Goal: Task Accomplishment & Management: Complete application form

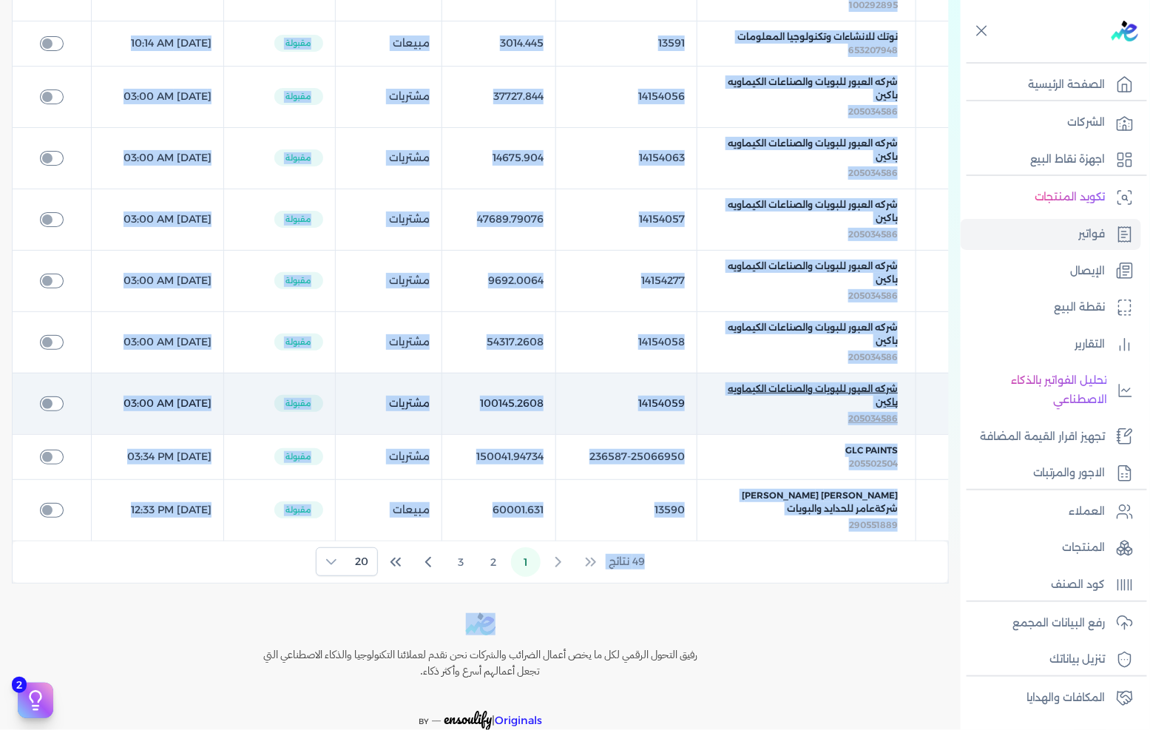
scroll to position [866, 0]
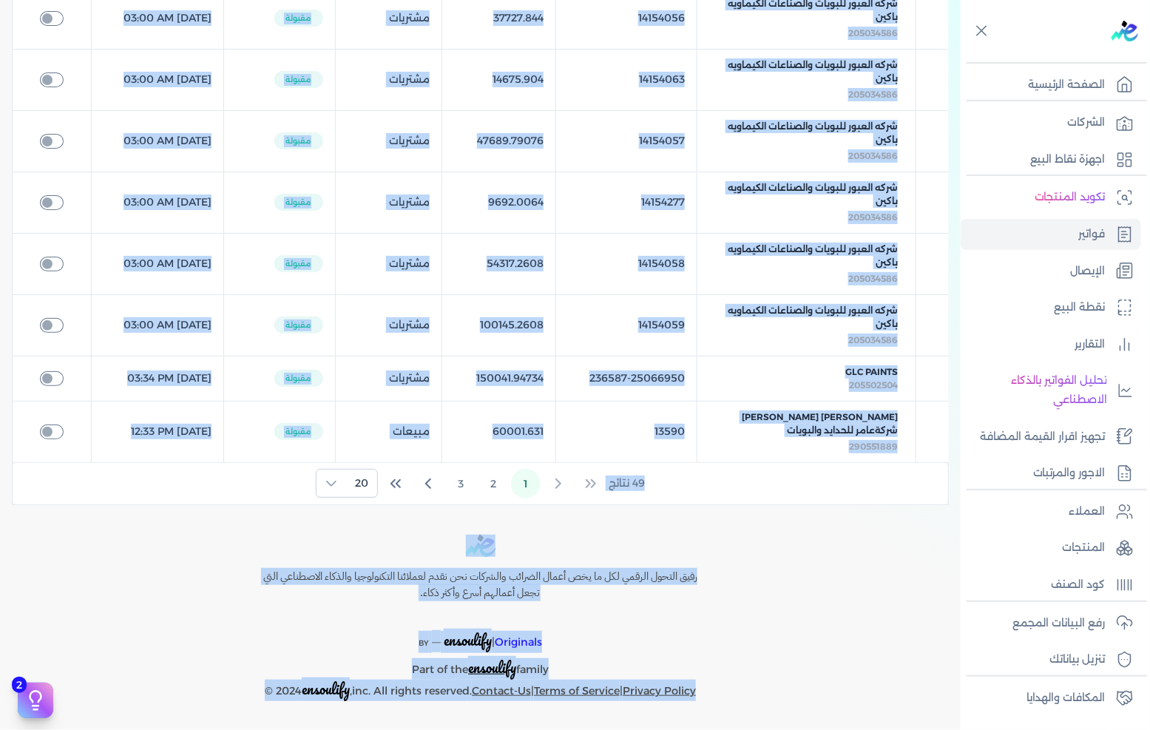
drag, startPoint x: 915, startPoint y: 20, endPoint x: 801, endPoint y: 697, distance: 686.6
click at [801, 697] on div "Toggle Navigation الاسعار العمولات مساعدة خدمة العملاء دليل المستخدم تسجيل الدخ…" at bounding box center [480, 365] width 961 height 730
click at [801, 697] on div "رفيق التحول الرقمي لكل ما يخص أعمال الضرائب والشركات نحن نقدم لعملائنا التكنولو…" at bounding box center [480, 618] width 961 height 166
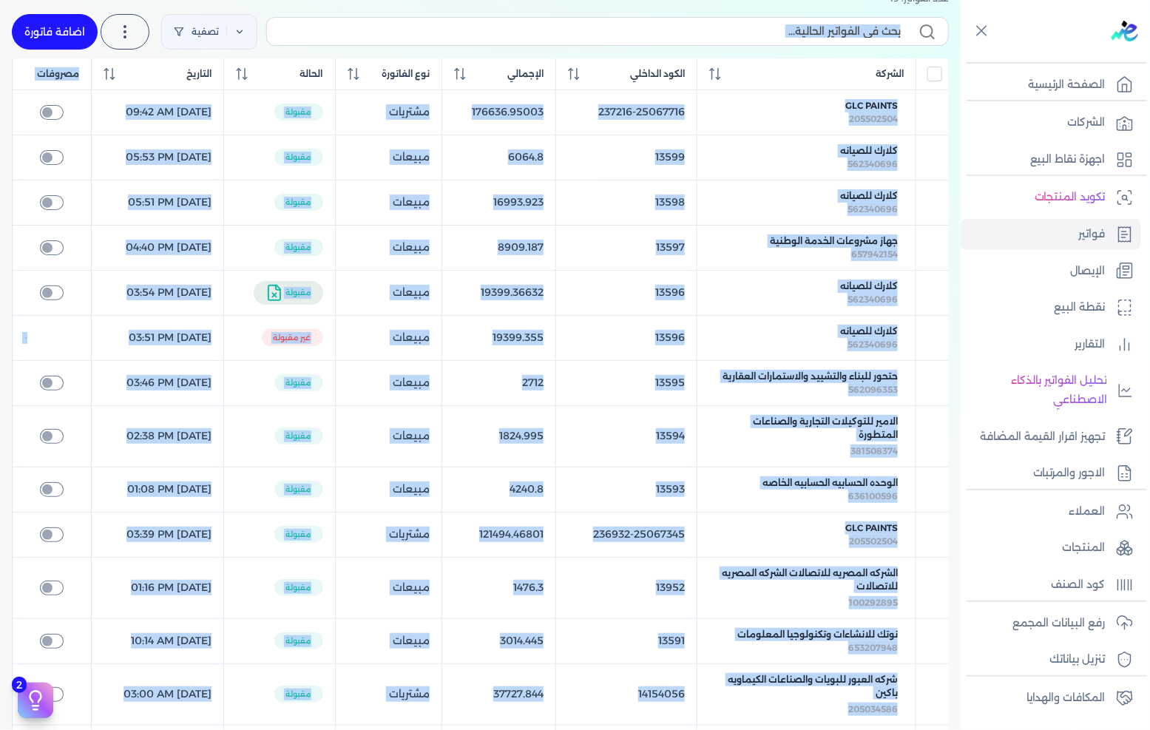
scroll to position [0, 0]
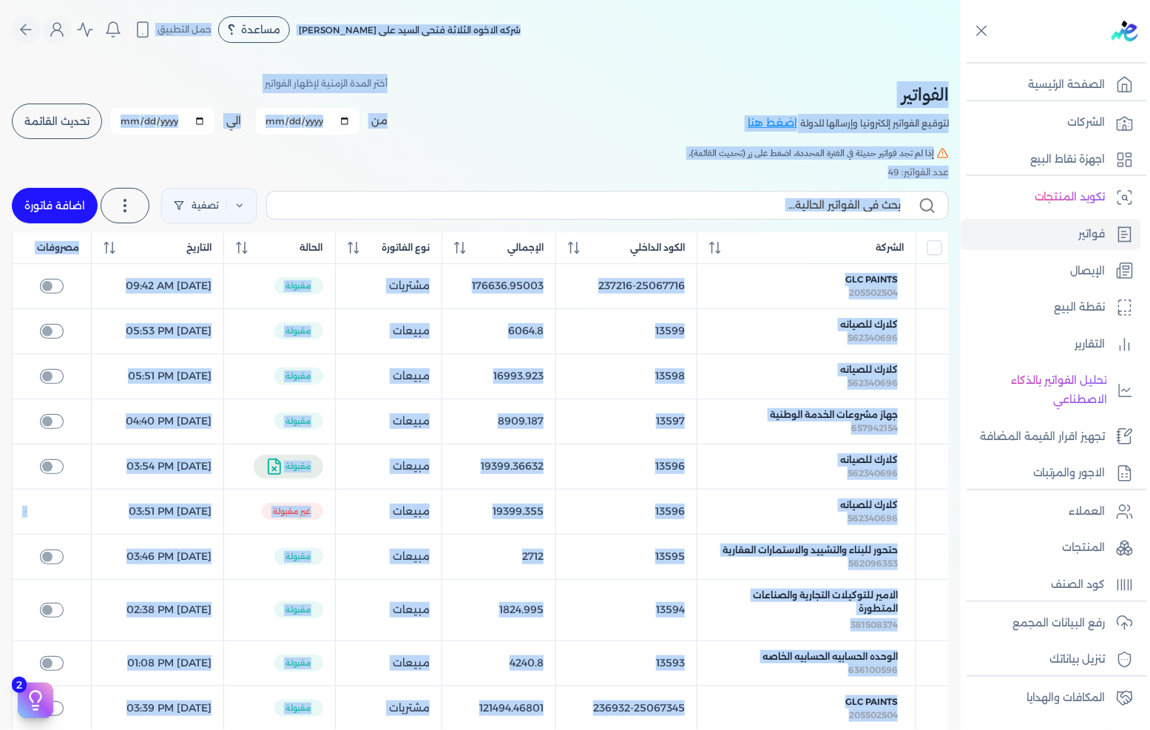
drag, startPoint x: 801, startPoint y: 697, endPoint x: 863, endPoint y: -5, distance: 704.9
click at [863, 0] on html "برجاء مراجعة صحة رقم التسجيل الضريبي : 288849477 من هنا Dismiss ✕ ✕ استهلكت 100…" at bounding box center [575, 365] width 1150 height 730
click at [884, 16] on div "شركه الاخوه الثلاثة فتحى السيد على [PERSON_NAME] مساعدة خدمة العملاء دليل المست…" at bounding box center [486, 30] width 949 height 28
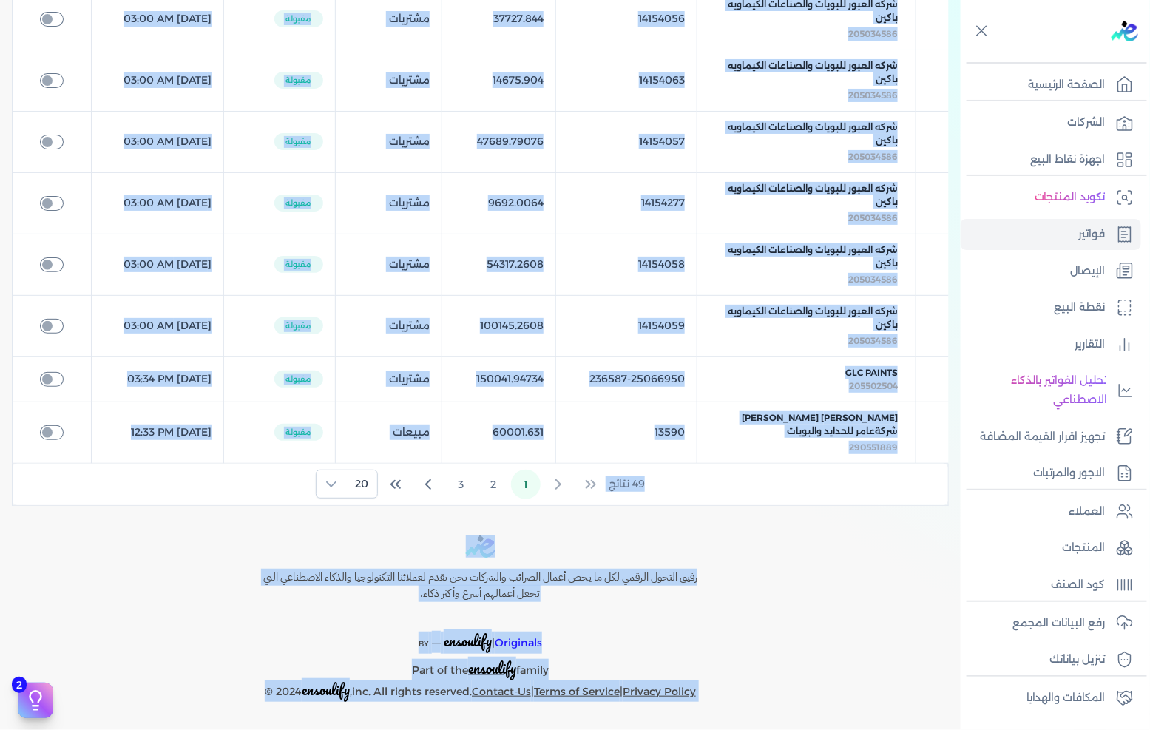
scroll to position [866, 0]
drag, startPoint x: 884, startPoint y: 15, endPoint x: 735, endPoint y: 714, distance: 714.9
click at [735, 714] on div "Toggle Navigation الاسعار العمولات مساعدة خدمة العملاء دليل المستخدم تسجيل الدخ…" at bounding box center [480, 365] width 961 height 730
click at [738, 701] on div "Toggle Navigation الاسعار العمولات مساعدة خدمة العملاء دليل المستخدم تسجيل الدخ…" at bounding box center [480, 365] width 961 height 730
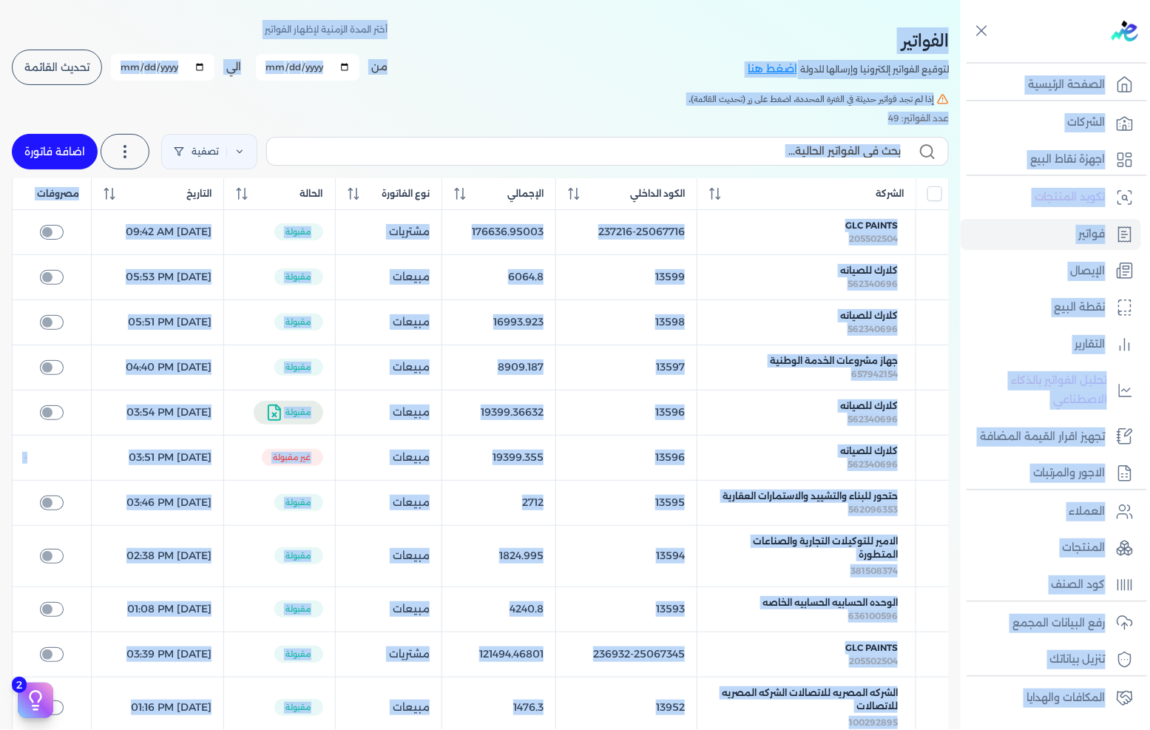
scroll to position [0, 0]
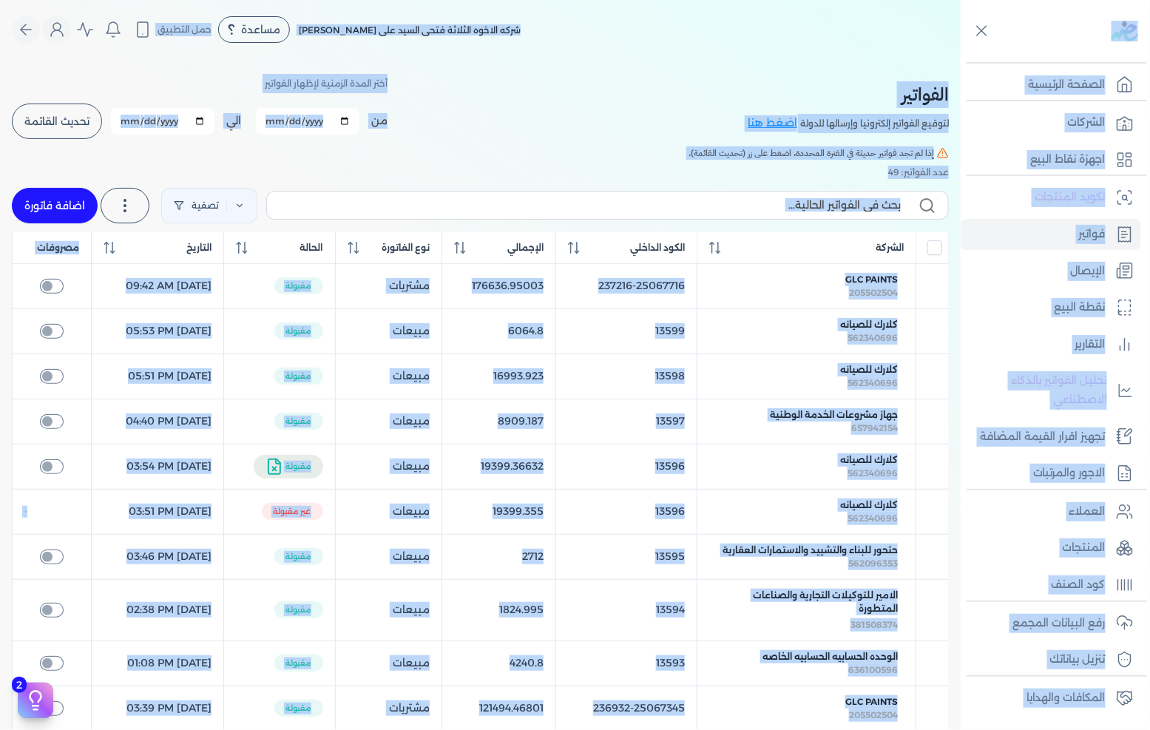
drag, startPoint x: 733, startPoint y: 707, endPoint x: 1081, endPoint y: -18, distance: 804.1
click at [1081, 0] on html "برجاء مراجعة صحة رقم التسجيل الضريبي : 288849477 من هنا Dismiss ✕ ✕ استهلكت 100…" at bounding box center [575, 365] width 1150 height 730
click at [863, 9] on nav "Toggle Navigation الاسعار العمولات مساعدة خدمة العملاء دليل المستخدم تسجيل الدخ…" at bounding box center [480, 29] width 961 height 59
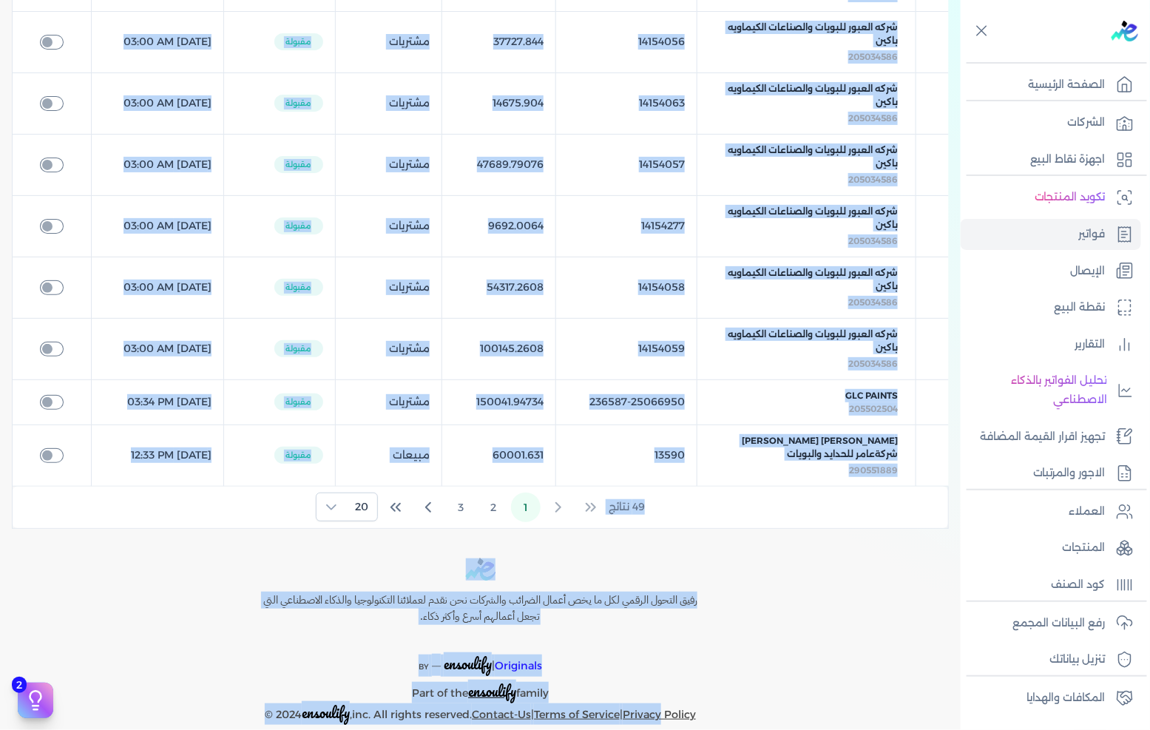
scroll to position [866, 0]
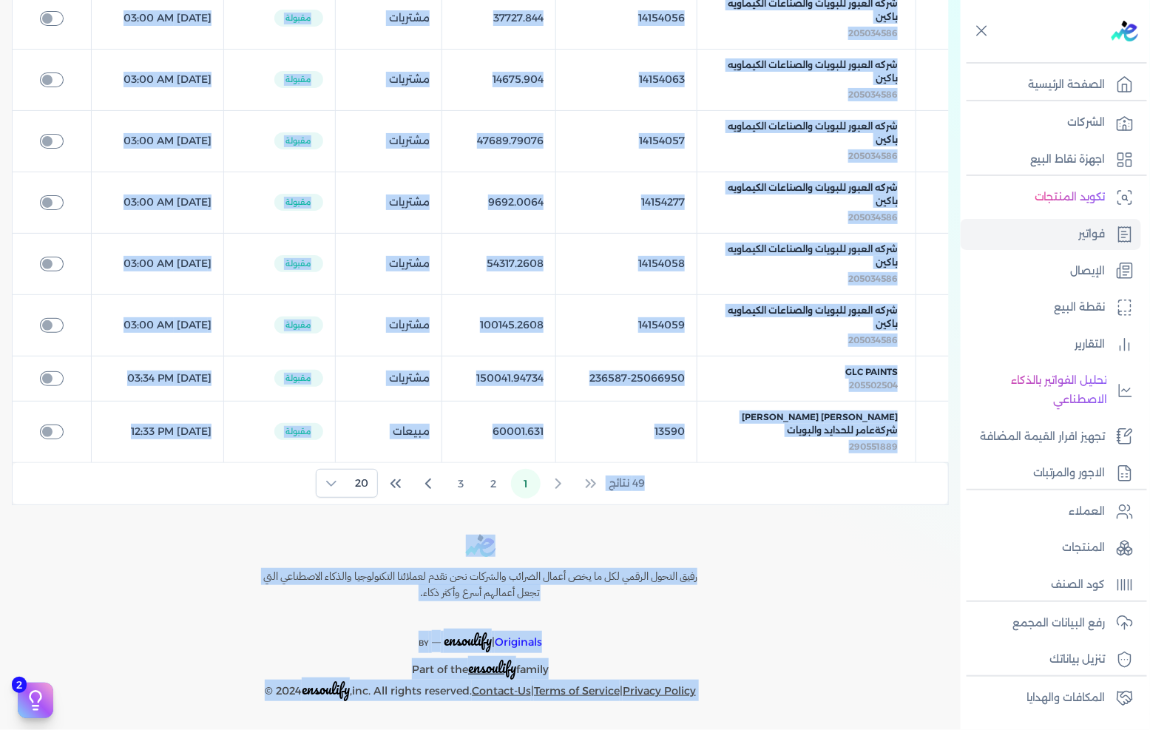
drag, startPoint x: 863, startPoint y: 9, endPoint x: 816, endPoint y: 710, distance: 703.0
click at [816, 710] on div "Toggle Navigation الاسعار العمولات مساعدة خدمة العملاء دليل المستخدم تسجيل الدخ…" at bounding box center [480, 365] width 961 height 730
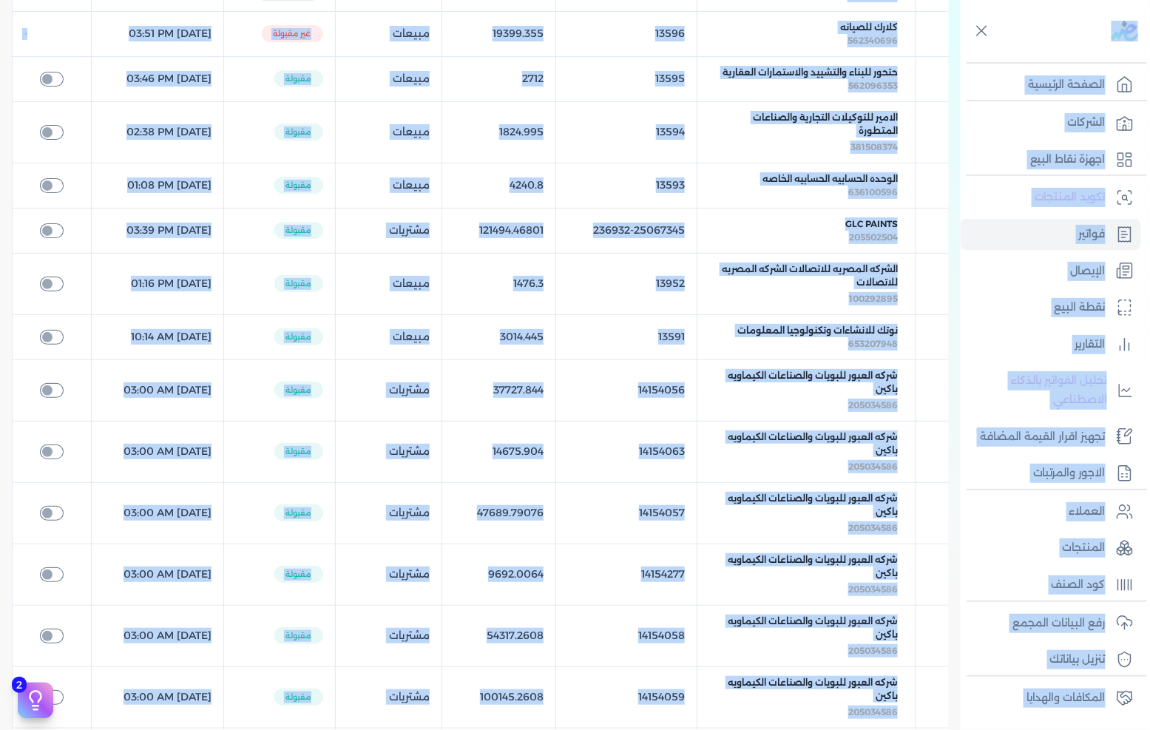
scroll to position [0, 0]
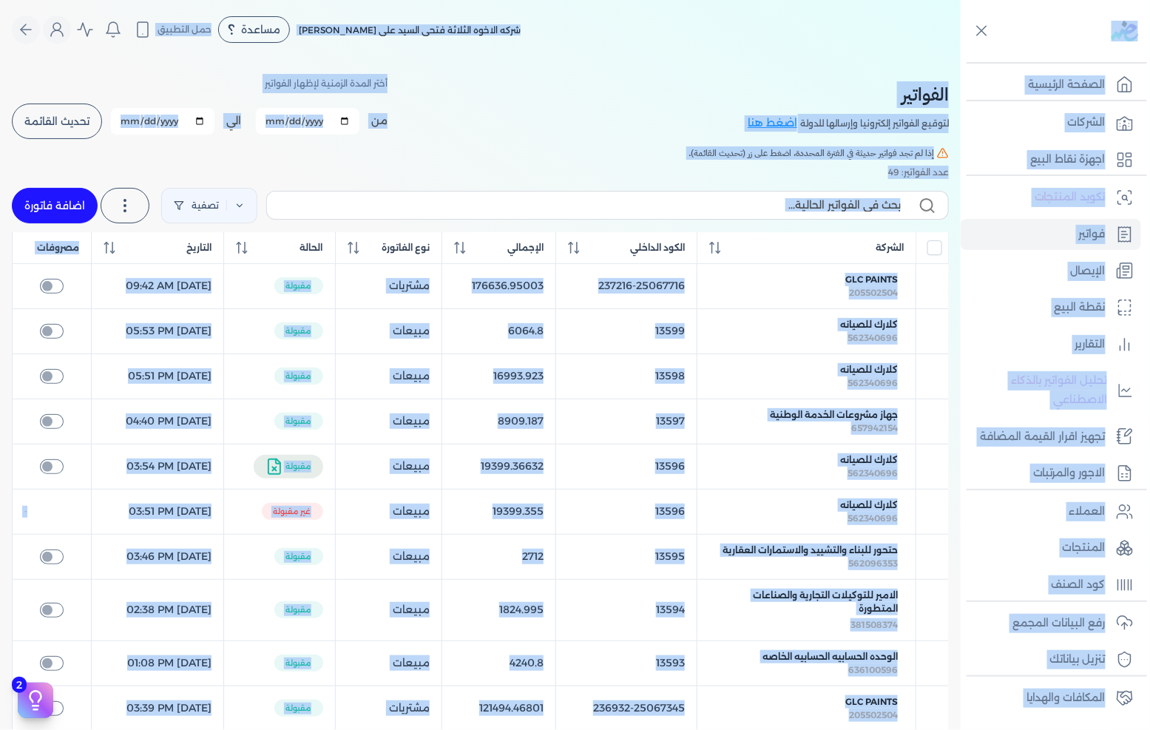
drag, startPoint x: 816, startPoint y: 710, endPoint x: 1140, endPoint y: -99, distance: 871.8
click at [1140, 0] on html "برجاء مراجعة صحة رقم التسجيل الضريبي : 288849477 من هنا Dismiss ✕ ✕ استهلكت 100…" at bounding box center [575, 365] width 1150 height 730
click at [696, 53] on nav "Toggle Navigation الاسعار العمولات مساعدة خدمة العملاء دليل المستخدم تسجيل الدخ…" at bounding box center [480, 29] width 961 height 59
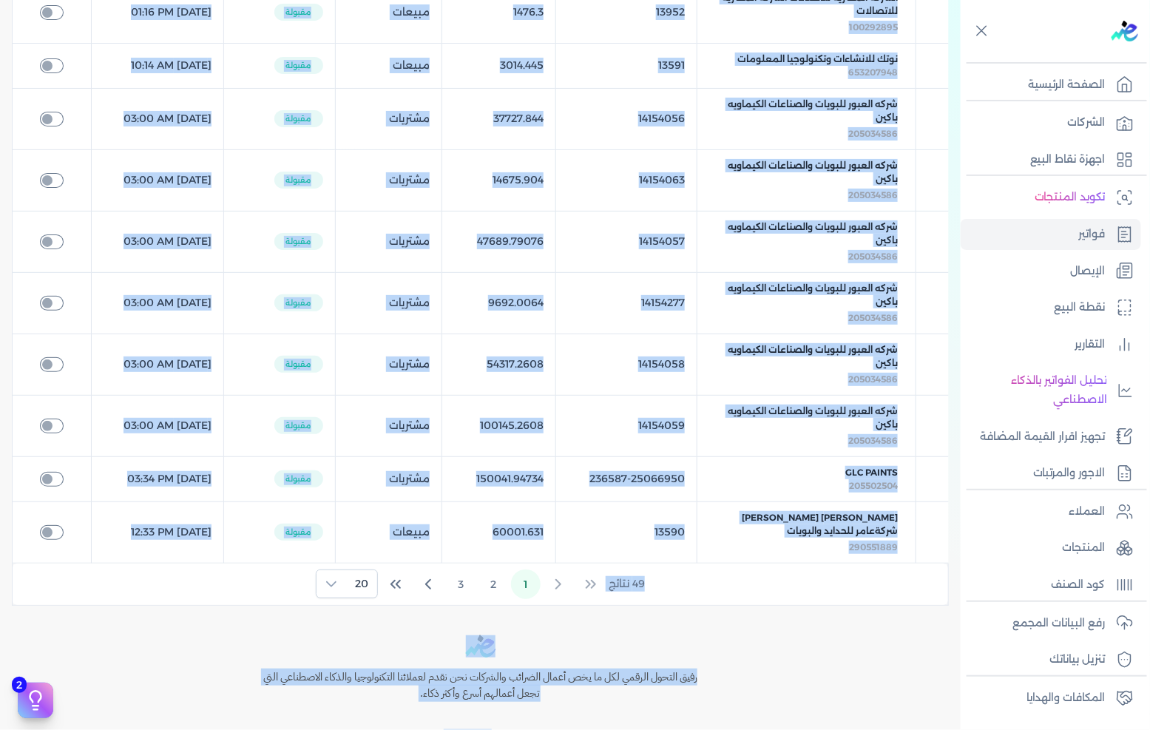
scroll to position [866, 0]
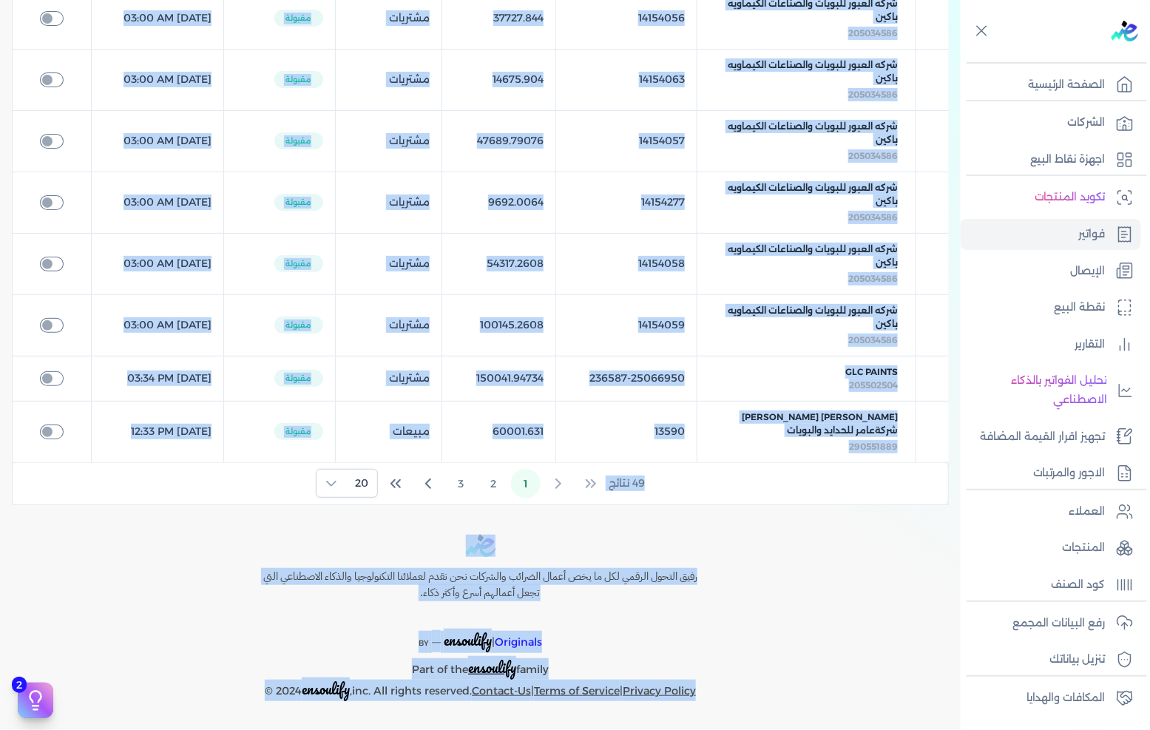
drag, startPoint x: 767, startPoint y: 13, endPoint x: 755, endPoint y: 719, distance: 705.9
click at [755, 719] on div "Toggle Navigation الاسعار العمولات مساعدة خدمة العملاء دليل المستخدم تسجيل الدخ…" at bounding box center [480, 365] width 961 height 730
click at [755, 713] on div "Toggle Navigation الاسعار العمولات مساعدة خدمة العملاء دليل المستخدم تسجيل الدخ…" at bounding box center [480, 365] width 961 height 730
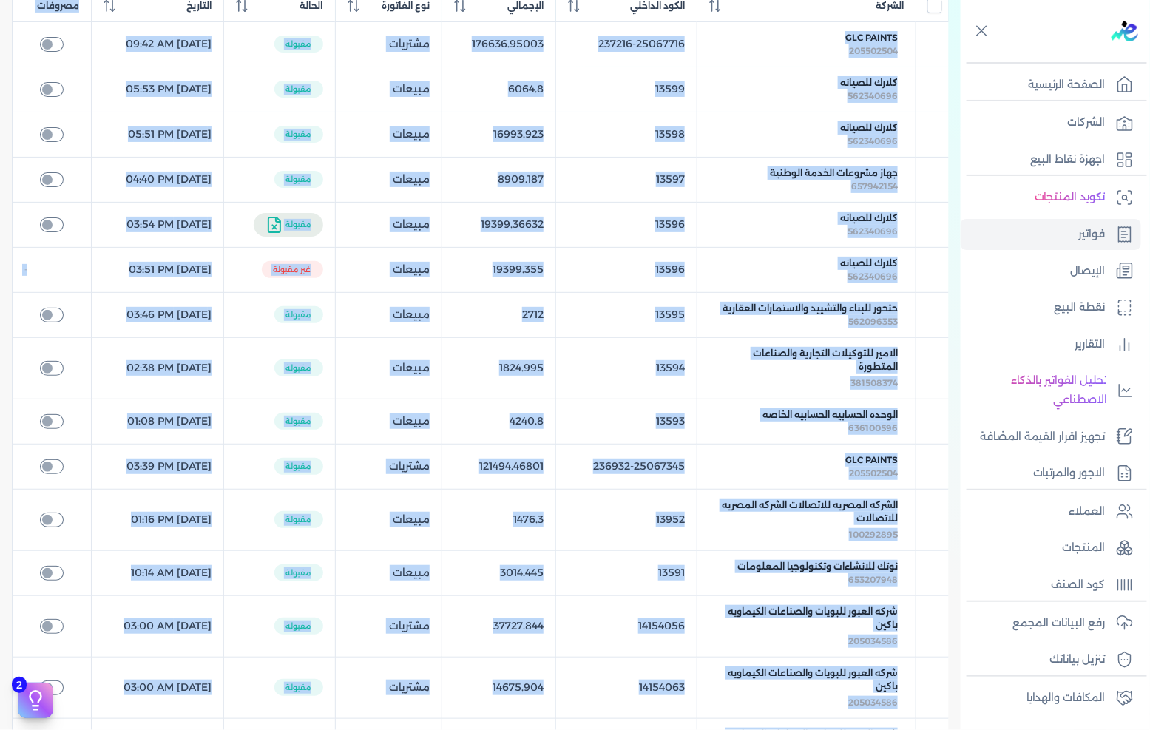
scroll to position [0, 0]
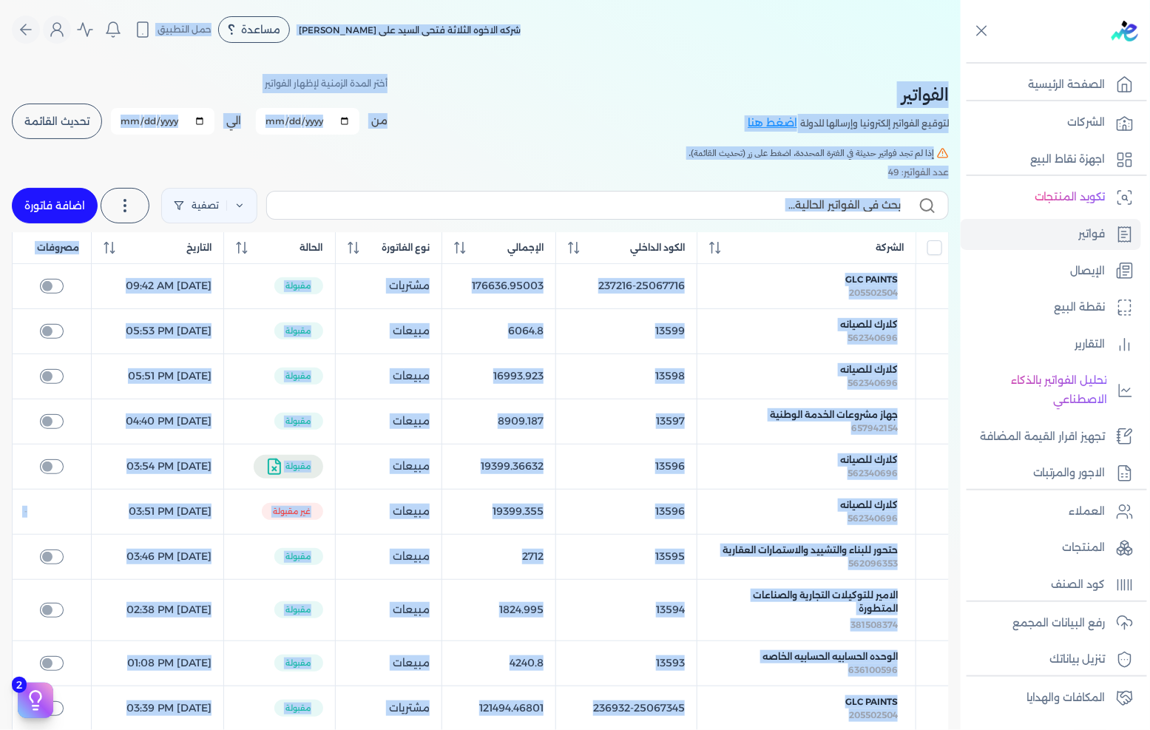
drag, startPoint x: 755, startPoint y: 713, endPoint x: 624, endPoint y: -100, distance: 823.6
click at [624, 0] on html "برجاء مراجعة صحة رقم التسجيل الضريبي : 288849477 من هنا Dismiss ✕ ✕ استهلكت 100…" at bounding box center [575, 365] width 1150 height 730
click at [550, 43] on div "شركه الاخوه الثلاثة فتحى السيد على [PERSON_NAME] مساعدة خدمة العملاء دليل المست…" at bounding box center [486, 30] width 949 height 28
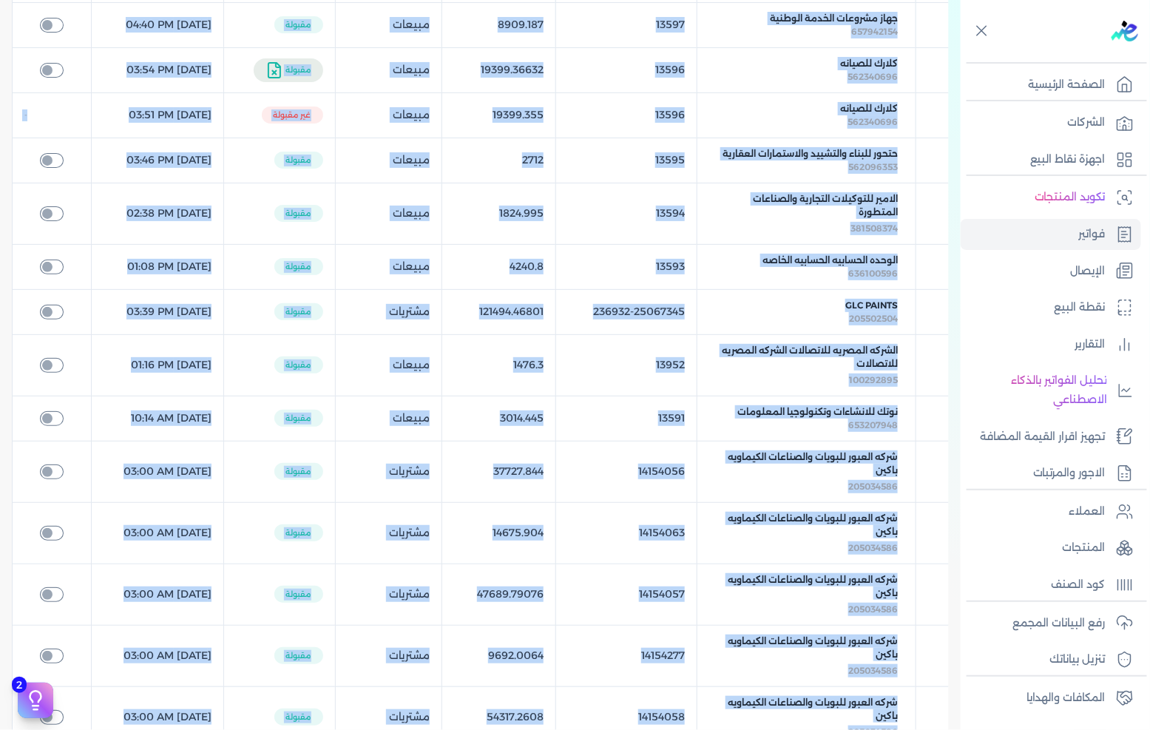
scroll to position [866, 0]
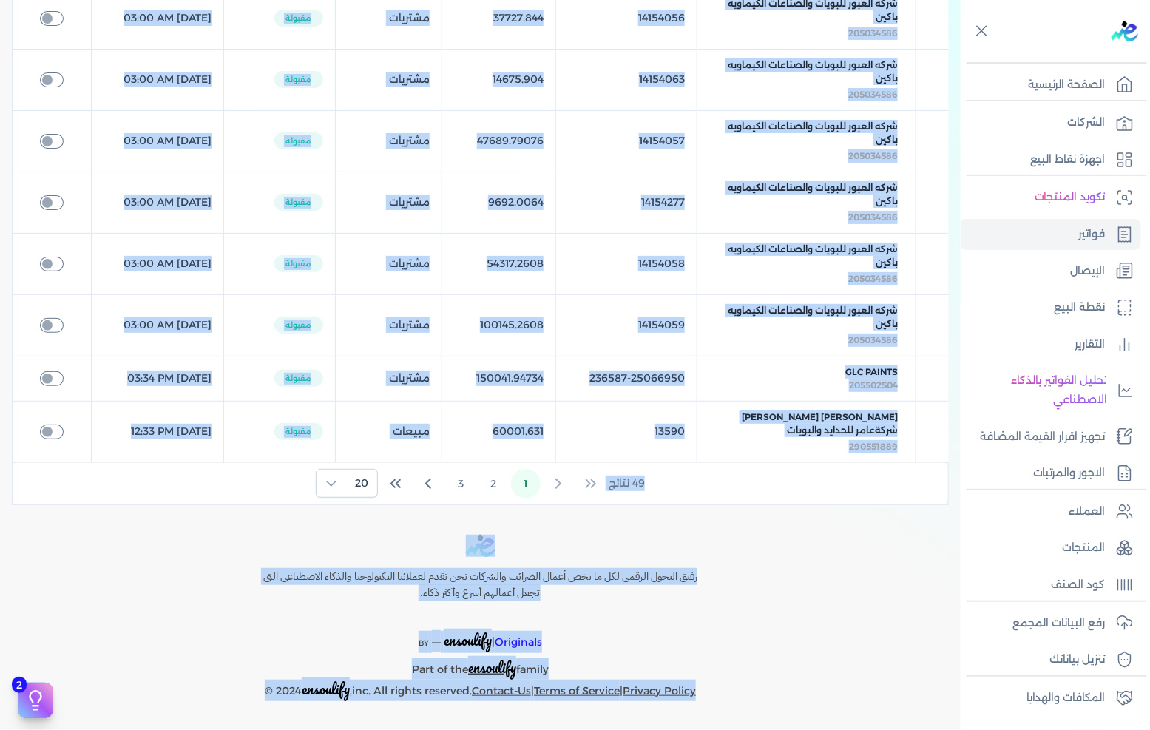
drag, startPoint x: 550, startPoint y: 16, endPoint x: 957, endPoint y: 755, distance: 842.7
click at [957, 729] on html "برجاء مراجعة صحة رقم التسجيل الضريبي : 288849477 من هنا Dismiss ✕ ✕ استهلكت 100…" at bounding box center [575, 365] width 1150 height 730
click at [198, 682] on div "رفيق التحول الرقمي لكل ما يخص أعمال الضرائب والشركات نحن نقدم لعملائنا التكنولو…" at bounding box center [480, 618] width 961 height 166
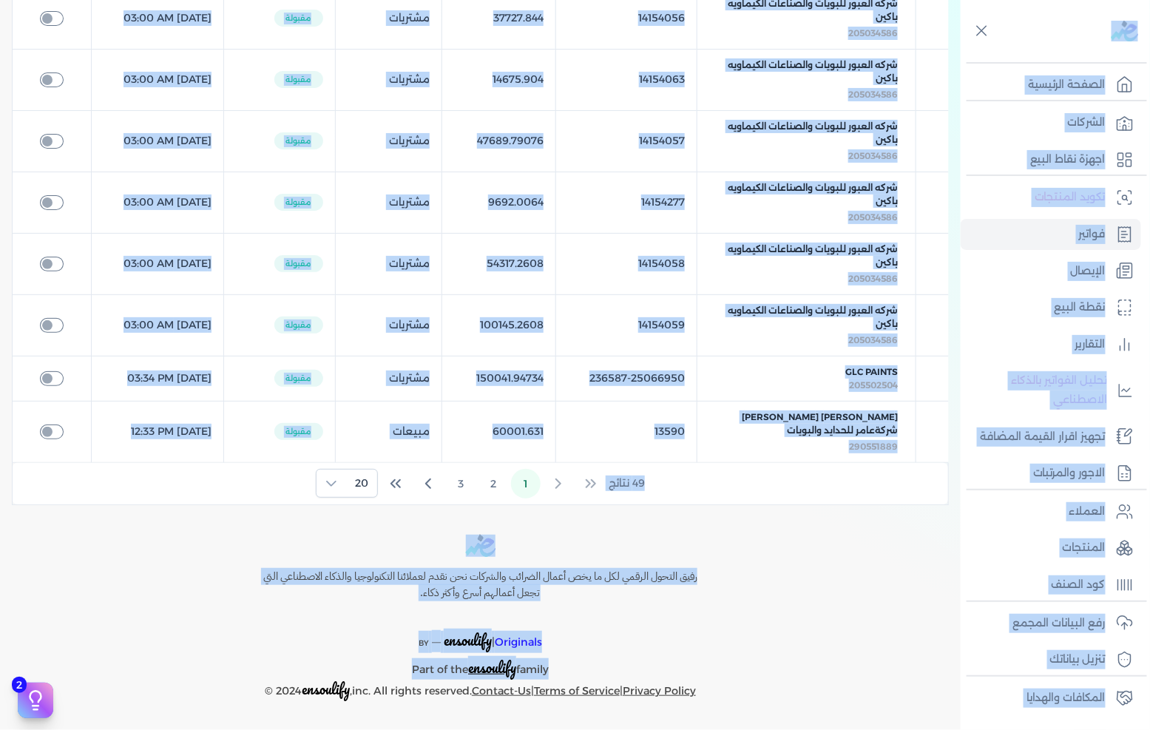
drag, startPoint x: 210, startPoint y: 692, endPoint x: 911, endPoint y: 50, distance: 950.4
click at [1045, 0] on html "برجاء مراجعة صحة رقم التسجيل الضريبي : 288849477 من هنا Dismiss ✕ ✕ استهلكت 100…" at bounding box center [575, 365] width 1150 height 730
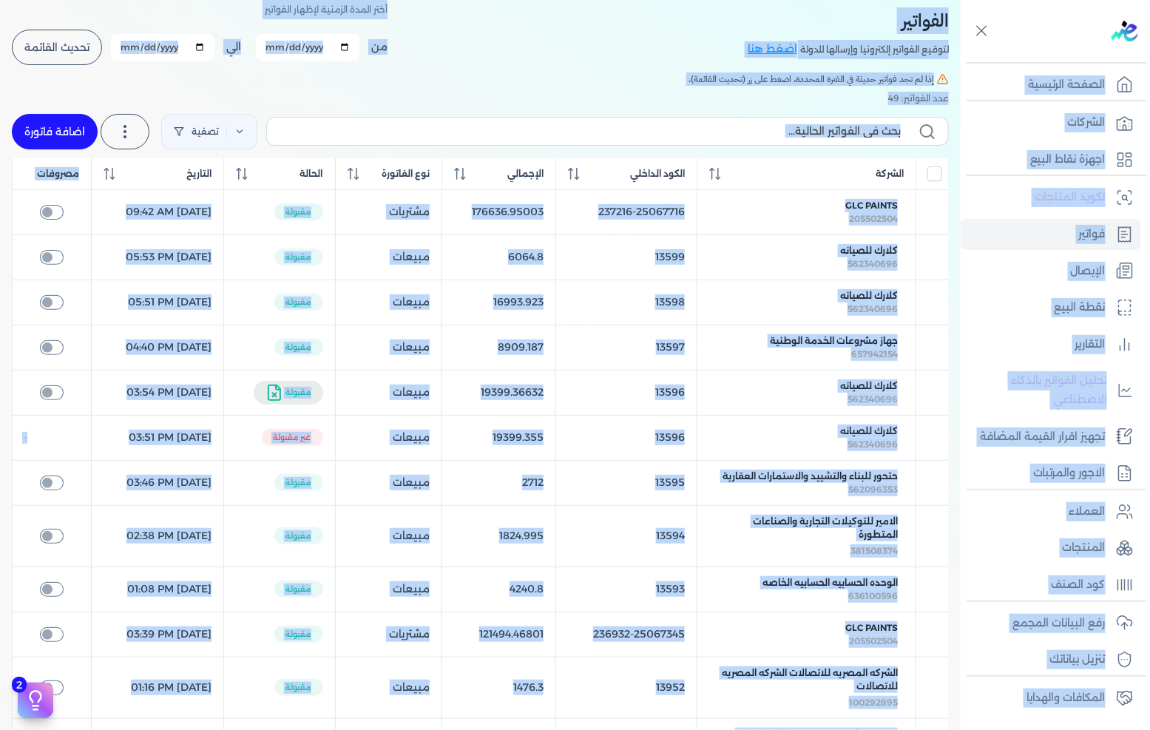
scroll to position [0, 0]
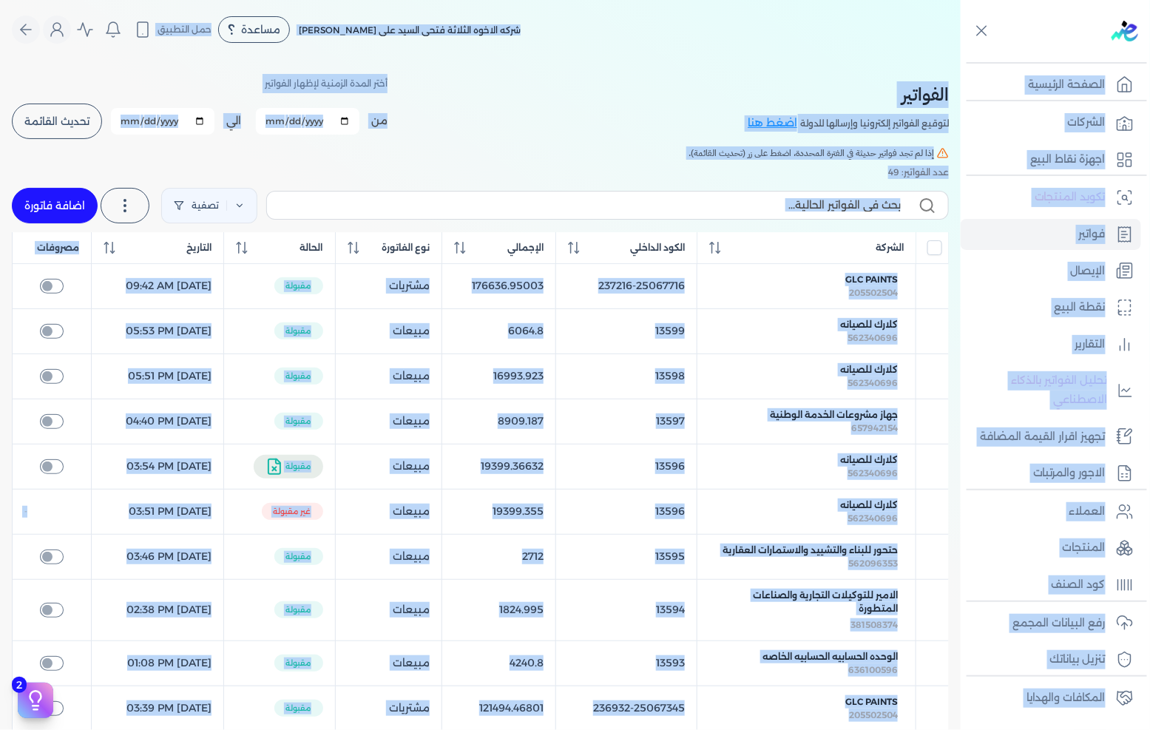
click at [860, 24] on div "شركه الاخوه الثلاثة فتحى السيد على [PERSON_NAME] مساعدة خدمة العملاء دليل المست…" at bounding box center [486, 30] width 949 height 28
click at [886, 10] on nav "Toggle Navigation الاسعار العمولات مساعدة خدمة العملاء دليل المستخدم تسجيل الدخ…" at bounding box center [480, 29] width 961 height 59
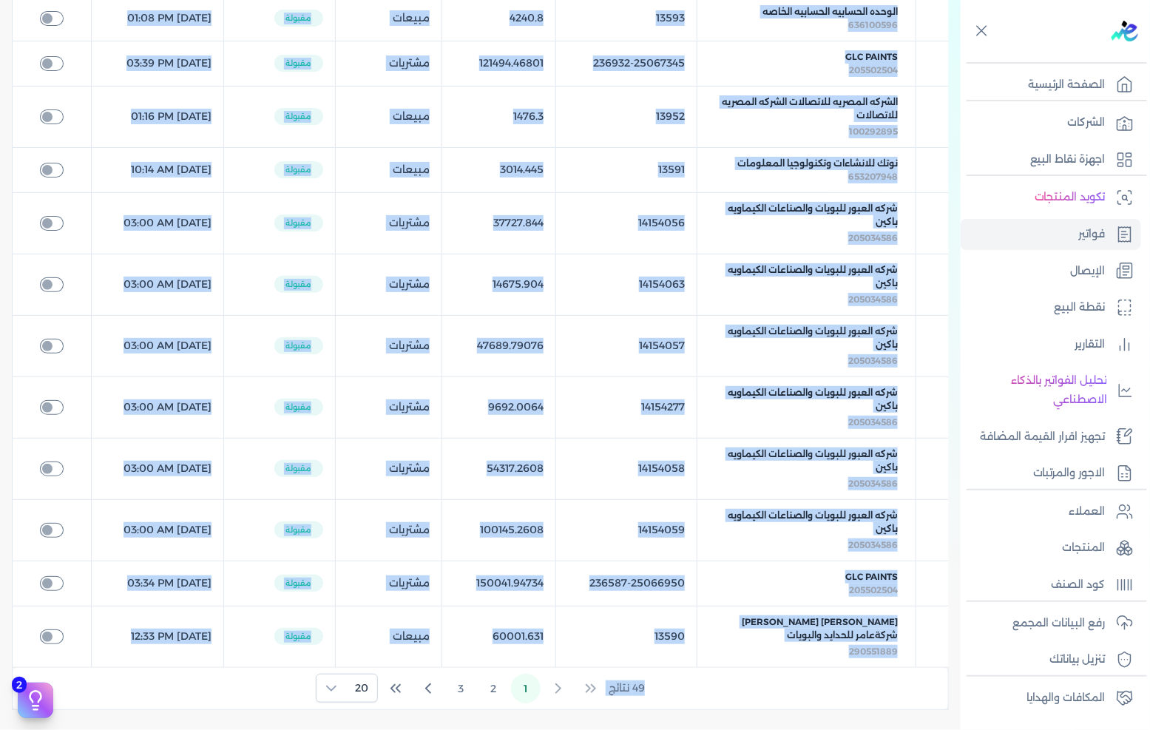
scroll to position [866, 0]
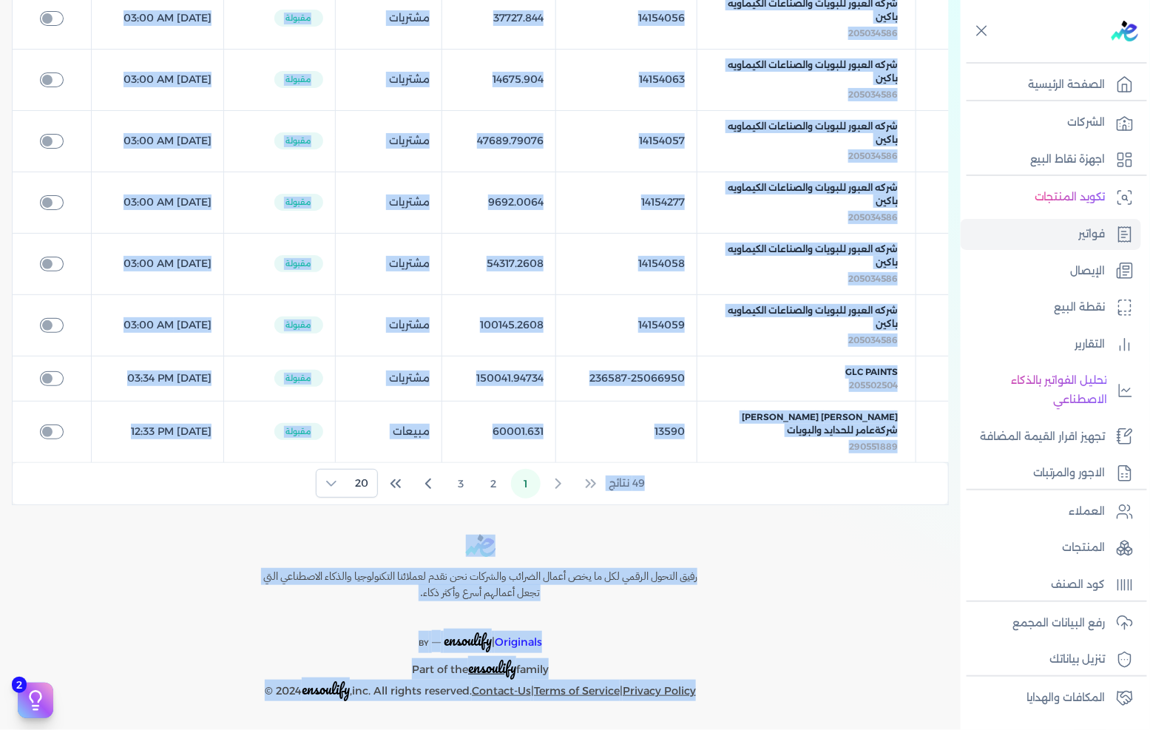
drag, startPoint x: 883, startPoint y: 13, endPoint x: 862, endPoint y: 713, distance: 700.2
click at [862, 713] on div "Toggle Navigation الاسعار العمولات مساعدة خدمة العملاء دليل المستخدم تسجيل الدخ…" at bounding box center [480, 365] width 961 height 730
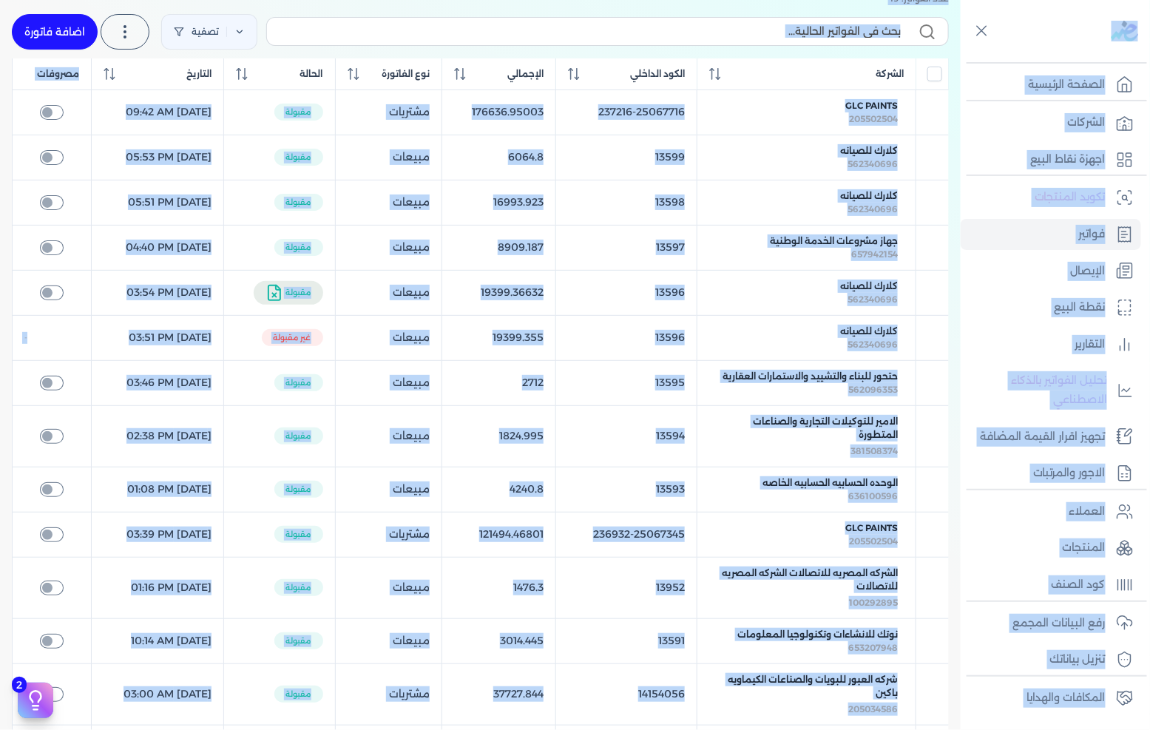
scroll to position [0, 0]
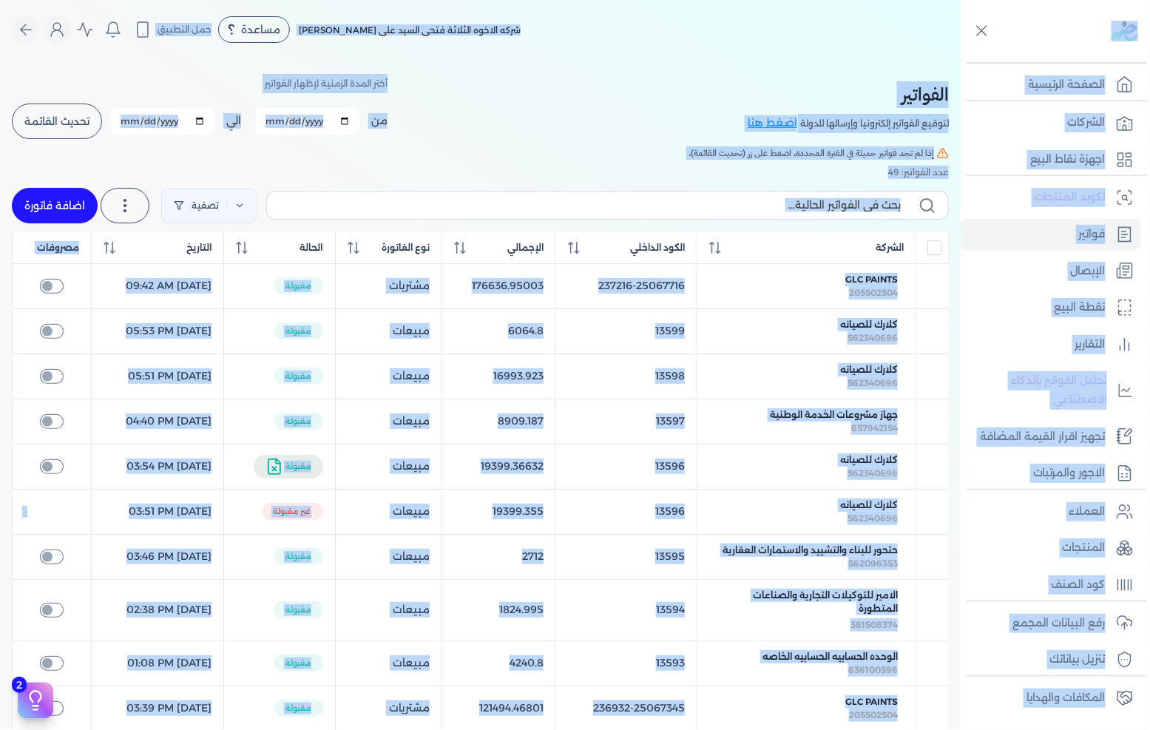
drag, startPoint x: 189, startPoint y: 696, endPoint x: 1150, endPoint y: -100, distance: 1247.9
click at [1150, 0] on html "برجاء مراجعة صحة رقم التسجيل الضريبي : 288849477 من هنا Dismiss ✕ ✕ استهلكت 100…" at bounding box center [575, 365] width 1150 height 730
click at [760, 24] on div "شركه الاخوه الثلاثة فتحى السيد على [PERSON_NAME] مساعدة خدمة العملاء دليل المست…" at bounding box center [486, 30] width 949 height 28
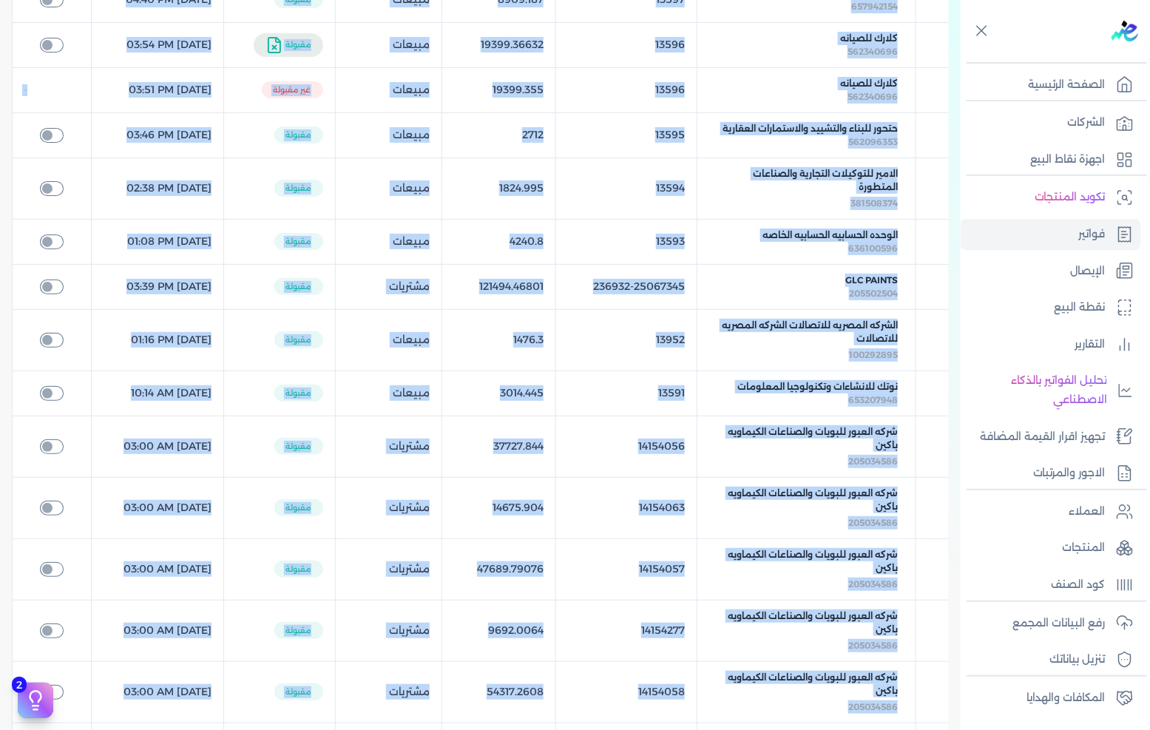
scroll to position [866, 0]
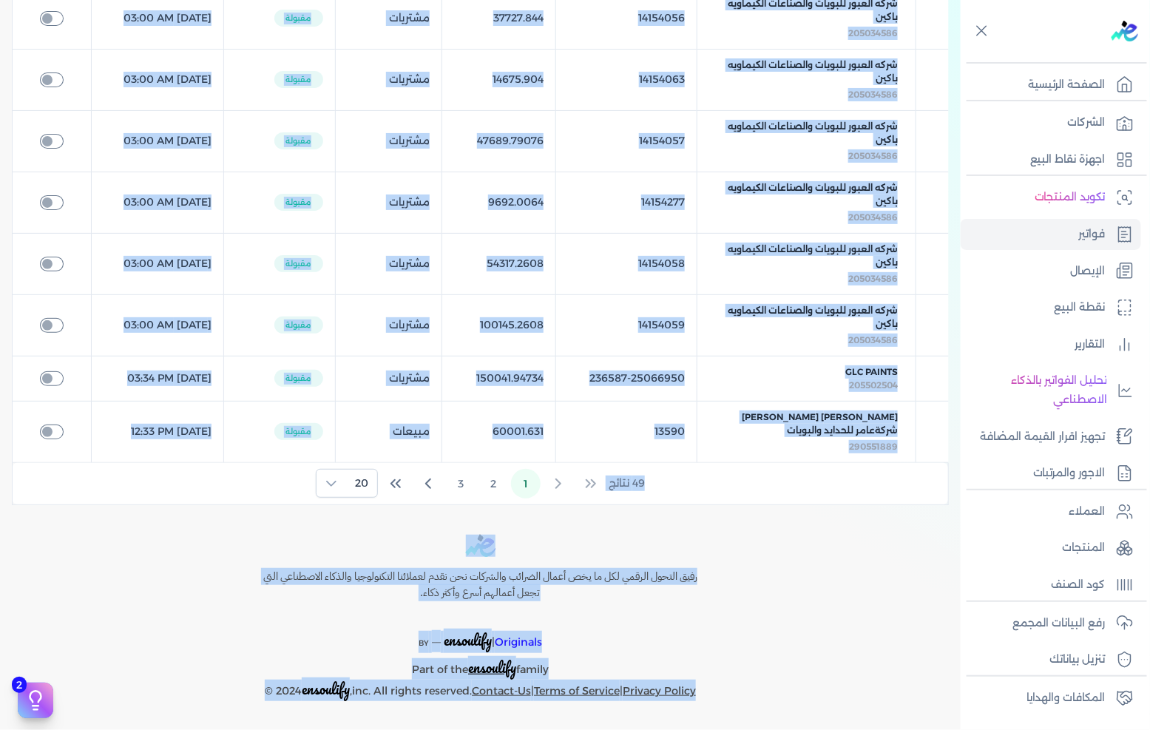
drag, startPoint x: 952, startPoint y: 5, endPoint x: 715, endPoint y: 712, distance: 745.9
click at [715, 712] on div "Toggle Navigation الاسعار العمولات مساعدة خدمة العملاء دليل المستخدم تسجيل الدخ…" at bounding box center [480, 365] width 961 height 730
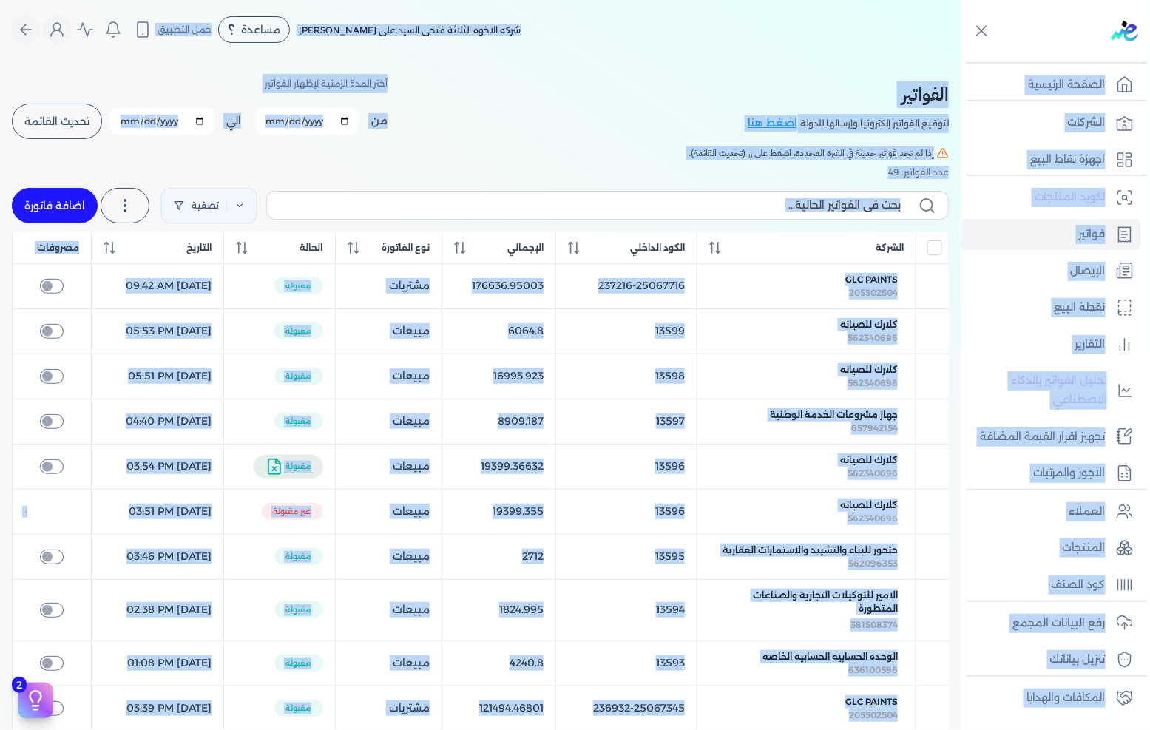
drag, startPoint x: 715, startPoint y: 712, endPoint x: 967, endPoint y: -98, distance: 848.3
click at [967, 0] on html "برجاء مراجعة صحة رقم التسجيل الضريبي : 288849477 من هنا Dismiss ✕ ✕ استهلكت 100…" at bounding box center [575, 365] width 1150 height 730
click at [877, 13] on nav "Toggle Navigation الاسعار العمولات مساعدة خدمة العملاء دليل المستخدم تسجيل الدخ…" at bounding box center [480, 29] width 961 height 59
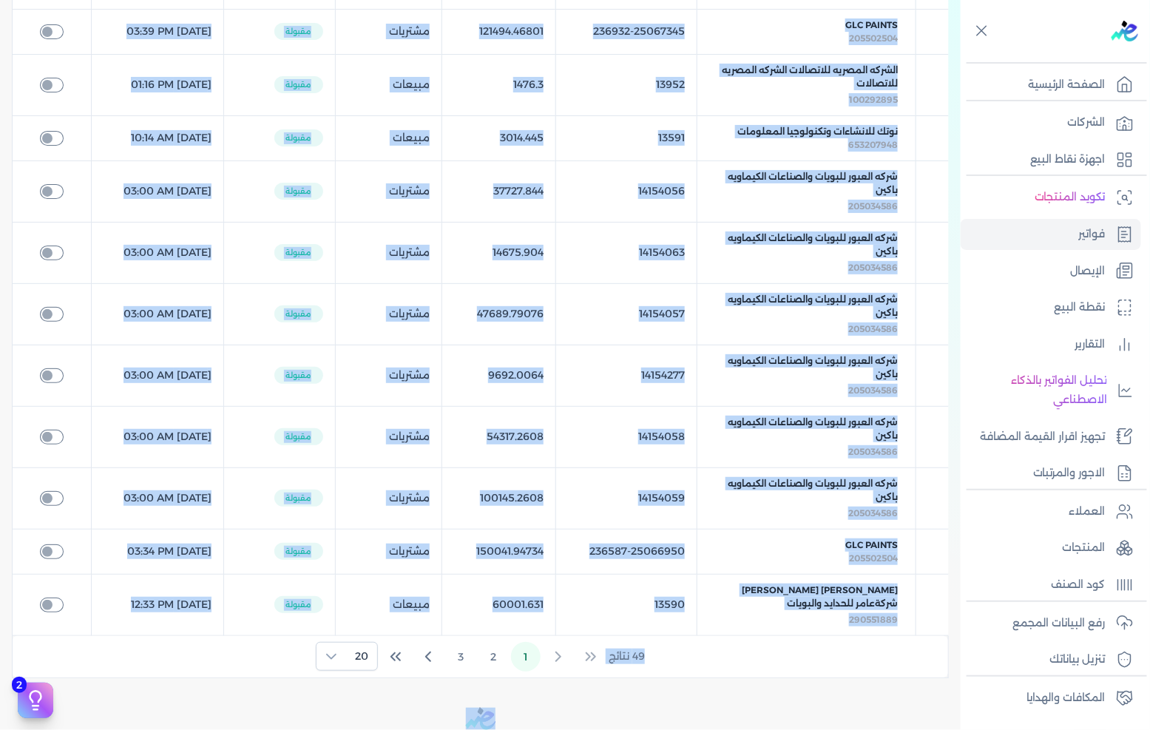
scroll to position [866, 0]
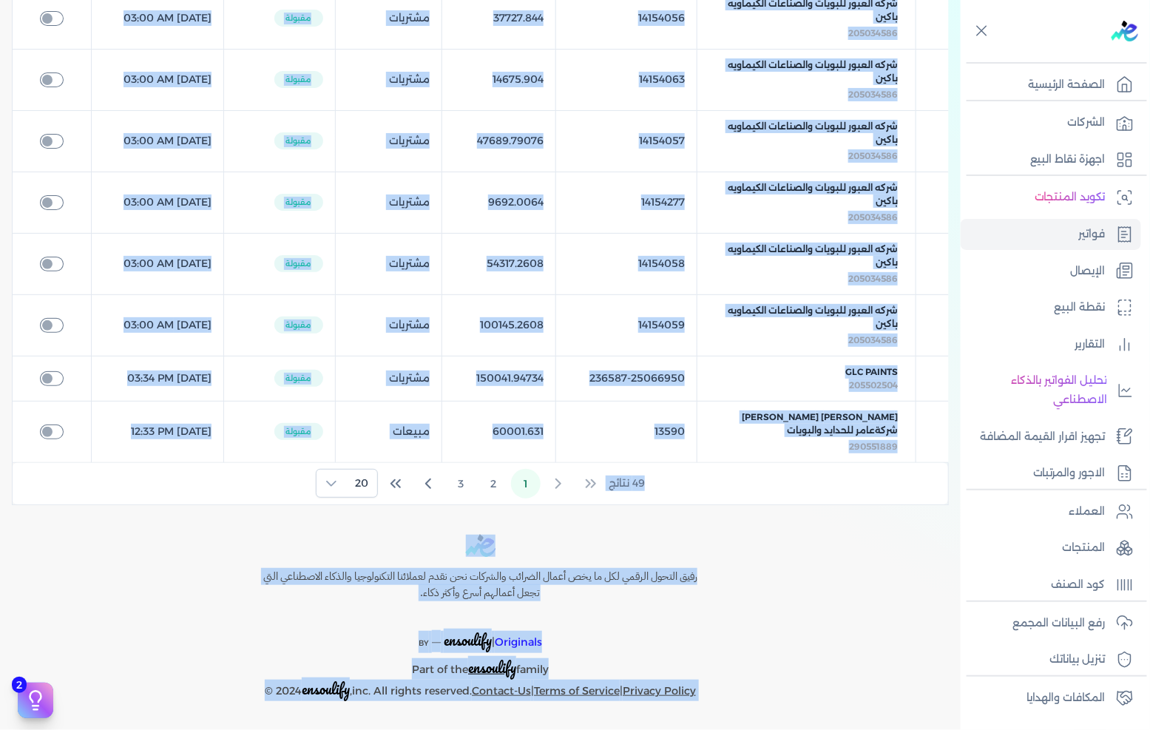
drag, startPoint x: 877, startPoint y: 13, endPoint x: 705, endPoint y: 746, distance: 753.2
click at [705, 729] on html "برجاء مراجعة صحة رقم التسجيل الضريبي : 288849477 من هنا Dismiss ✕ ✕ استهلكت 100…" at bounding box center [575, 365] width 1150 height 730
click at [196, 689] on div "رفيق التحول الرقمي لكل ما يخص أعمال الضرائب والشركات نحن نقدم لعملائنا التكنولو…" at bounding box center [480, 618] width 961 height 166
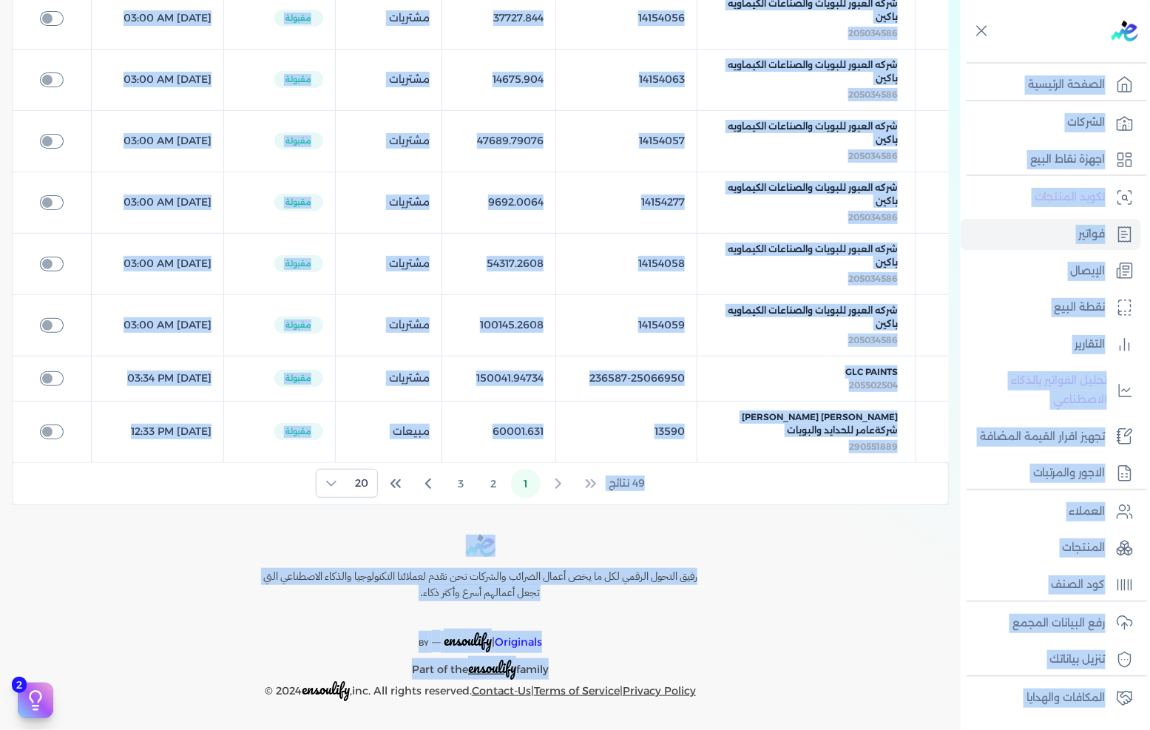
scroll to position [0, 0]
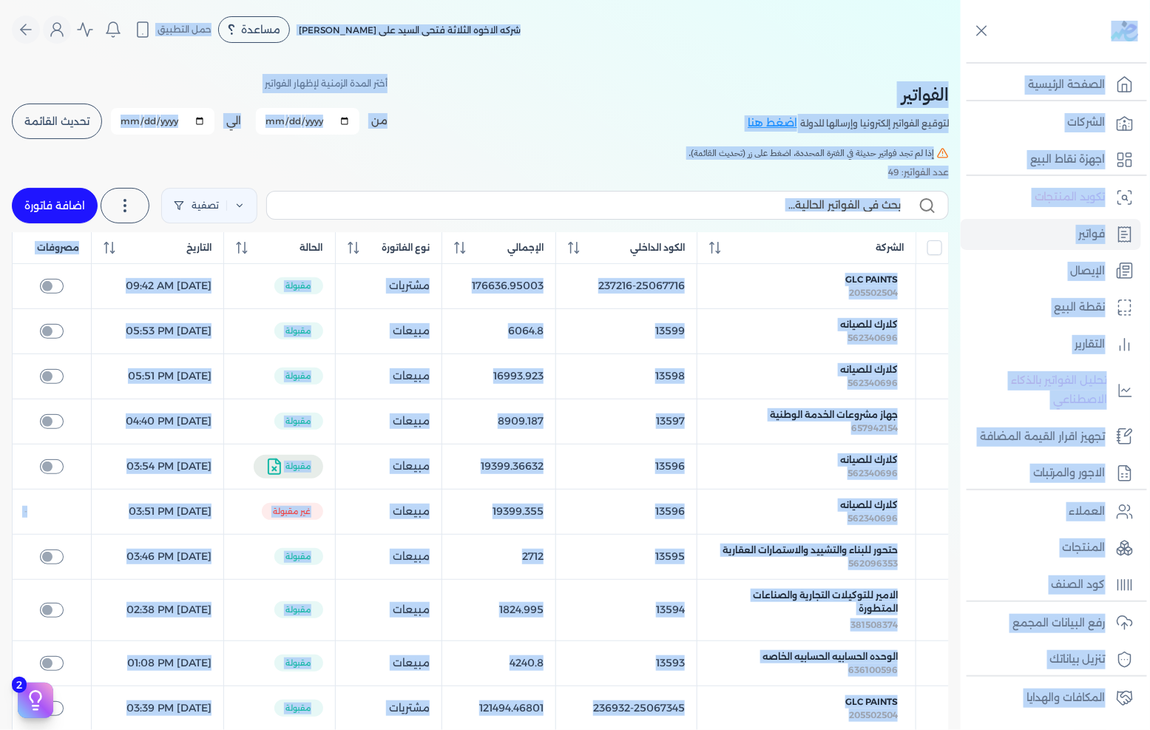
drag, startPoint x: 209, startPoint y: 694, endPoint x: 1150, endPoint y: -100, distance: 1230.6
click at [1150, 0] on html "برجاء مراجعة صحة رقم التسجيل الضريبي : 288849477 من هنا Dismiss ✕ ✕ استهلكت 100…" at bounding box center [575, 365] width 1150 height 730
click at [596, 78] on div "الفواتير لتوقيع الفواتير إلكترونيا وإرسالها للدولة اضغط هنا أختر المدة الزمنية …" at bounding box center [480, 107] width 937 height 67
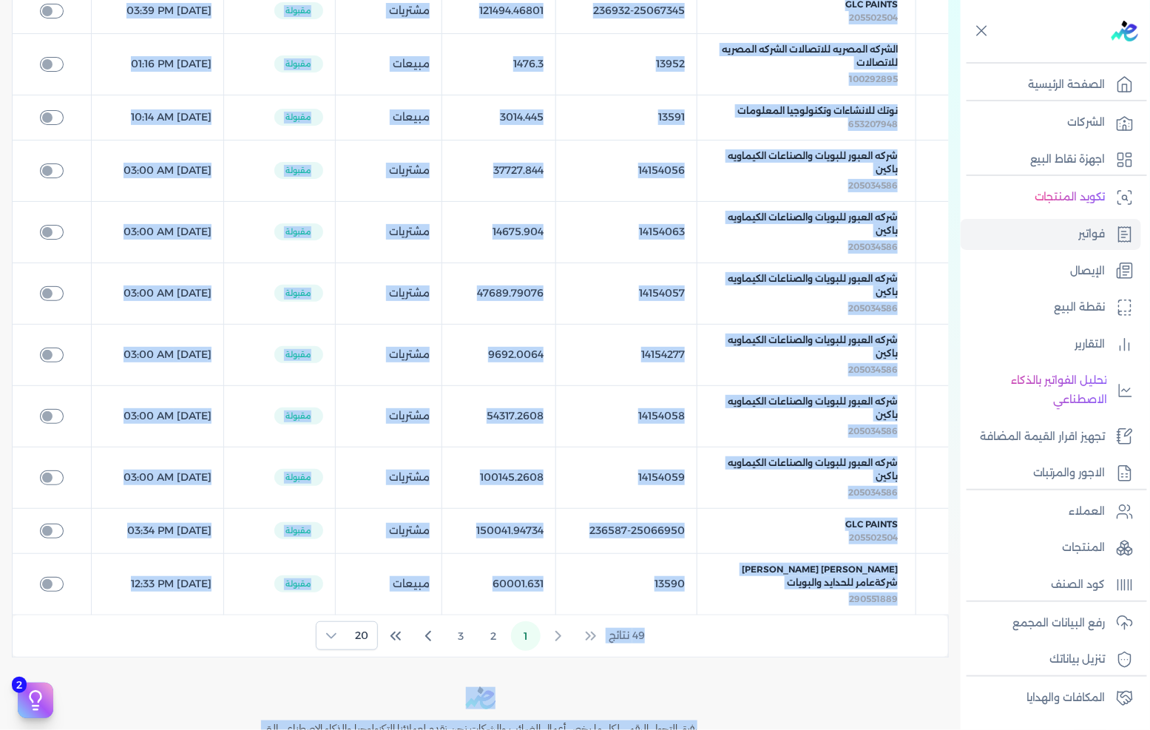
scroll to position [866, 0]
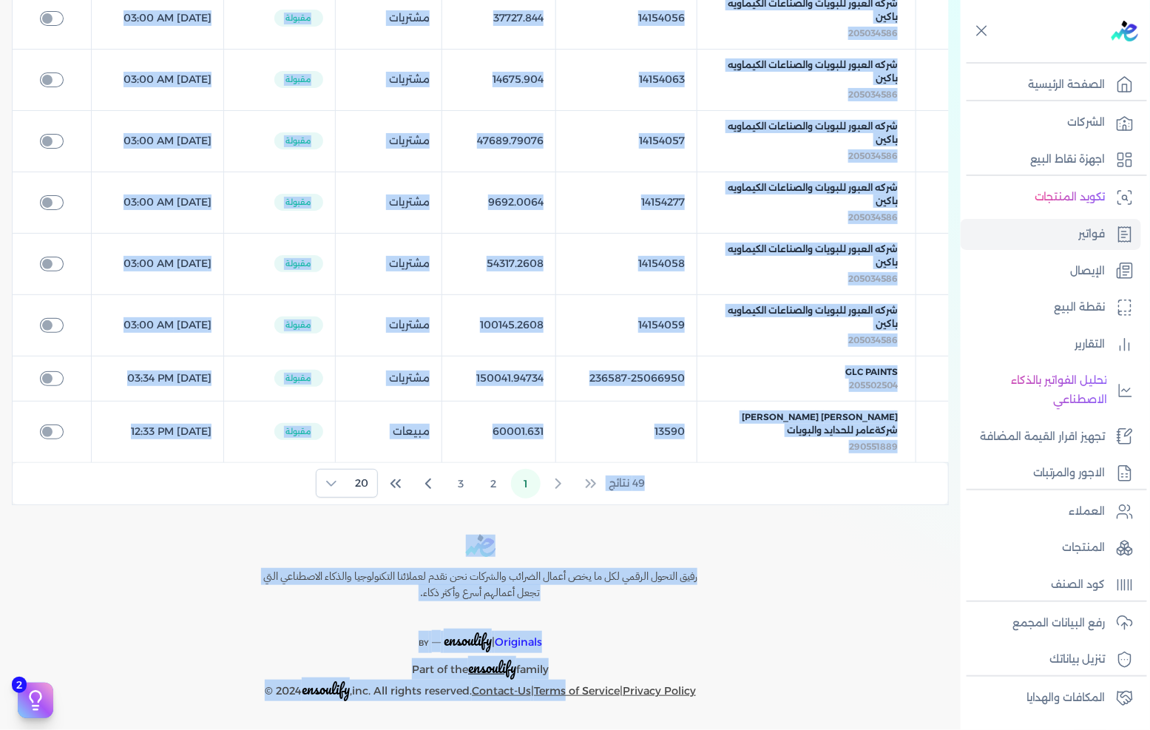
drag, startPoint x: 793, startPoint y: 13, endPoint x: 570, endPoint y: 760, distance: 779.9
click at [570, 729] on html "برجاء مراجعة صحة رقم التسجيل الضريبي : 288849477 من هنا Dismiss ✕ ✕ استهلكت 100…" at bounding box center [575, 365] width 1150 height 730
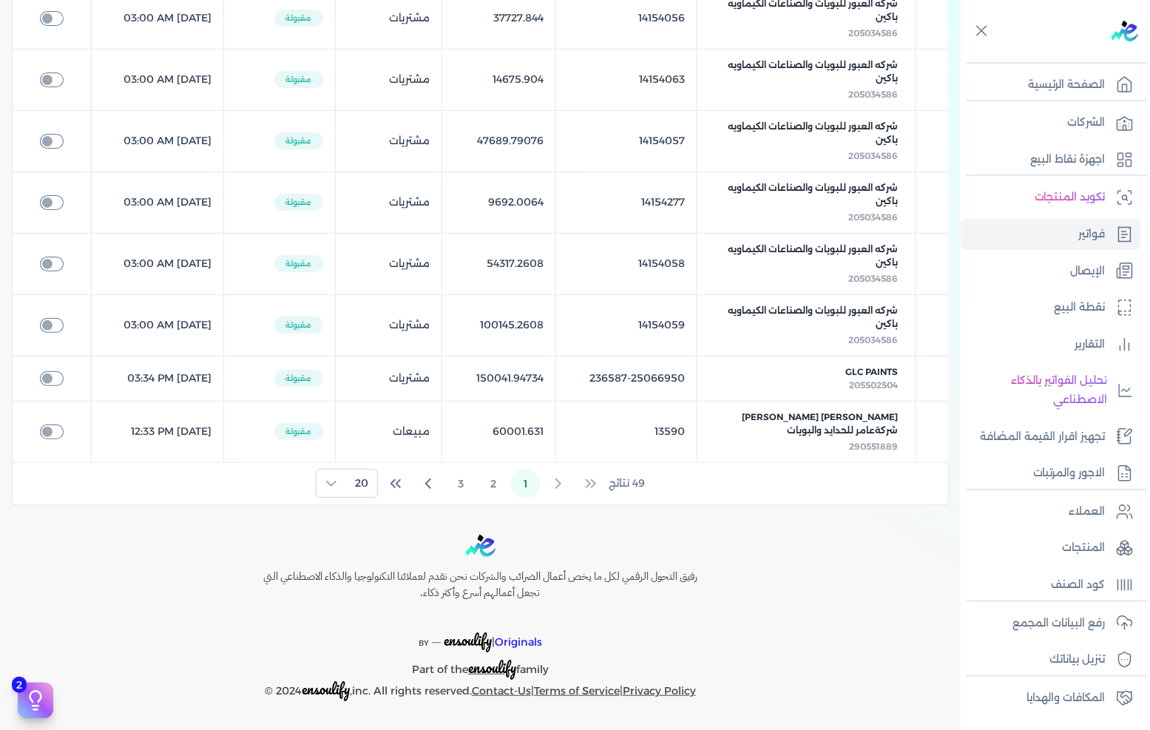
click at [757, 714] on div "Toggle Navigation الاسعار العمولات مساعدة خدمة العملاء دليل المستخدم تسجيل الدخ…" at bounding box center [480, 365] width 961 height 730
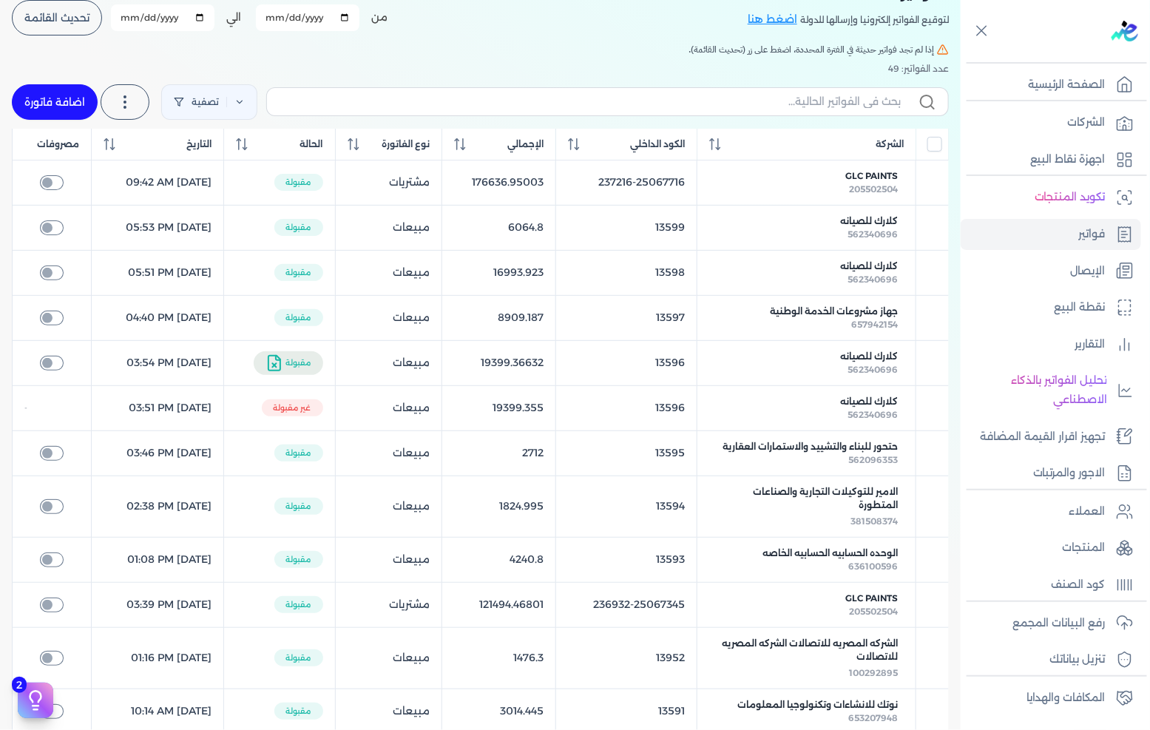
scroll to position [0, 0]
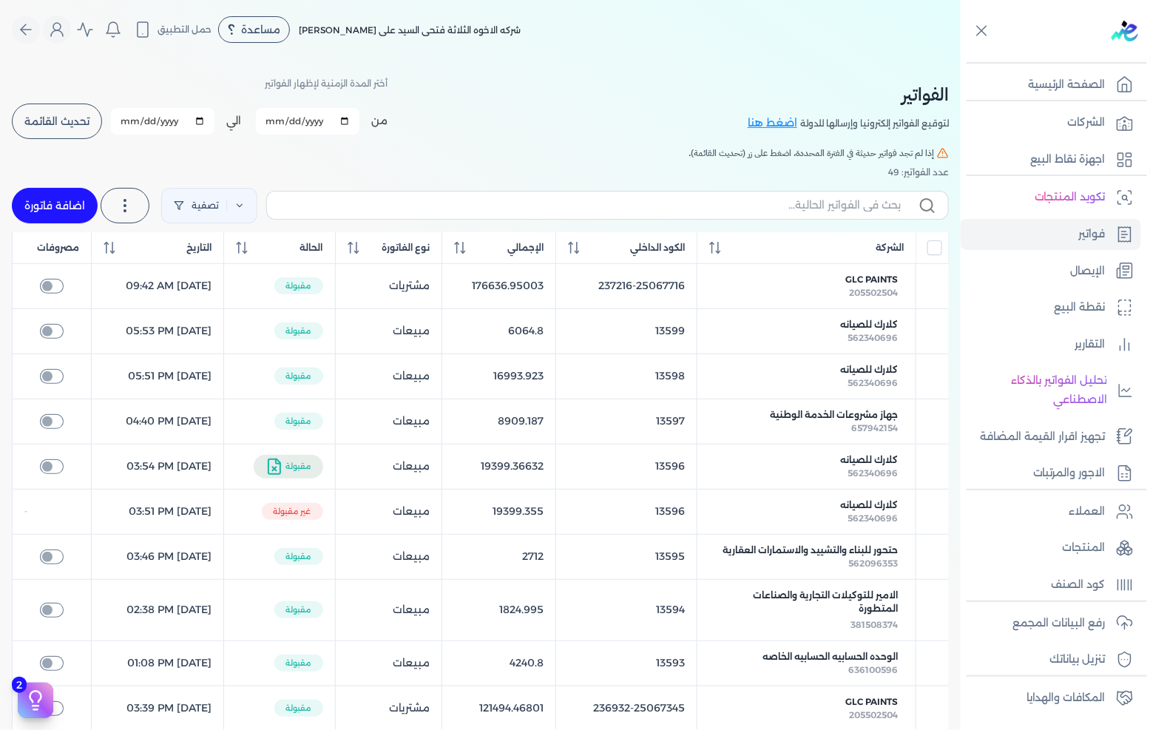
click at [45, 208] on link "اضافة فاتورة" at bounding box center [55, 206] width 86 height 36
select select "EGP"
select select "B"
select select "EGS"
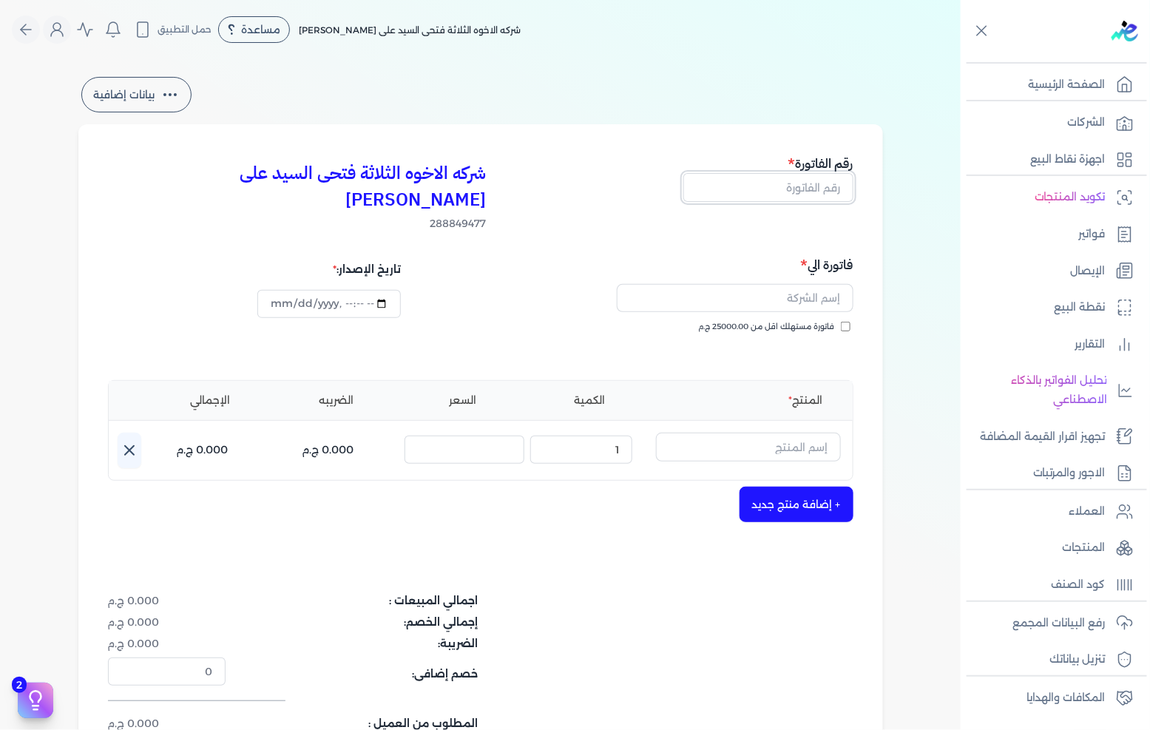
click at [824, 194] on input "text" at bounding box center [769, 187] width 170 height 28
type input "13600"
click at [734, 287] on button "button" at bounding box center [735, 301] width 237 height 34
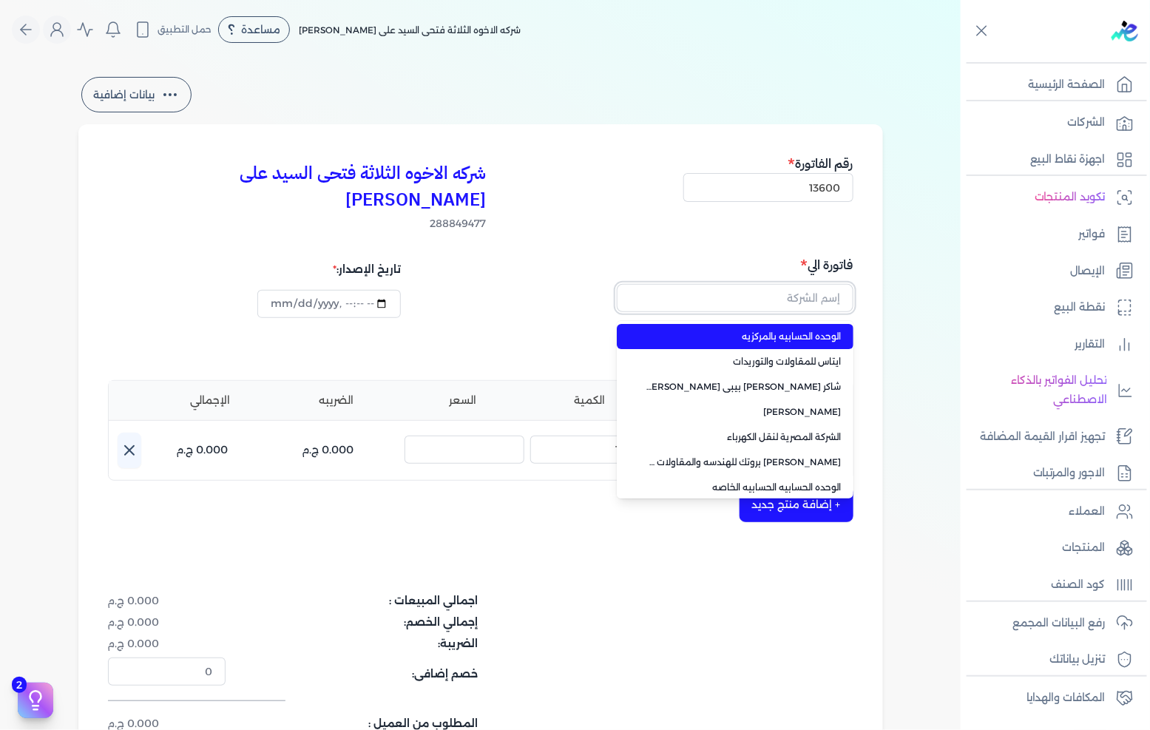
click at [756, 284] on input "text" at bounding box center [735, 298] width 237 height 28
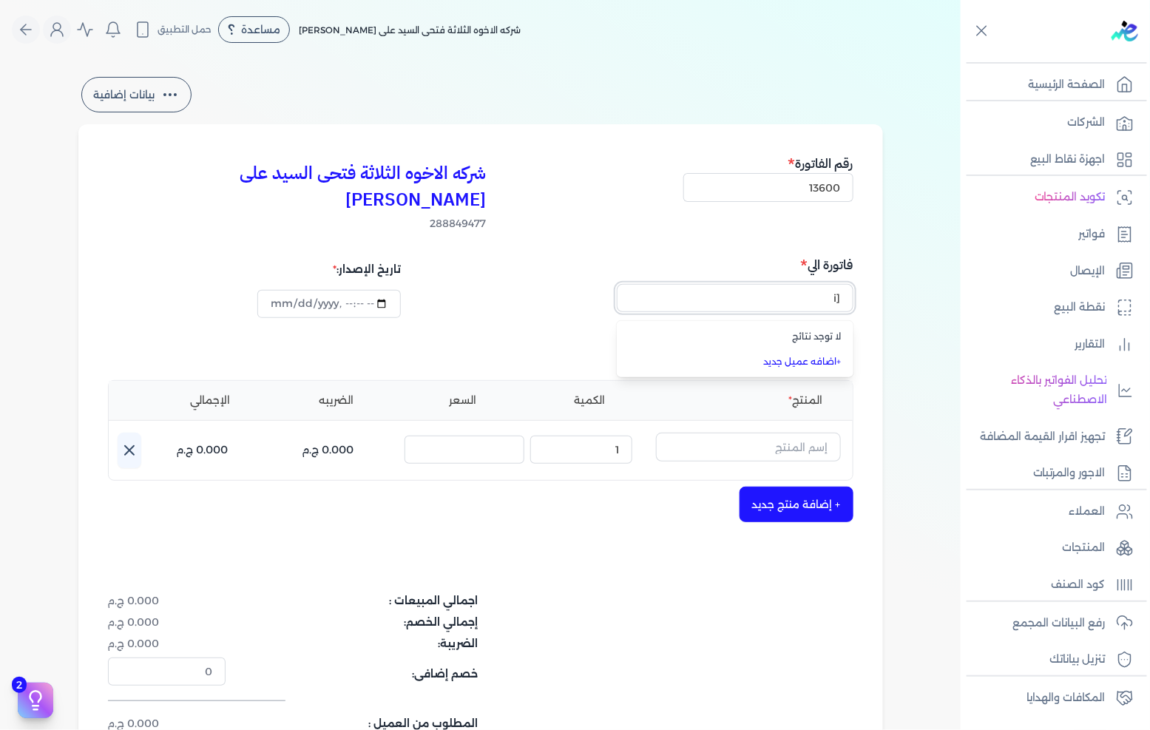
type input "["
type input "جهاز مشروعات الخدمة الوطنية"
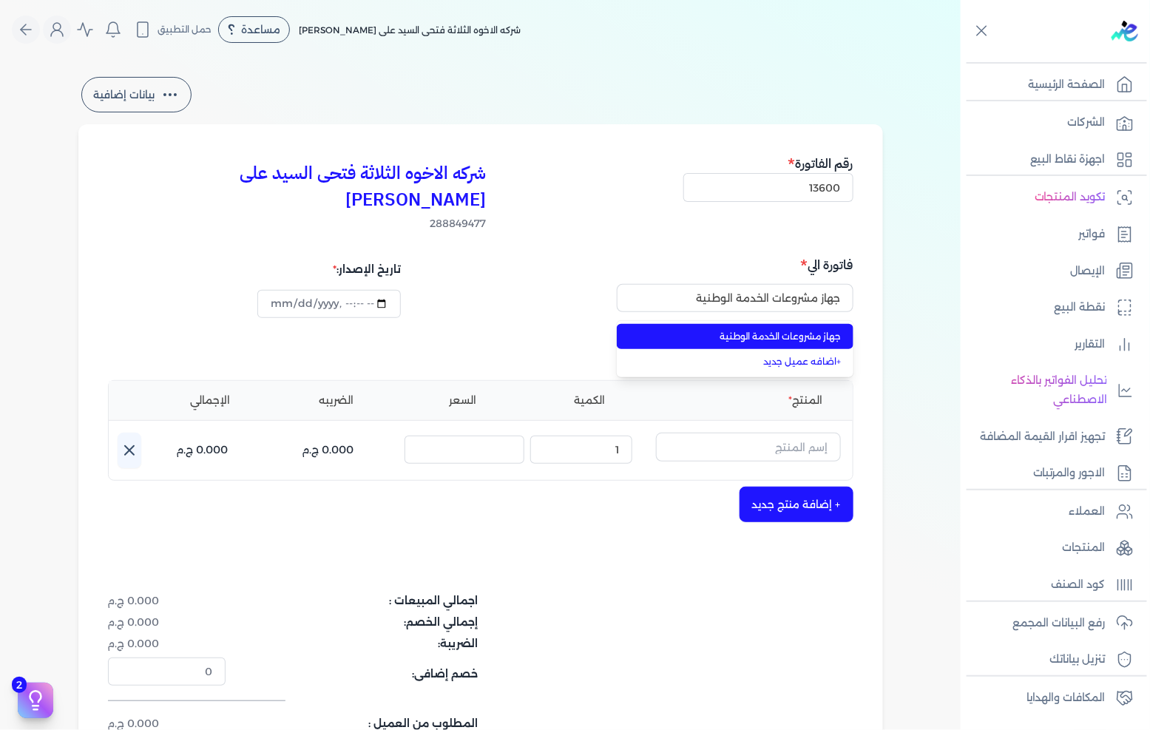
click at [735, 330] on span "جهاز مشروعات الخدمة الوطنية" at bounding box center [744, 336] width 195 height 13
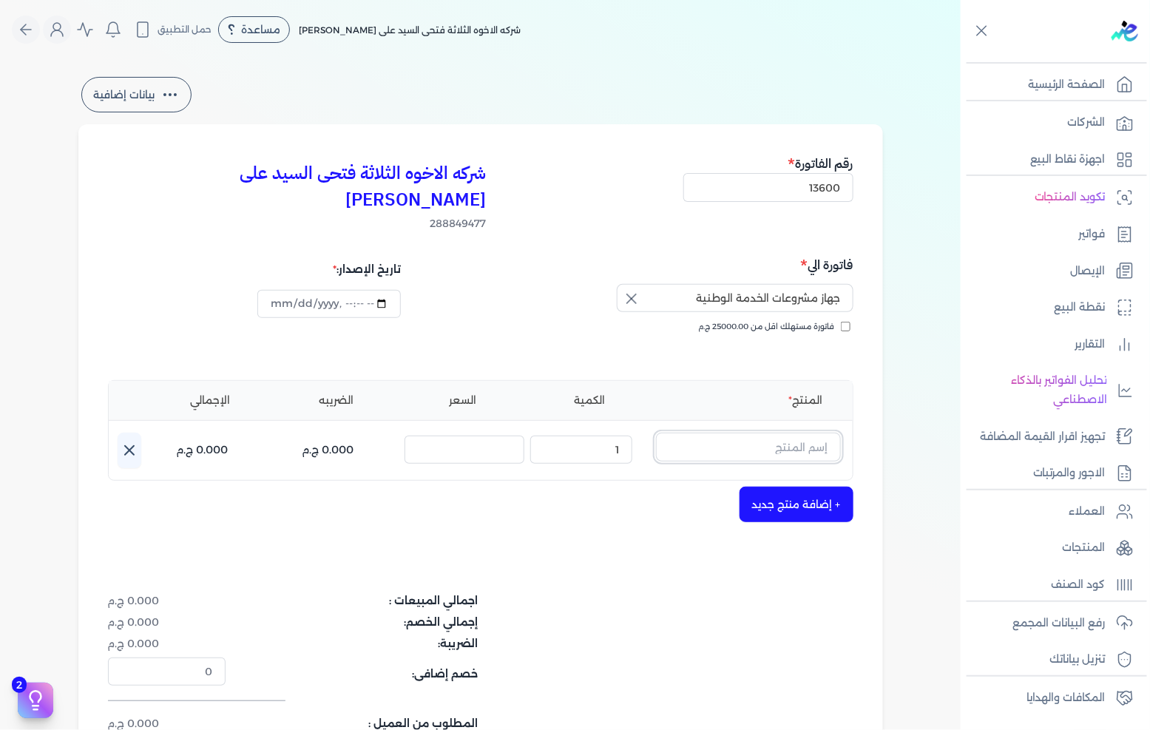
click at [721, 433] on input "text" at bounding box center [748, 447] width 185 height 28
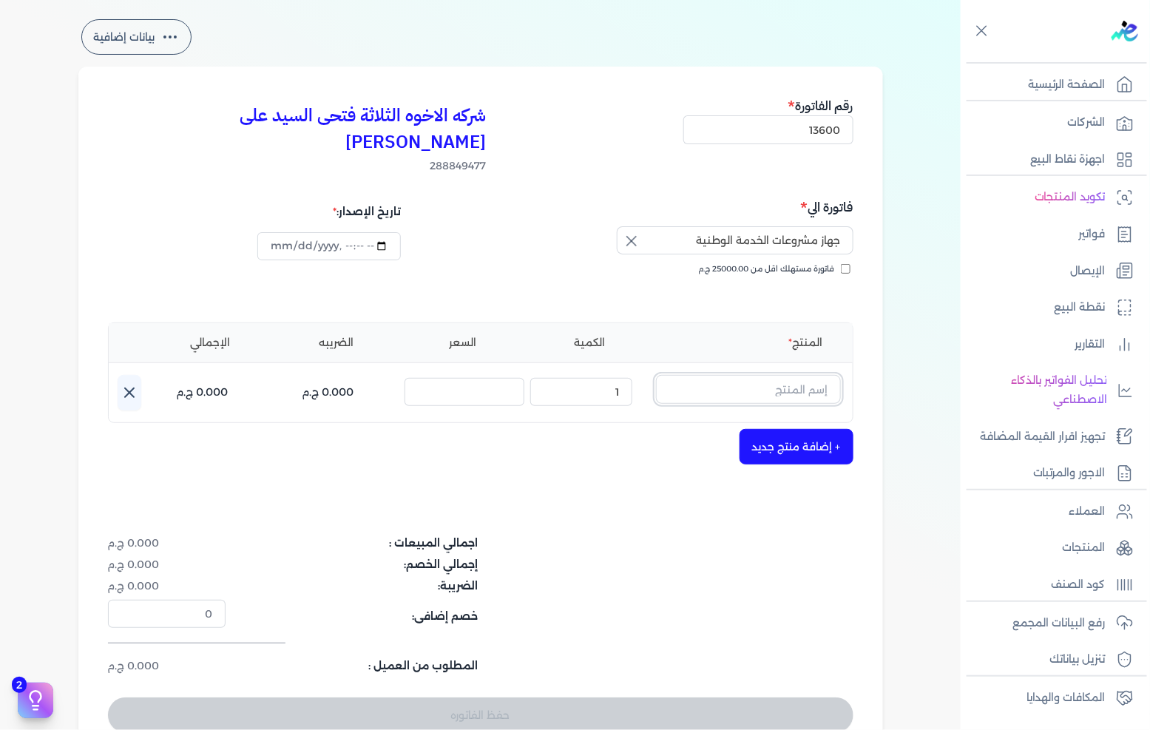
scroll to position [164, 0]
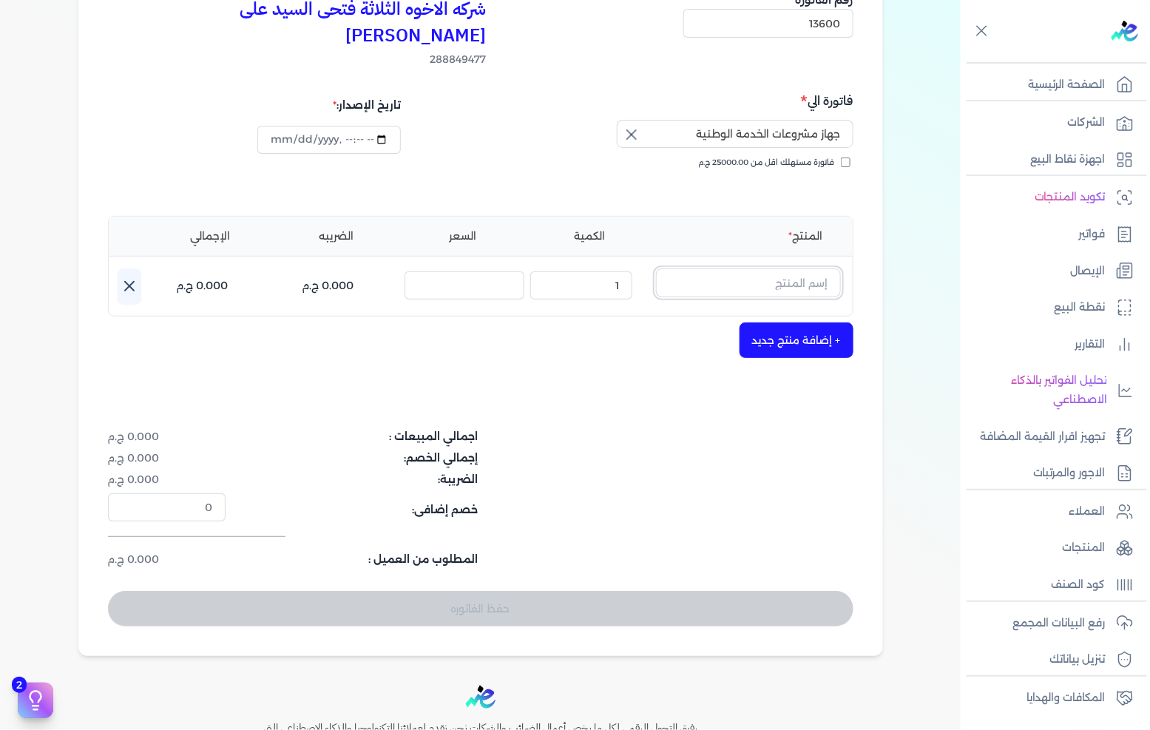
click at [775, 269] on input "text" at bounding box center [748, 283] width 185 height 28
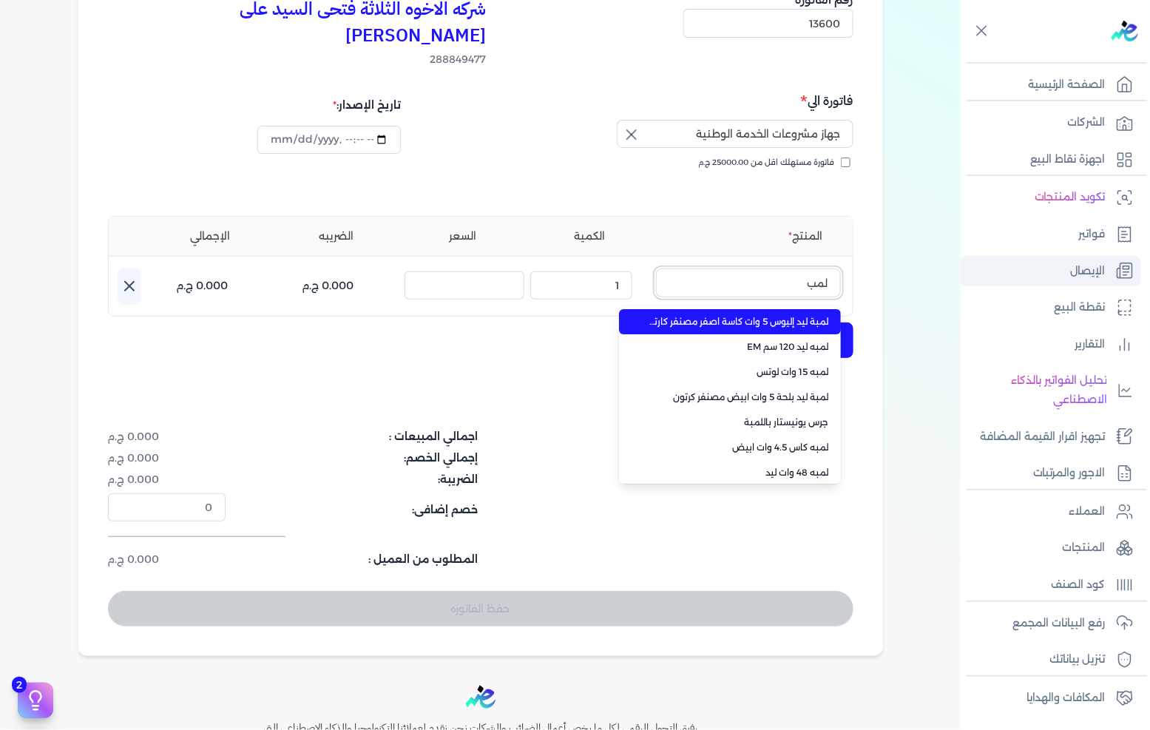
type input "لمبه"
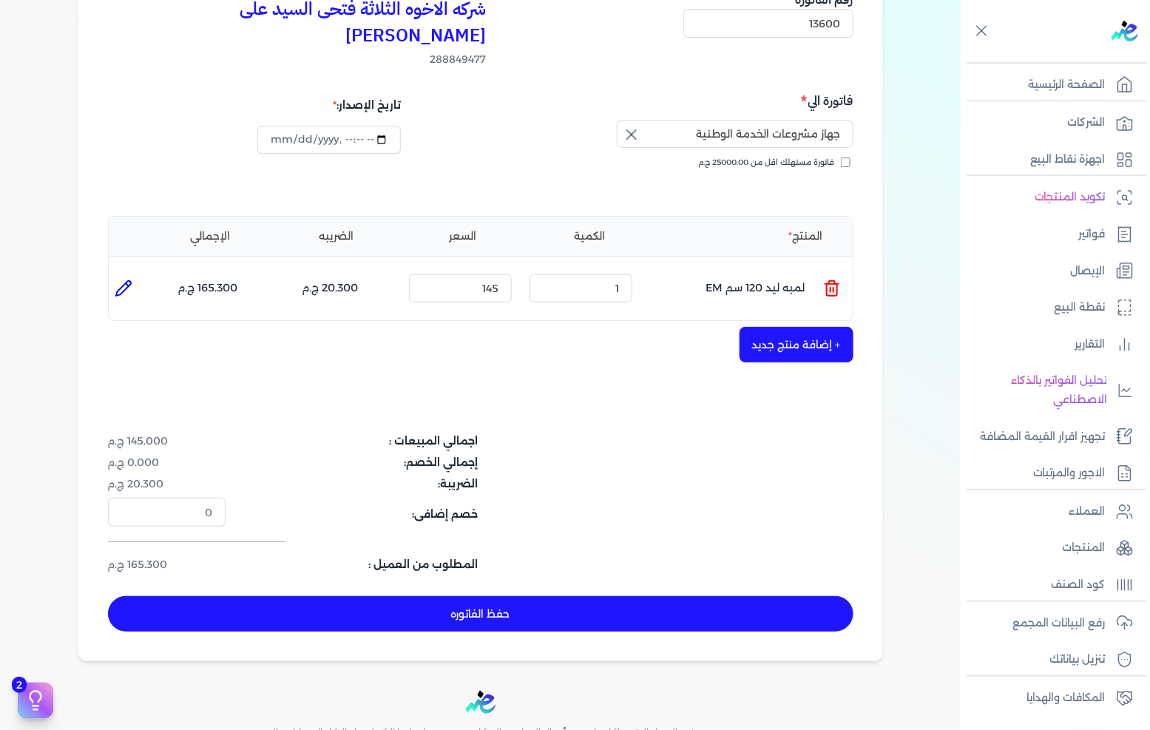
click at [840, 280] on icon at bounding box center [832, 289] width 18 height 18
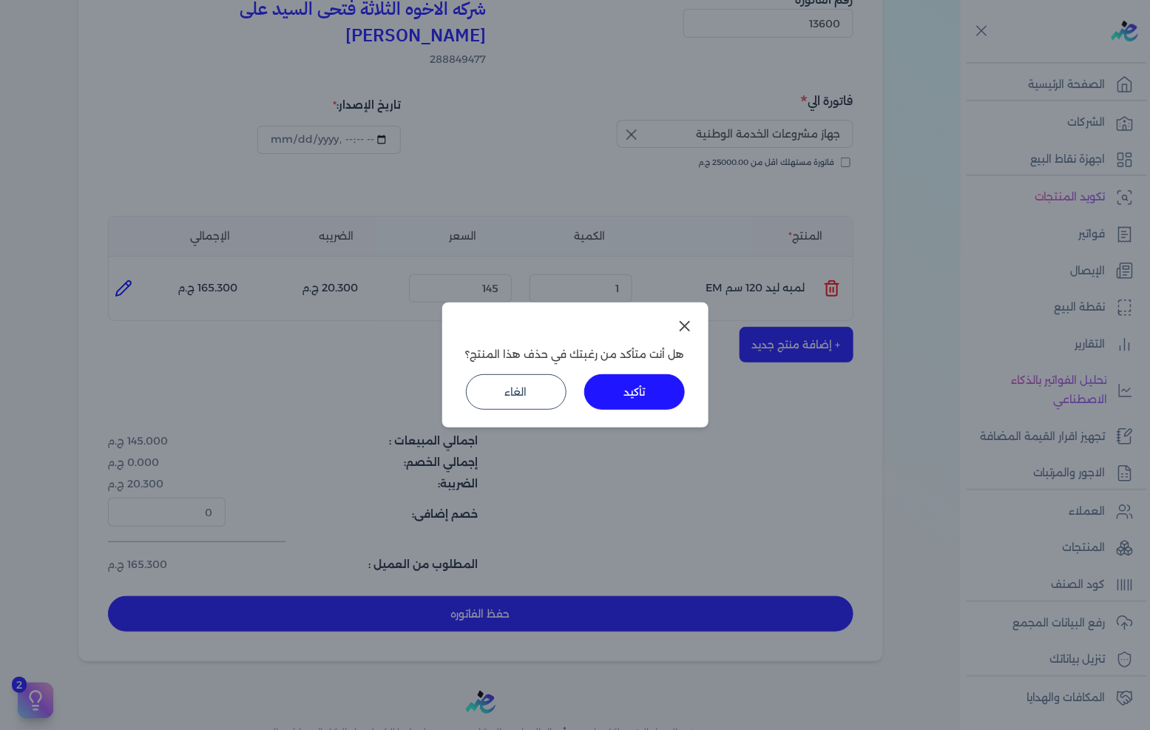
click at [601, 394] on button "تأكيد" at bounding box center [634, 392] width 101 height 36
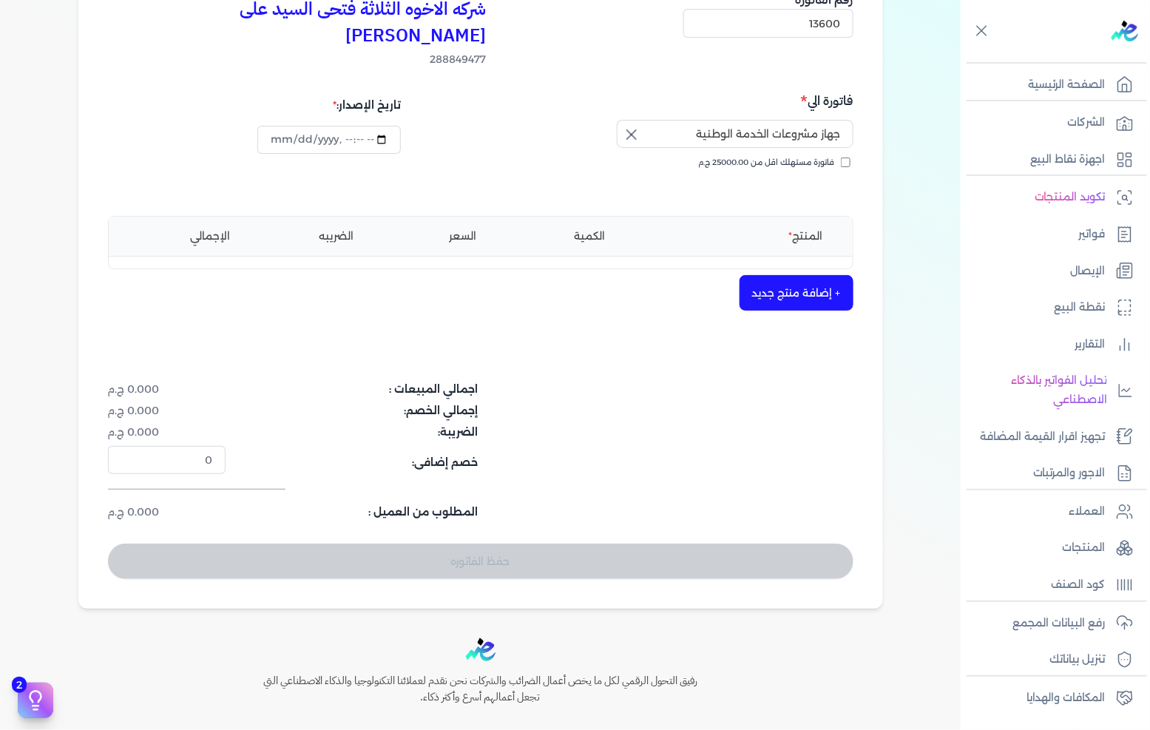
click at [803, 275] on button "+ إضافة منتج جديد" at bounding box center [797, 293] width 114 height 36
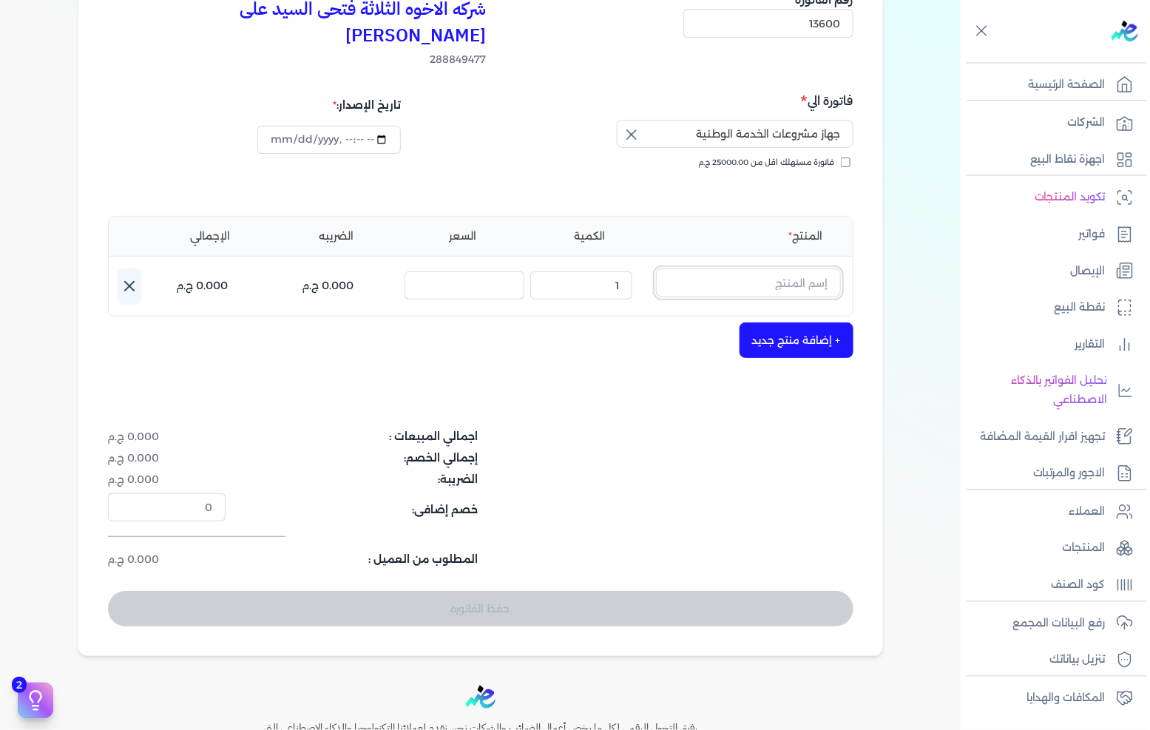
click at [812, 269] on input "text" at bounding box center [748, 283] width 185 height 28
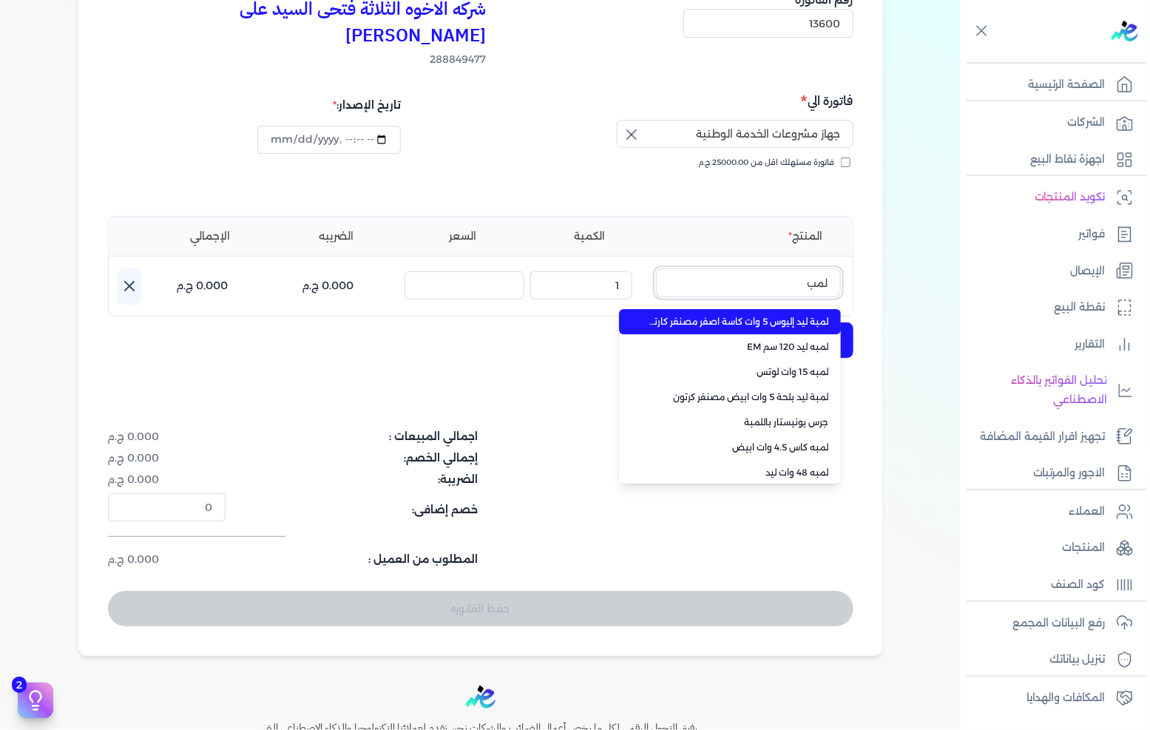
type input "لمبه"
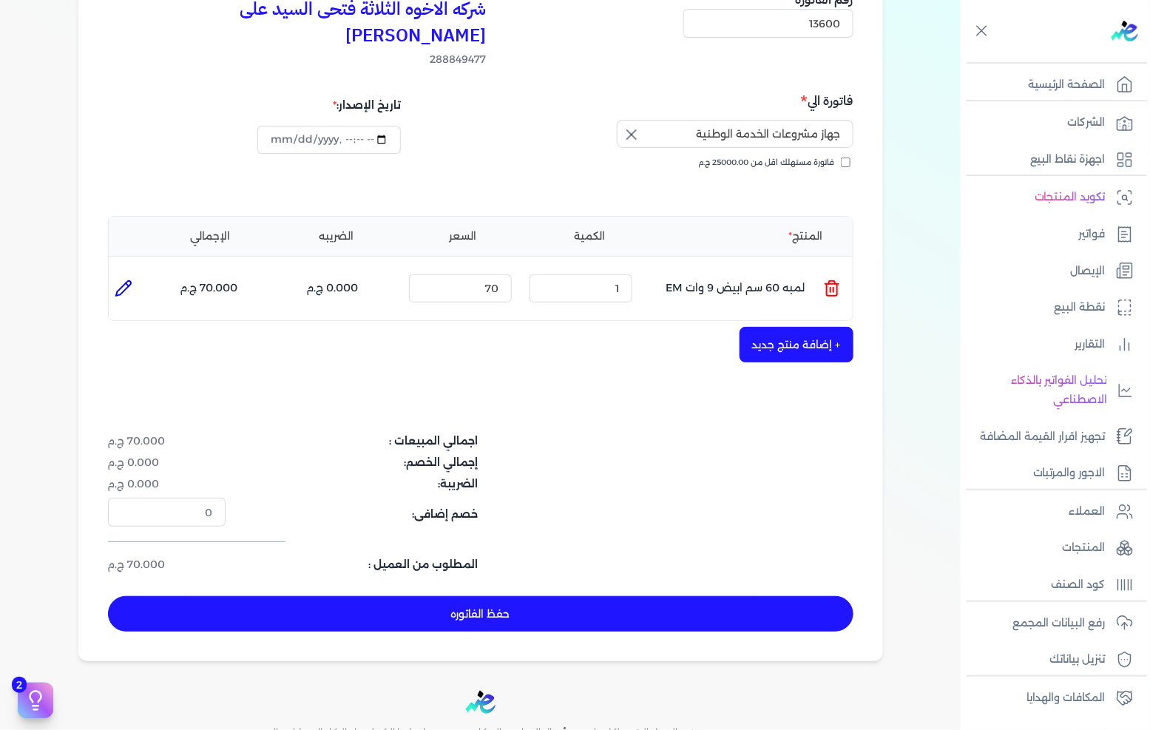
click at [136, 274] on li at bounding box center [124, 289] width 30 height 30
type input "لمبه 60 سم ابيض 9 وات EM"
type input "70"
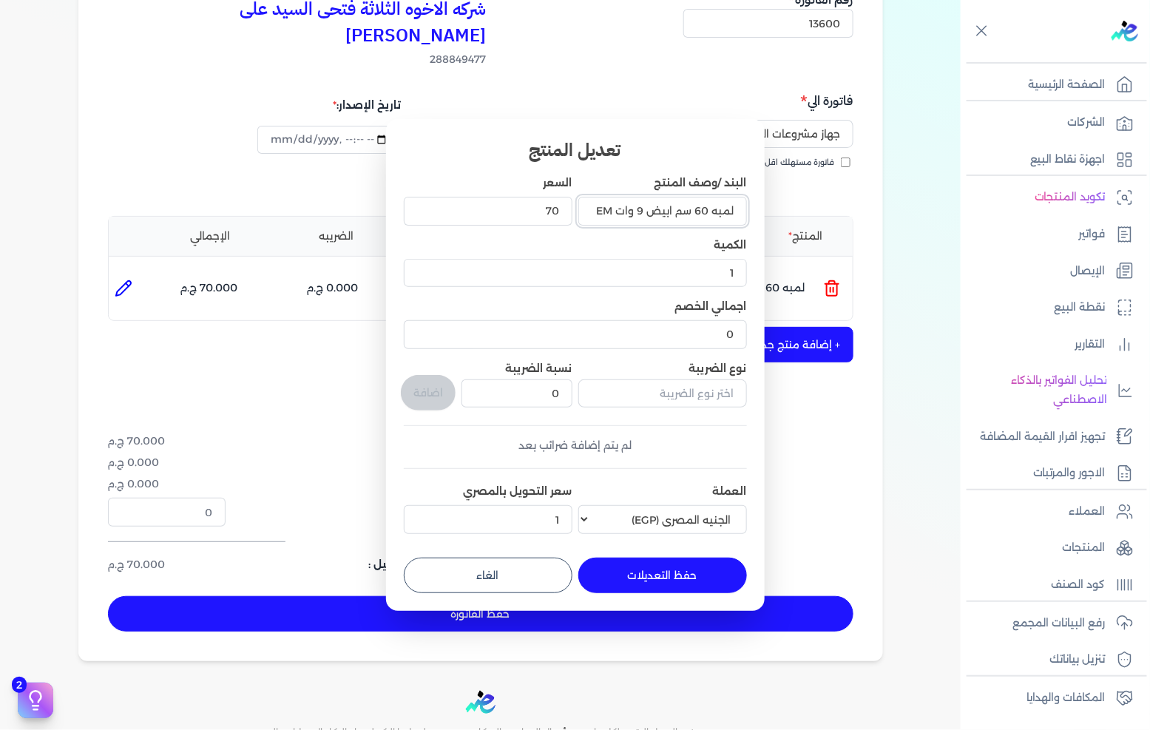
drag, startPoint x: 595, startPoint y: 213, endPoint x: 673, endPoint y: 225, distance: 79.3
click at [673, 225] on input "لمبه 60 سم ابيض 9 وات EM" at bounding box center [663, 211] width 169 height 28
type input "لمبه 60 سم"
click at [684, 572] on button "حفظ التعديلات" at bounding box center [663, 576] width 169 height 36
type input "0"
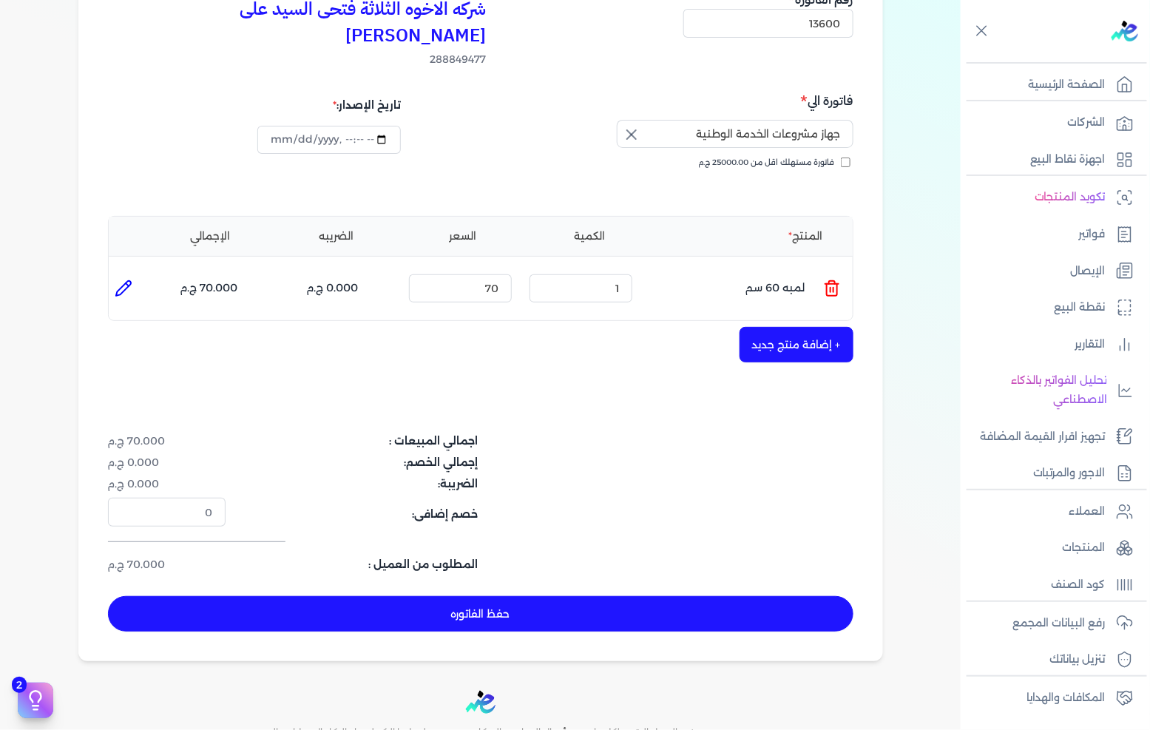
click at [787, 327] on button "+ إضافة منتج جديد" at bounding box center [797, 345] width 114 height 36
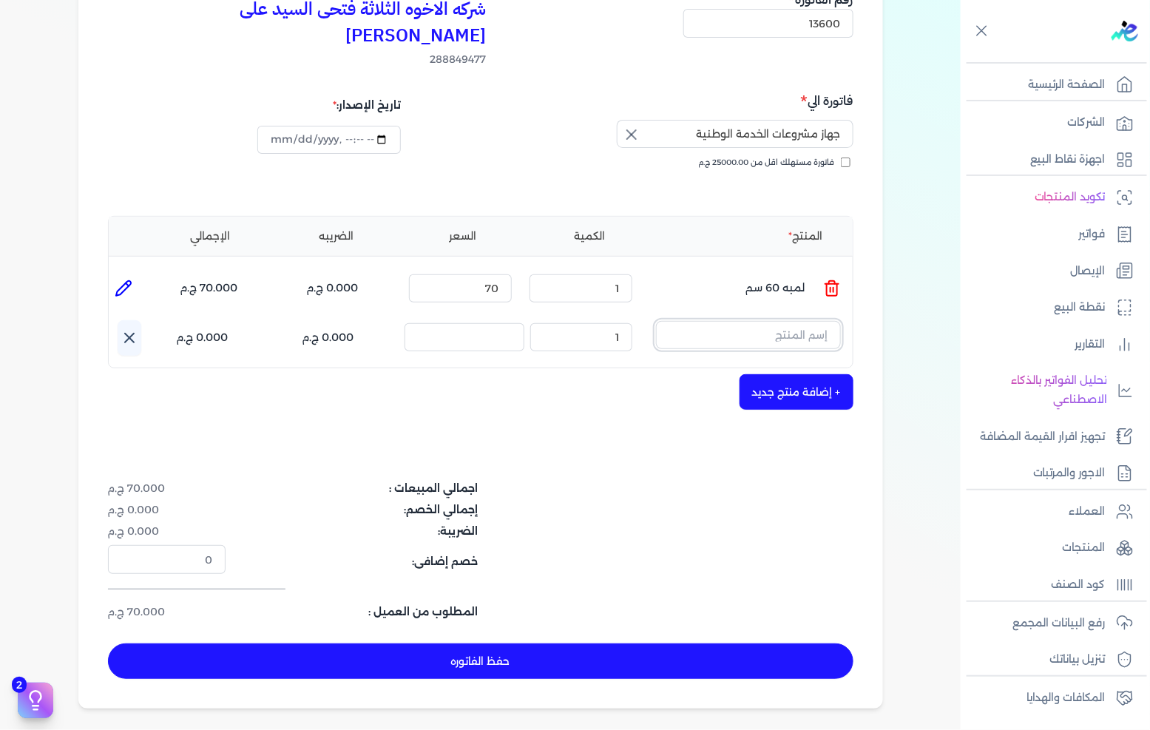
click at [802, 321] on input "text" at bounding box center [748, 335] width 185 height 28
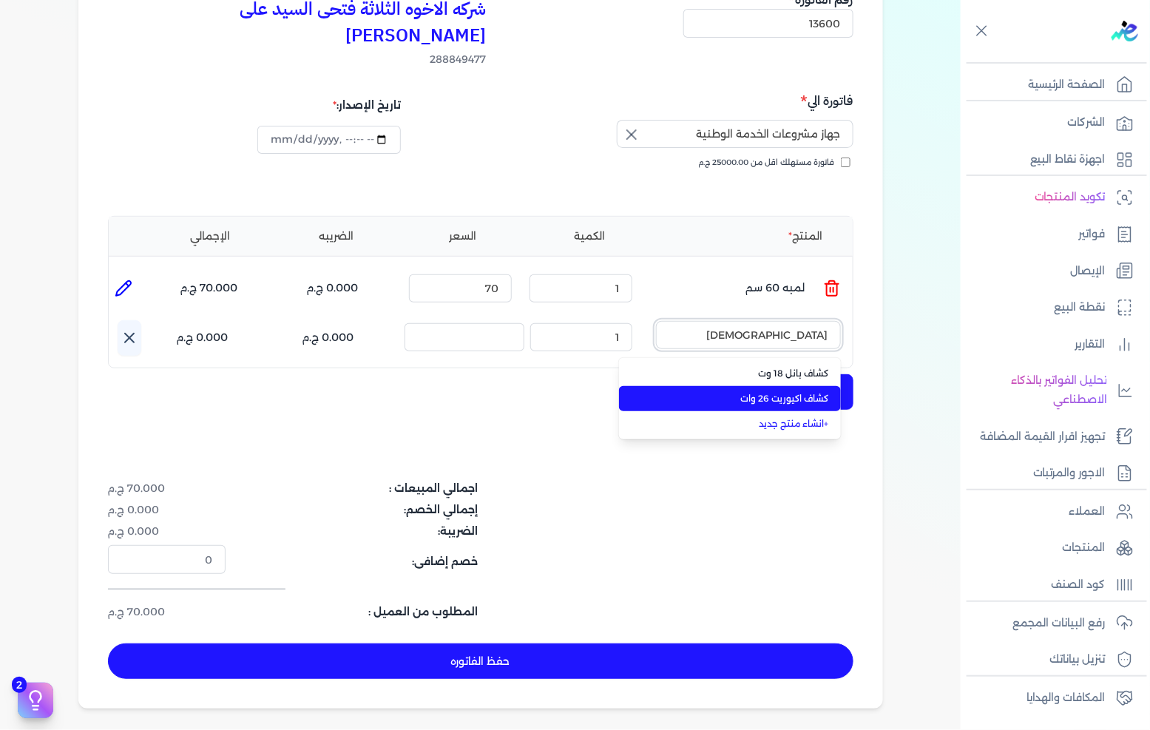
type input "[DEMOGRAPHIC_DATA]"
click at [769, 392] on span "كشاف اكيوريت 26 وات" at bounding box center [739, 398] width 181 height 13
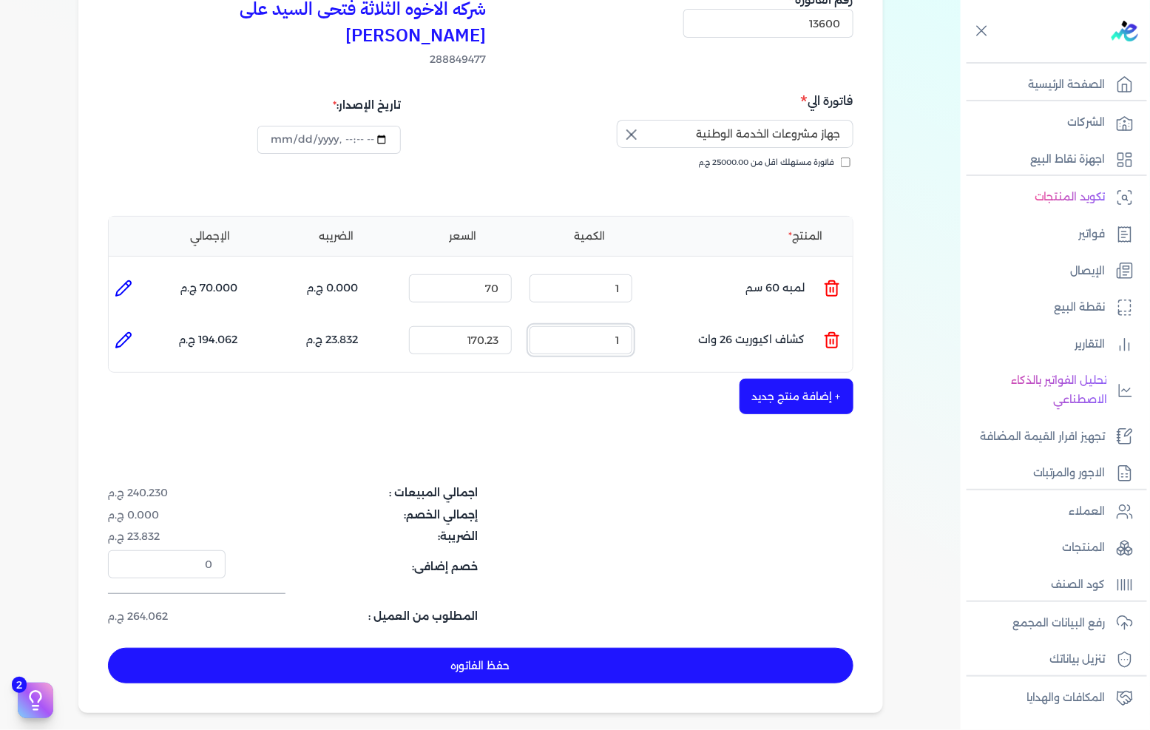
click at [593, 326] on input "1" at bounding box center [581, 340] width 103 height 28
type input "5"
click at [613, 398] on div "شركه الاخوه الثلاثة فتحى السيد على [PERSON_NAME] 288849477 رقم الفاتورة 13600 ف…" at bounding box center [480, 336] width 805 height 753
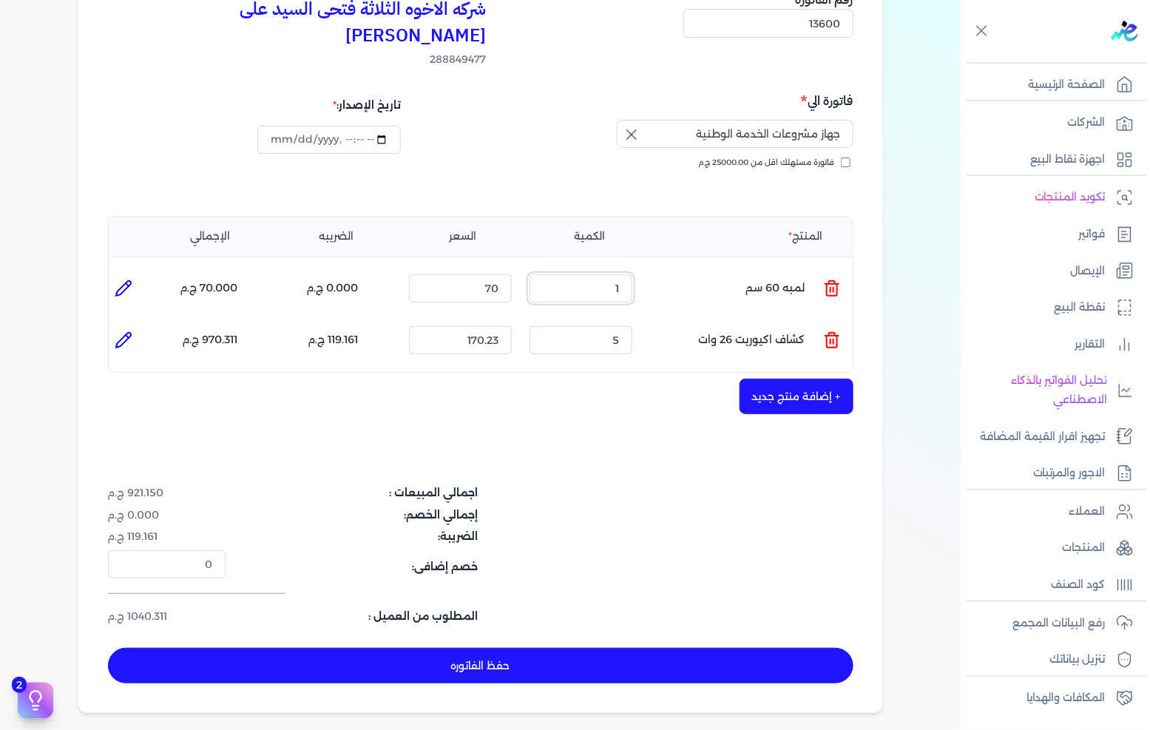
click at [610, 274] on input "1" at bounding box center [581, 288] width 103 height 28
type input "20"
click at [616, 379] on div "+ إضافة منتج جديد" at bounding box center [481, 397] width 746 height 36
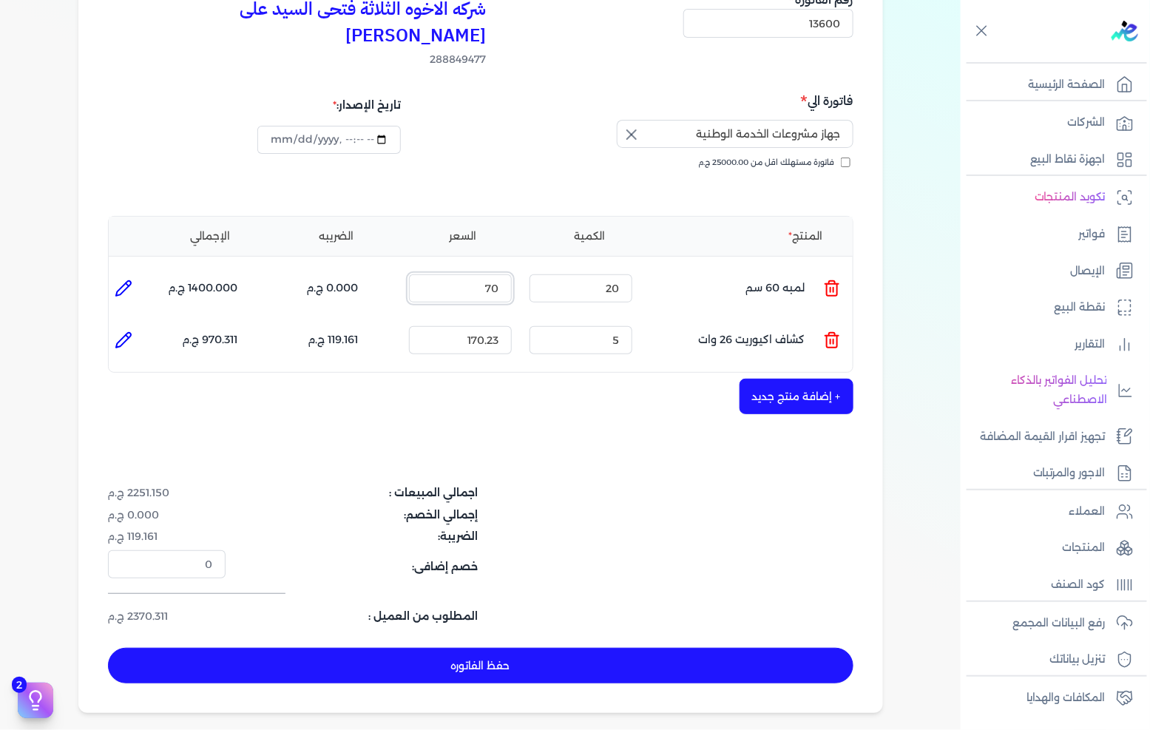
click at [493, 274] on input "70" at bounding box center [460, 288] width 103 height 28
click at [115, 274] on li at bounding box center [124, 289] width 30 height 30
type input "لمبه 60 سم"
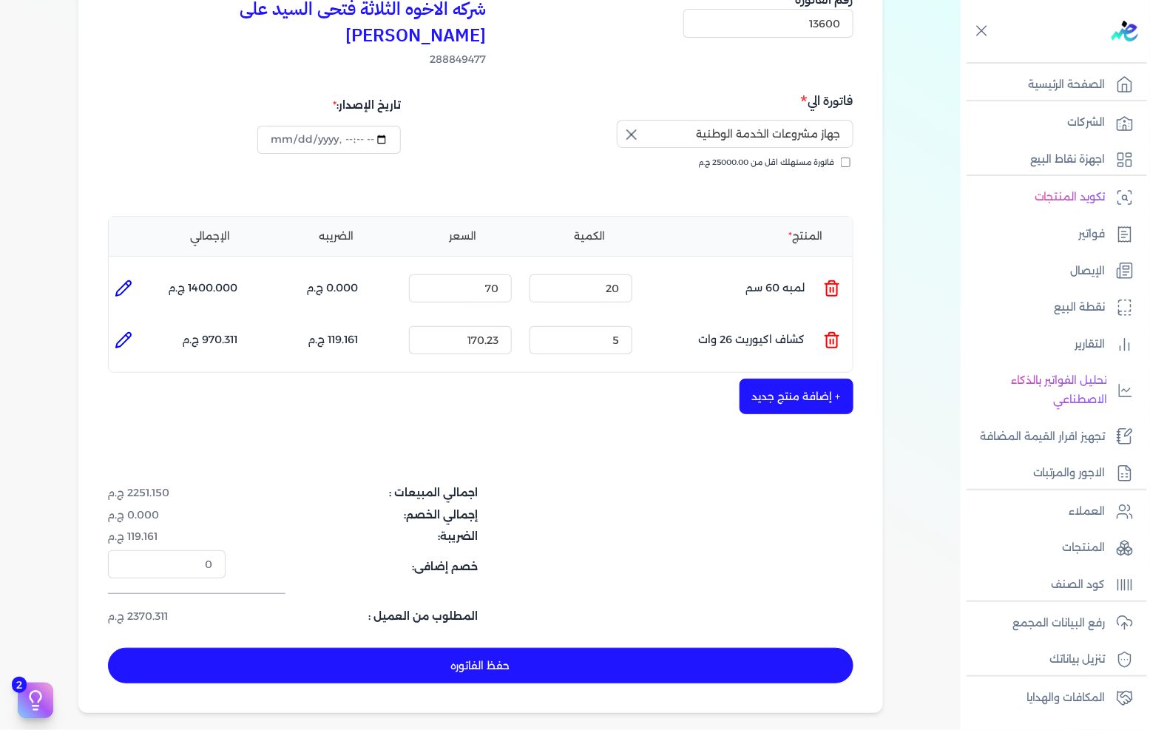
type input "70"
type input "20"
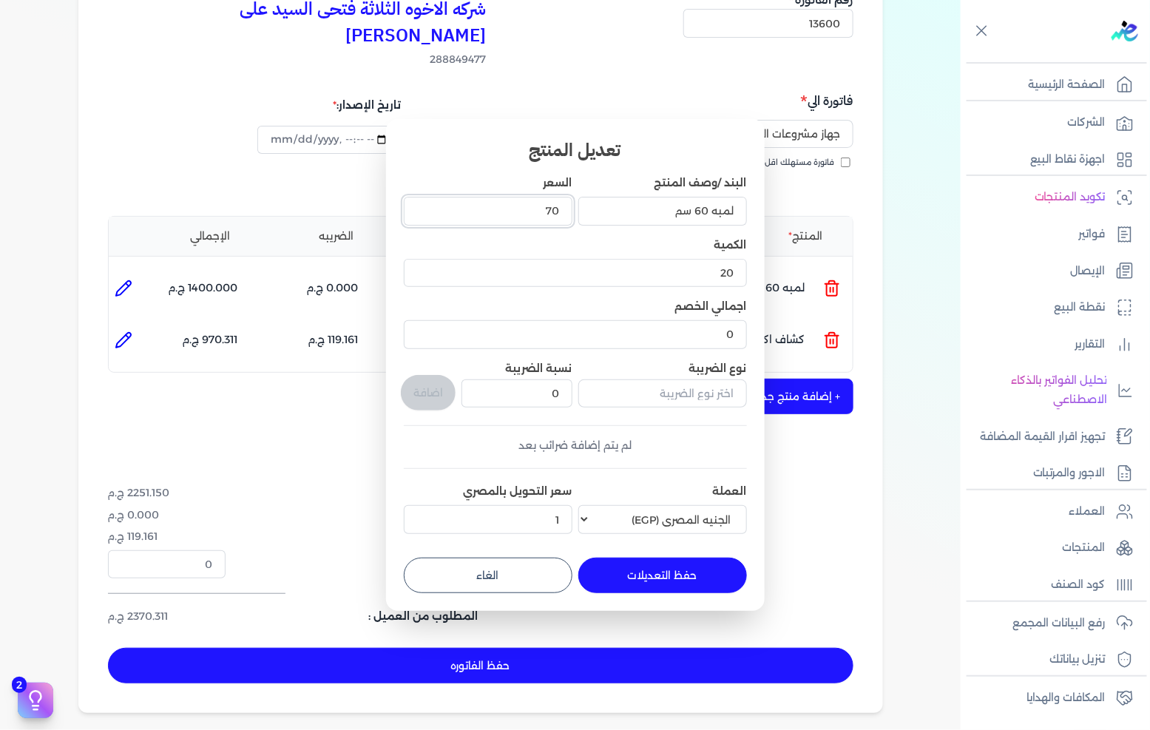
click at [519, 215] on input "70" at bounding box center [488, 211] width 169 height 28
type input "107"
type input "107.5"
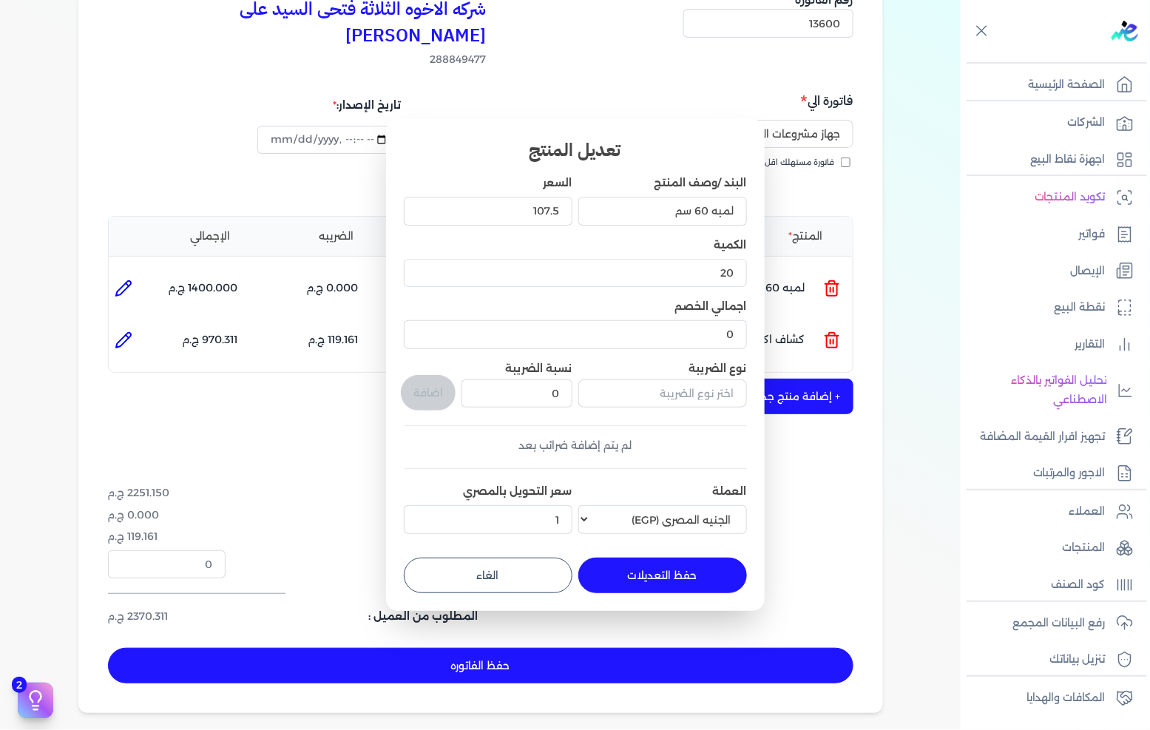
drag, startPoint x: 669, startPoint y: 583, endPoint x: 656, endPoint y: 573, distance: 16.3
click at [669, 582] on button "حفظ التعديلات" at bounding box center [663, 576] width 169 height 36
type input "0"
type input "1"
type input "107.5"
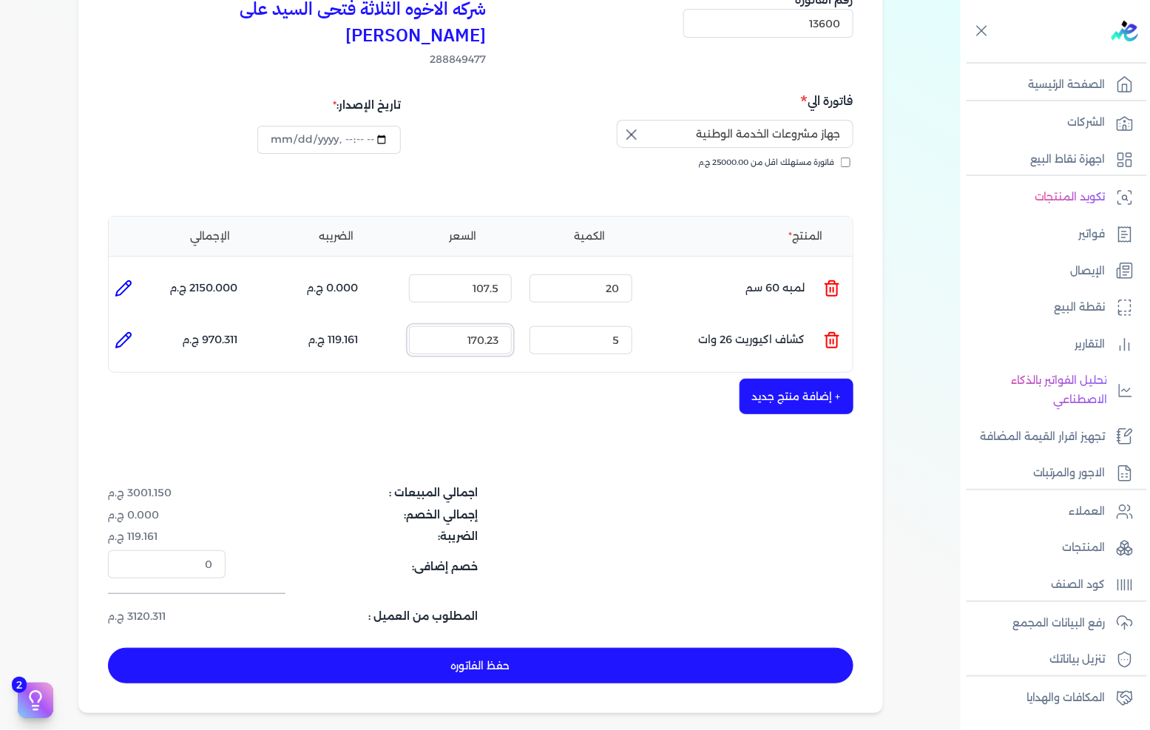
click at [453, 326] on input "170.23" at bounding box center [460, 340] width 103 height 28
type input "183"
click at [818, 379] on button "+ إضافة منتج جديد" at bounding box center [797, 397] width 114 height 36
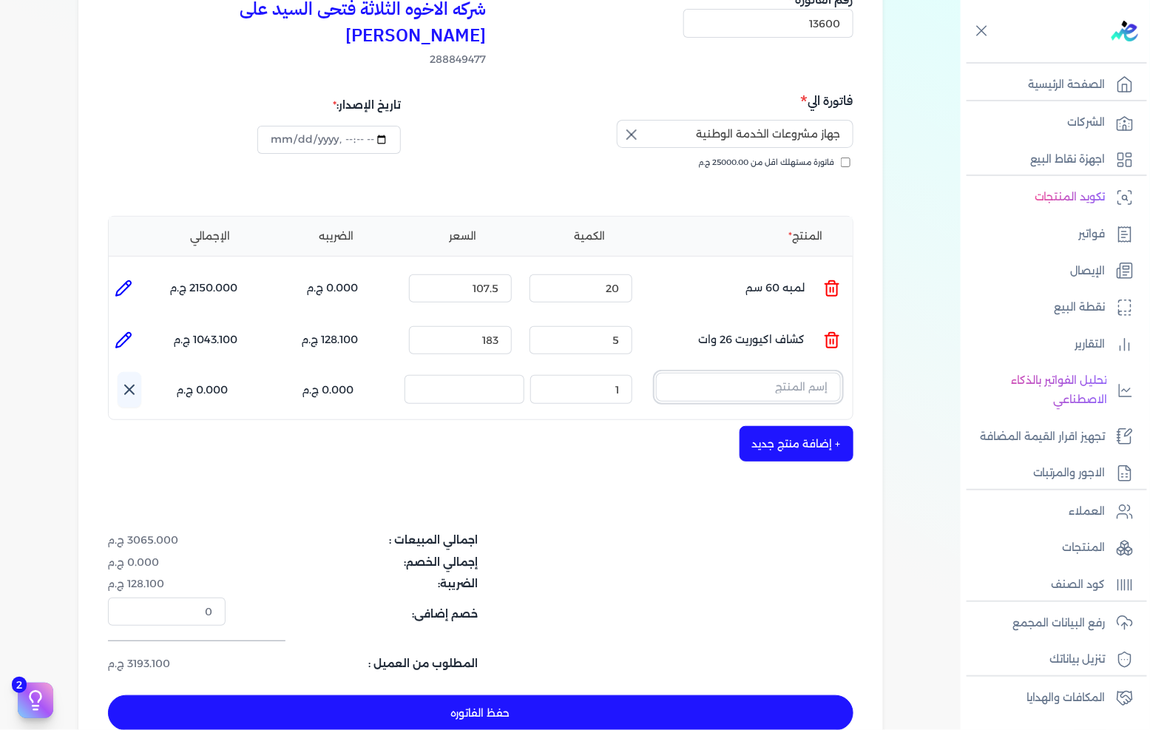
click at [785, 373] on input "text" at bounding box center [748, 387] width 185 height 28
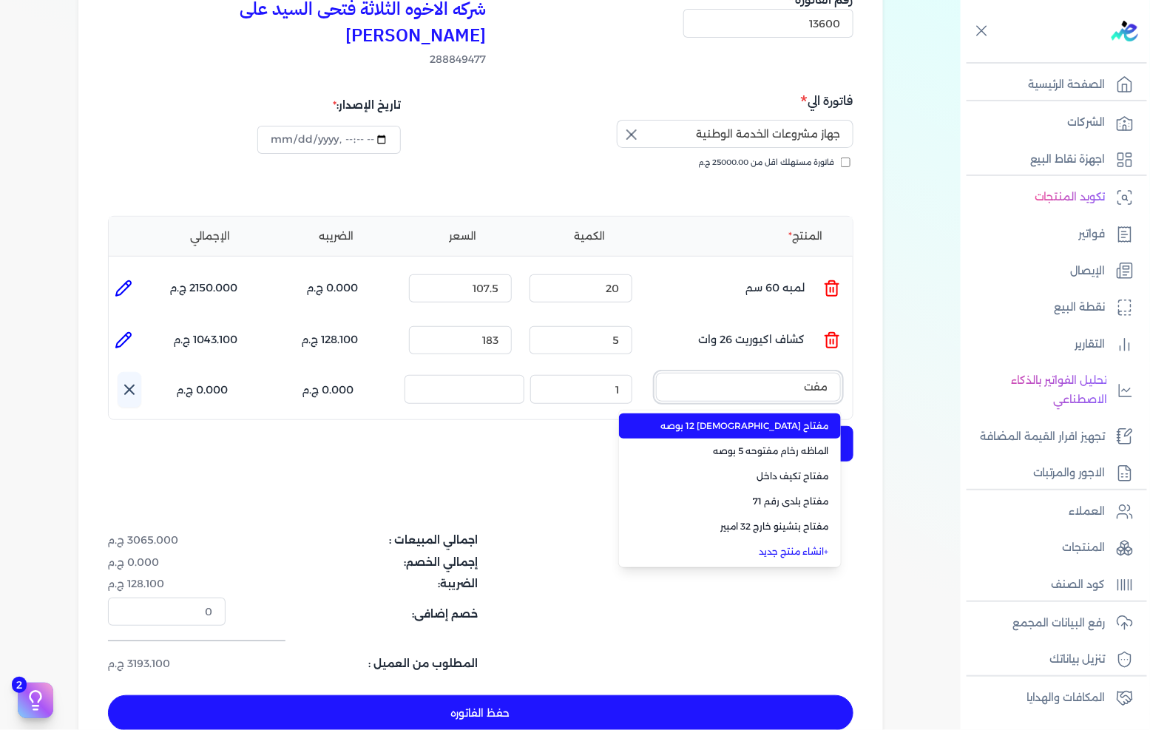
type input "مفتا"
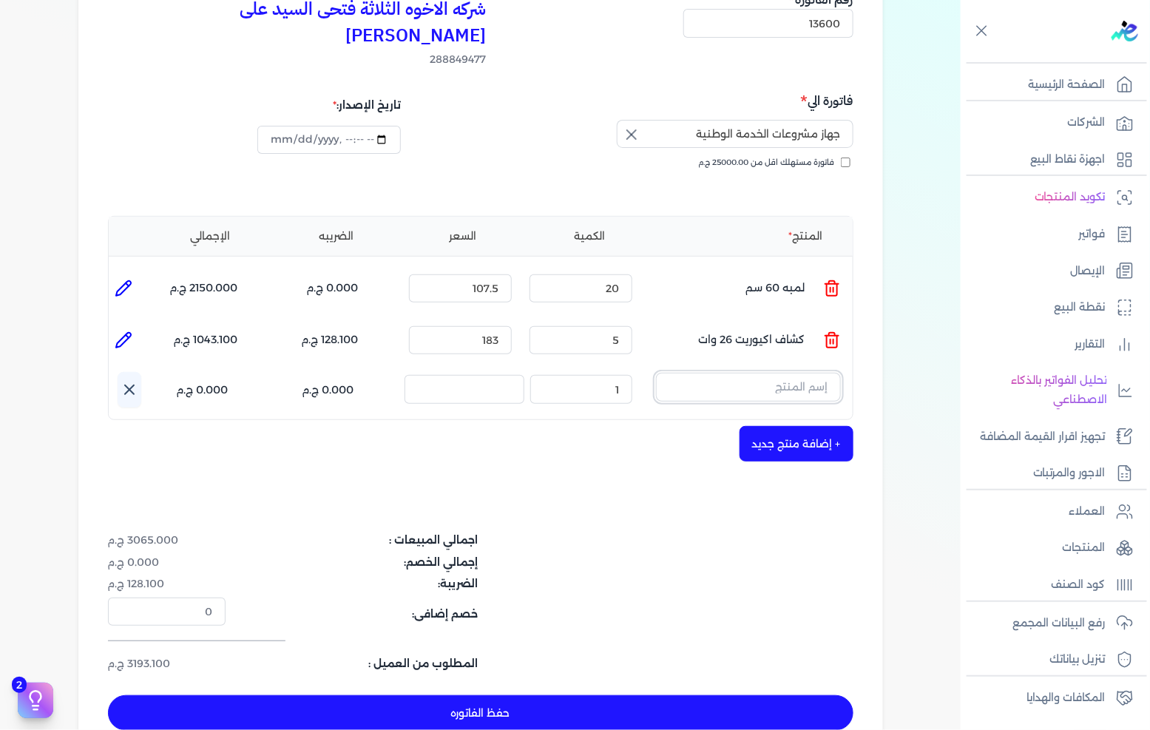
click at [789, 373] on input "text" at bounding box center [748, 387] width 185 height 28
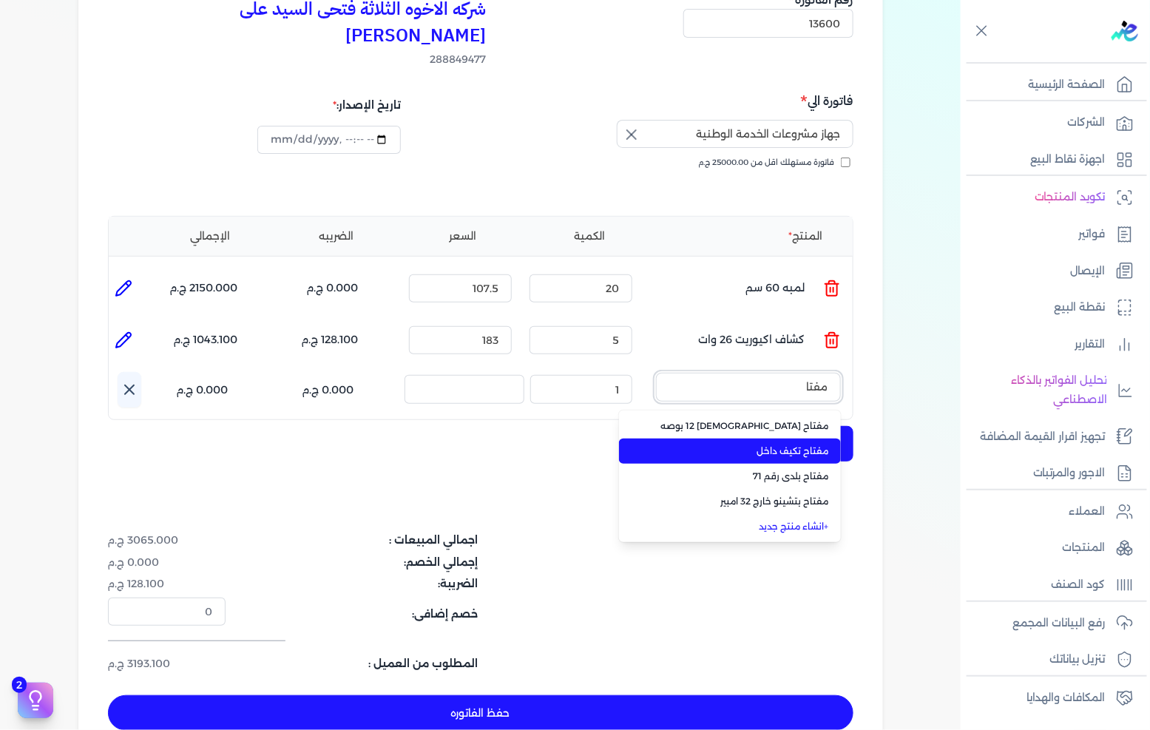
type input "مفتا"
click at [812, 445] on span "مفتاح تكيف داخل" at bounding box center [739, 451] width 181 height 13
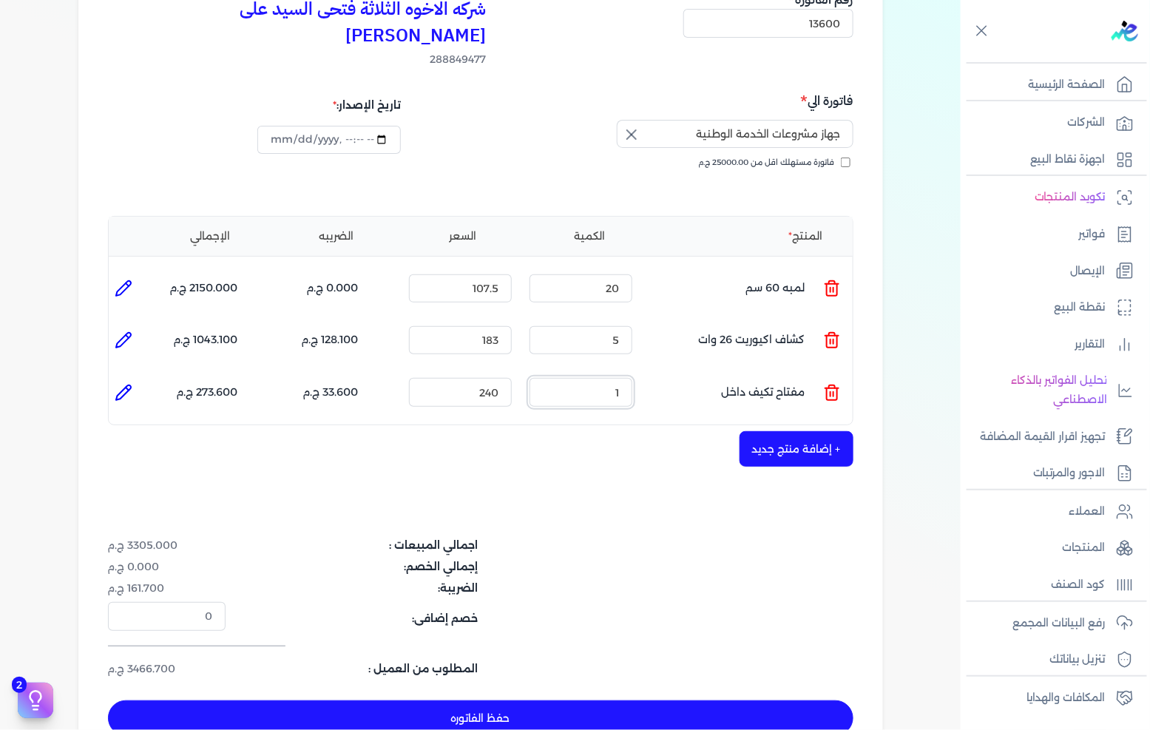
click at [629, 378] on input "1" at bounding box center [581, 392] width 103 height 28
type input "2"
click at [625, 431] on div "+ إضافة منتج جديد" at bounding box center [481, 449] width 746 height 36
click at [129, 384] on icon at bounding box center [124, 393] width 18 height 18
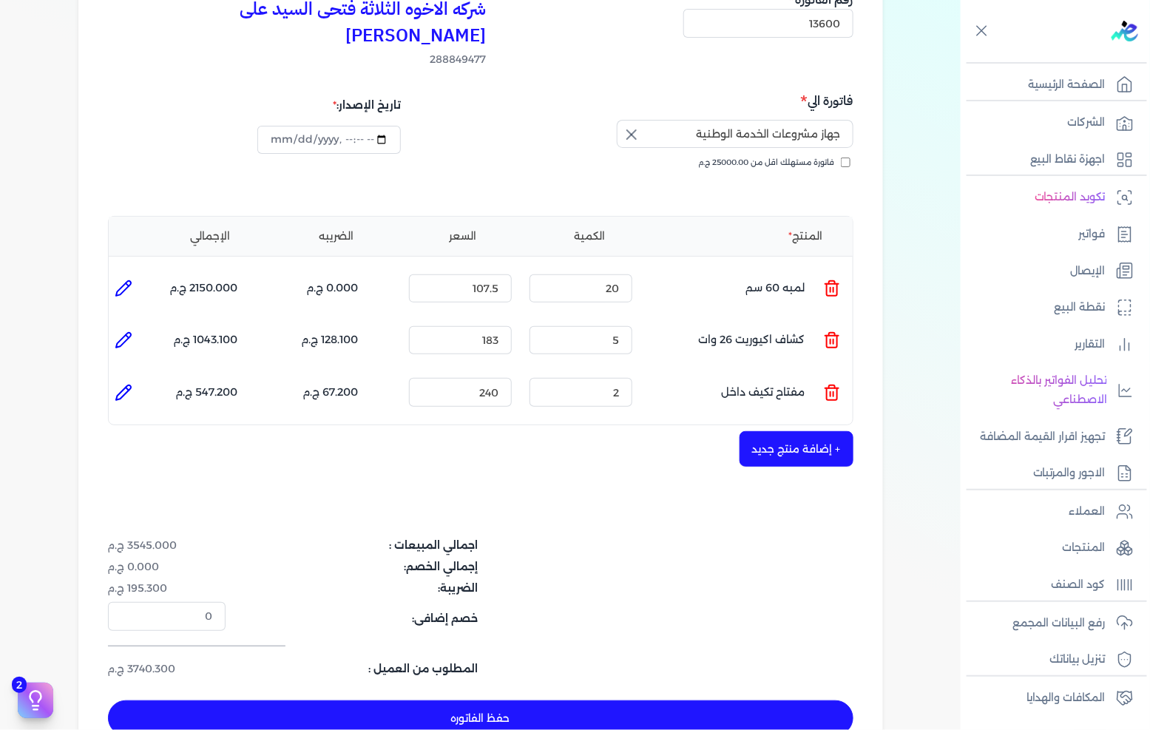
type input "مفتاح تكيف داخل"
type input "240"
type input "2"
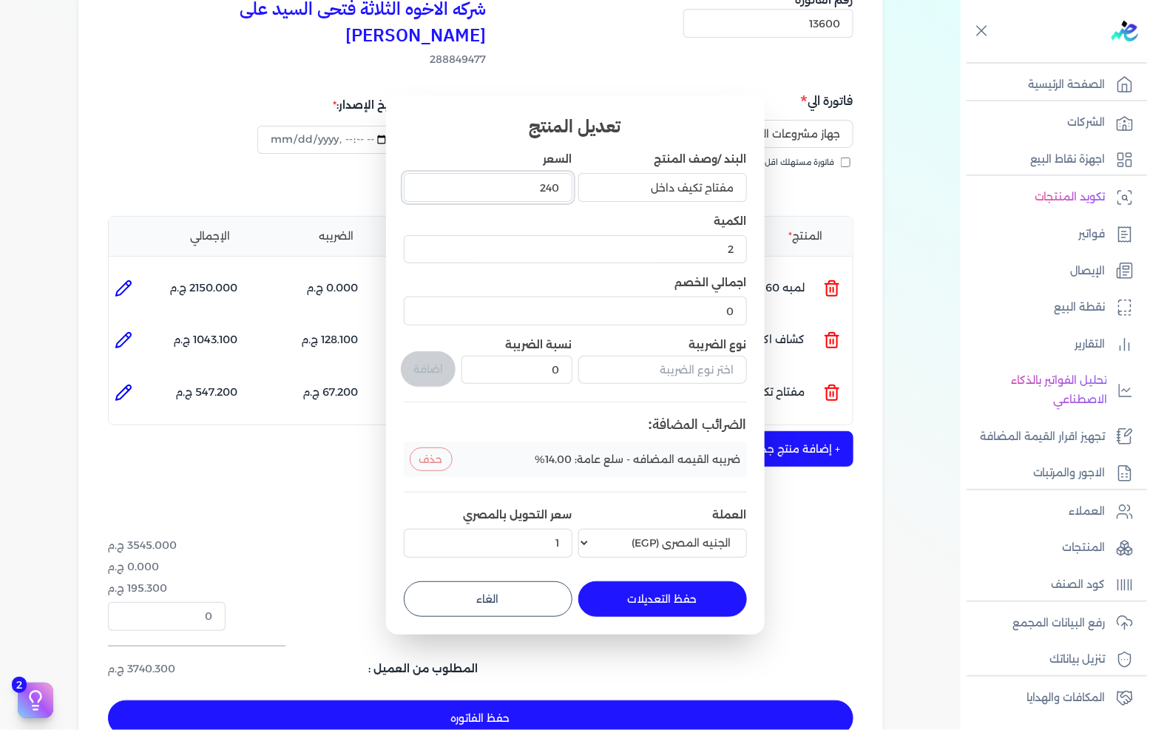
click at [550, 186] on input "240" at bounding box center [488, 187] width 169 height 28
type input "258"
click at [644, 599] on button "حفظ التعديلات" at bounding box center [663, 600] width 169 height 36
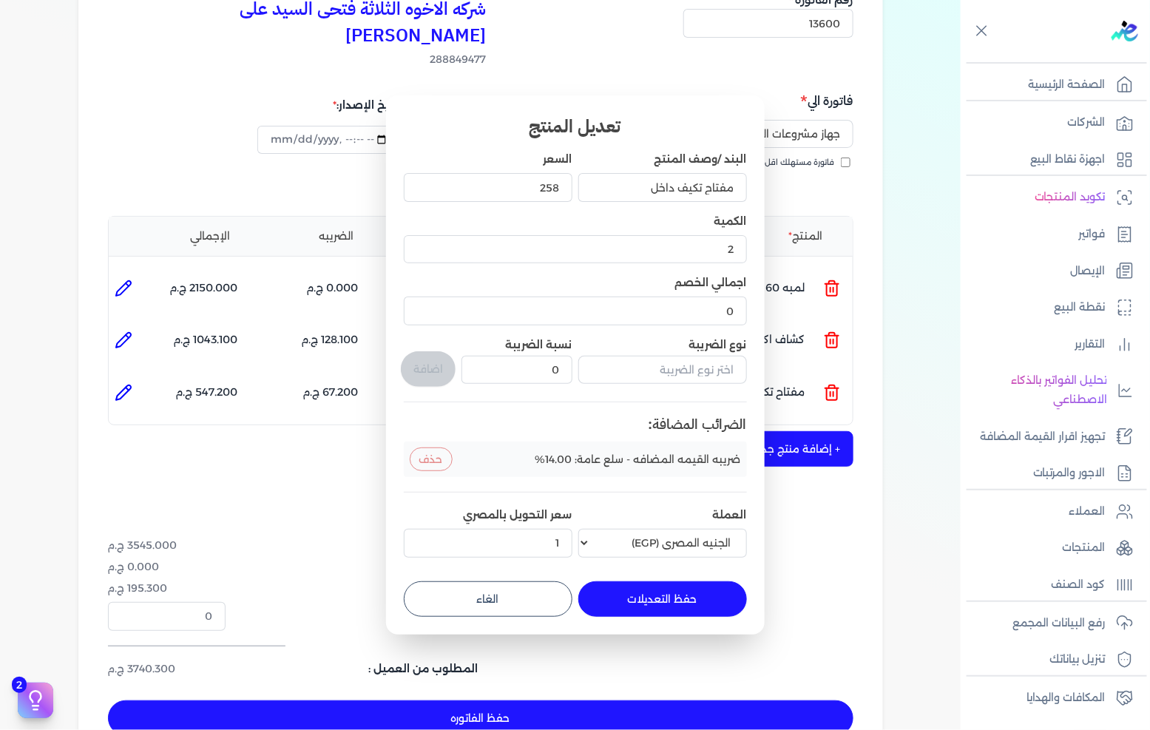
type input "0"
type input "1"
type input "258"
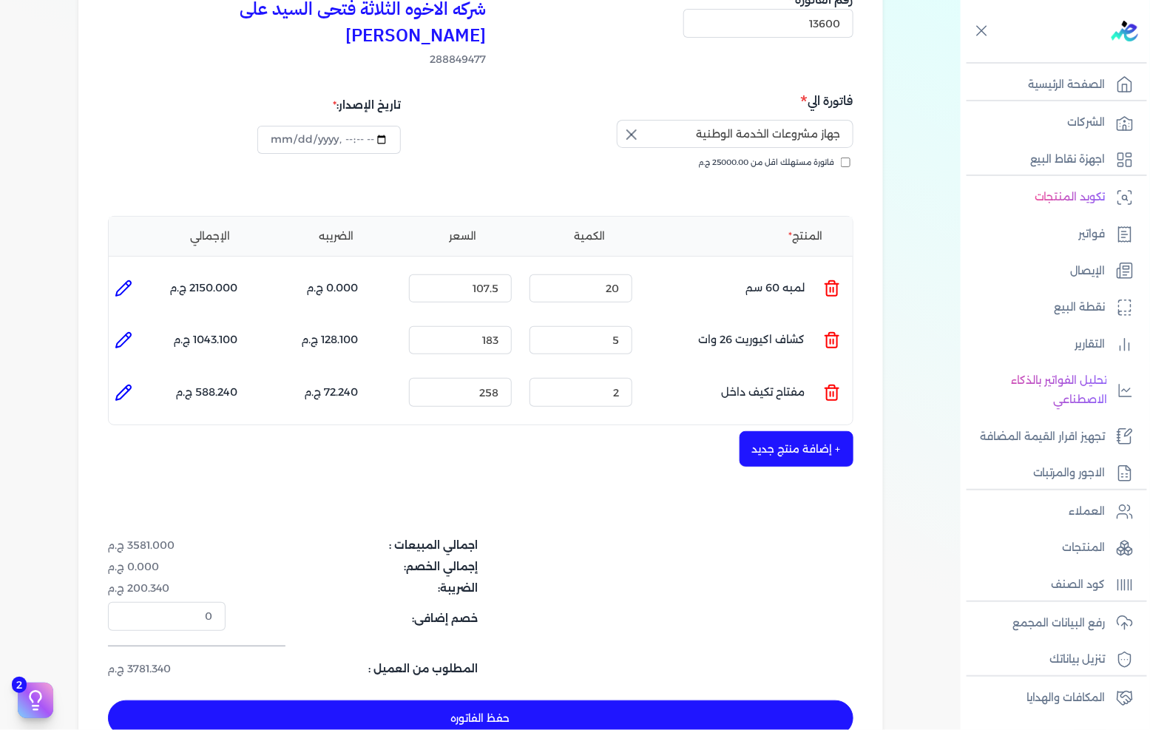
click at [787, 441] on div "شركه الاخوه الثلاثة فتحى السيد على [PERSON_NAME] 288849477 رقم الفاتورة 13600 ف…" at bounding box center [480, 363] width 805 height 806
click at [792, 431] on button "+ إضافة منتج جديد" at bounding box center [797, 449] width 114 height 36
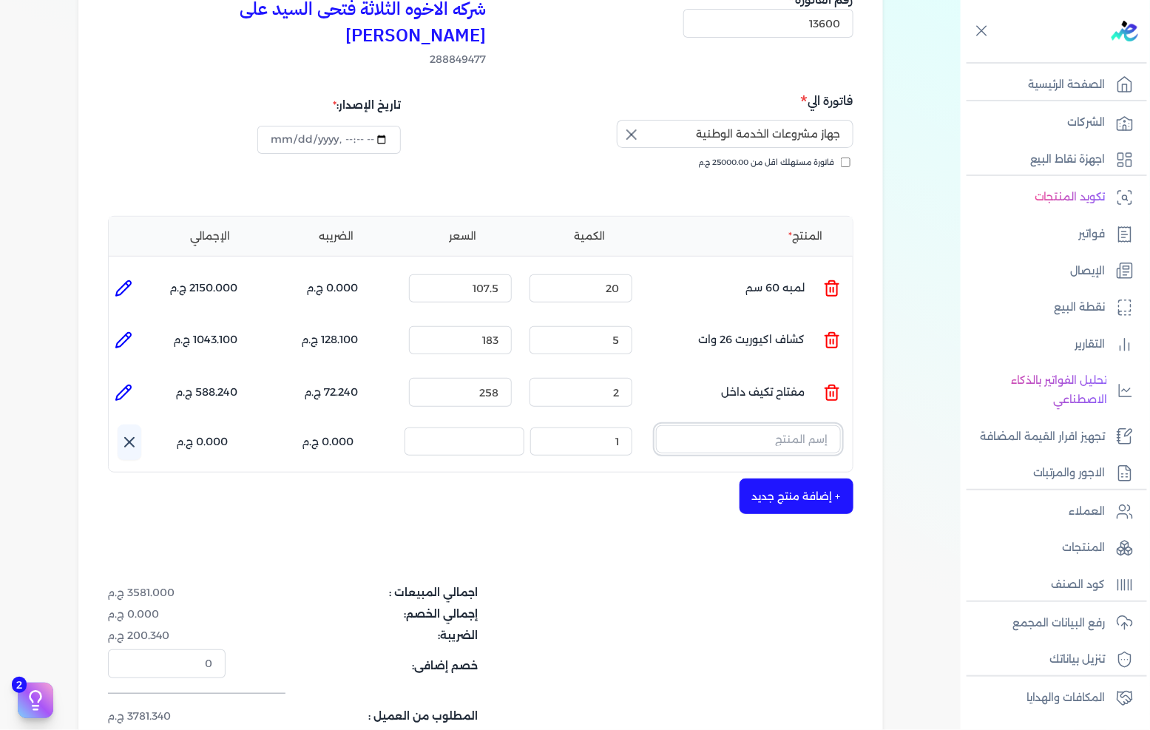
click at [810, 425] on input "text" at bounding box center [748, 439] width 185 height 28
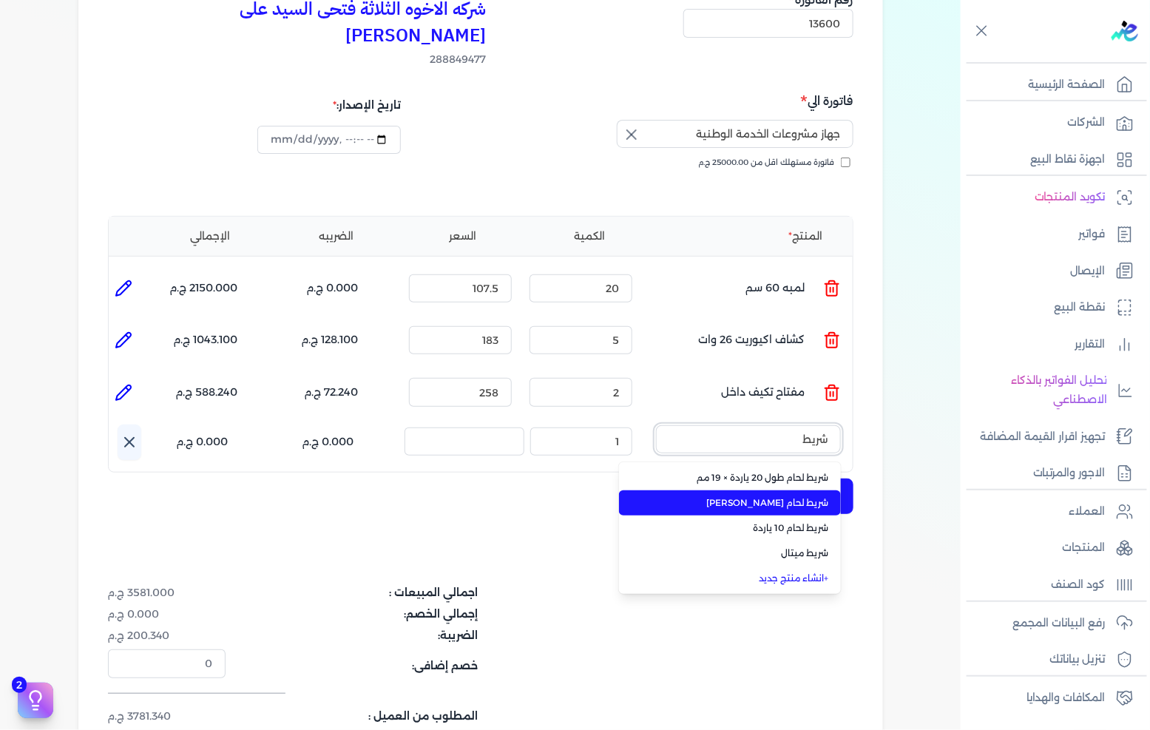
type input "شريط"
click at [815, 496] on span "شريط لحام [PERSON_NAME]" at bounding box center [739, 502] width 181 height 13
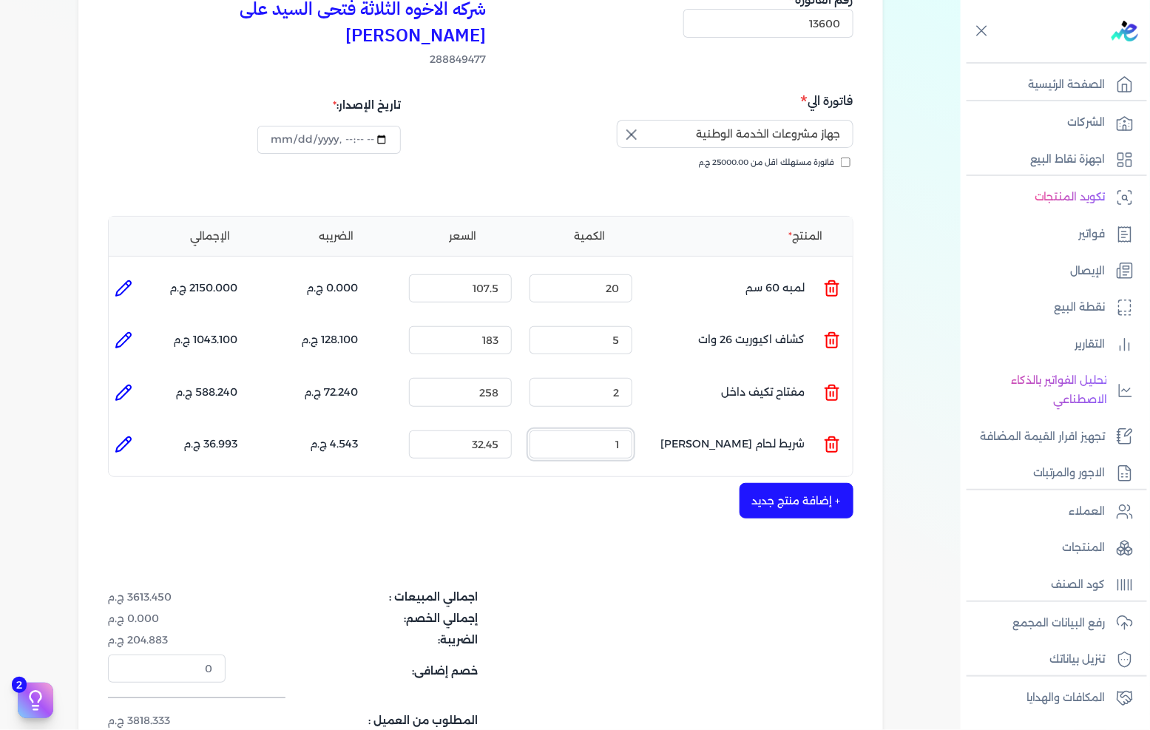
click at [599, 431] on input "1" at bounding box center [581, 445] width 103 height 28
type input "10"
click at [559, 483] on div "+ إضافة منتج جديد" at bounding box center [481, 501] width 746 height 36
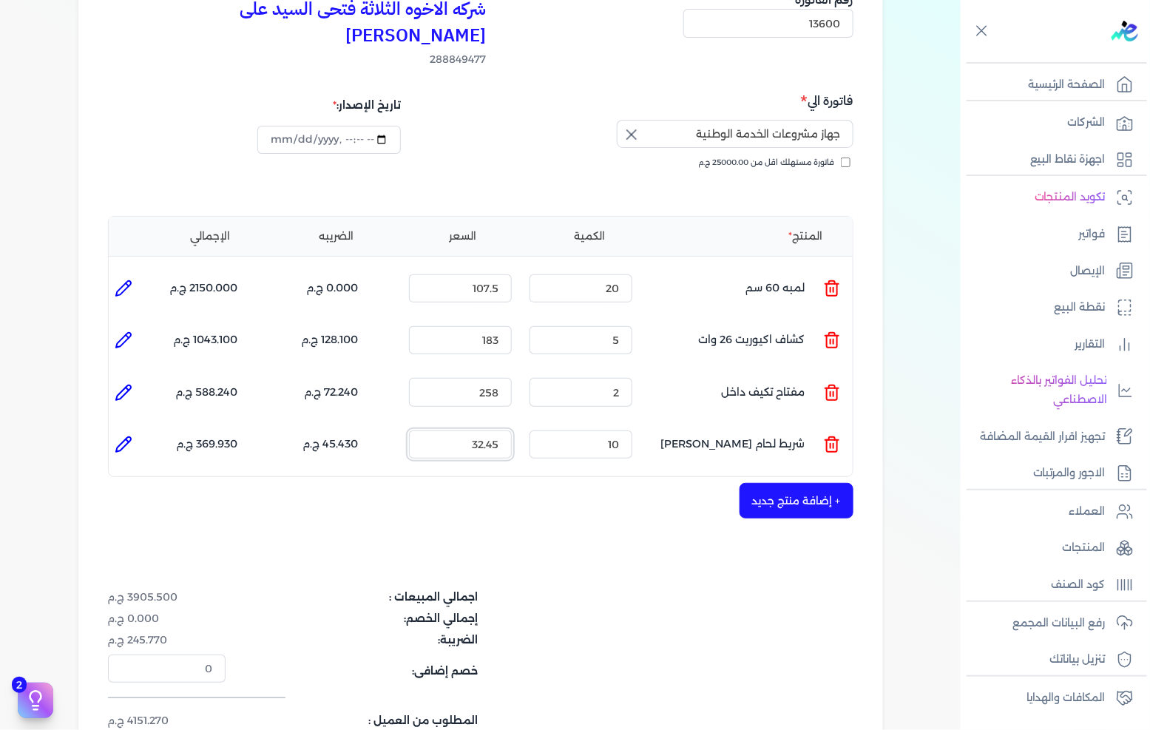
click at [482, 431] on input "32.45" at bounding box center [460, 445] width 103 height 28
click at [483, 431] on input "32.45" at bounding box center [460, 445] width 103 height 28
type input "30"
drag, startPoint x: 559, startPoint y: 497, endPoint x: 649, endPoint y: 457, distance: 98.0
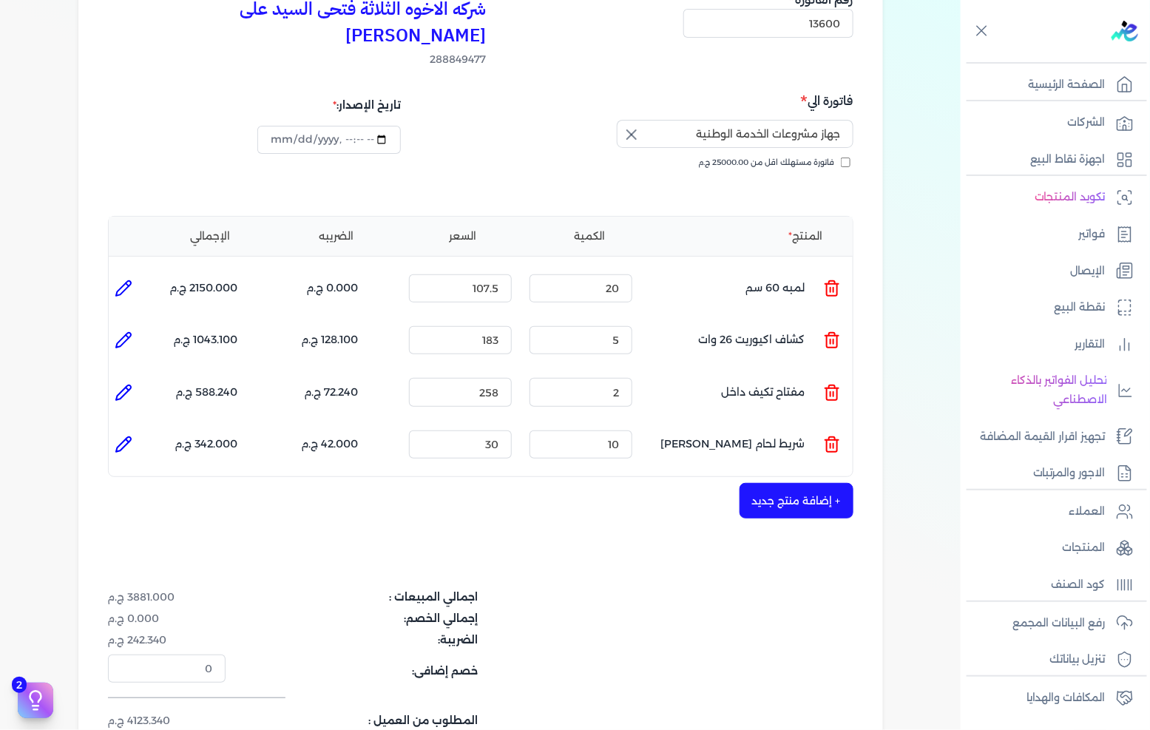
click at [560, 496] on div "شركه الاخوه الثلاثة فتحى السيد على [PERSON_NAME] 288849477 رقم الفاتورة 13600 ف…" at bounding box center [480, 388] width 805 height 857
click at [755, 483] on button "+ إضافة منتج جديد" at bounding box center [797, 501] width 114 height 36
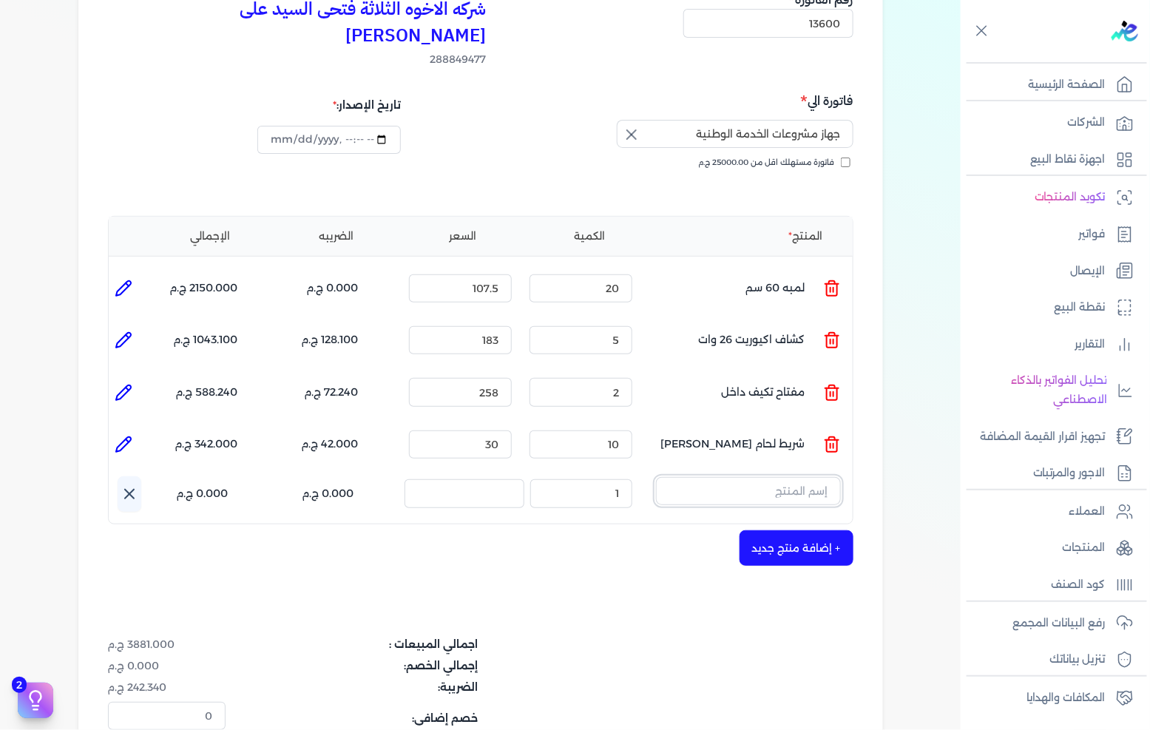
click at [767, 477] on input "text" at bounding box center [748, 491] width 185 height 28
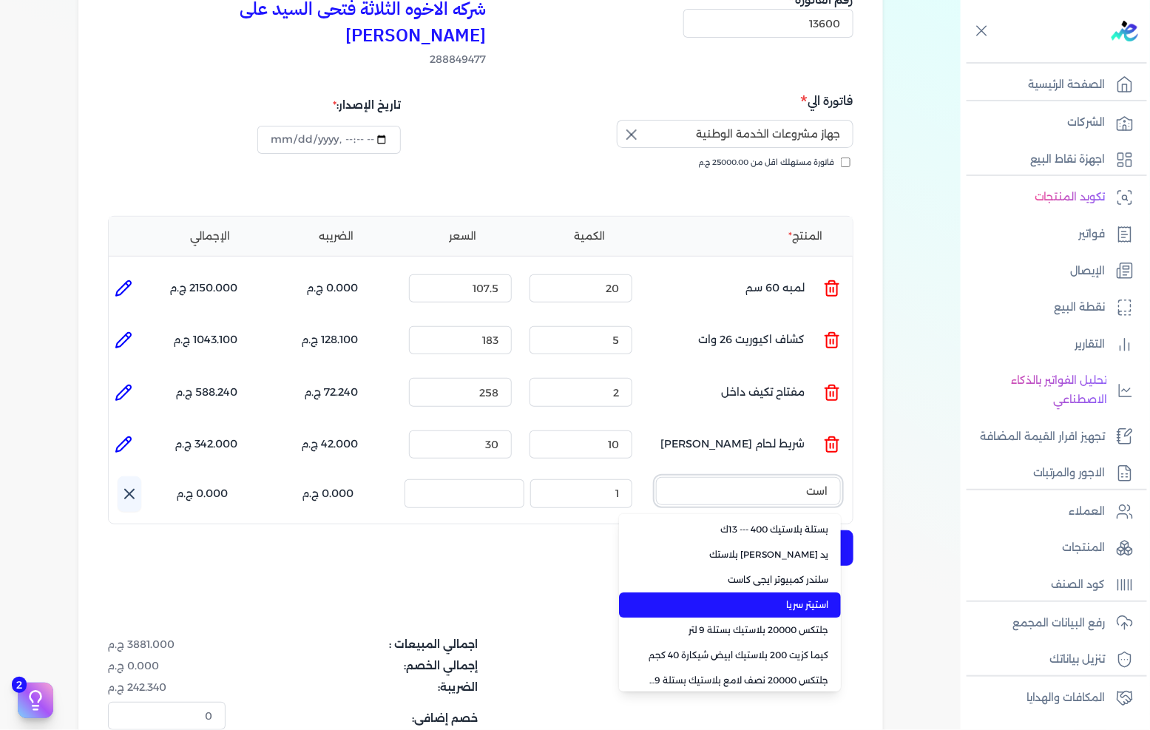
type input "است"
click at [801, 593] on li "استيتر سريا" at bounding box center [730, 605] width 222 height 25
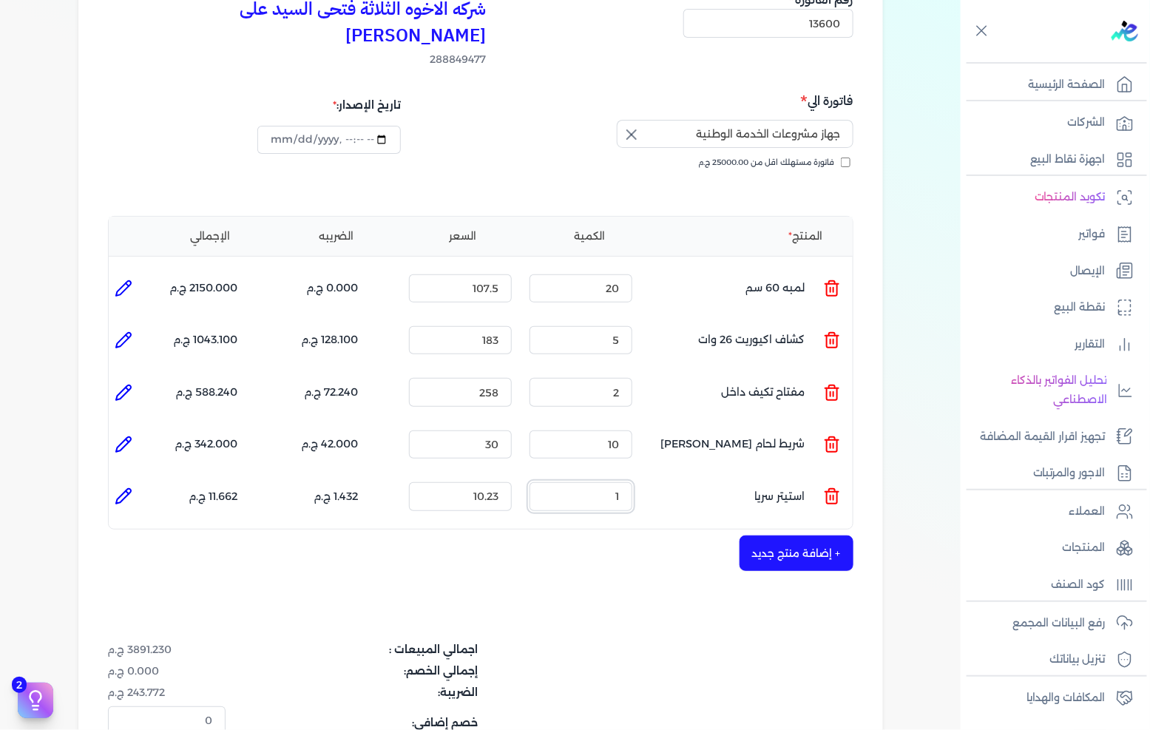
click at [595, 482] on input "1" at bounding box center [581, 496] width 103 height 28
type input "25"
click at [600, 546] on div "شركه الاخوه الثلاثة فتحى السيد على [PERSON_NAME] 288849477 رقم الفاتورة 13600 ف…" at bounding box center [480, 414] width 805 height 909
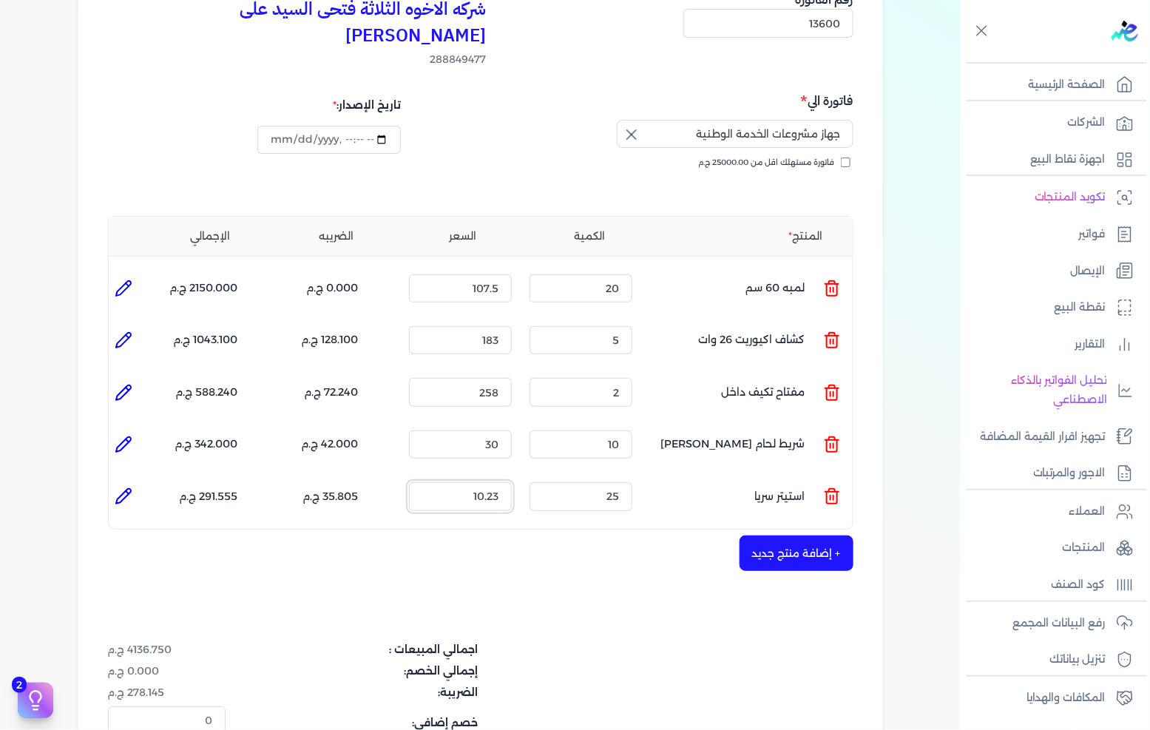
click at [467, 482] on input "10.23" at bounding box center [460, 496] width 103 height 28
type input "11"
click at [797, 536] on button "+ إضافة منتج جديد" at bounding box center [797, 554] width 114 height 36
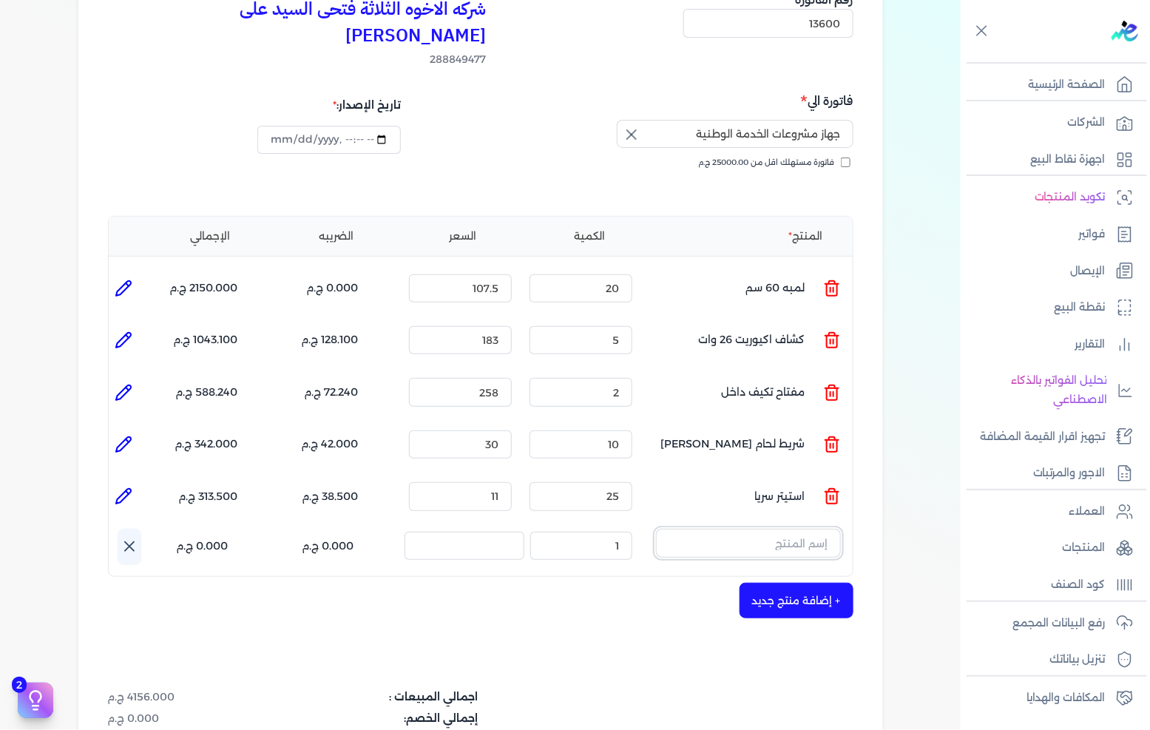
click at [818, 529] on input "text" at bounding box center [748, 543] width 185 height 28
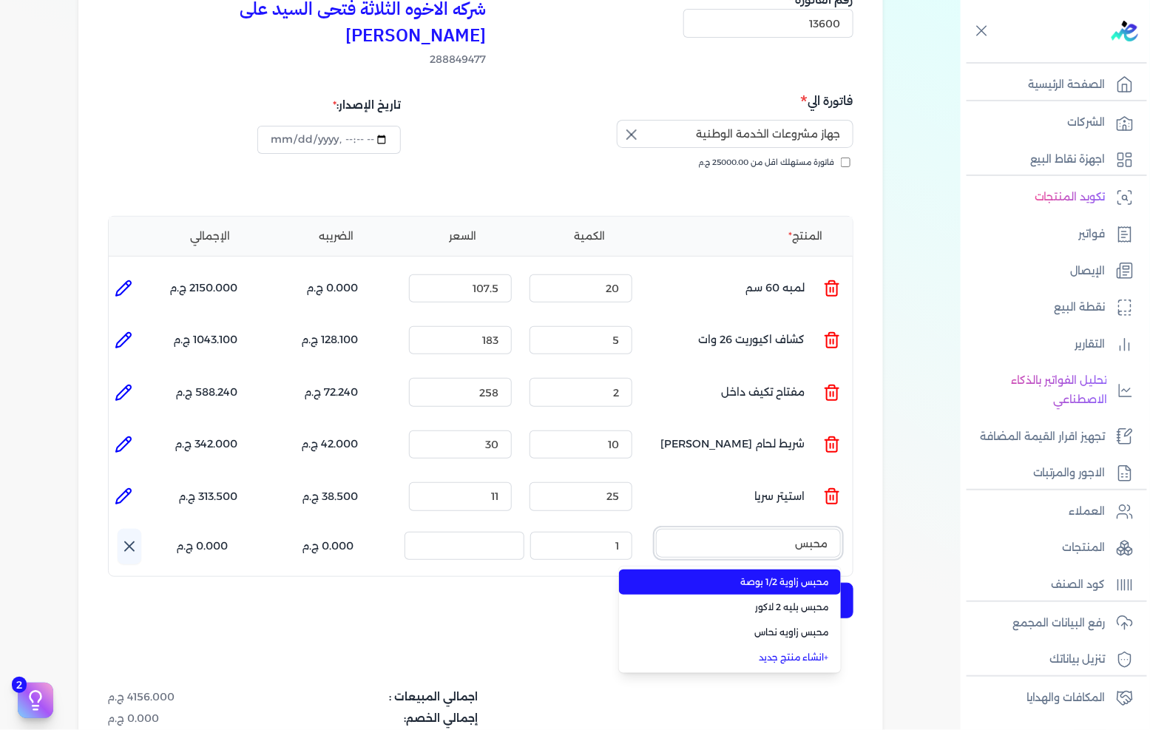
type input "محبس"
click at [798, 576] on span "محبس زاوية 1/2 بوصة" at bounding box center [739, 582] width 181 height 13
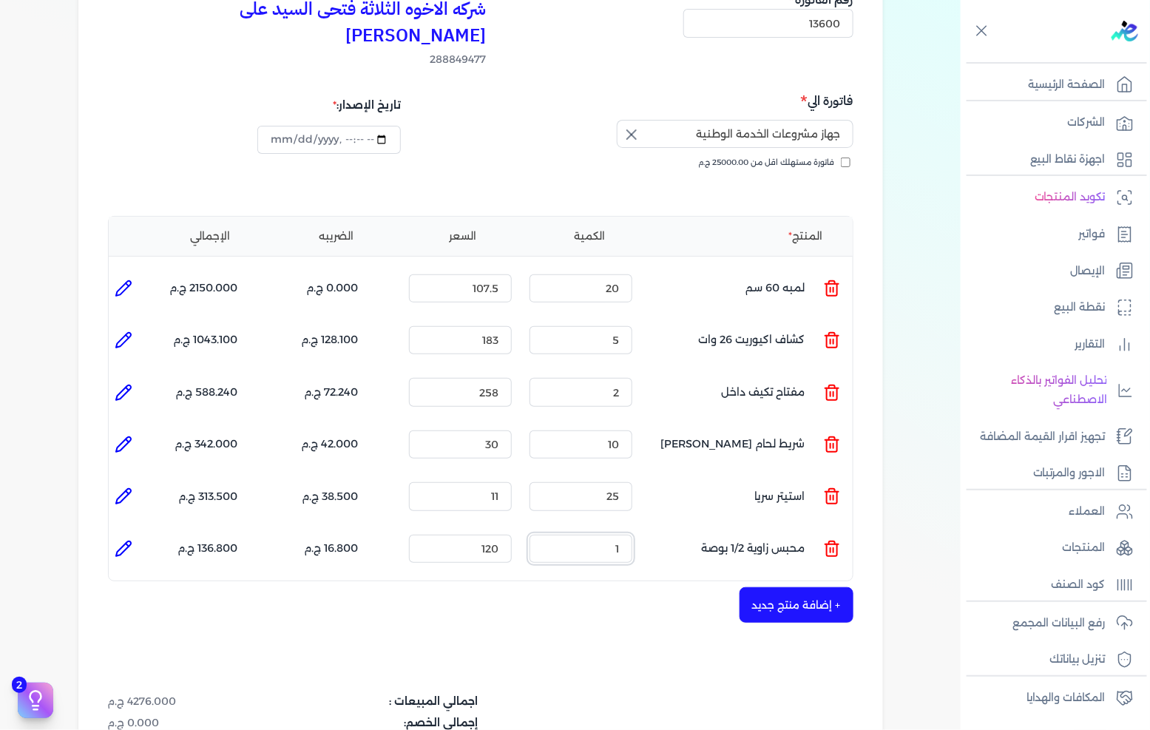
click at [615, 535] on input "1" at bounding box center [581, 549] width 103 height 28
type input "3"
click at [496, 535] on input "120" at bounding box center [460, 549] width 103 height 28
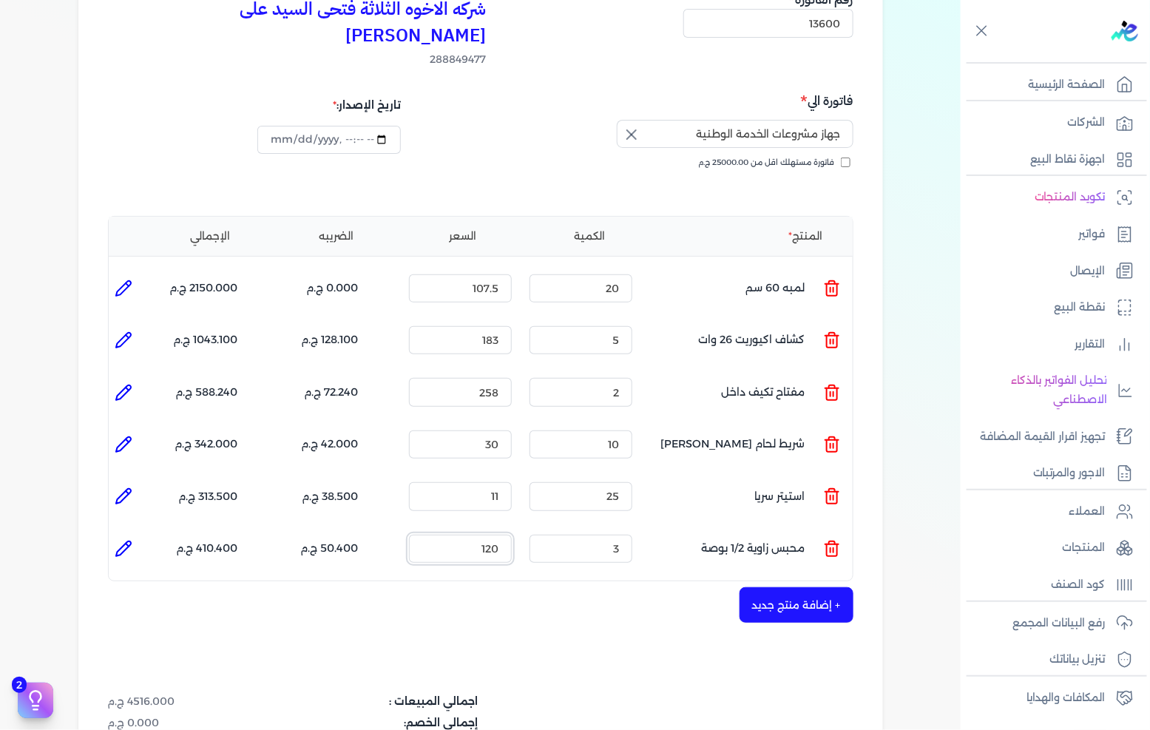
click at [496, 535] on input "120" at bounding box center [460, 549] width 103 height 28
type input "130"
click at [598, 621] on div "شركه الاخوه الثلاثة فتحى السيد على [PERSON_NAME] 288849477 رقم الفاتورة 13600 ف…" at bounding box center [480, 441] width 805 height 962
click at [781, 592] on button "+ إضافة منتج جديد" at bounding box center [797, 605] width 114 height 36
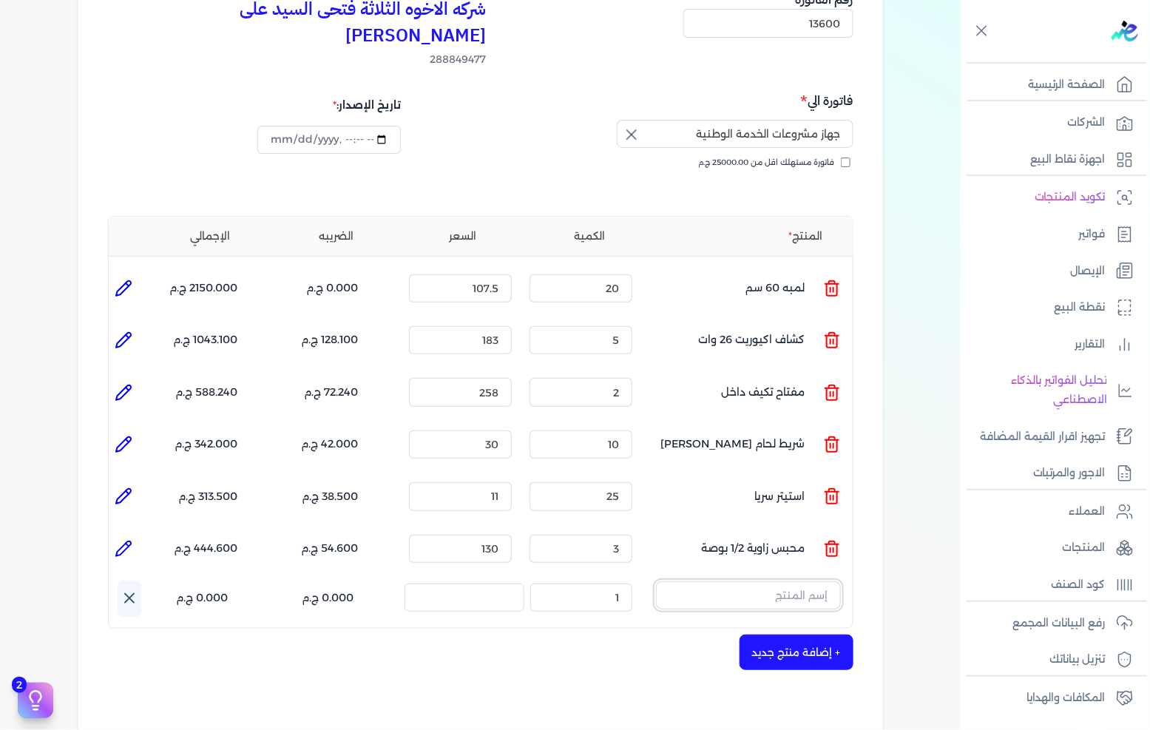
click at [779, 582] on input "text" at bounding box center [748, 596] width 185 height 28
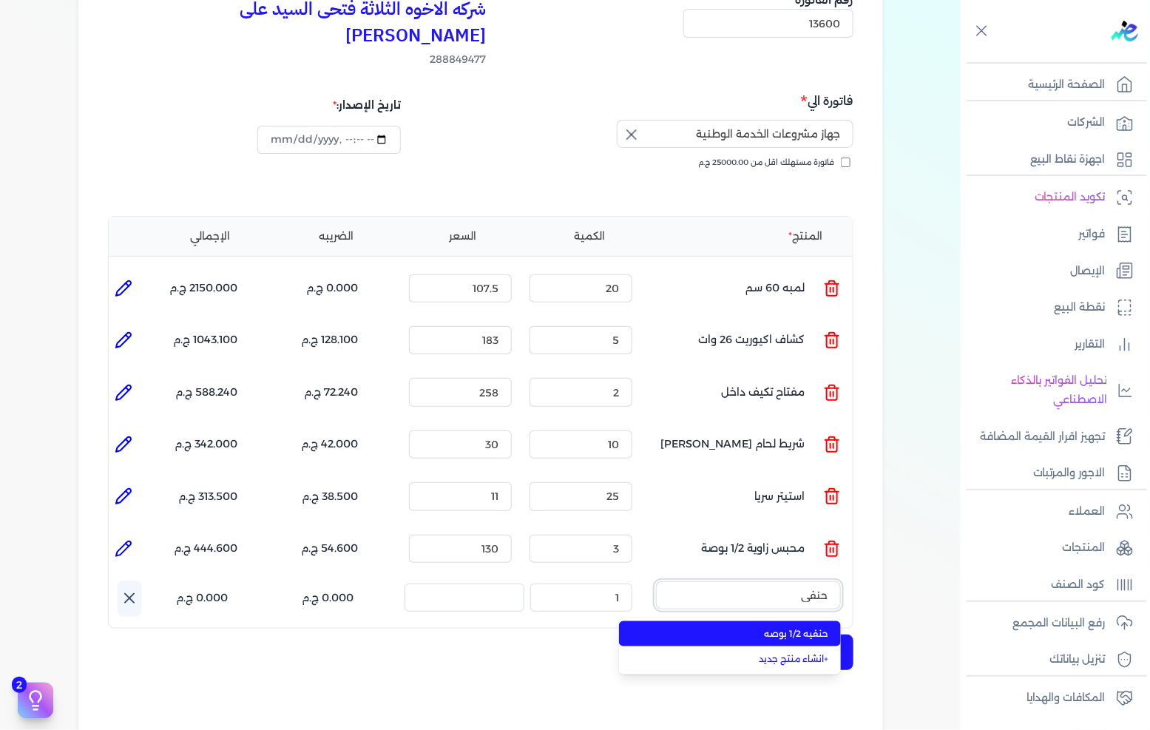
type input "حنفي"
click at [778, 627] on span "حنفيه 1/2 بوصه" at bounding box center [739, 633] width 181 height 13
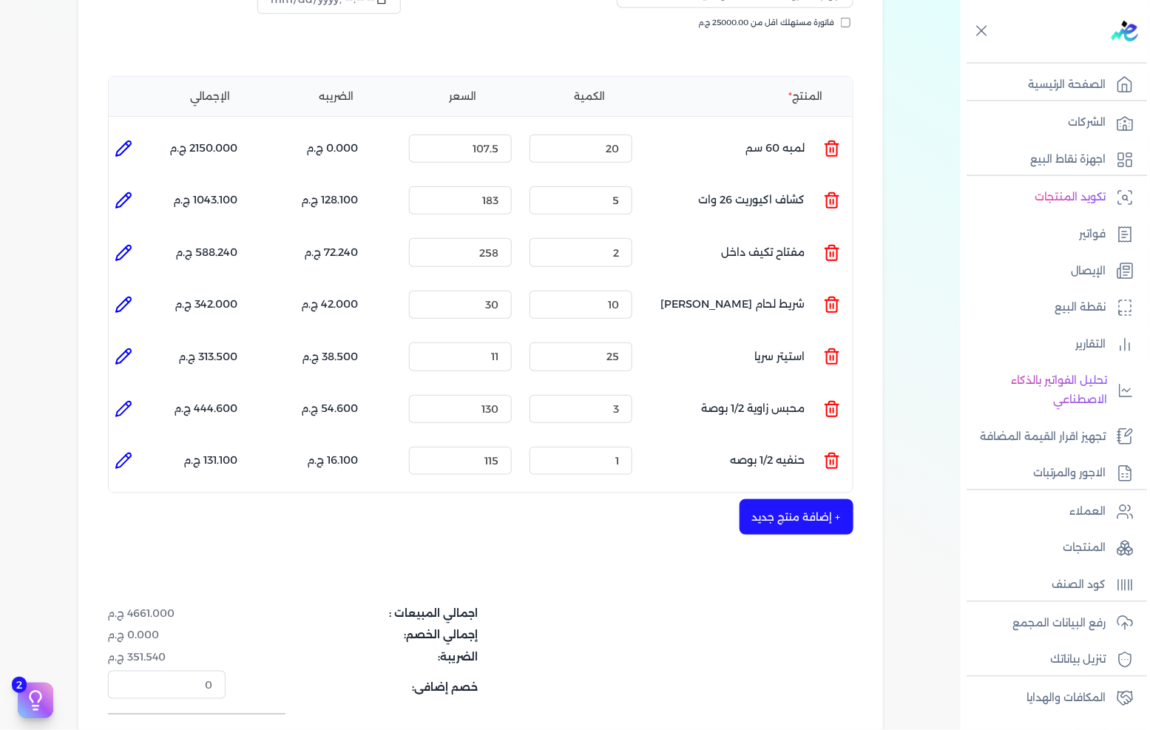
scroll to position [328, 0]
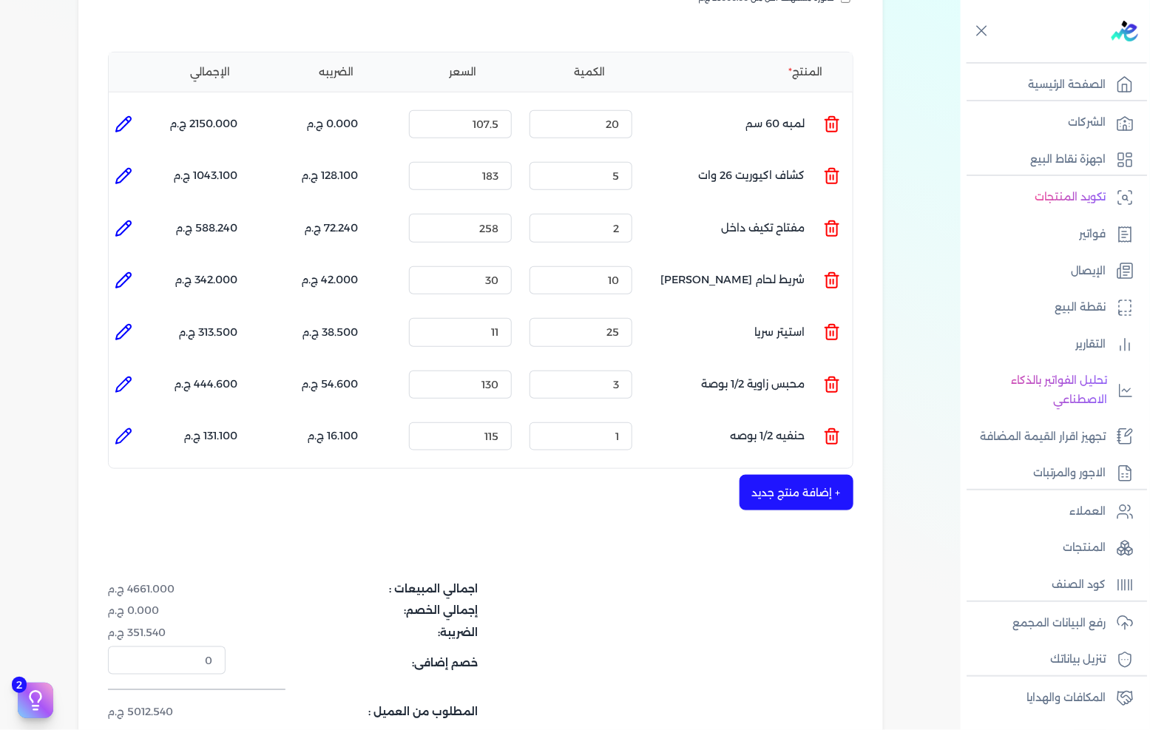
click at [825, 428] on icon at bounding box center [832, 437] width 18 height 18
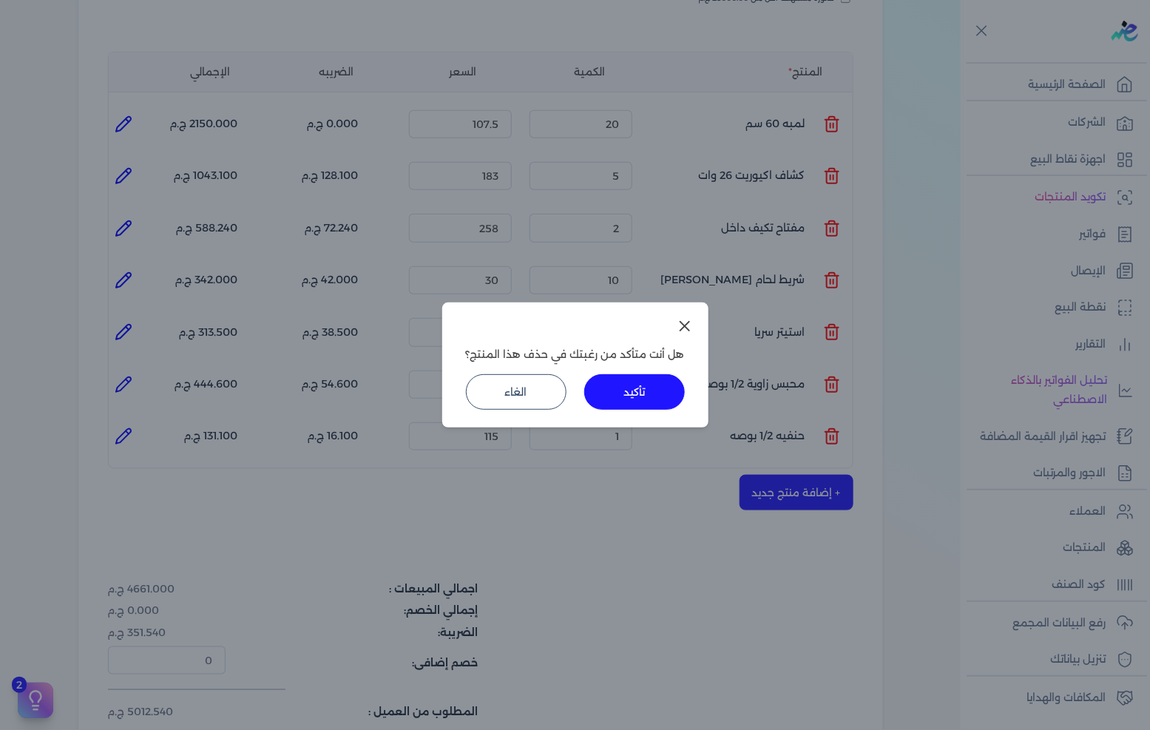
click at [896, 391] on div "هل أنت متأكد من رغبتك في حذف هذا المنتج؟ تأكيد الغاء" at bounding box center [575, 365] width 1150 height 730
click at [492, 388] on button "الغاء" at bounding box center [516, 392] width 101 height 36
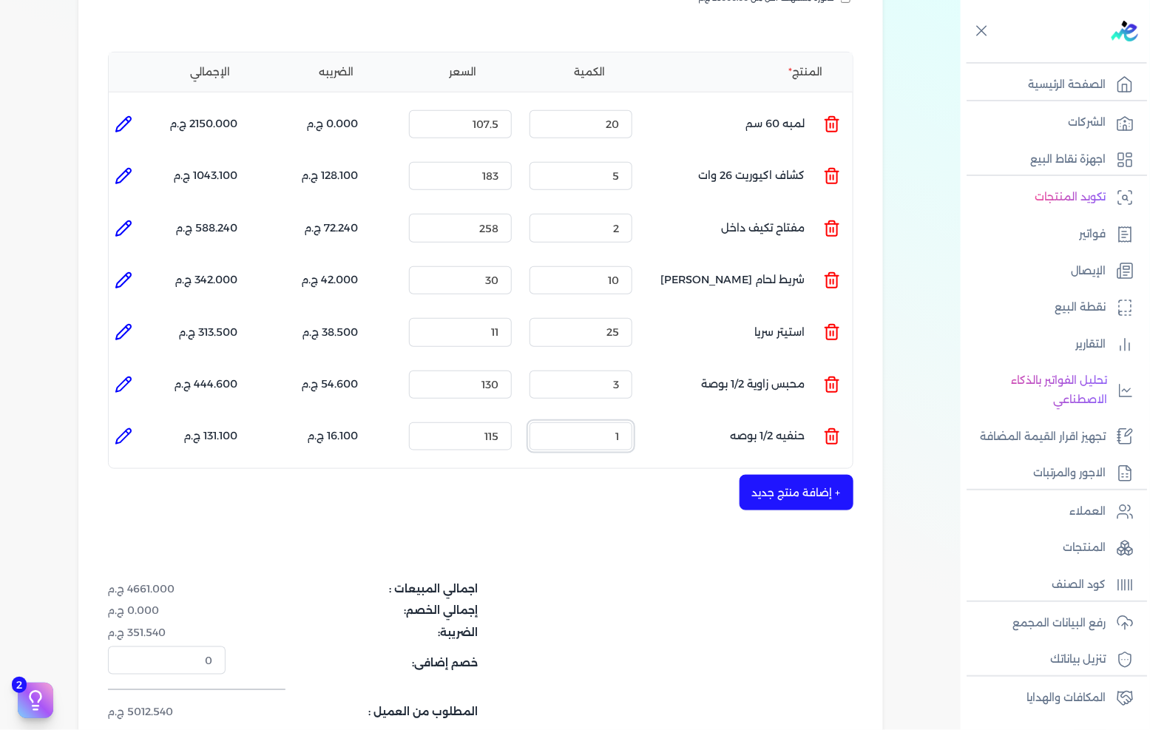
click at [621, 422] on input "1" at bounding box center [581, 436] width 103 height 28
type input "3"
click at [488, 422] on input "115" at bounding box center [460, 436] width 103 height 28
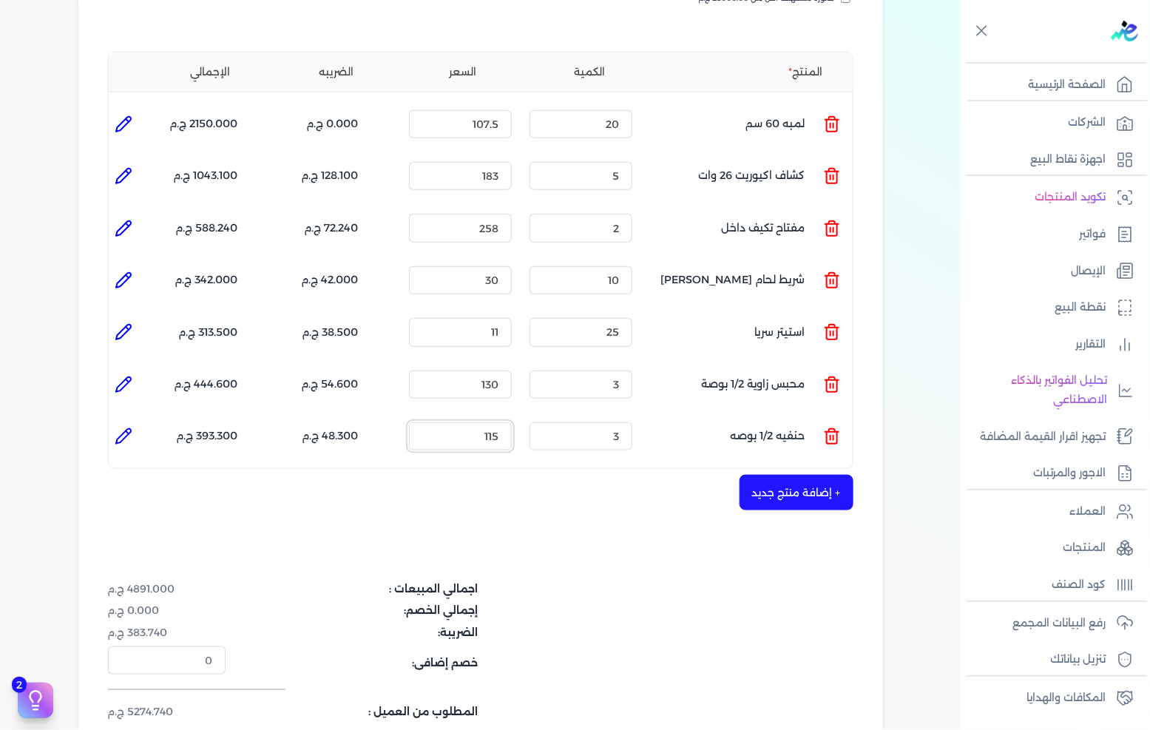
click at [488, 422] on input "115" at bounding box center [460, 436] width 103 height 28
type input "120"
click at [556, 504] on div "شركه الاخوه الثلاثة فتحى السيد على [PERSON_NAME] 288849477 رقم الفاتورة 13600 ف…" at bounding box center [480, 303] width 805 height 1014
click at [857, 459] on div "شركه الاخوه الثلاثة فتحى السيد على [PERSON_NAME] 288849477 رقم الفاتورة 13600 ف…" at bounding box center [480, 303] width 805 height 1014
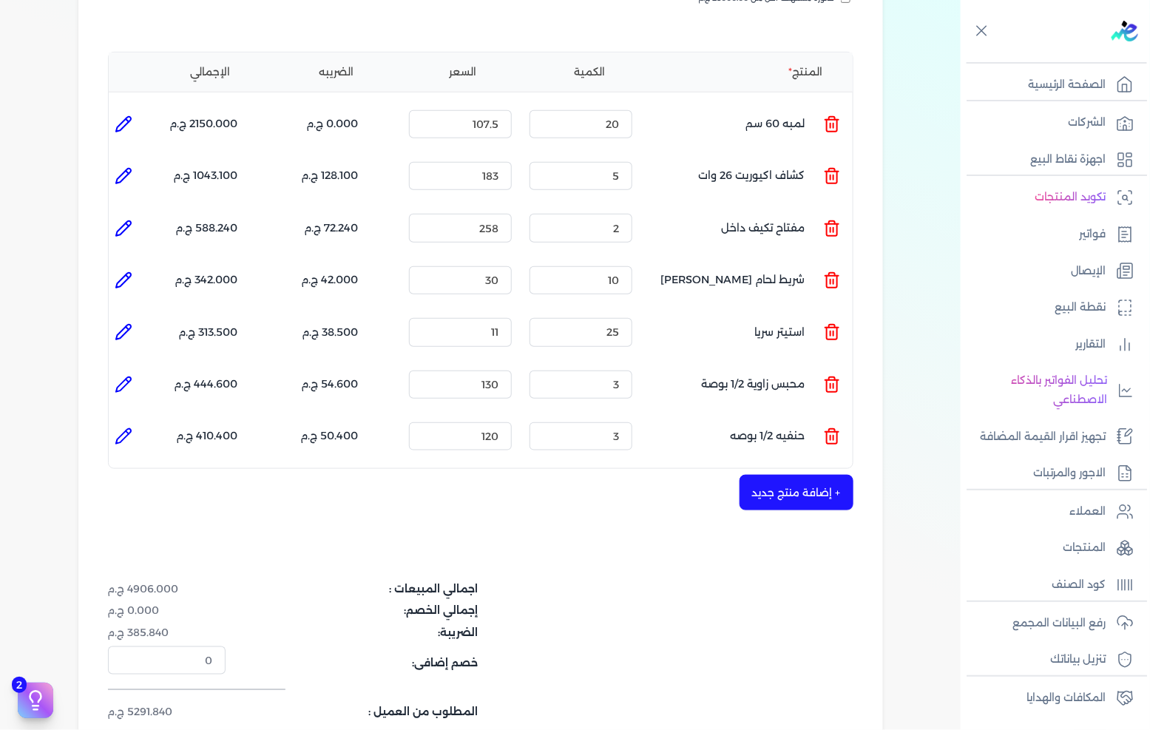
click at [816, 475] on button "+ إضافة منتج جديد" at bounding box center [797, 493] width 114 height 36
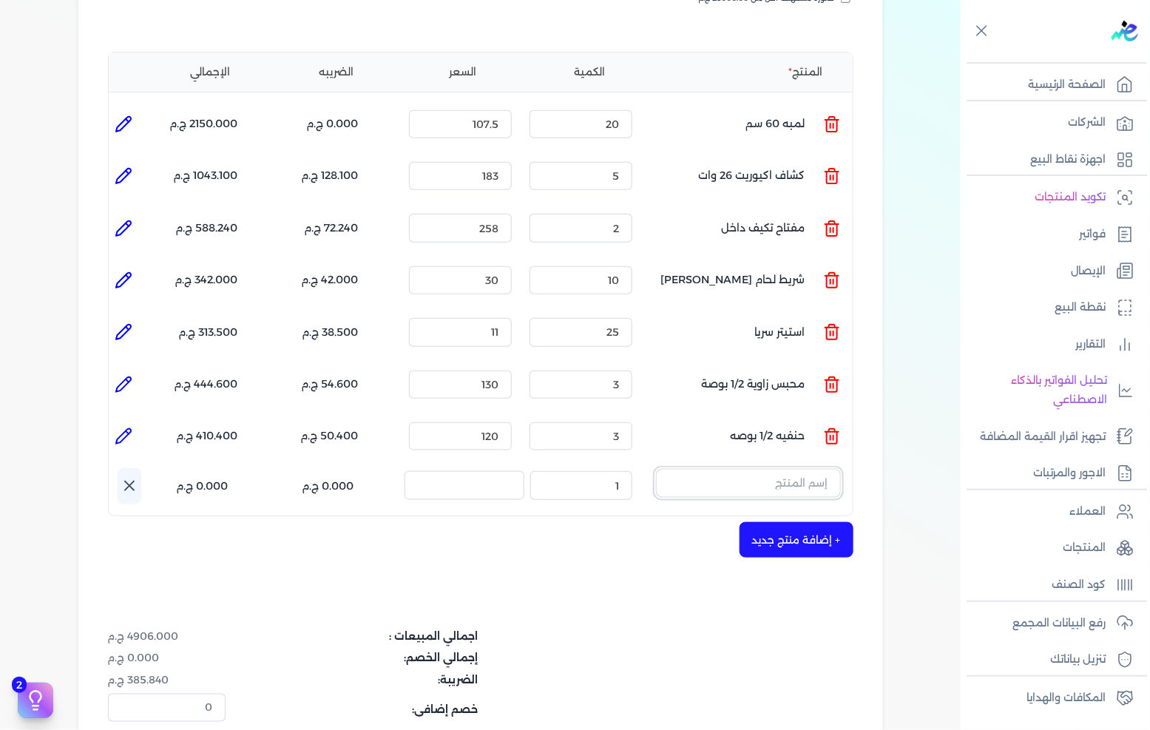
click at [782, 469] on input "text" at bounding box center [748, 483] width 185 height 28
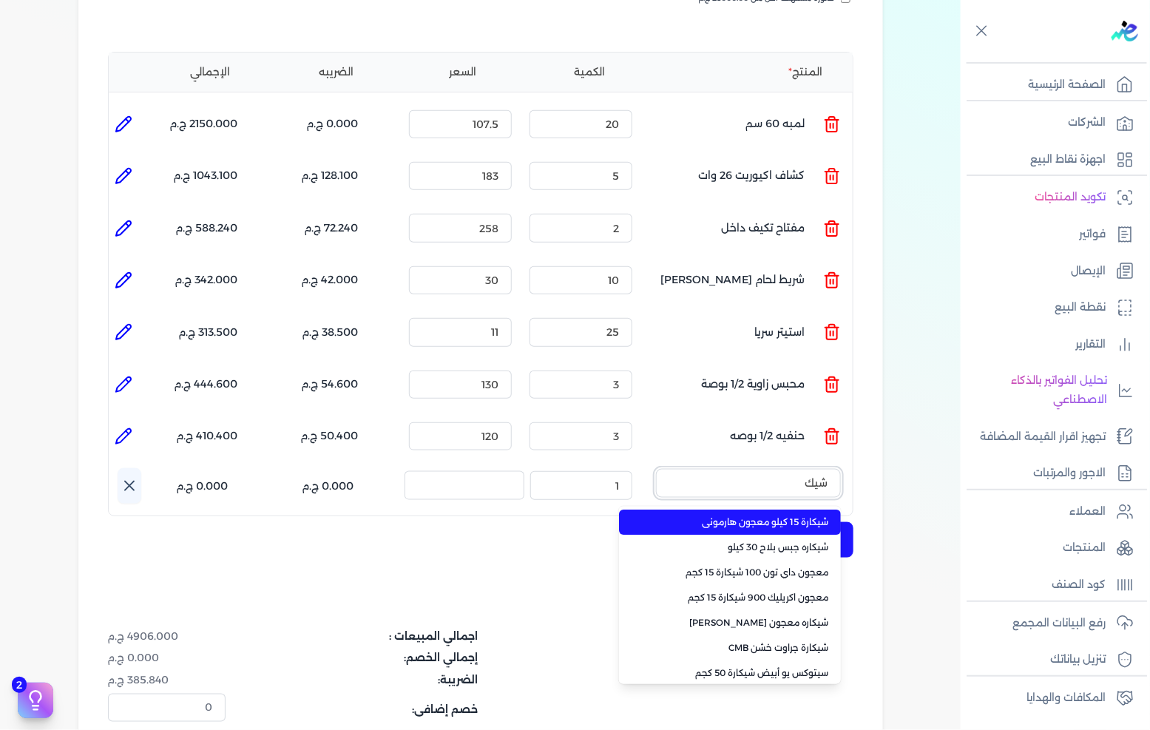
click at [656, 469] on button "شيك" at bounding box center [748, 486] width 185 height 34
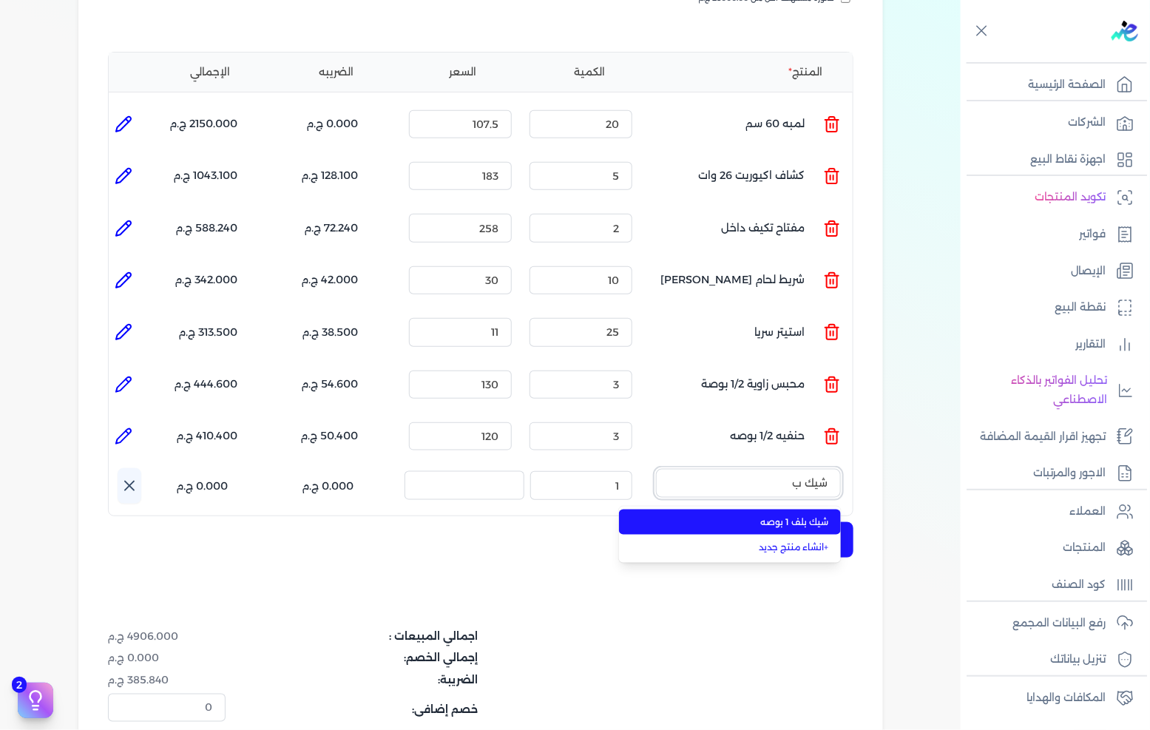
type input "شيك ب"
click at [798, 516] on span "شيك بلف 1 بوصه" at bounding box center [739, 522] width 181 height 13
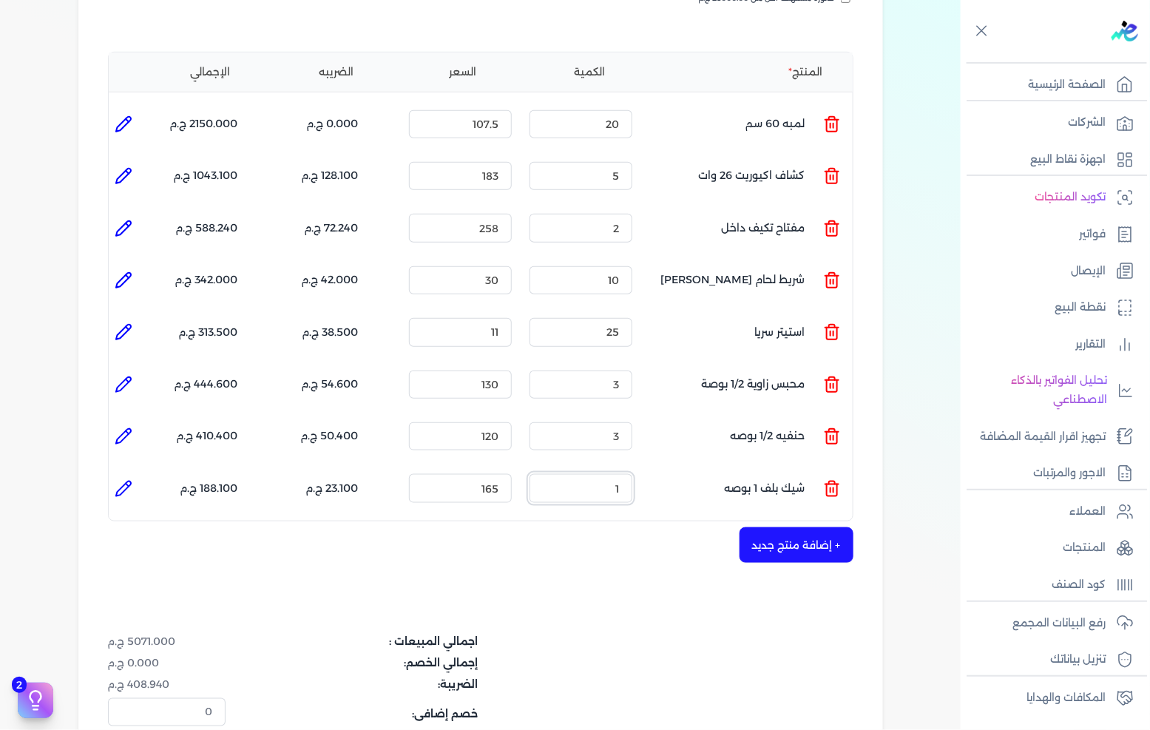
click at [607, 474] on input "1" at bounding box center [581, 488] width 103 height 28
type input "3"
click at [498, 474] on input "165" at bounding box center [460, 488] width 103 height 28
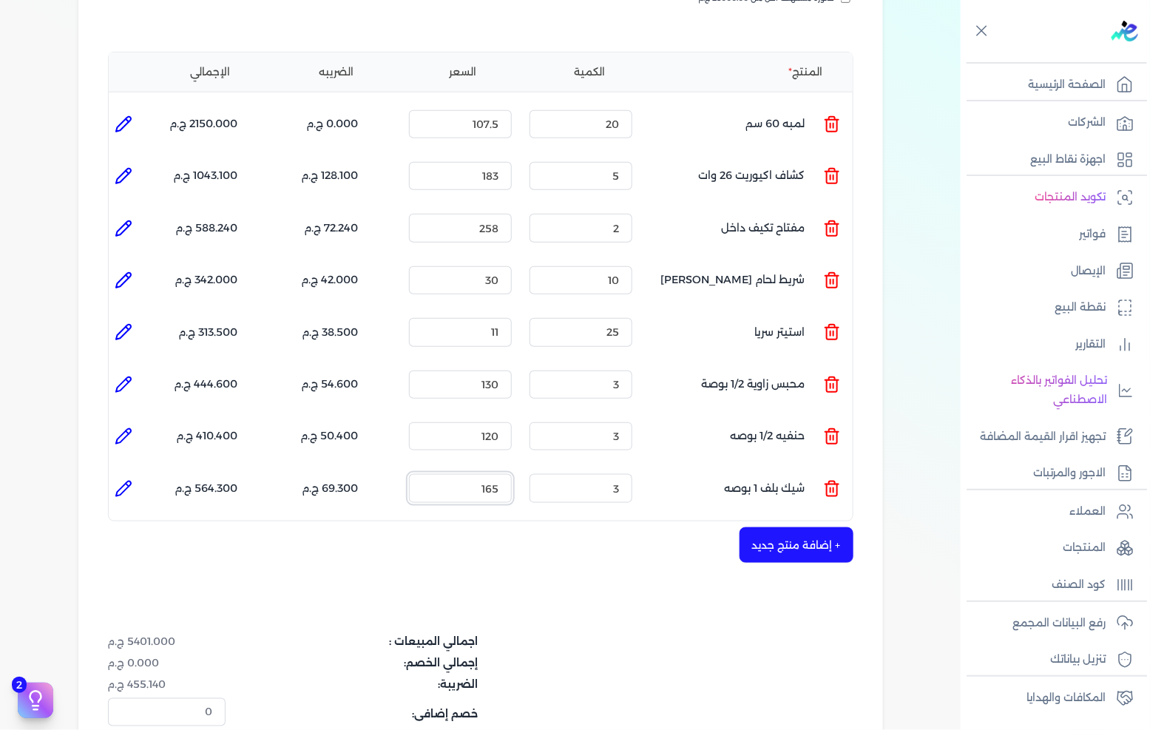
click at [498, 474] on input "165" at bounding box center [460, 488] width 103 height 28
type input "60"
click at [589, 551] on div "شركه الاخوه الثلاثة فتحى السيد على [PERSON_NAME] 288849477 رقم الفاتورة 13600 ف…" at bounding box center [480, 329] width 805 height 1066
click at [787, 528] on button "+ إضافة منتج جديد" at bounding box center [797, 546] width 114 height 36
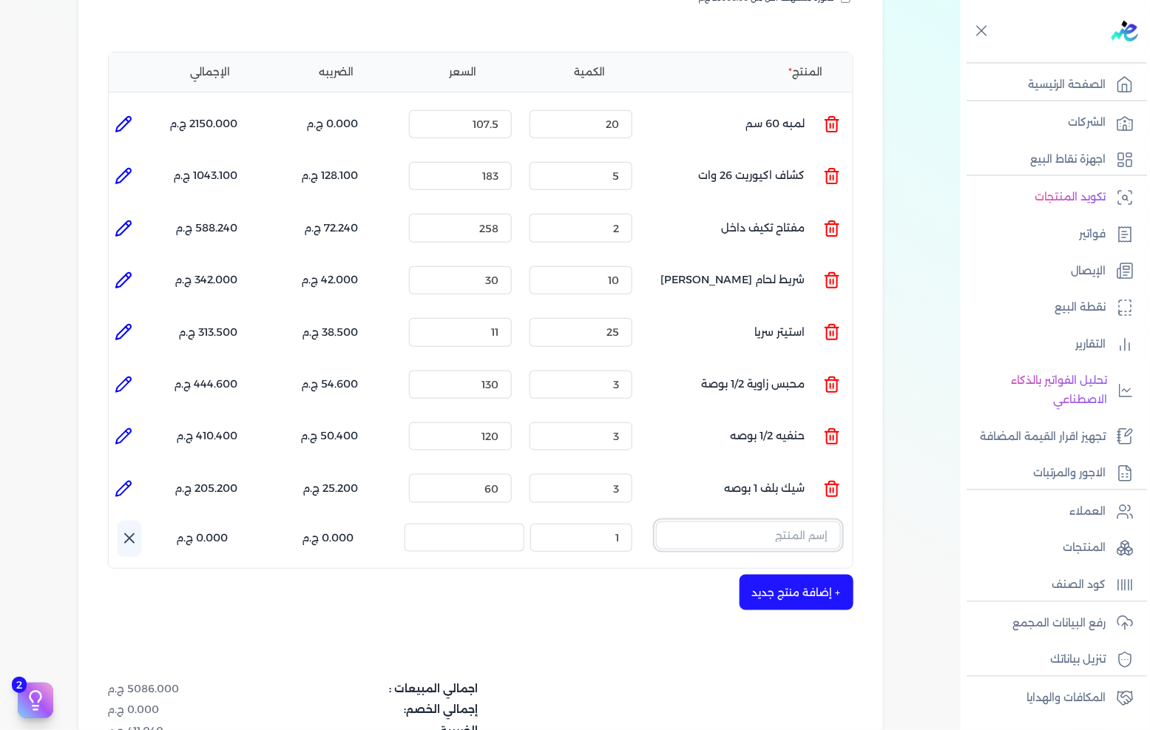
click at [786, 522] on input "text" at bounding box center [748, 536] width 185 height 28
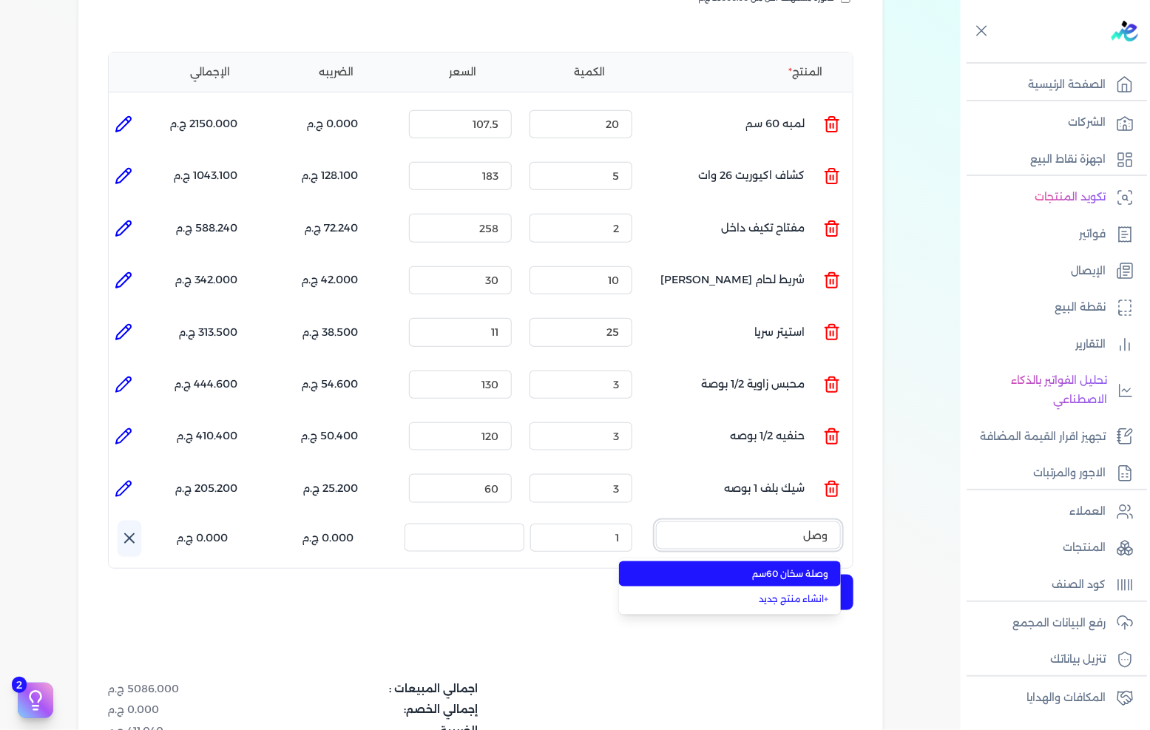
type input "وصل"
click at [777, 567] on span "وصلة سخان 60سم" at bounding box center [739, 573] width 181 height 13
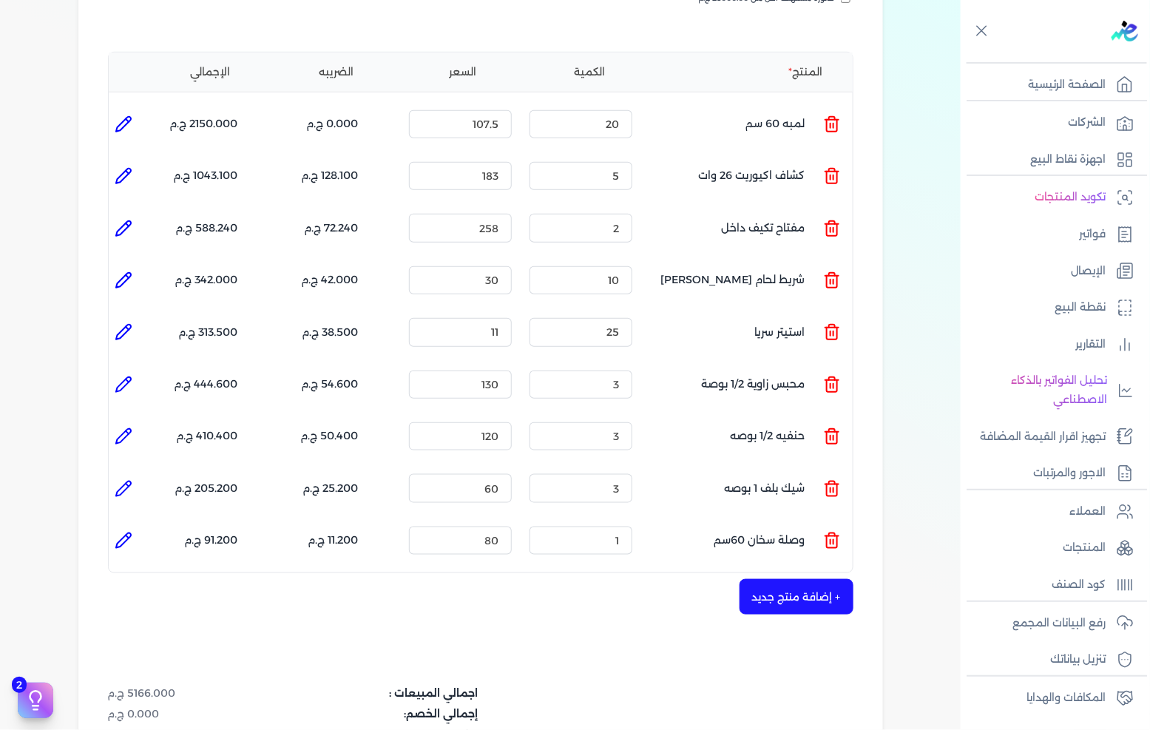
click at [131, 532] on icon at bounding box center [124, 541] width 18 height 18
type input "وصلة سخان 60سم"
type input "80"
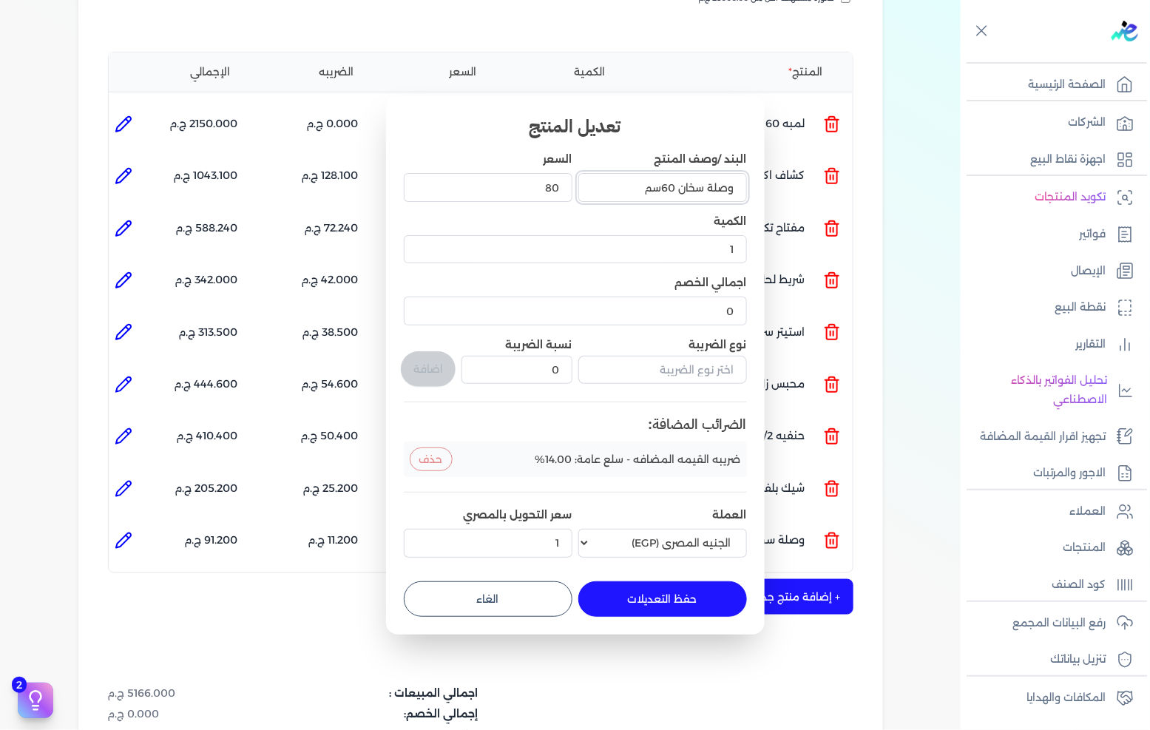
click at [667, 186] on input "وصلة سخان 60سم" at bounding box center [663, 187] width 169 height 28
type input "وصلة سخان 50سم"
click at [658, 602] on button "حفظ التعديلات" at bounding box center [663, 600] width 169 height 36
type input "0"
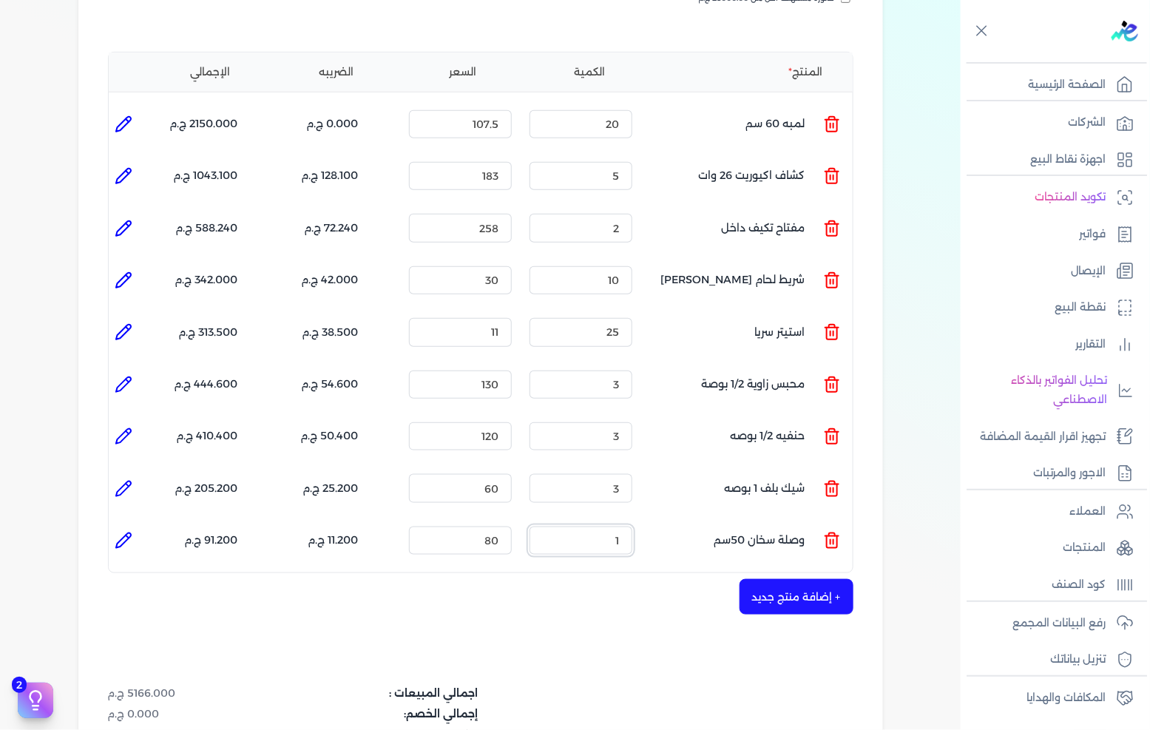
click at [593, 527] on input "1" at bounding box center [581, 541] width 103 height 28
click at [594, 527] on input "1" at bounding box center [581, 541] width 103 height 28
type input "3"
click at [483, 527] on input "80" at bounding box center [460, 541] width 103 height 28
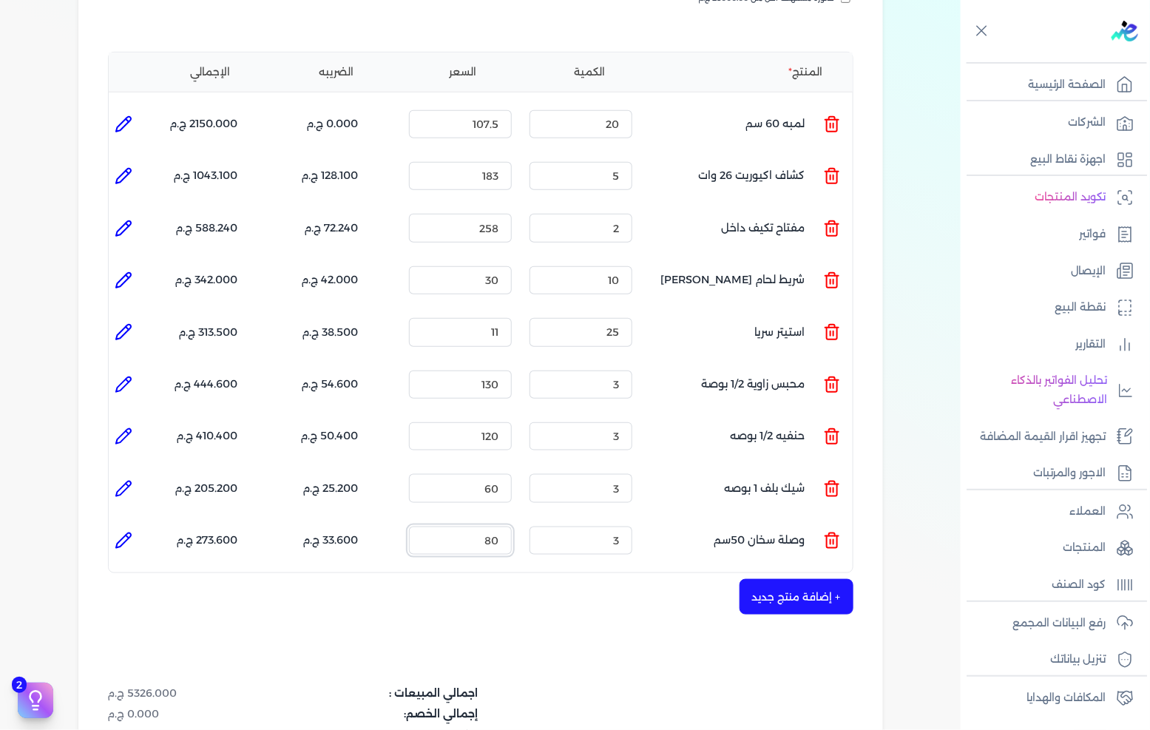
click at [483, 527] on input "80" at bounding box center [460, 541] width 103 height 28
type input "85"
click at [759, 579] on button "+ إضافة منتج جديد" at bounding box center [797, 597] width 114 height 36
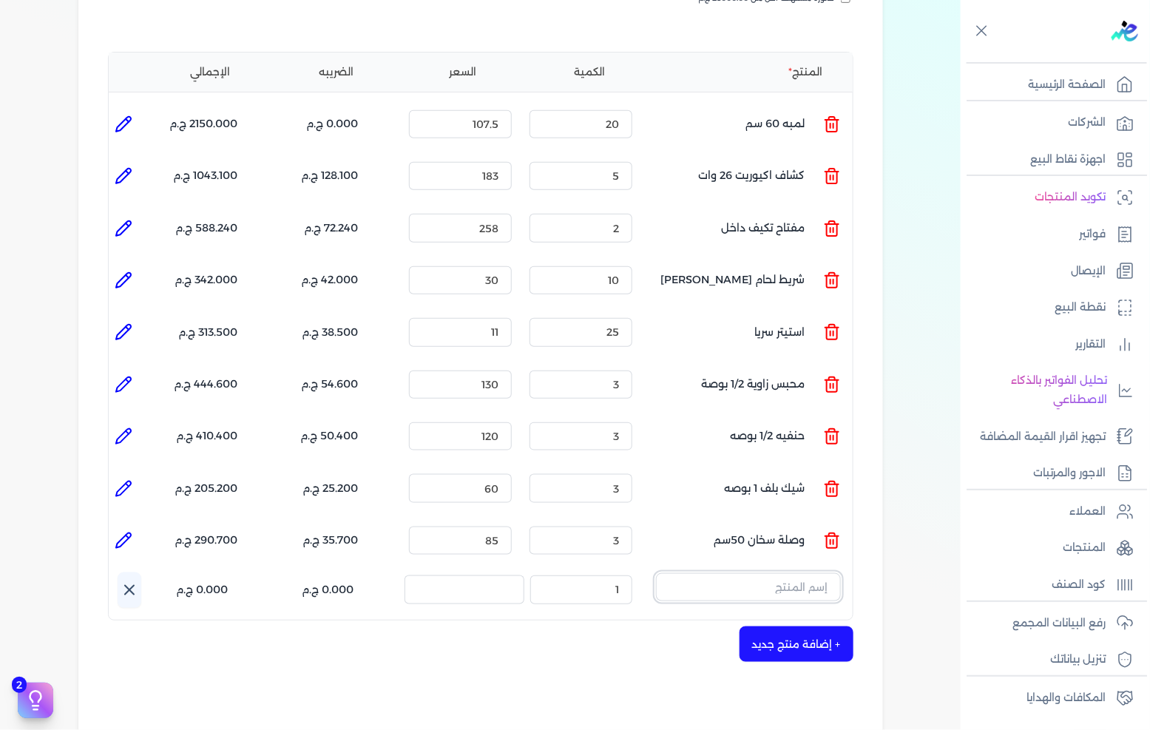
click at [795, 573] on input "text" at bounding box center [748, 587] width 185 height 28
type input "لاكو"
click at [822, 644] on span "لاكور بسن خارجى" at bounding box center [739, 650] width 181 height 13
click at [597, 579] on input "1" at bounding box center [581, 593] width 103 height 28
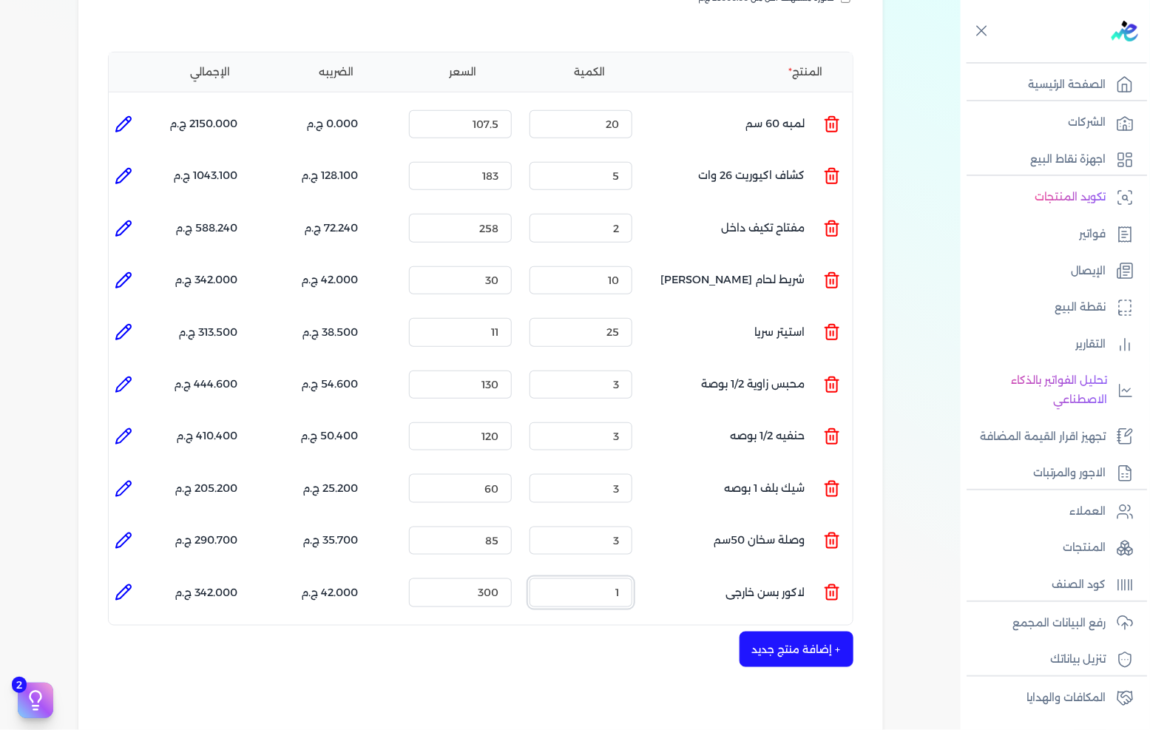
click at [597, 579] on input "1" at bounding box center [581, 593] width 103 height 28
type input "3"
click at [463, 579] on input "300" at bounding box center [460, 593] width 103 height 28
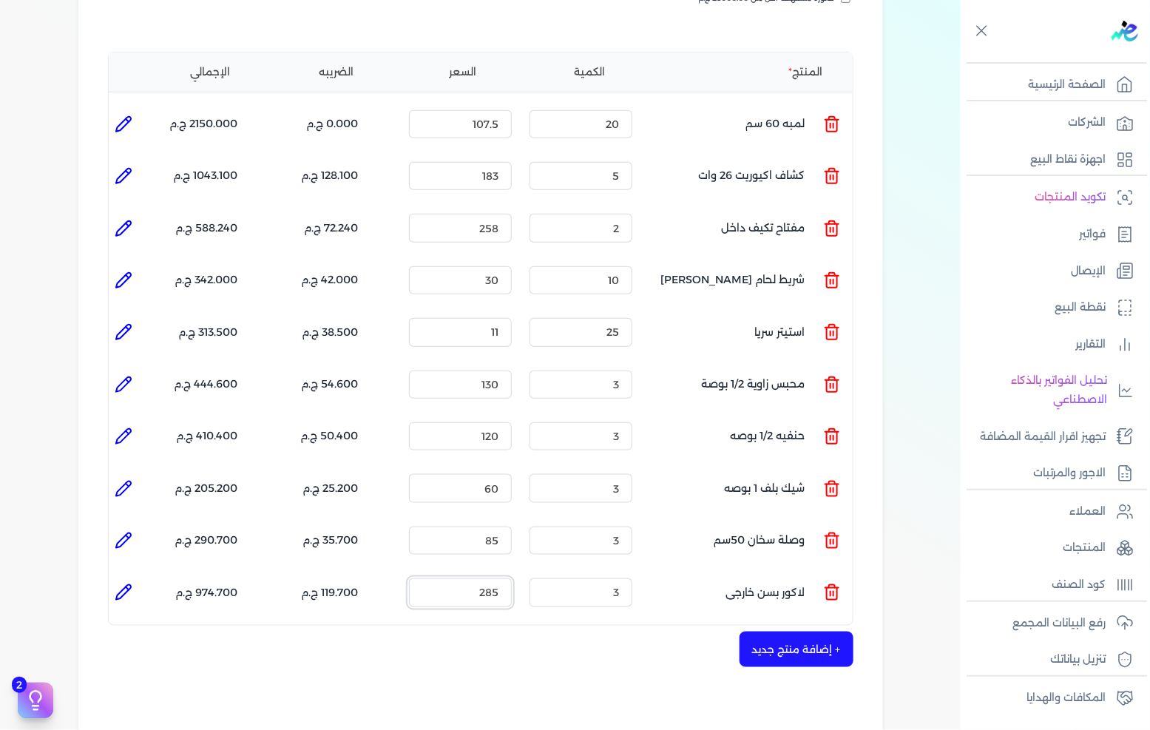
type input "285"
click at [747, 632] on button "+ إضافة منتج جديد" at bounding box center [797, 650] width 114 height 36
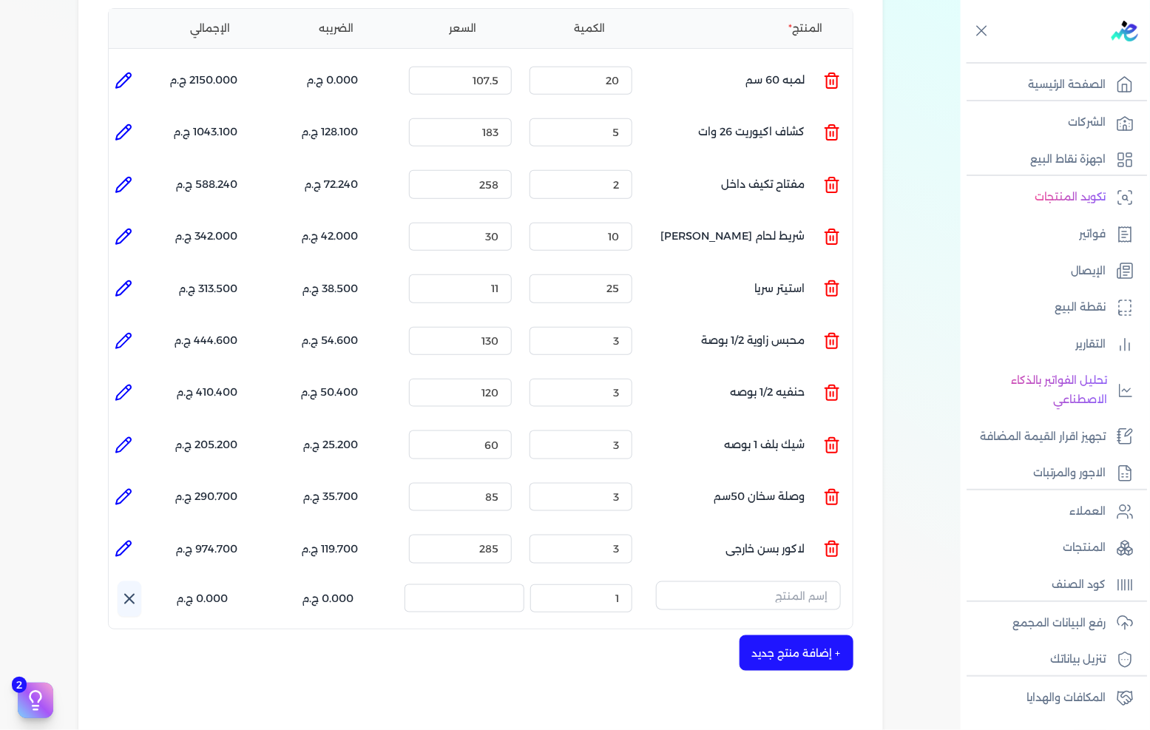
scroll to position [411, 0]
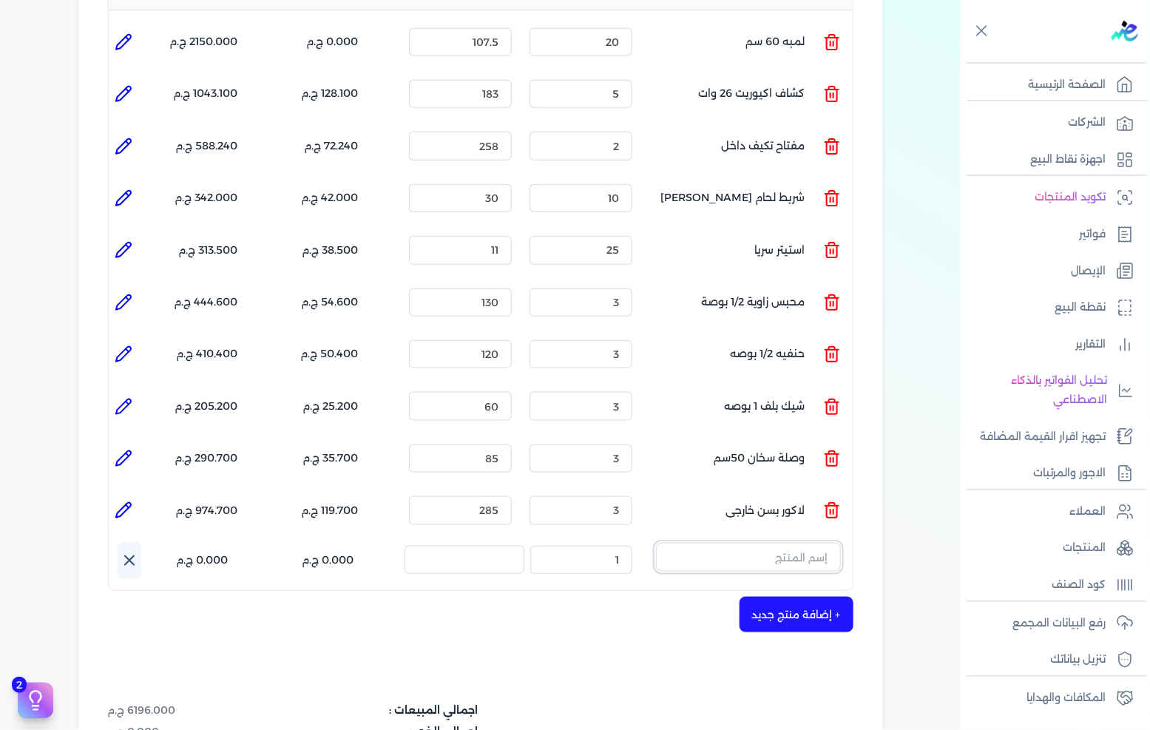
click at [801, 543] on input "text" at bounding box center [748, 557] width 185 height 28
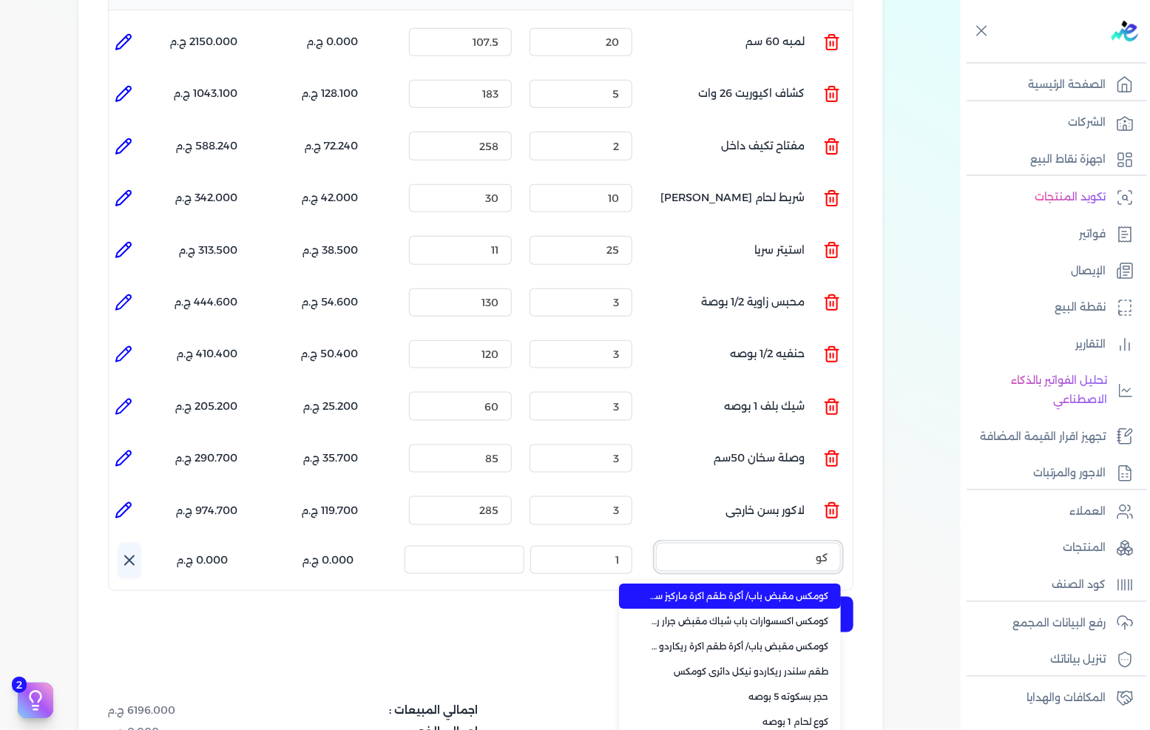
type input "كوع"
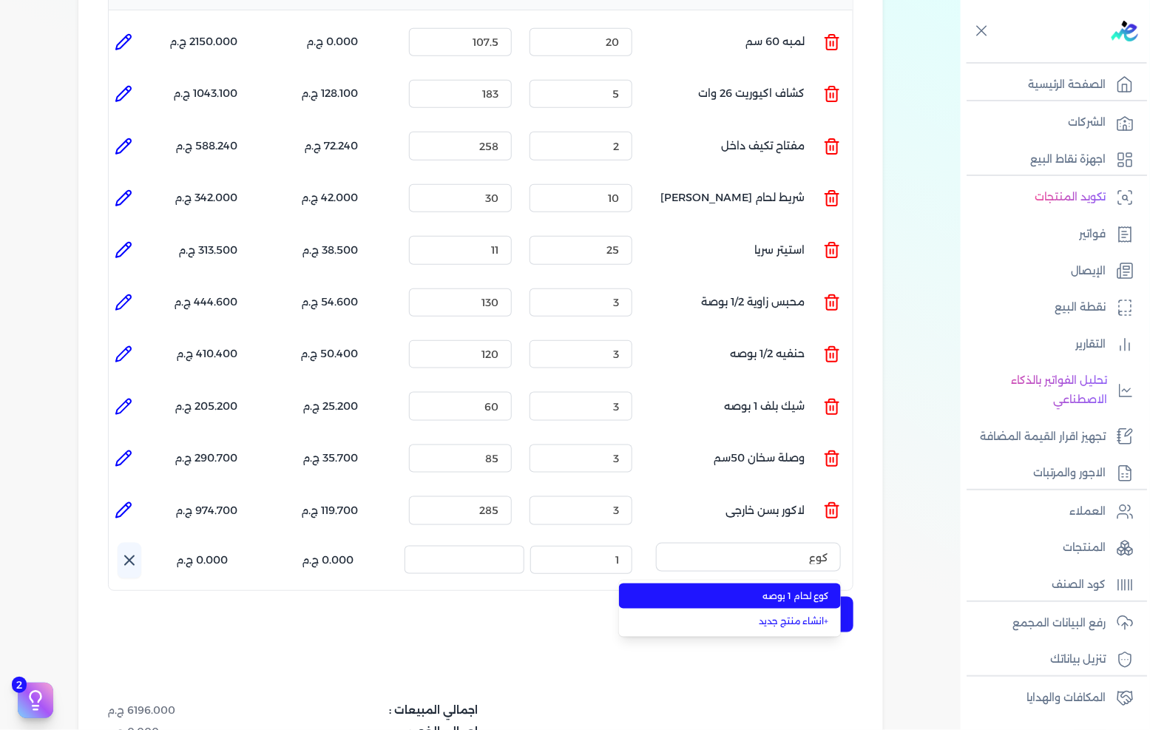
click at [797, 590] on span "كوع لحام 1 بوصه" at bounding box center [739, 596] width 181 height 13
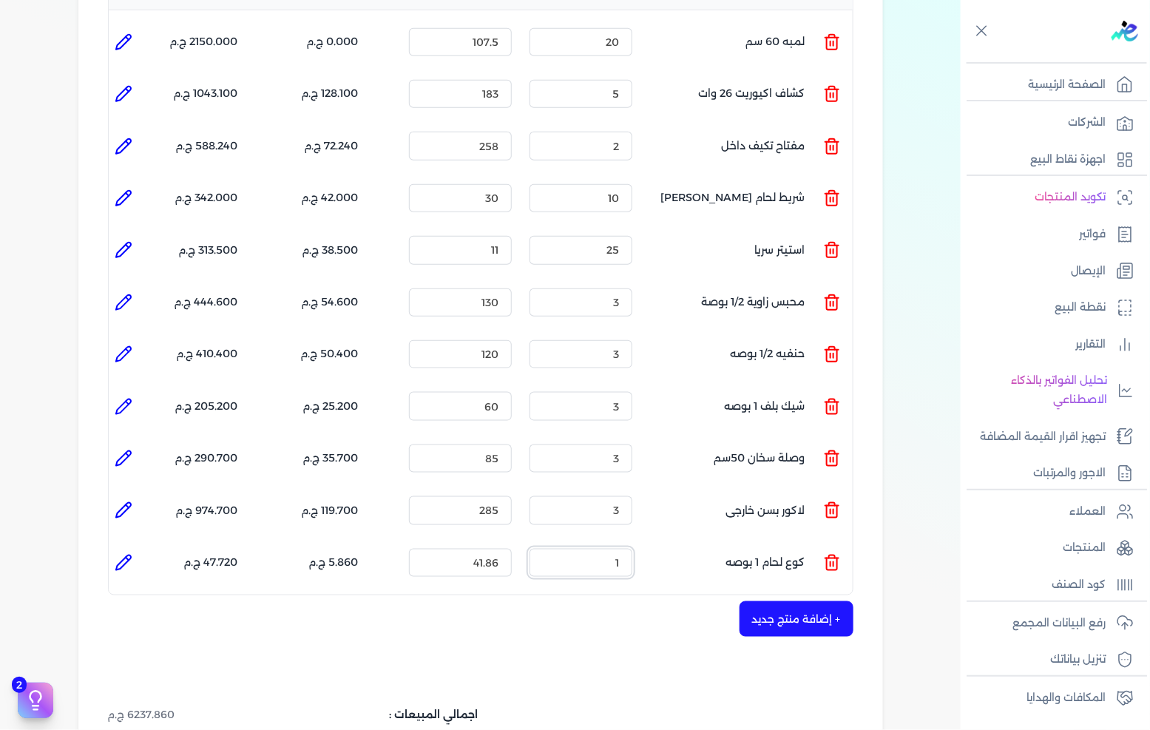
click at [630, 549] on input "1" at bounding box center [581, 563] width 103 height 28
type input "6"
click at [497, 549] on input "41.86" at bounding box center [460, 563] width 103 height 28
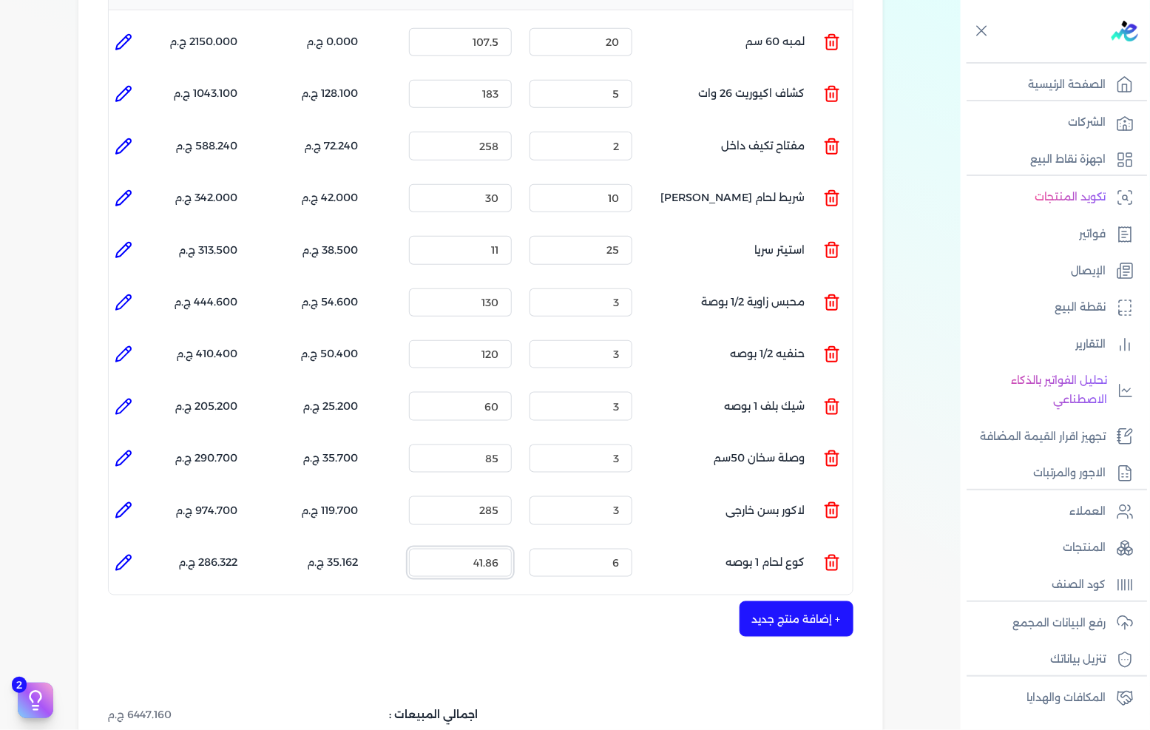
click at [497, 549] on input "41.86" at bounding box center [460, 563] width 103 height 28
type input "45"
click at [765, 601] on button "+ إضافة منتج جديد" at bounding box center [797, 619] width 114 height 36
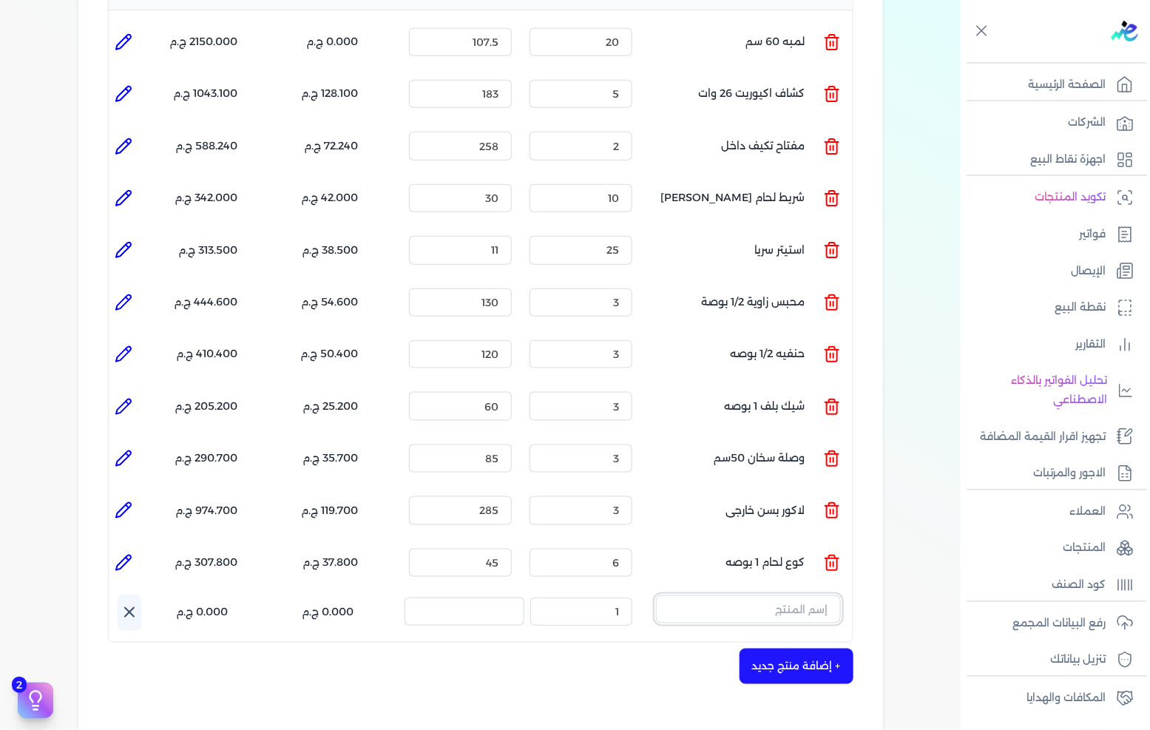
click at [752, 596] on input "text" at bounding box center [748, 610] width 185 height 28
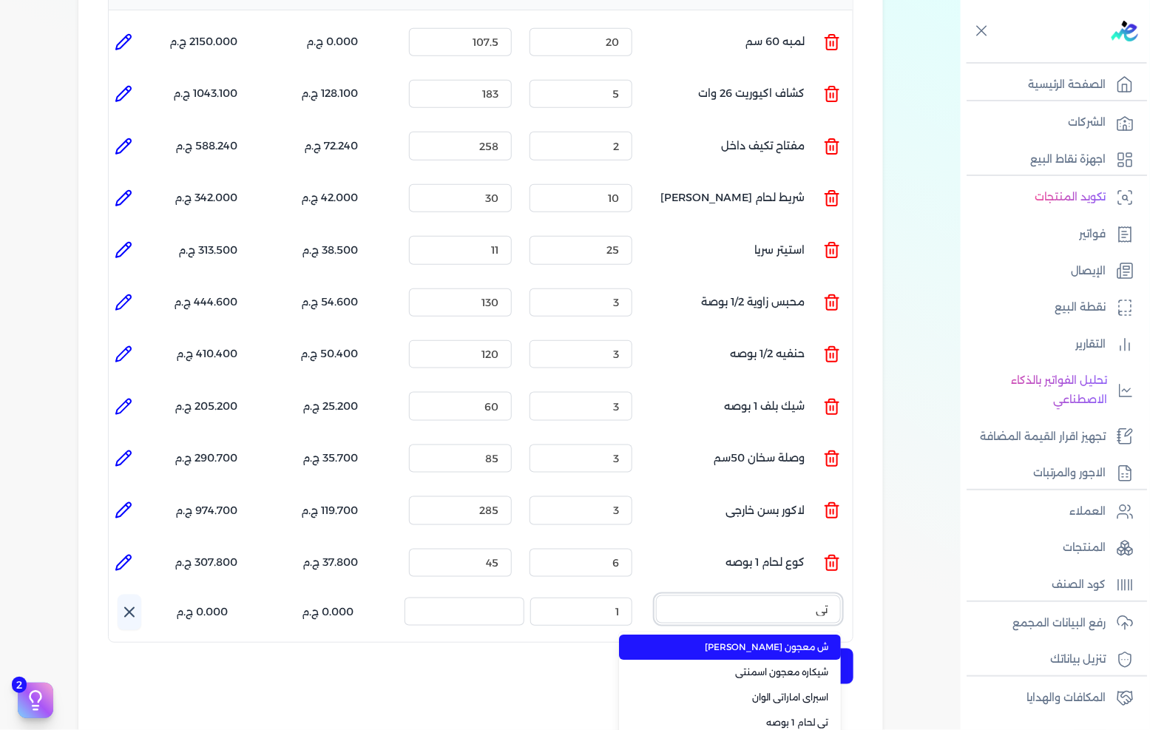
click at [656, 596] on button "تى" at bounding box center [748, 613] width 185 height 34
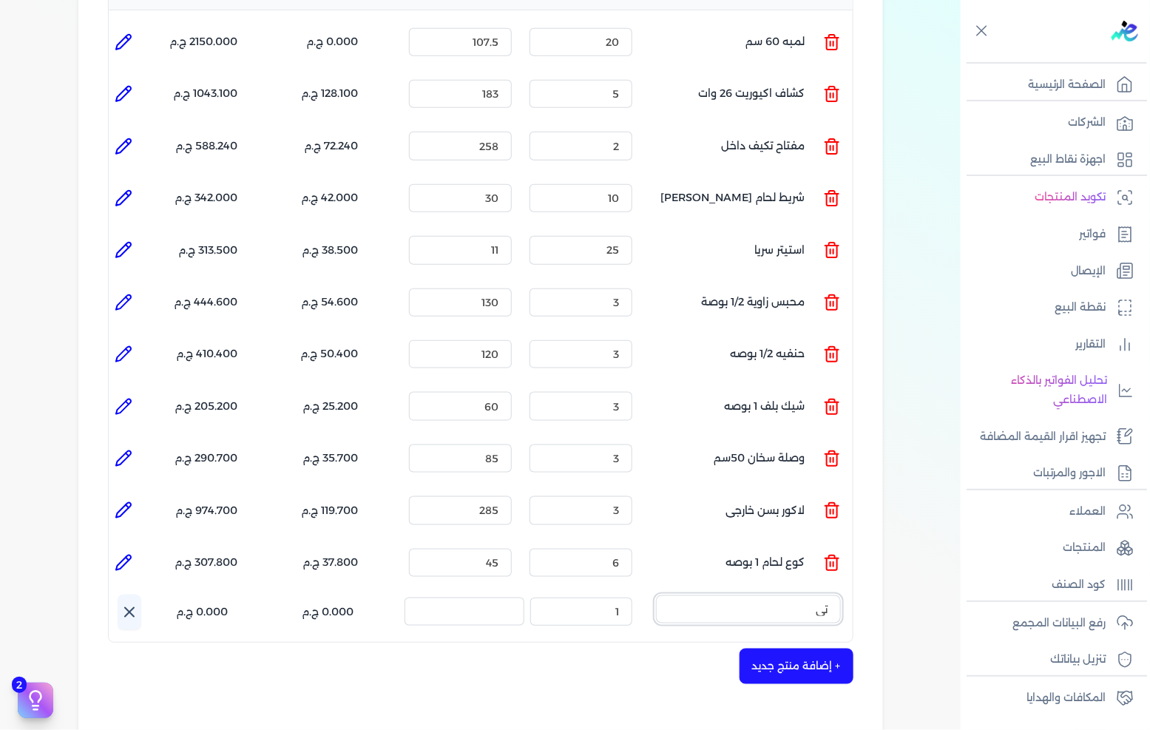
type input "تى ل"
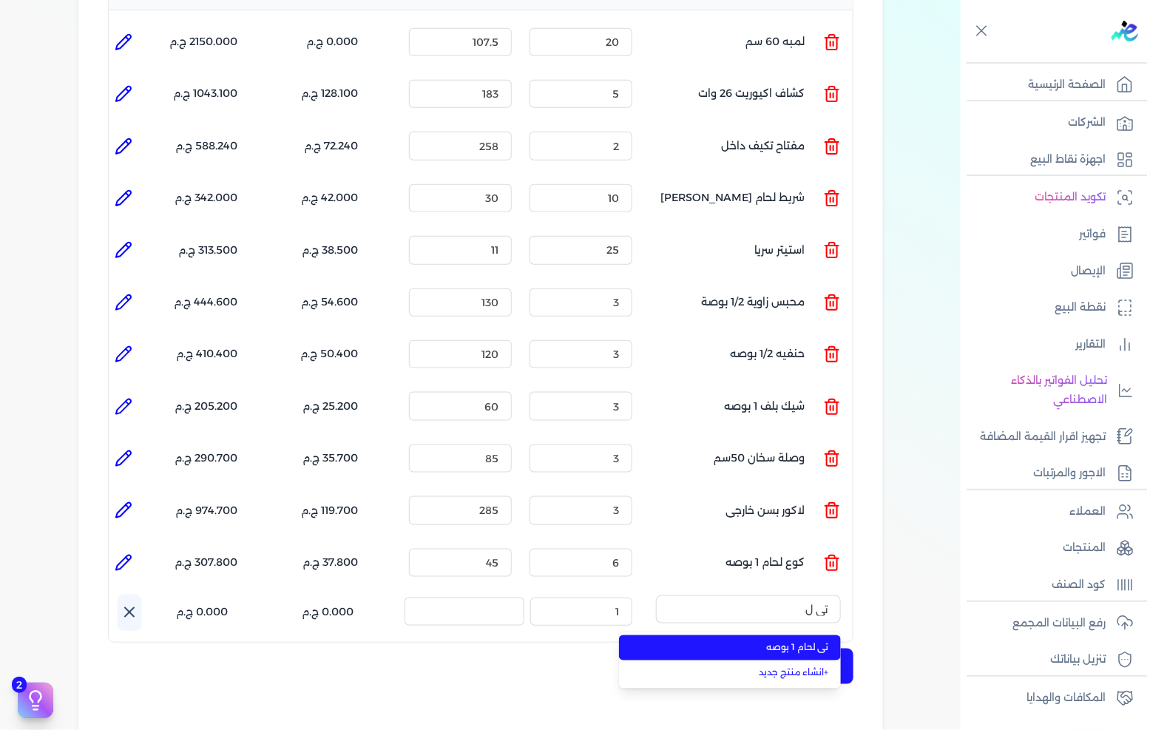
click at [764, 641] on span "تى لحام 1 بوصه" at bounding box center [739, 647] width 181 height 13
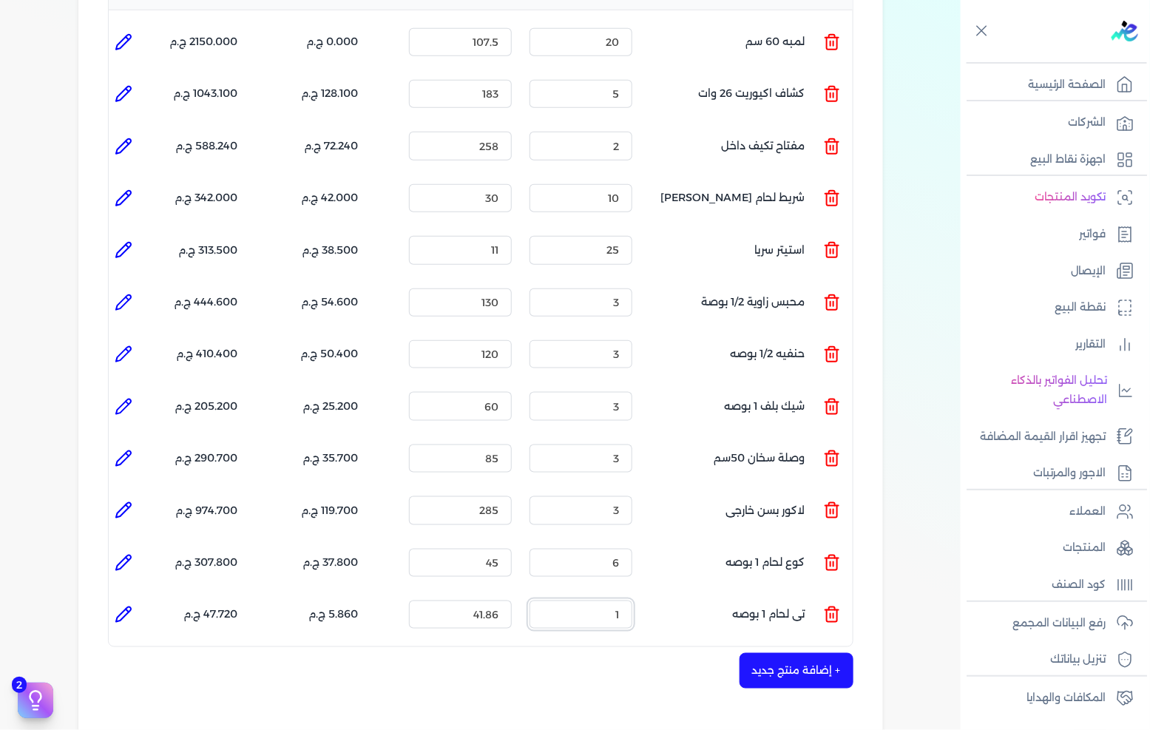
click at [610, 601] on input "1" at bounding box center [581, 615] width 103 height 28
type input "4"
click at [493, 601] on input "41.86" at bounding box center [460, 615] width 103 height 28
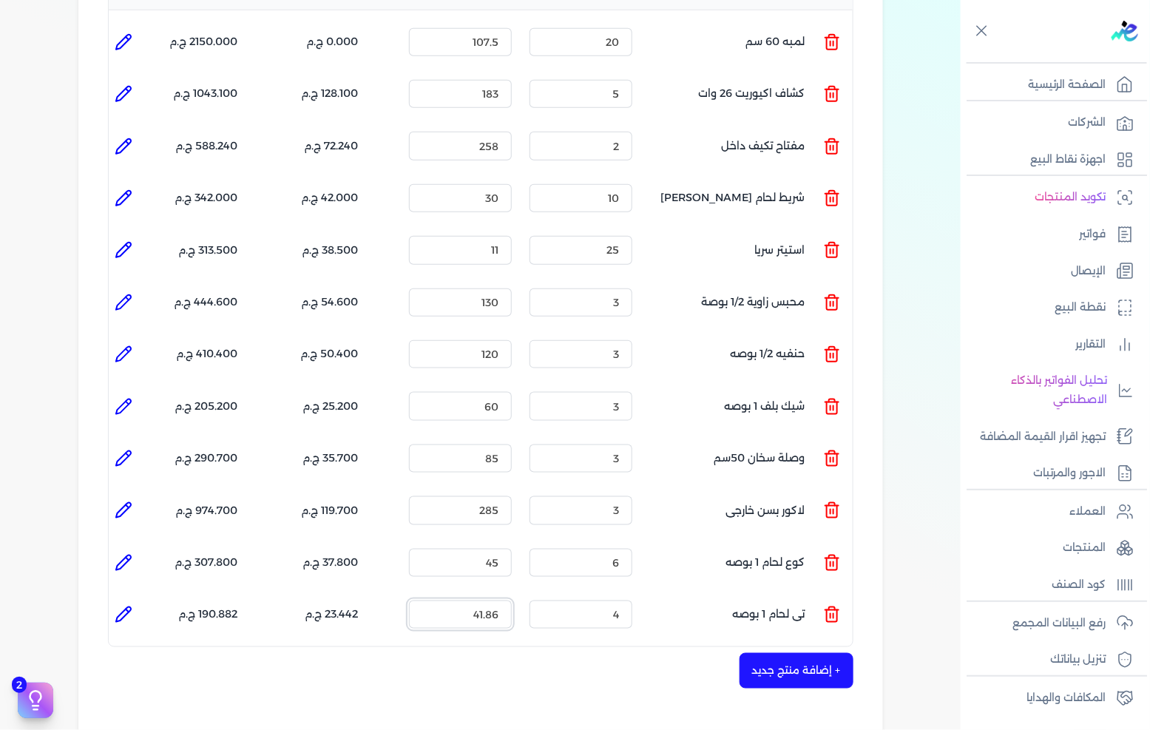
click at [493, 601] on input "41.86" at bounding box center [460, 615] width 103 height 28
type input "45"
click at [794, 653] on button "+ إضافة منتج جديد" at bounding box center [797, 671] width 114 height 36
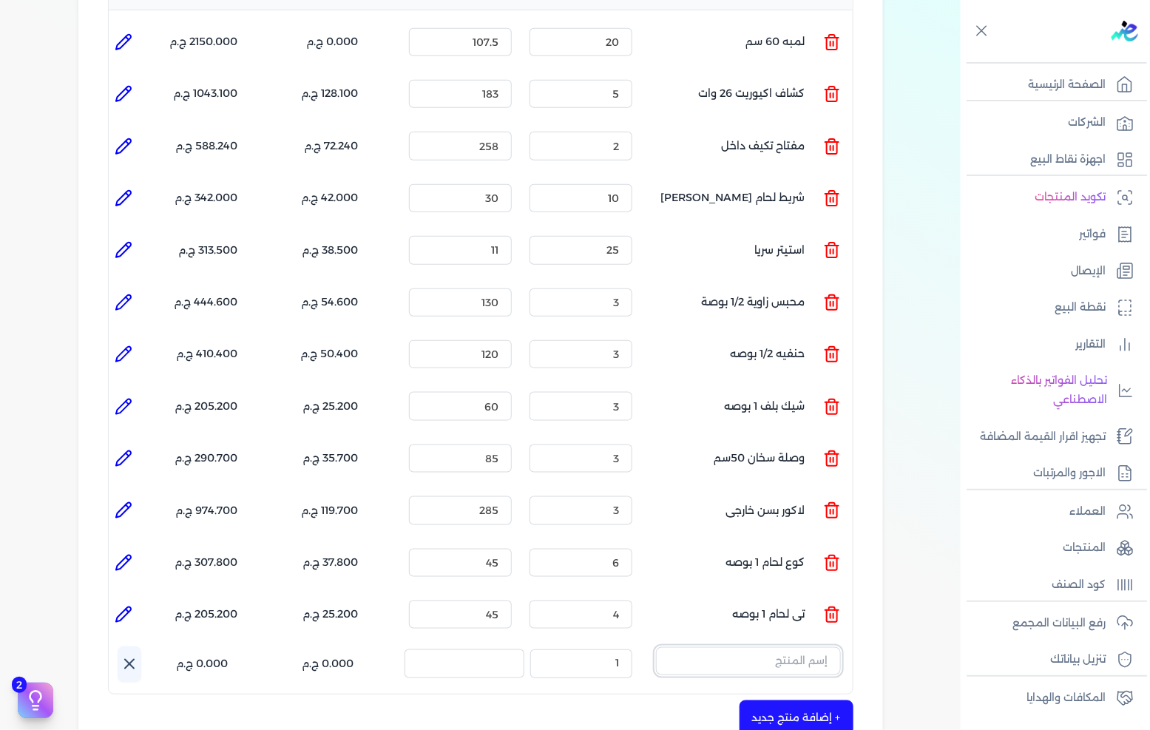
click at [786, 647] on input "text" at bounding box center [748, 661] width 185 height 28
type input "علبه"
click at [796, 718] on span "علبه فيشر 6 مم" at bounding box center [739, 724] width 181 height 13
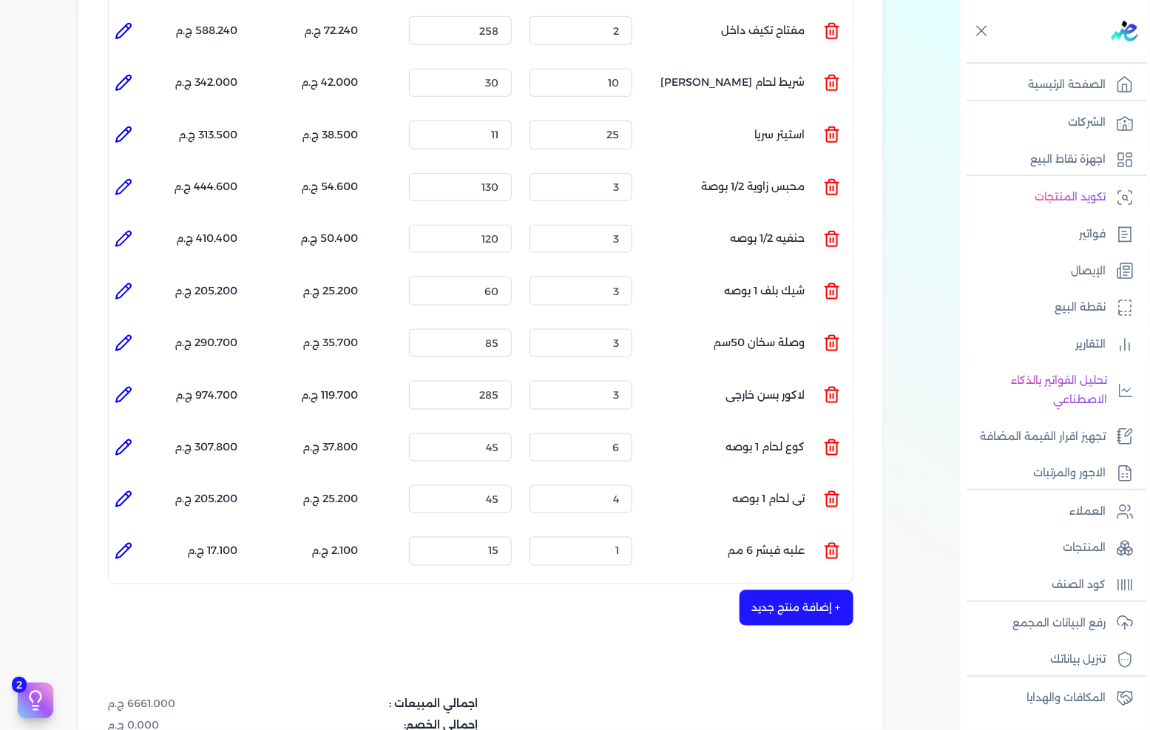
scroll to position [575, 0]
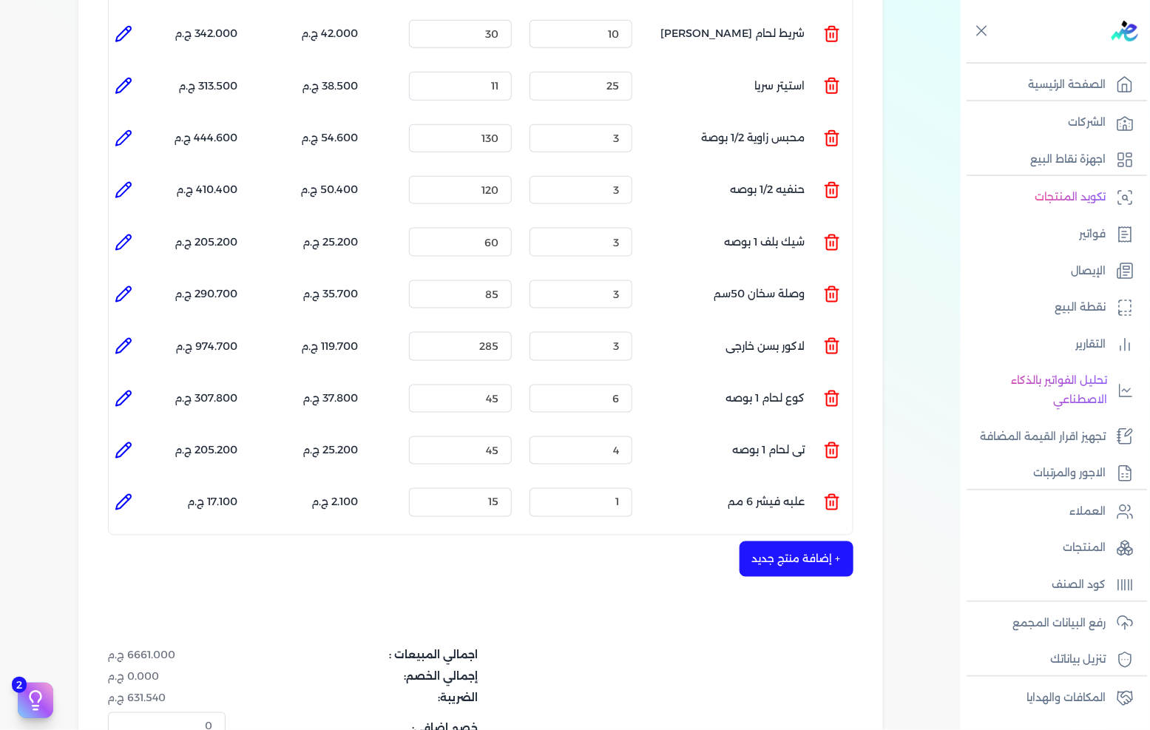
click at [121, 495] on icon at bounding box center [123, 502] width 15 height 15
type input "علبه فيشر 6 مم"
type input "15"
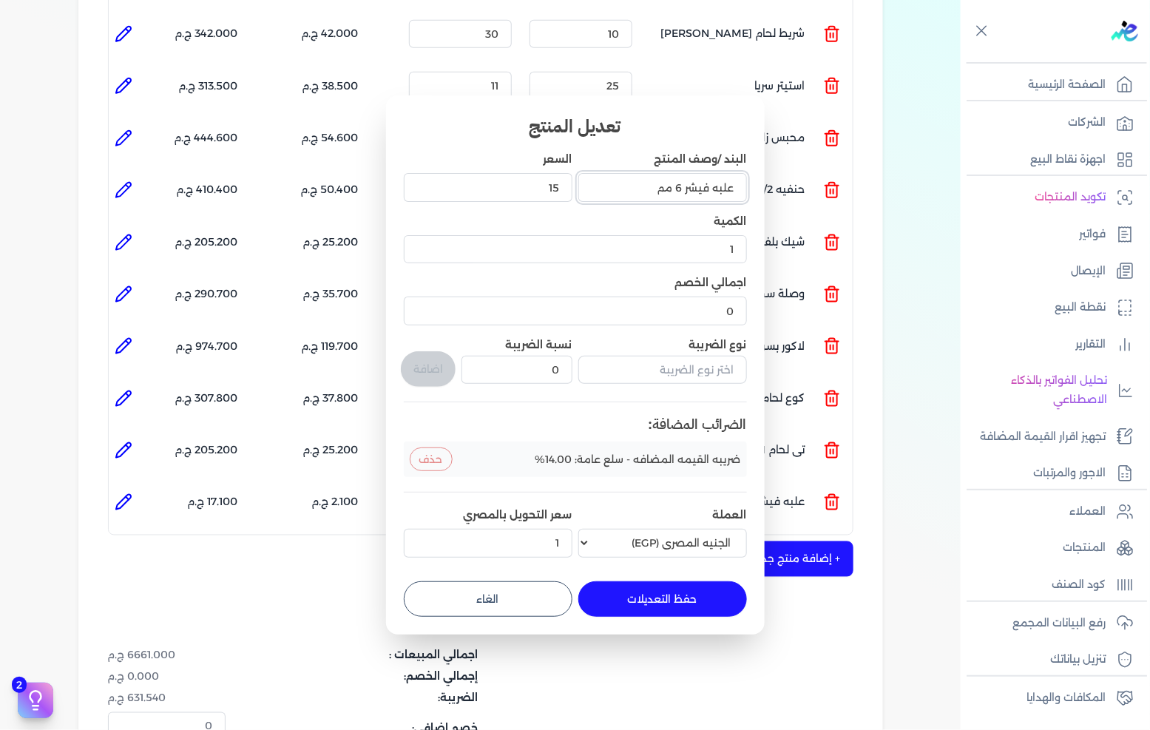
click at [681, 186] on input "علبه فيشر 6 مم" at bounding box center [663, 187] width 169 height 28
type input "علبه فيشر 8 مم"
click at [664, 593] on button "حفظ التعديلات" at bounding box center [663, 600] width 169 height 36
type input "0"
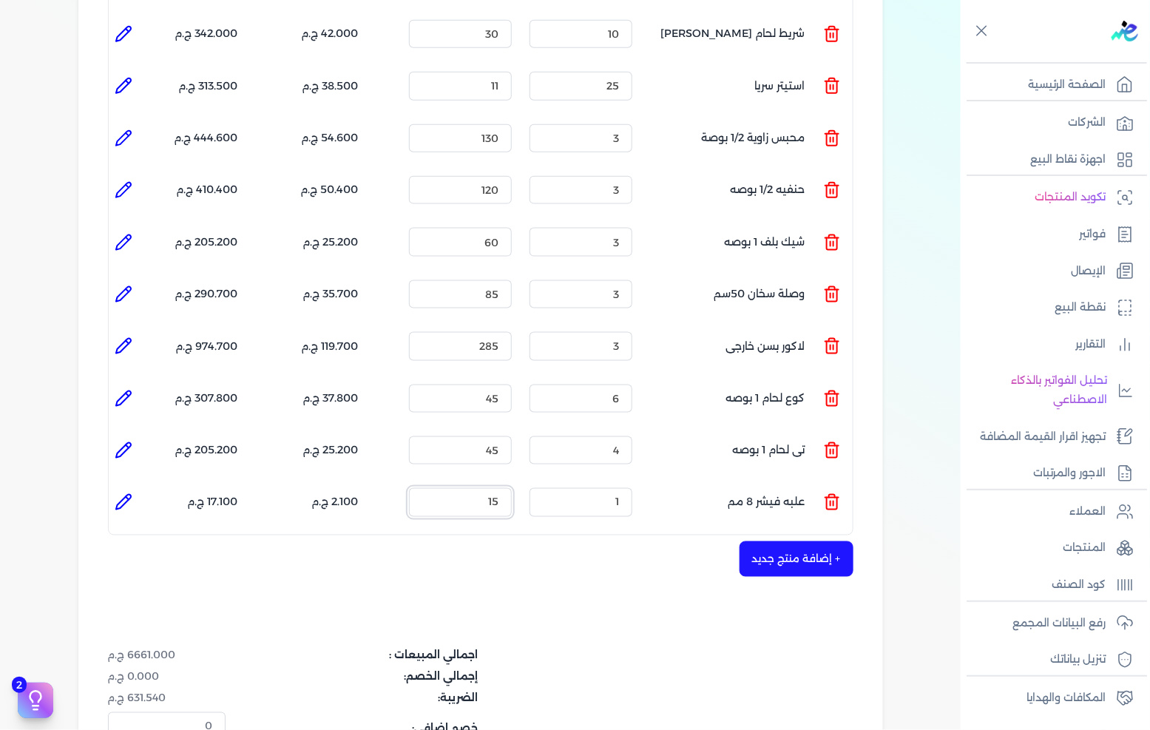
click at [493, 488] on input "15" at bounding box center [460, 502] width 103 height 28
type input "30"
click at [822, 542] on button "+ إضافة منتج جديد" at bounding box center [797, 560] width 114 height 36
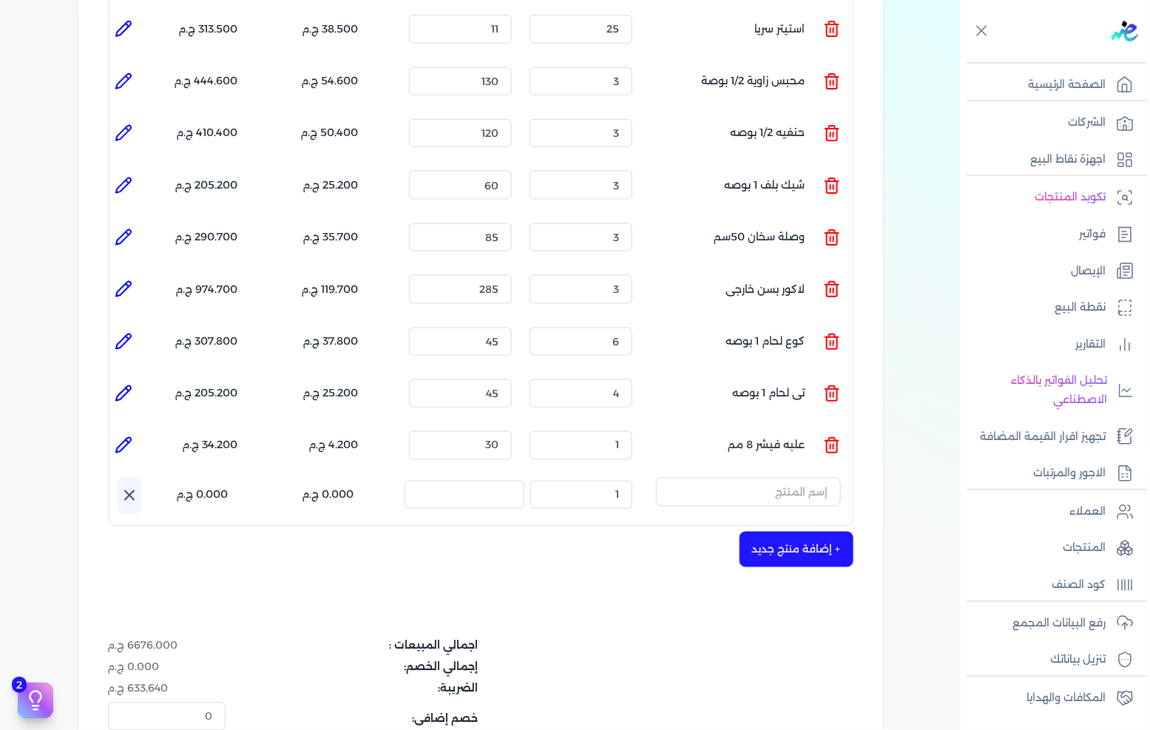
scroll to position [657, 0]
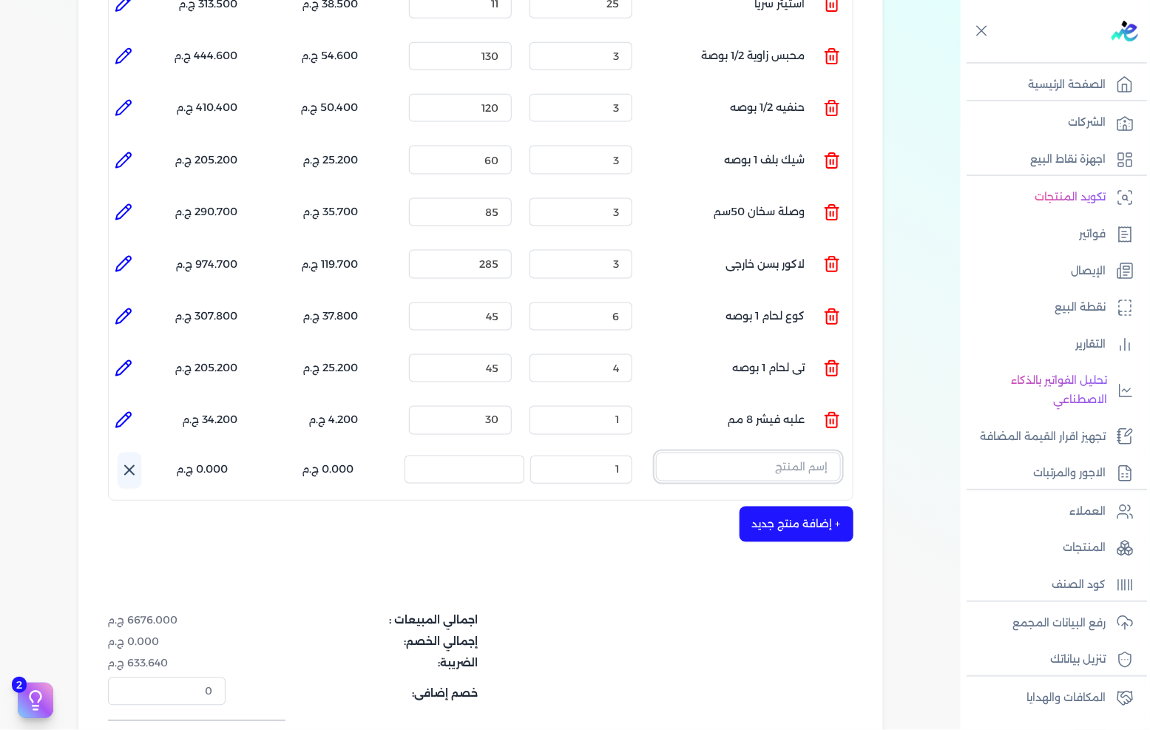
click at [833, 453] on input "text" at bounding box center [748, 467] width 185 height 28
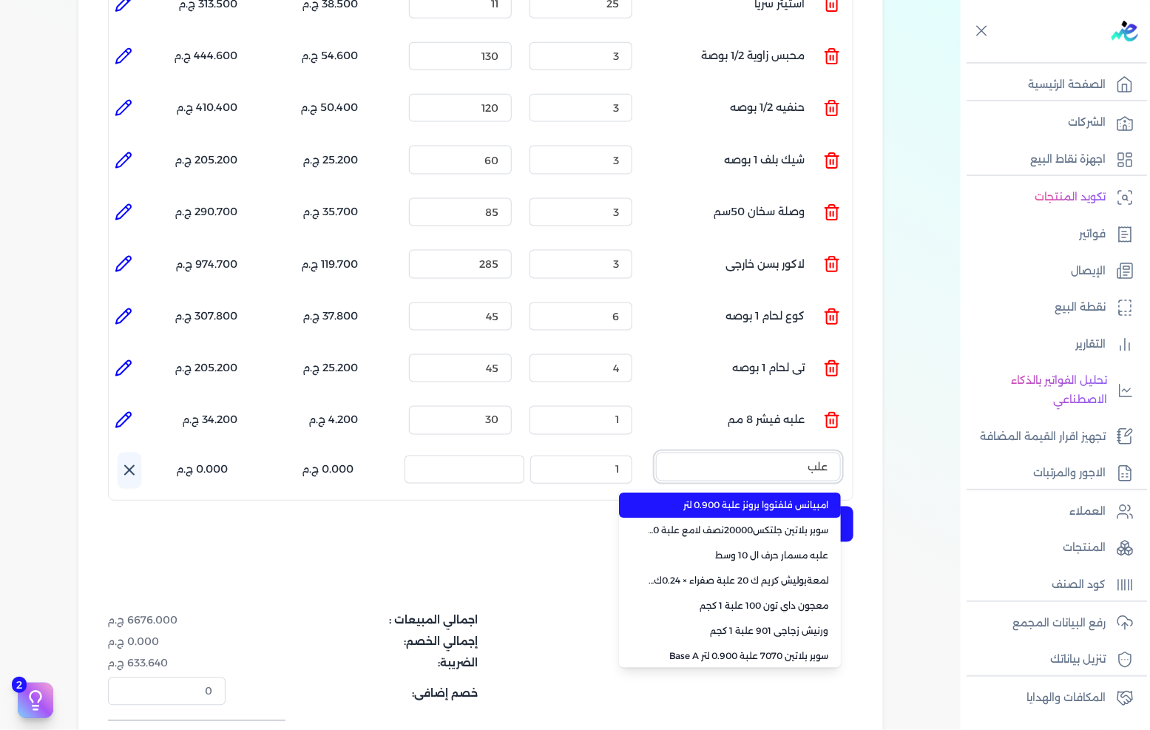
type input "علبه"
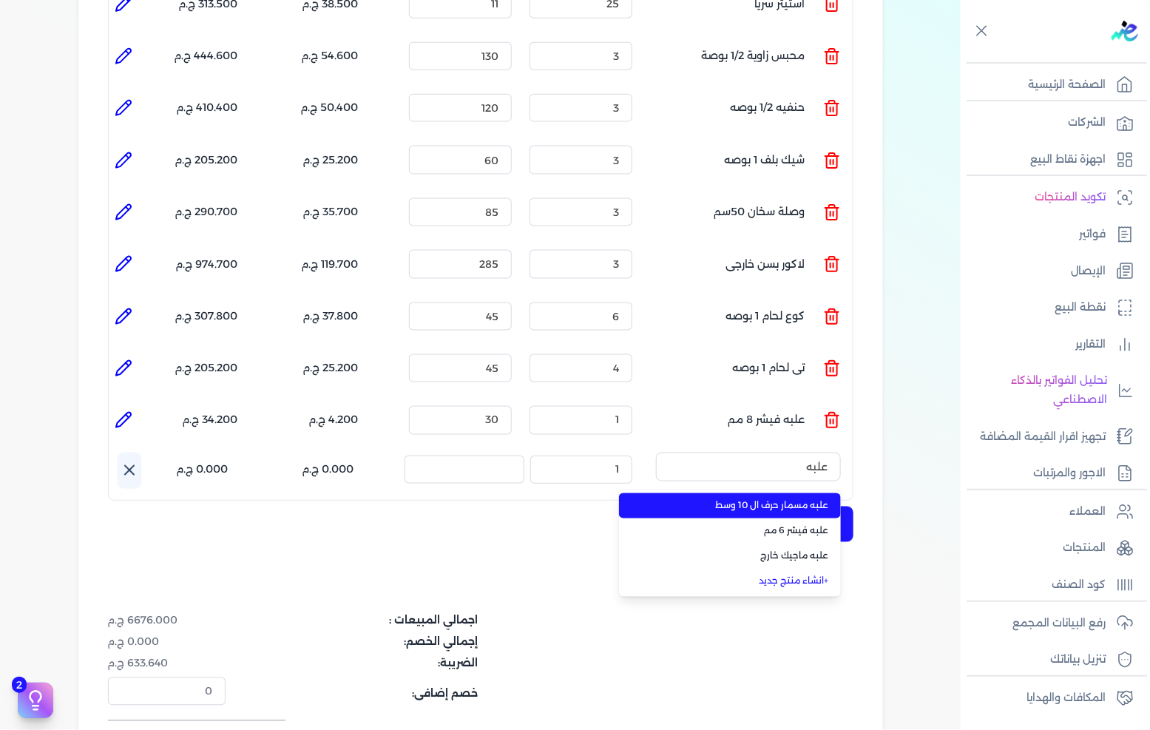
click at [814, 499] on span "علبه مسمار حرف ال 10 وسط" at bounding box center [739, 505] width 181 height 13
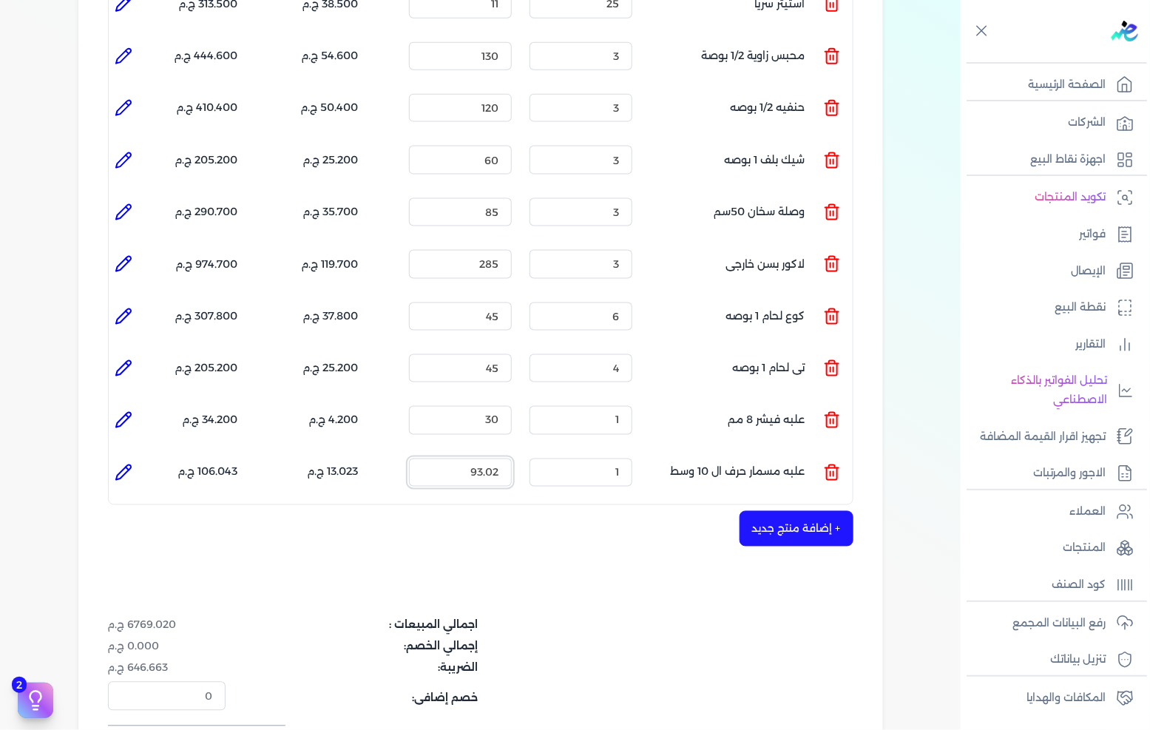
click at [493, 459] on input "93.02" at bounding box center [460, 473] width 103 height 28
type input "100"
click at [837, 513] on button "+ إضافة منتج جديد" at bounding box center [797, 529] width 114 height 36
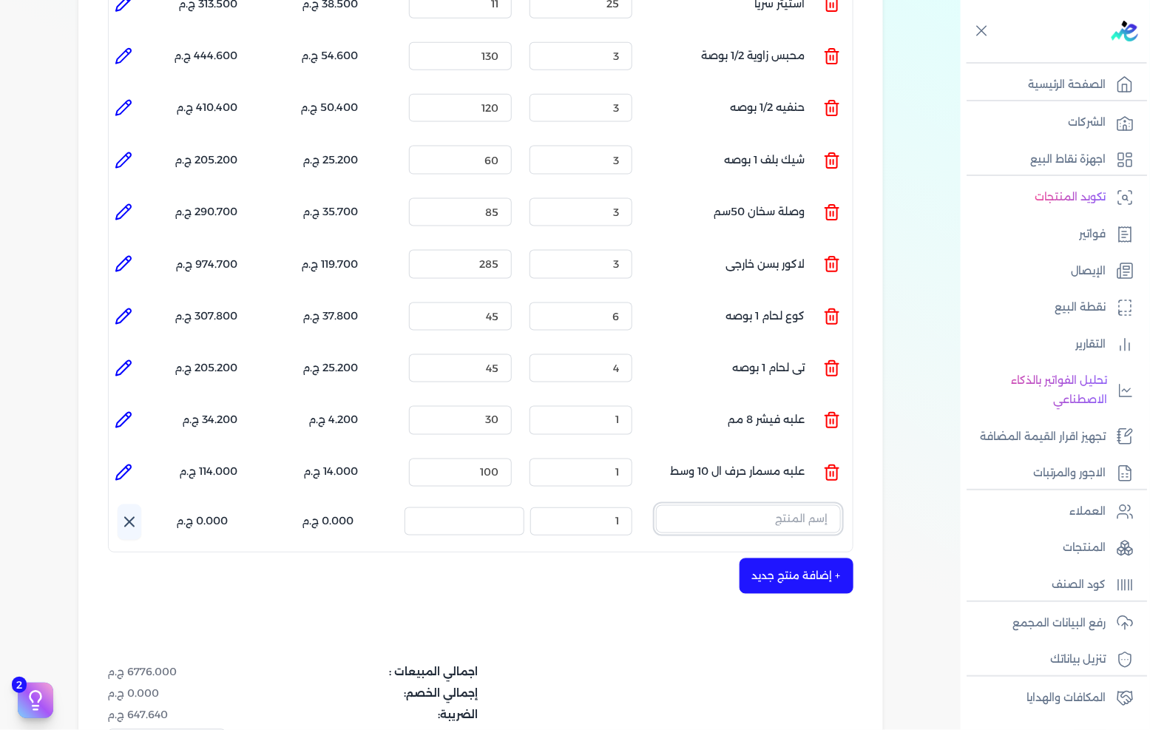
click at [790, 505] on input "text" at bounding box center [748, 519] width 185 height 28
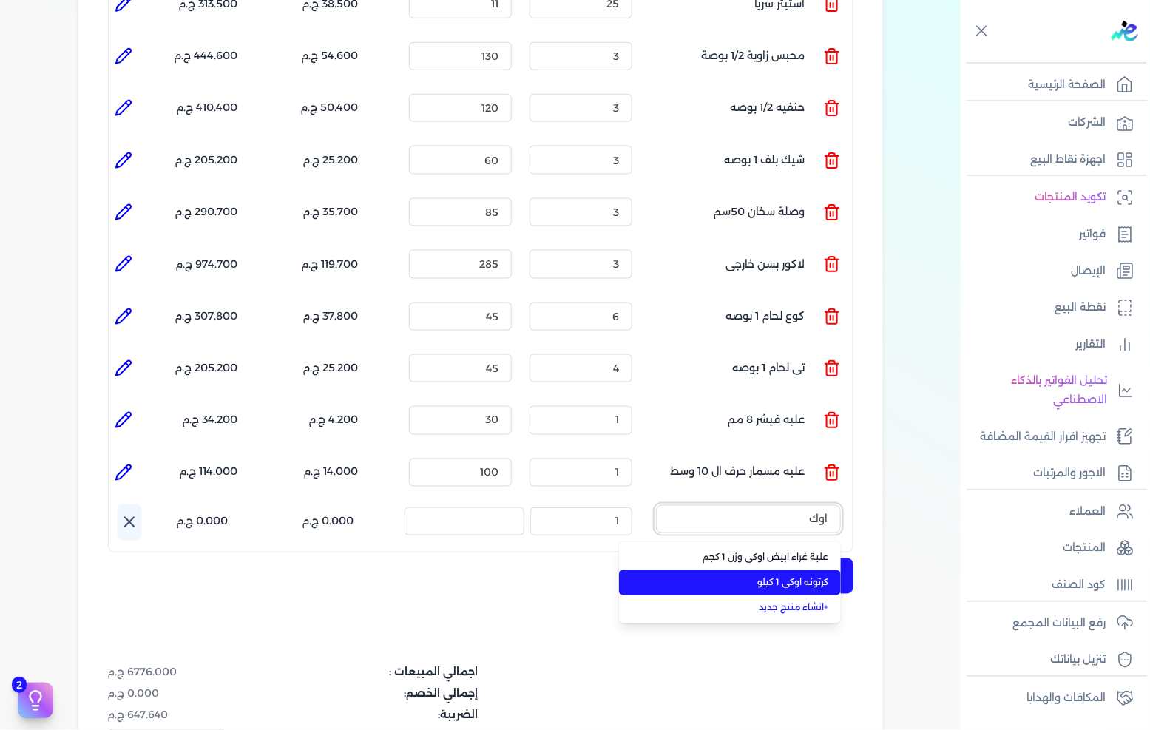
type input "اوك"
click at [799, 576] on span "كرتونه اوكى 1 كيلو" at bounding box center [739, 582] width 181 height 13
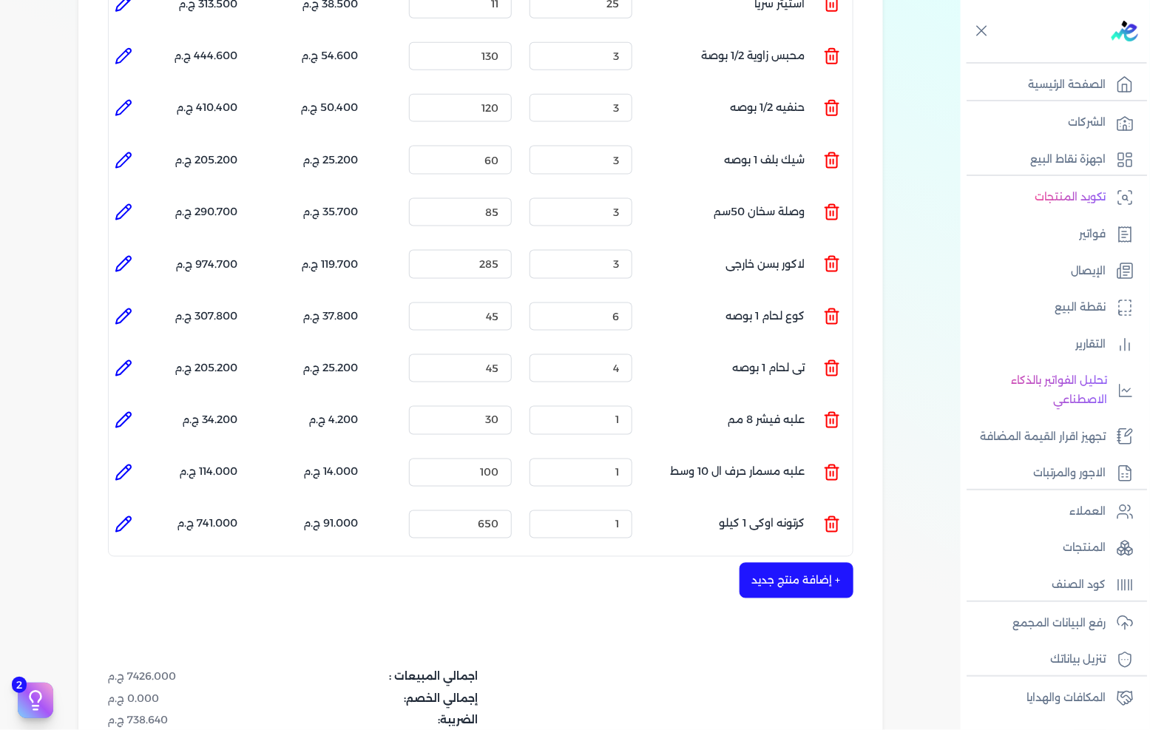
click at [118, 516] on icon at bounding box center [124, 525] width 18 height 18
type input "كرتونه اوكى 1 كيلو"
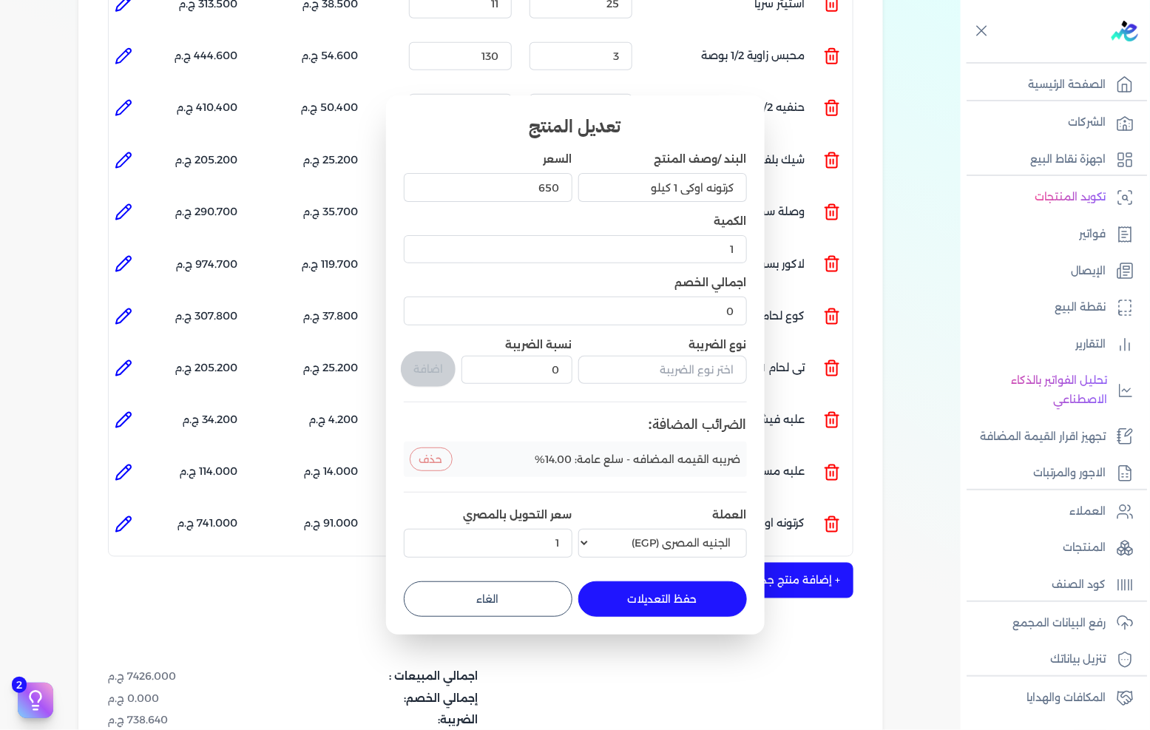
click at [520, 203] on div "650" at bounding box center [488, 187] width 169 height 40
click at [523, 195] on input "650" at bounding box center [488, 187] width 169 height 28
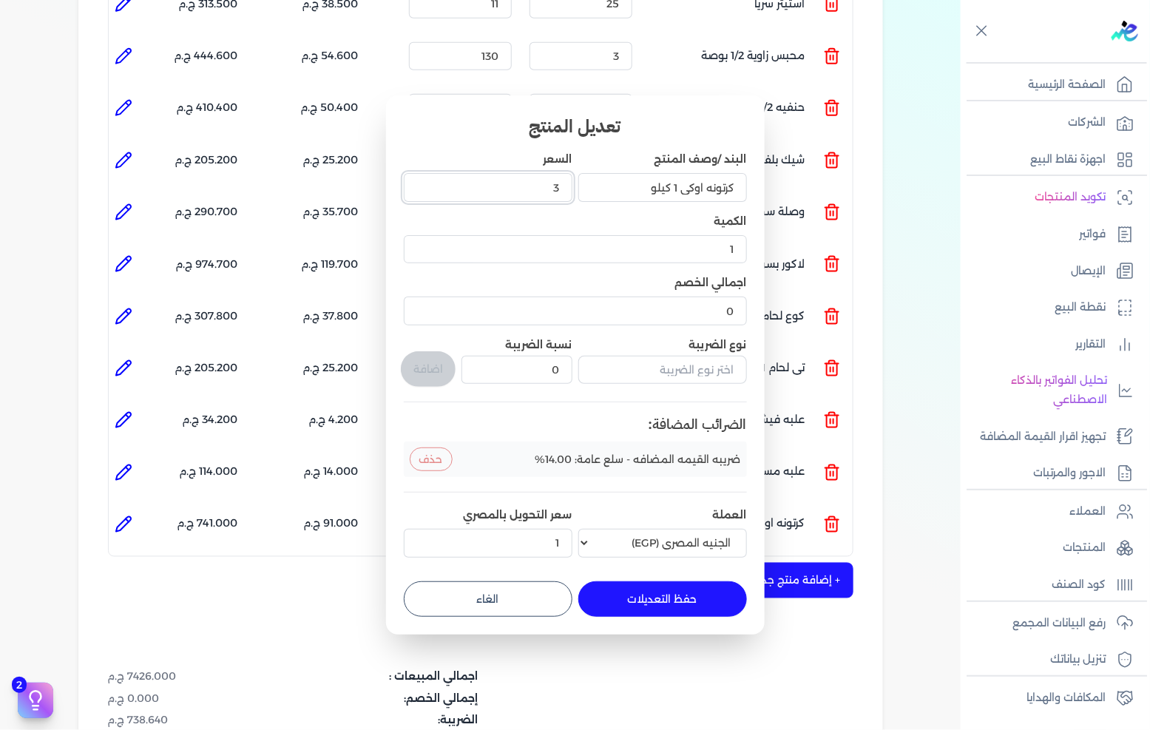
type input "37"
type input "37.5"
click at [657, 589] on button "حفظ التعديلات" at bounding box center [663, 600] width 169 height 36
type input "0"
type input "37.5"
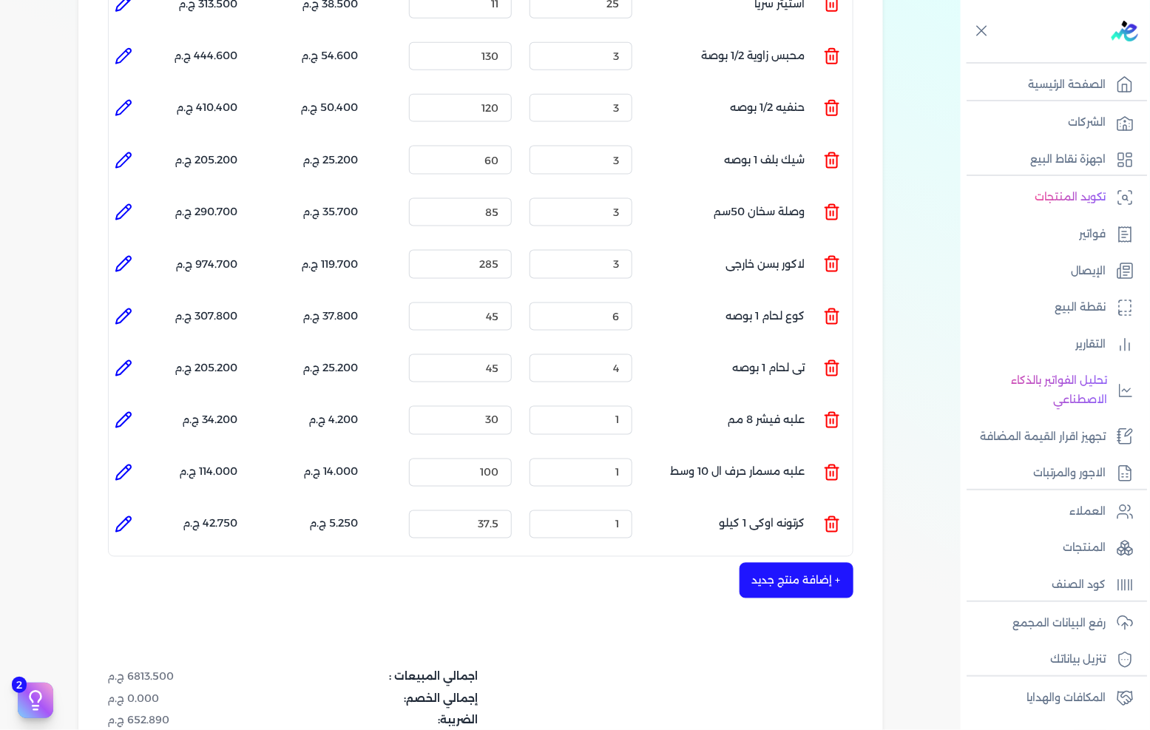
click at [132, 516] on icon at bounding box center [124, 525] width 18 height 18
type input "كرتونه اوكى 1 كيلو"
type input "37.5"
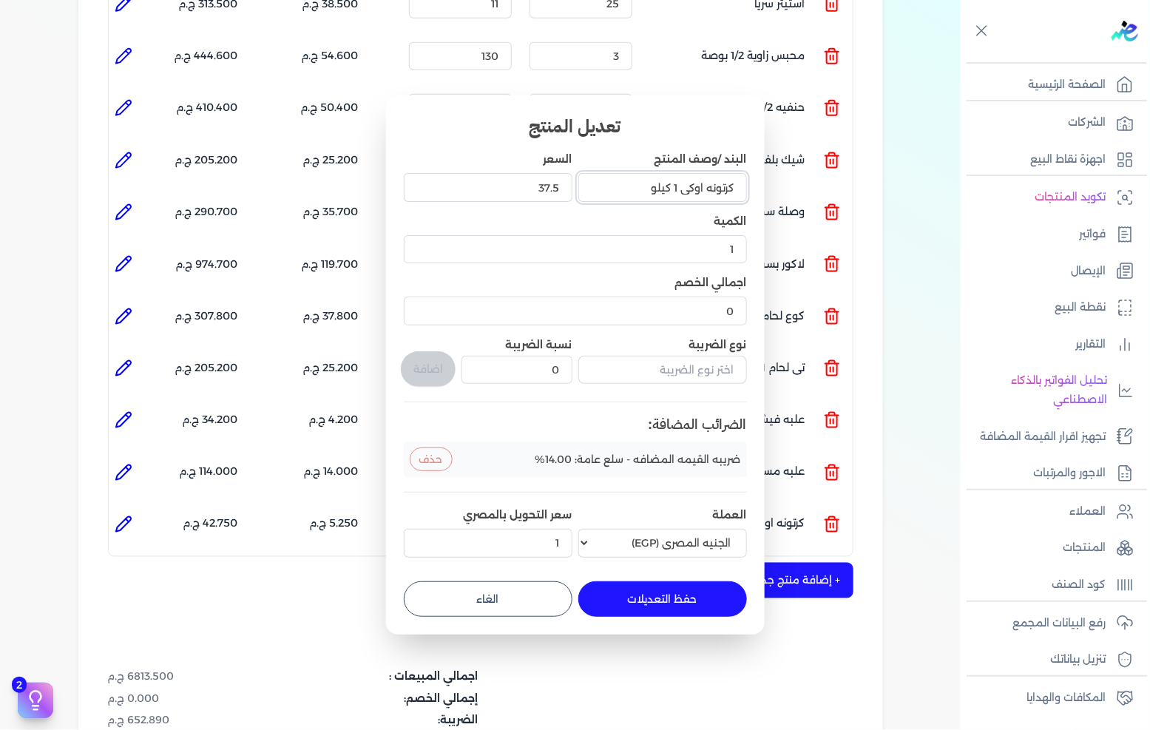
drag, startPoint x: 705, startPoint y: 186, endPoint x: 848, endPoint y: 169, distance: 143.8
click at [840, 171] on dialog "تعديل المنتج البند /وصف المنتج كرتونه اوكى 1 كيلو السعر 37.5 الكمية 1 اجمالي ال…" at bounding box center [575, 365] width 1150 height 730
type input "اوكى 1 كيلو"
drag, startPoint x: 684, startPoint y: 590, endPoint x: 736, endPoint y: 567, distance: 56.9
click at [684, 592] on button "حفظ التعديلات" at bounding box center [663, 600] width 169 height 36
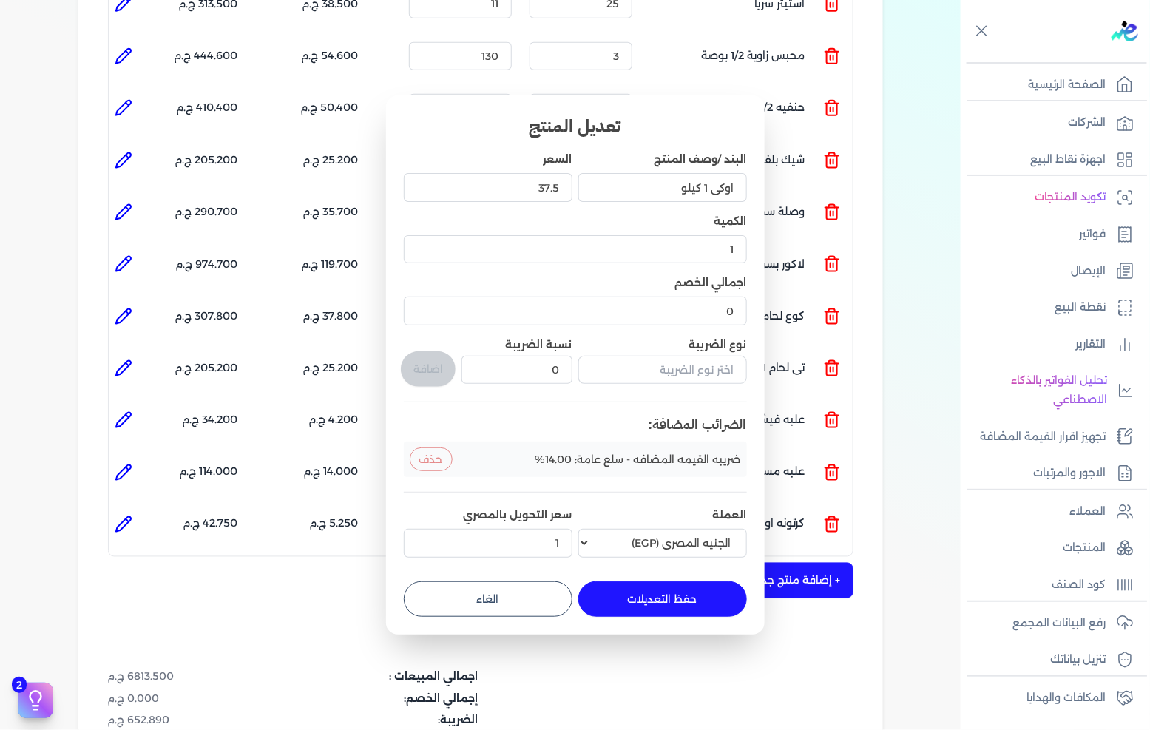
type input "0"
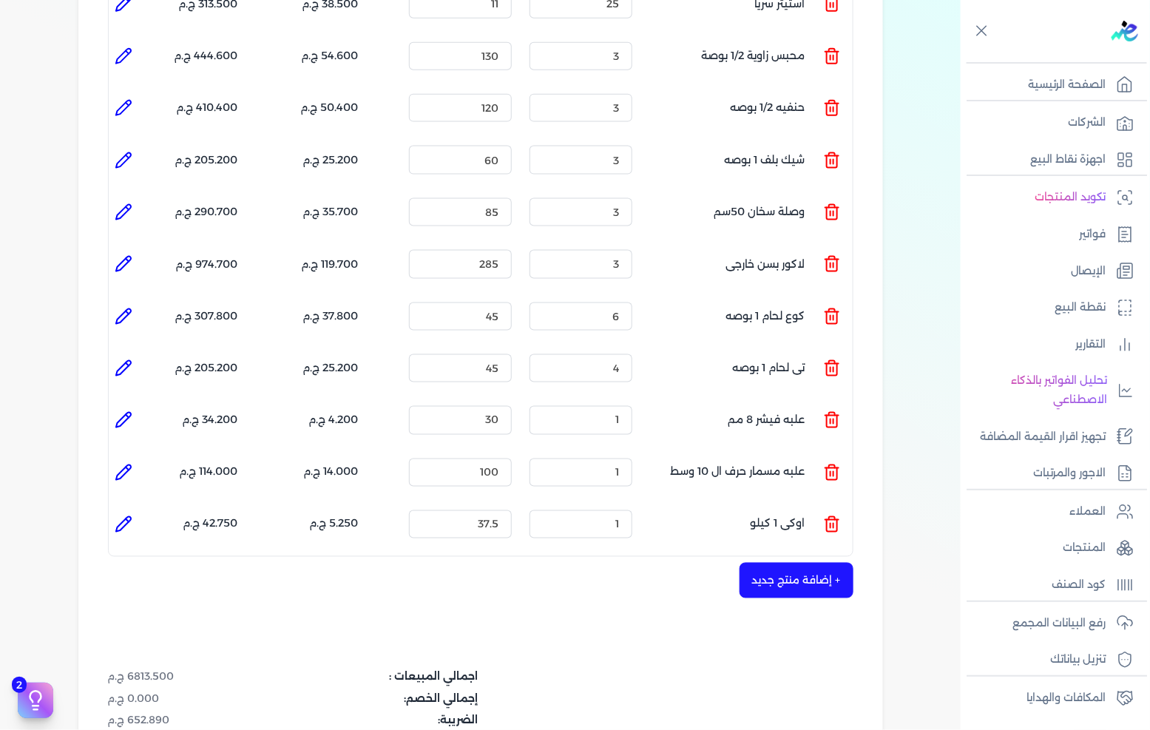
click at [783, 563] on button "+ إضافة منتج جديد" at bounding box center [797, 581] width 114 height 36
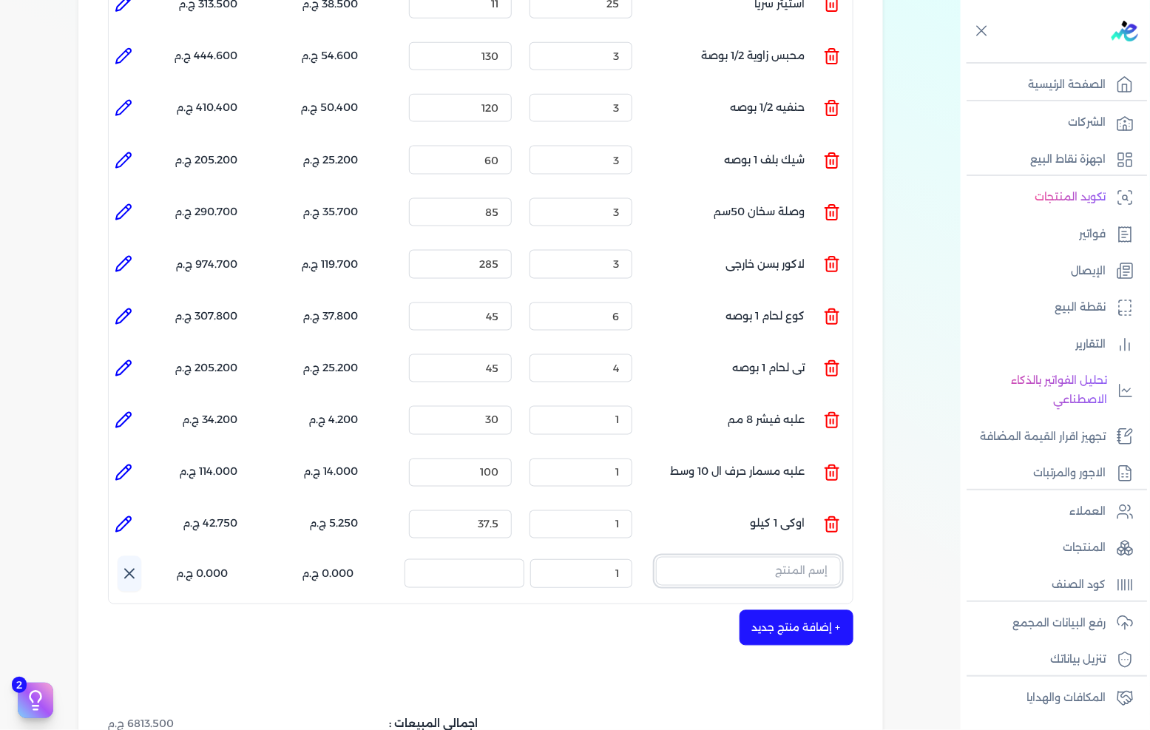
click at [788, 557] on input "text" at bounding box center [748, 571] width 185 height 28
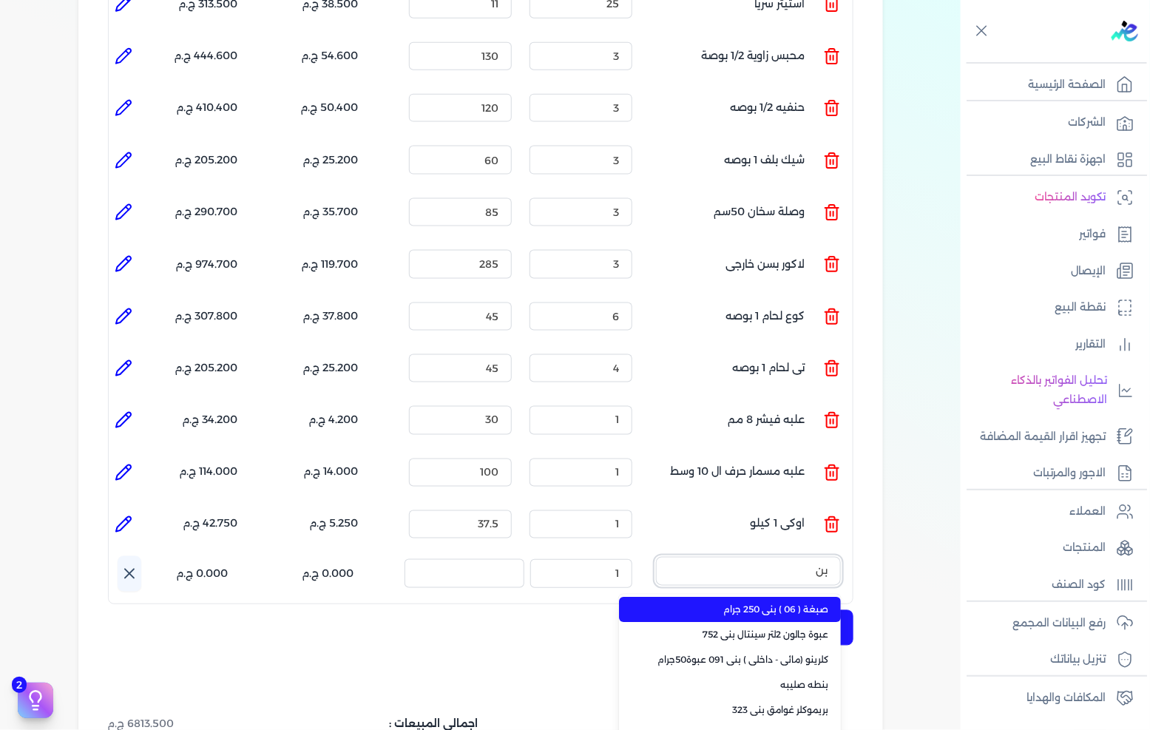
type input "بنط"
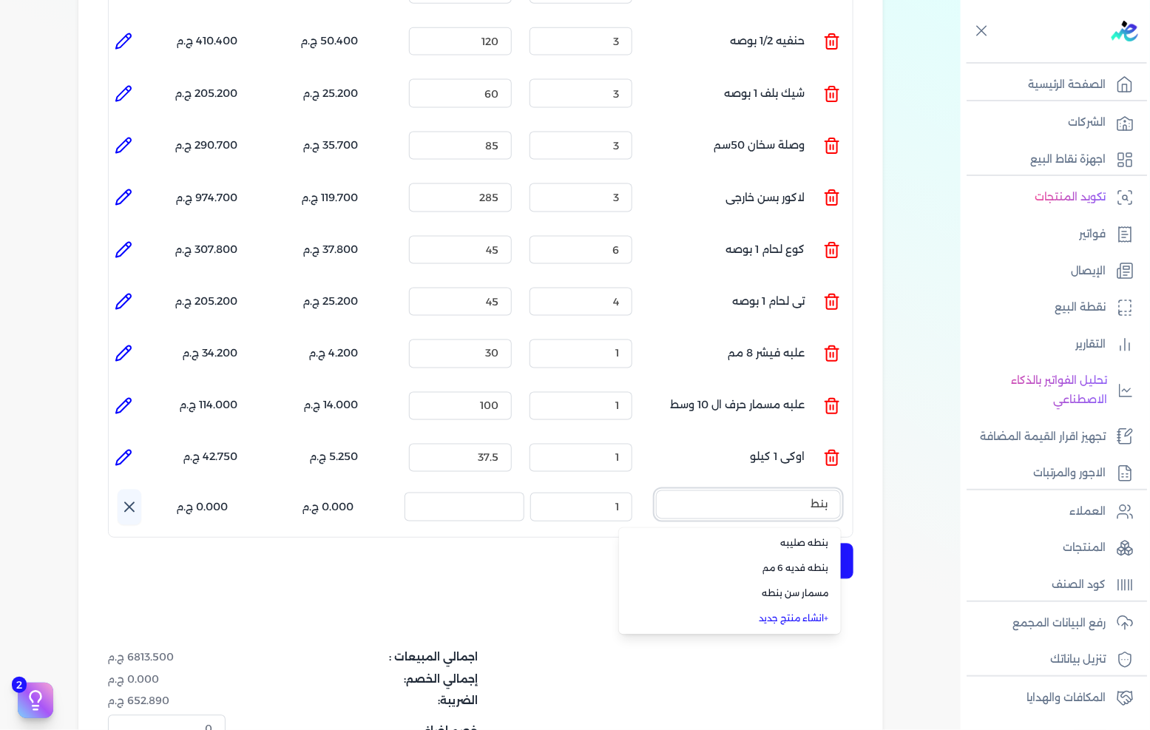
scroll to position [740, 0]
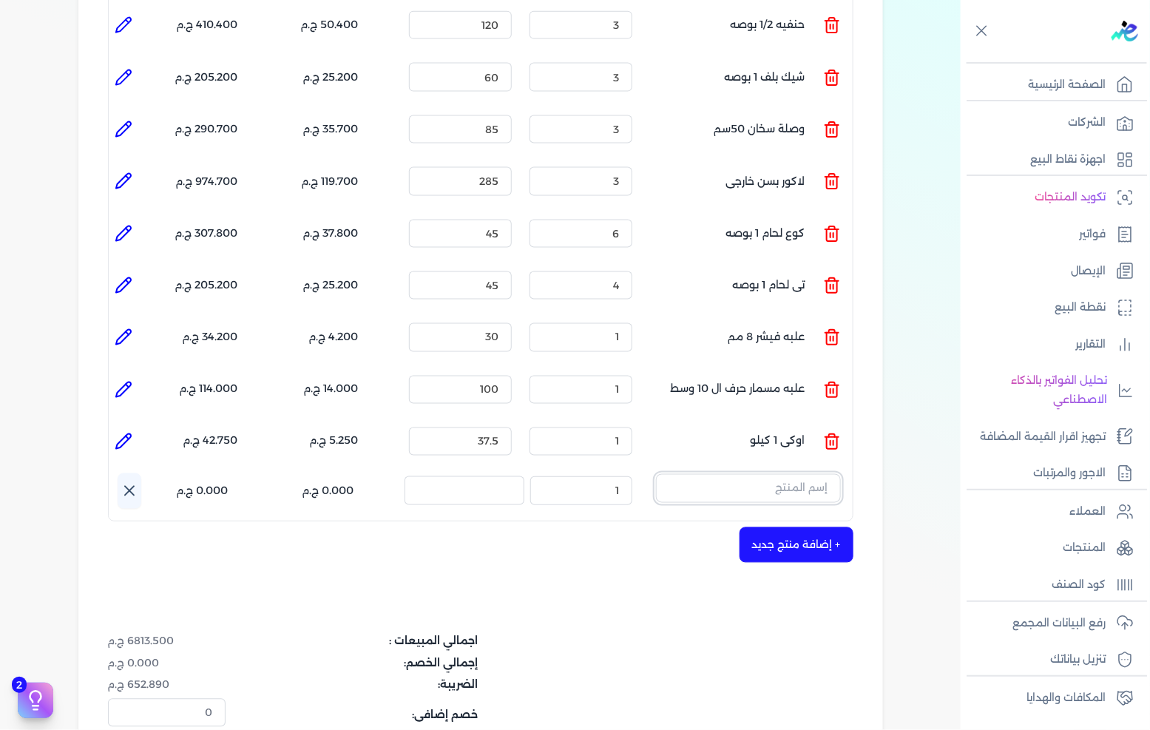
click at [796, 474] on input "text" at bounding box center [748, 488] width 185 height 28
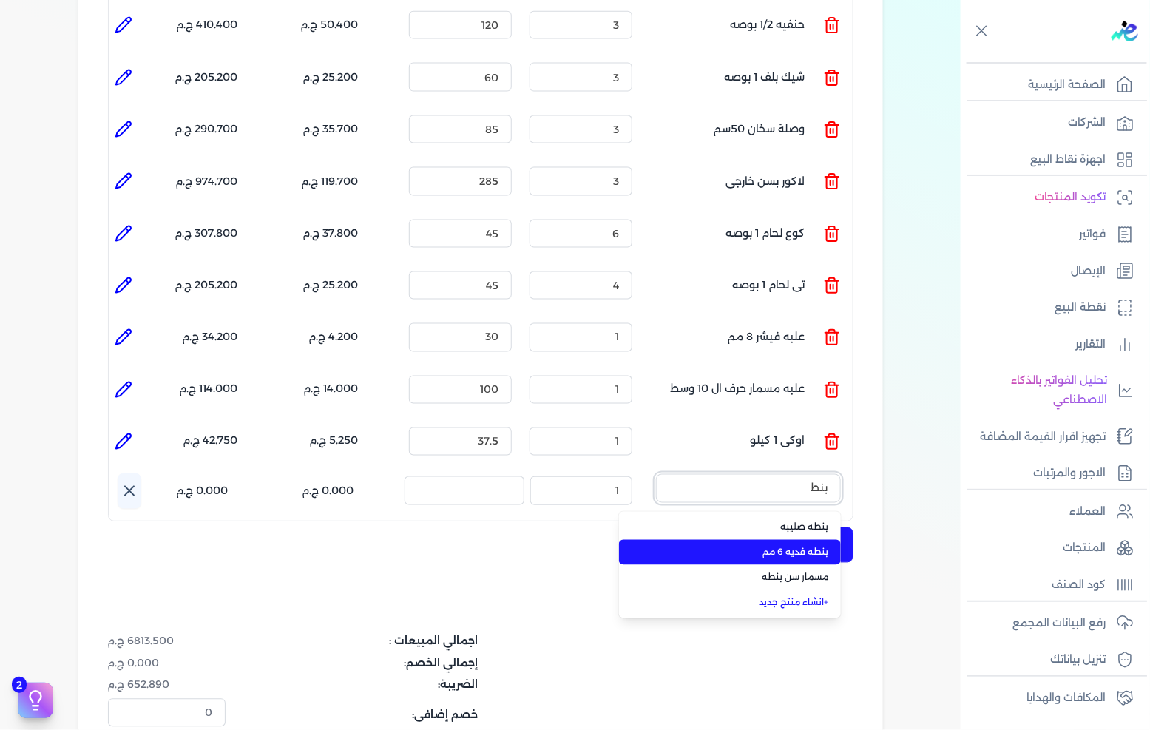
type input "بنط"
click at [812, 515] on li "بنطه صليبه" at bounding box center [730, 527] width 222 height 25
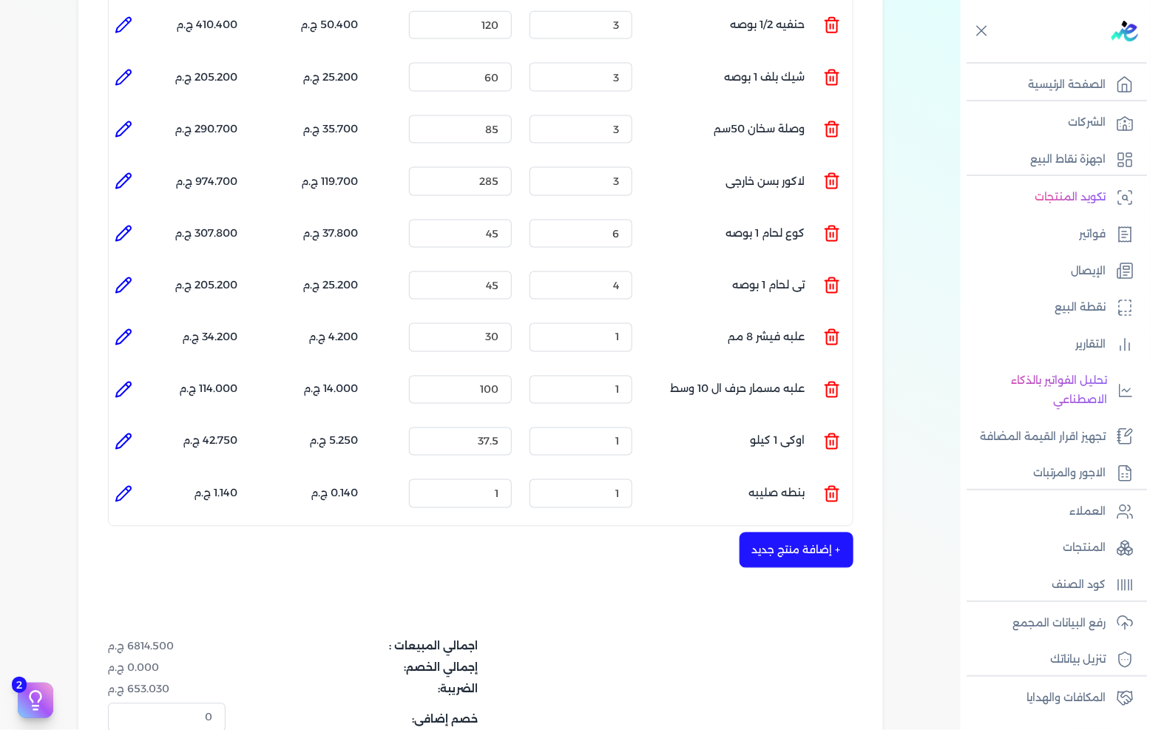
click at [121, 485] on icon at bounding box center [124, 494] width 18 height 18
type input "بنطه صليبه"
type input "1"
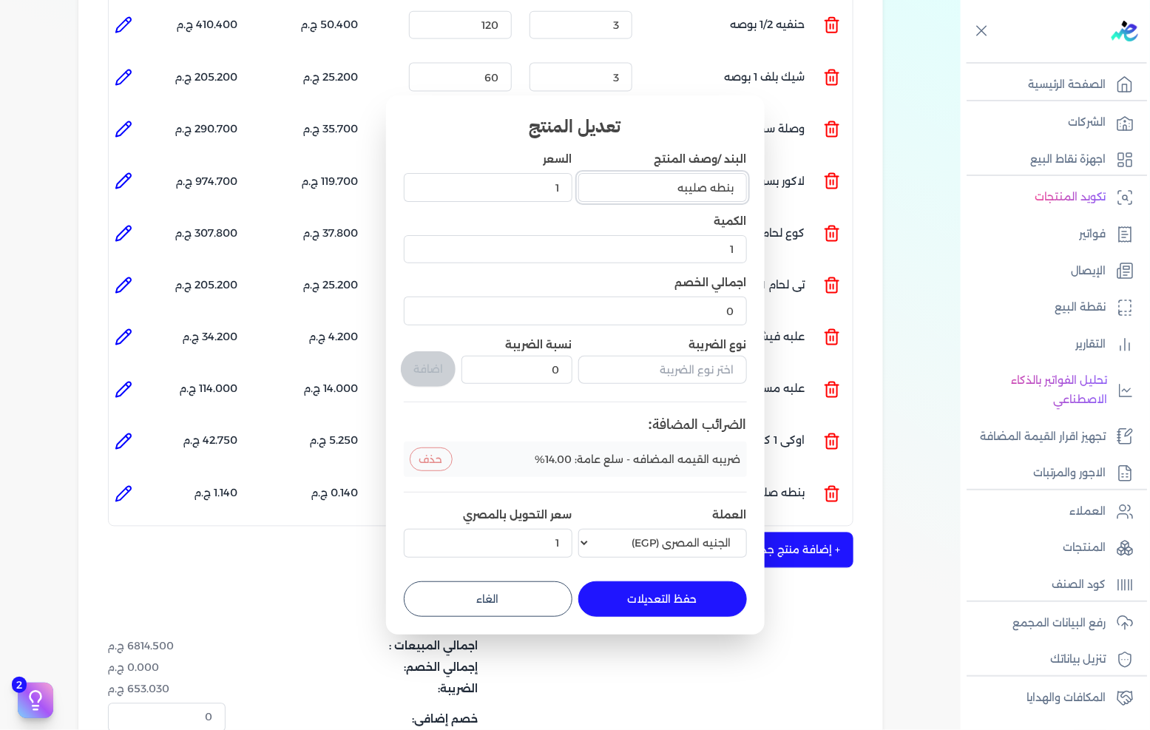
drag, startPoint x: 651, startPoint y: 188, endPoint x: 705, endPoint y: 198, distance: 54.9
click at [705, 198] on input "بنطه صليبه" at bounding box center [663, 187] width 169 height 28
type input "بنطه هليتى 6 مم"
click at [682, 593] on button "حفظ التعديلات" at bounding box center [663, 600] width 169 height 36
type input "0"
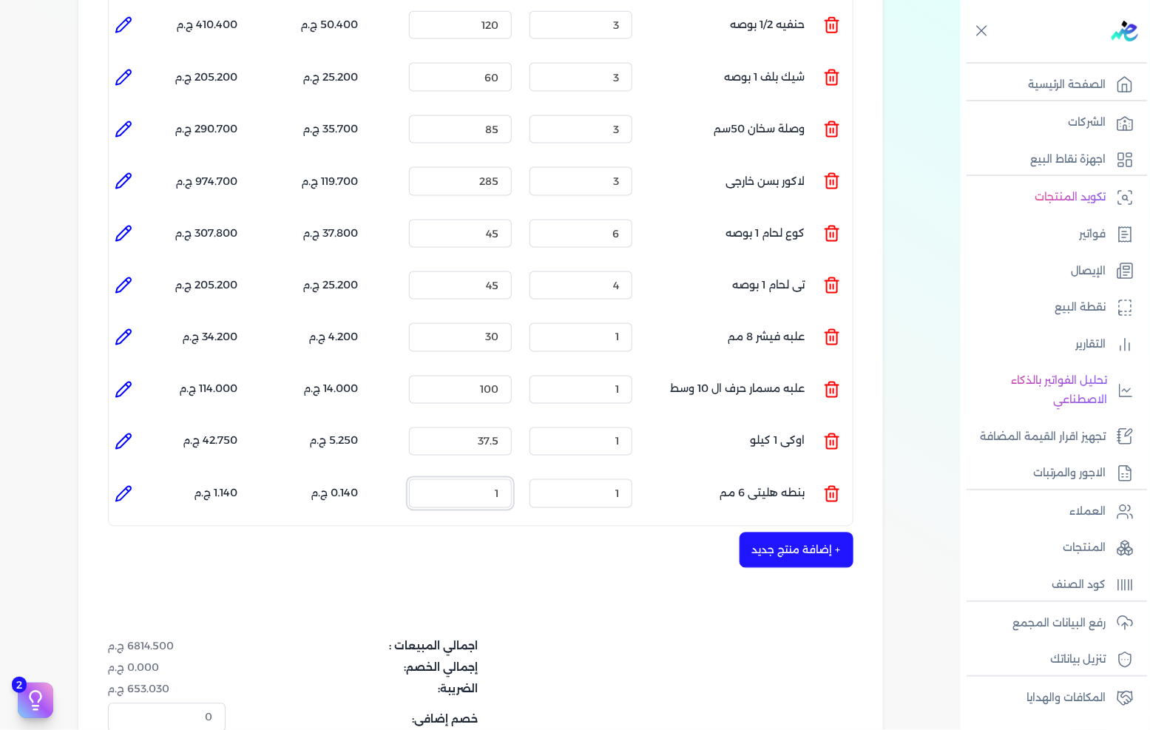
click at [490, 479] on input "1" at bounding box center [460, 493] width 103 height 28
type input "45"
click at [784, 533] on button "+ إضافة منتج جديد" at bounding box center [797, 551] width 114 height 36
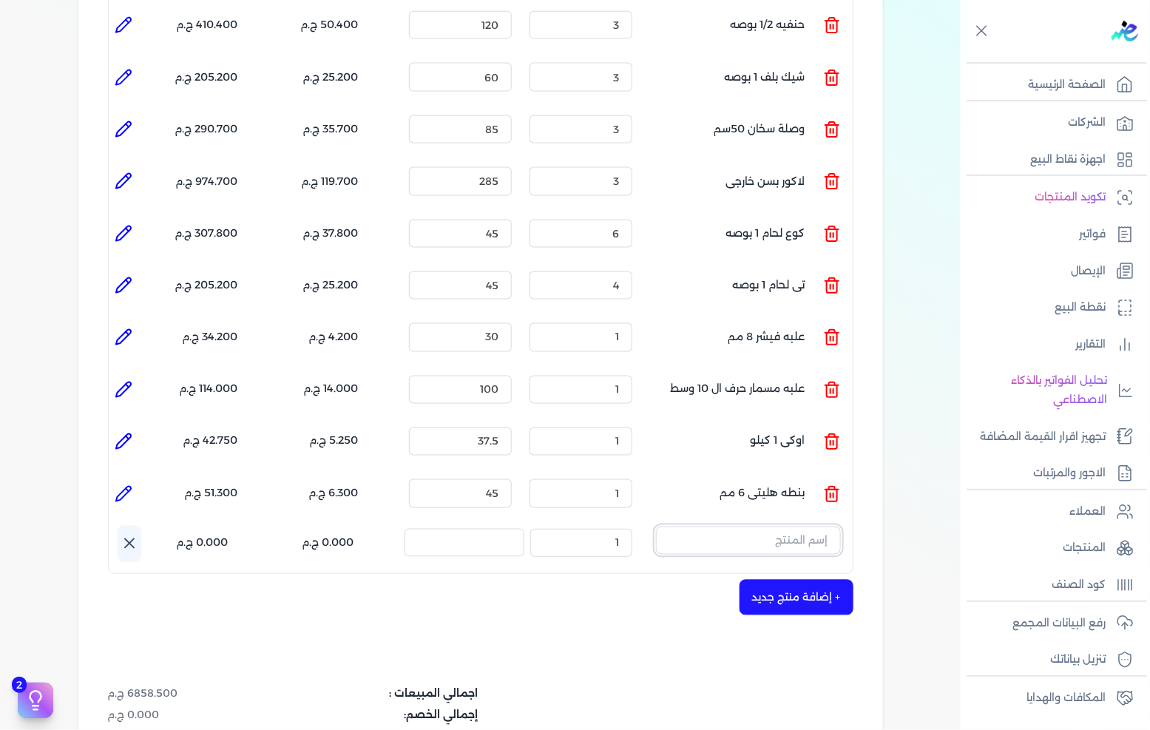
click at [788, 527] on input "text" at bounding box center [748, 541] width 185 height 28
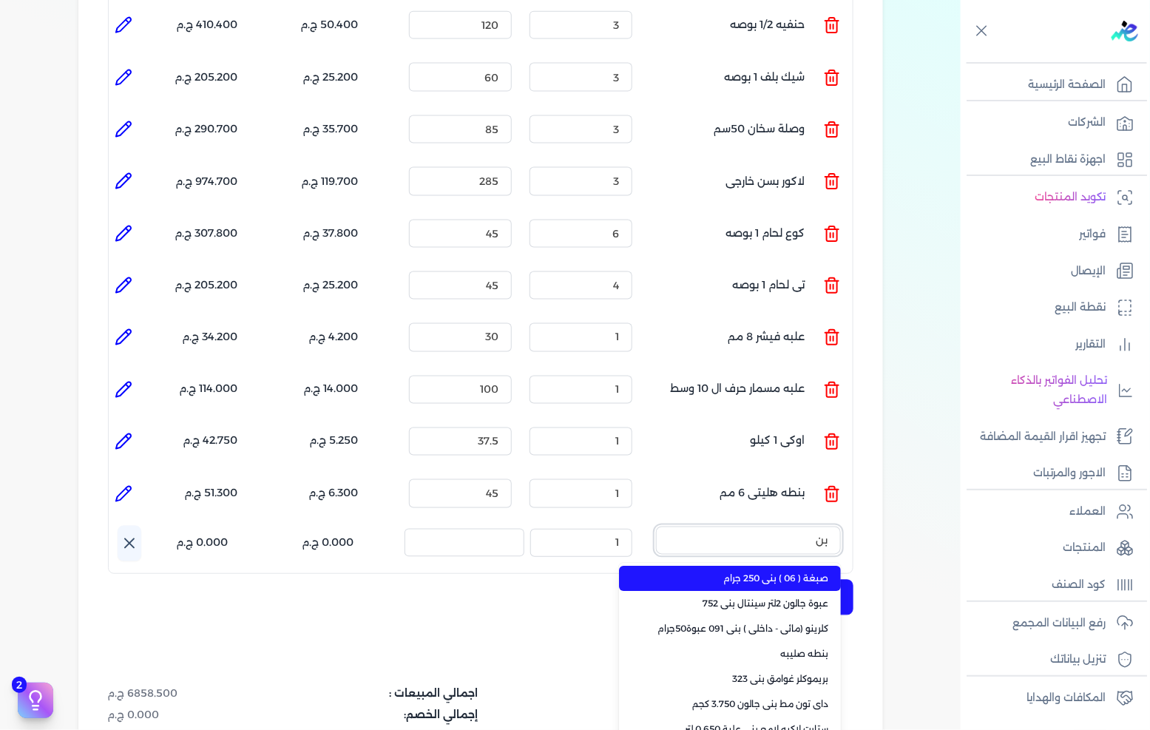
type input "بنط"
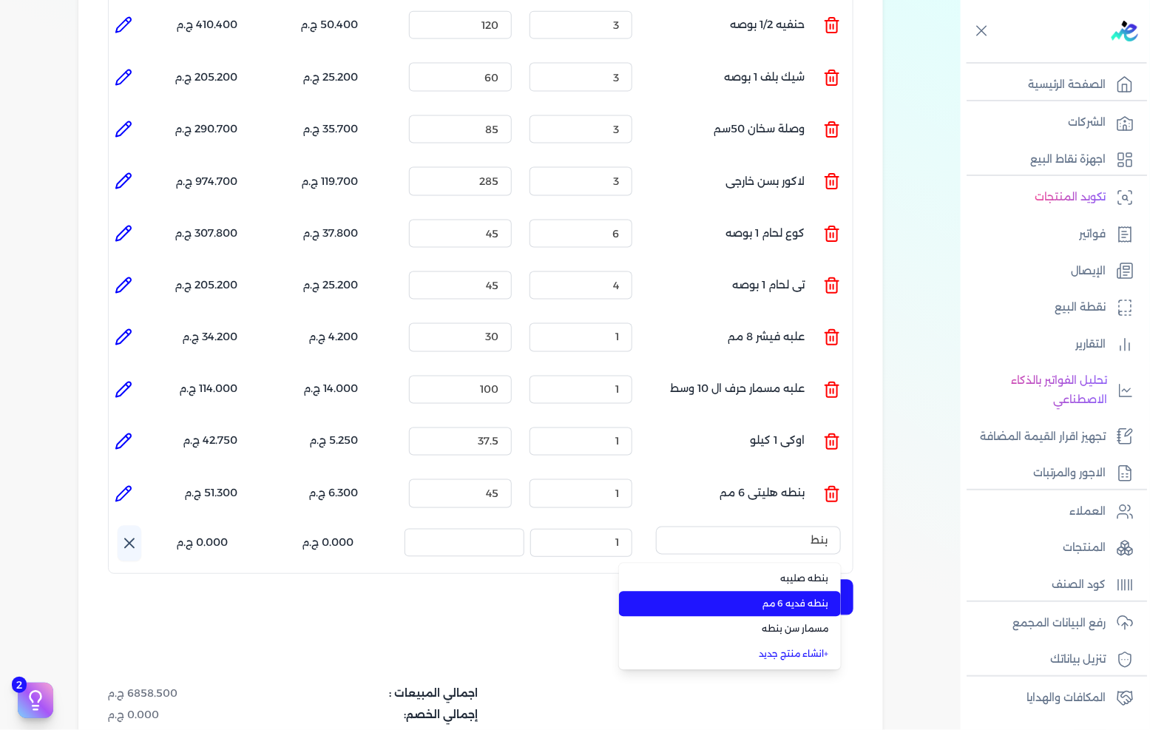
click at [815, 592] on li "بنطه فديه 6 مم" at bounding box center [730, 604] width 222 height 25
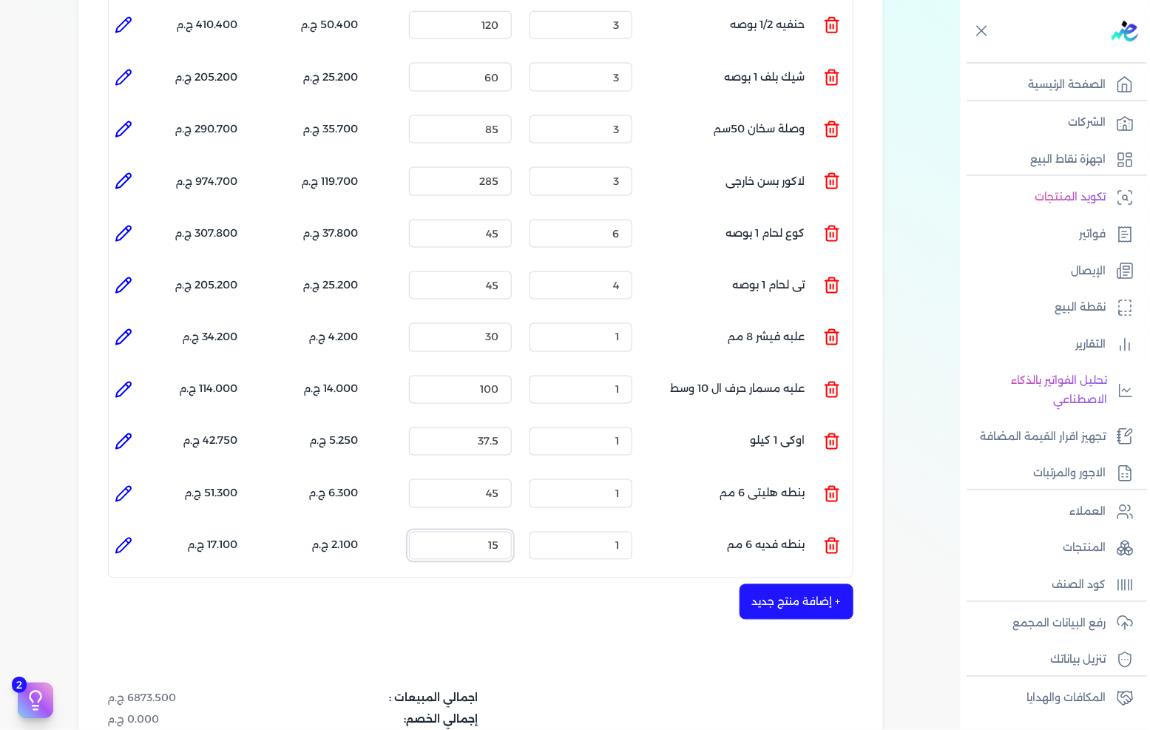
click at [491, 532] on input "15" at bounding box center [460, 546] width 103 height 28
type input "20"
click at [812, 584] on button "+ إضافة منتج جديد" at bounding box center [797, 602] width 114 height 36
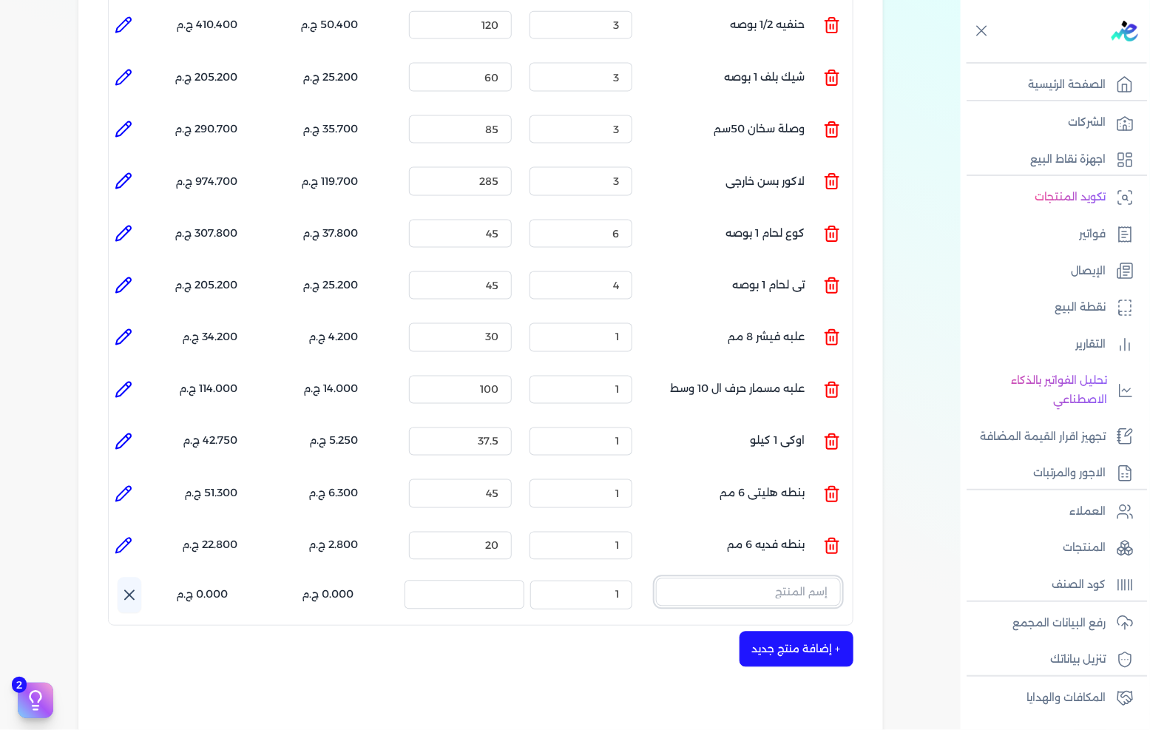
click at [777, 579] on input "text" at bounding box center [748, 593] width 185 height 28
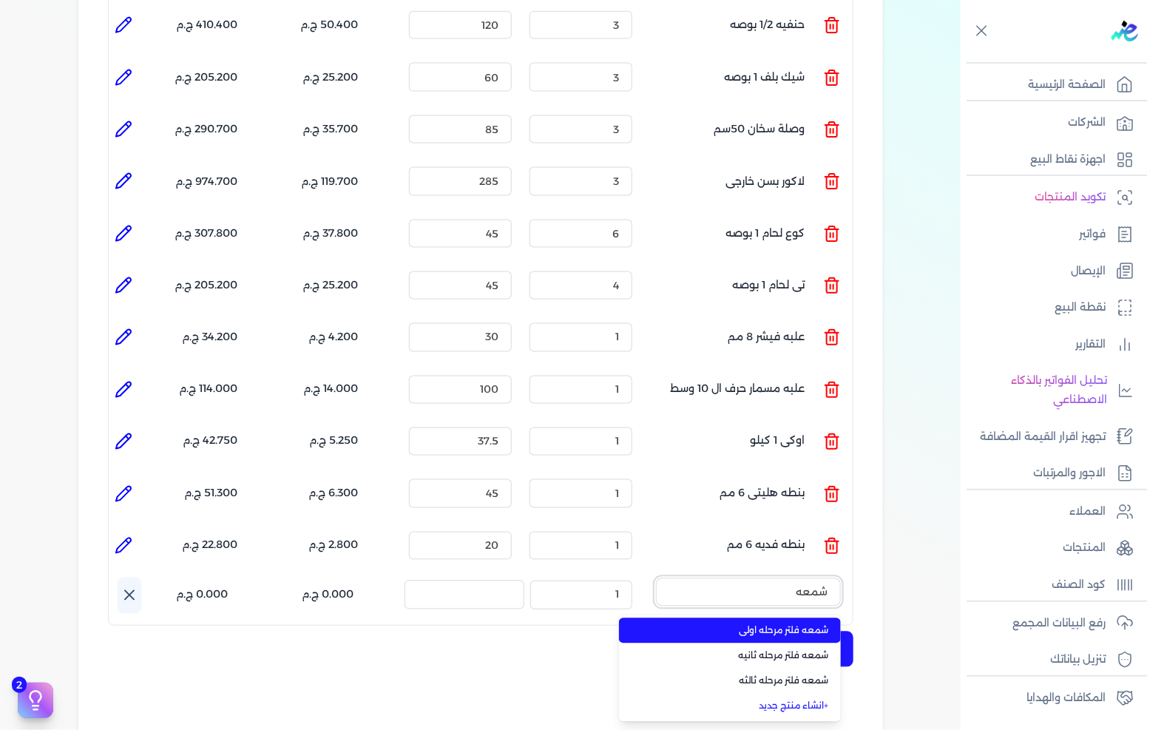
type input "شمعه"
click at [771, 624] on span "شمعه فلتر مرحله اولى" at bounding box center [739, 630] width 181 height 13
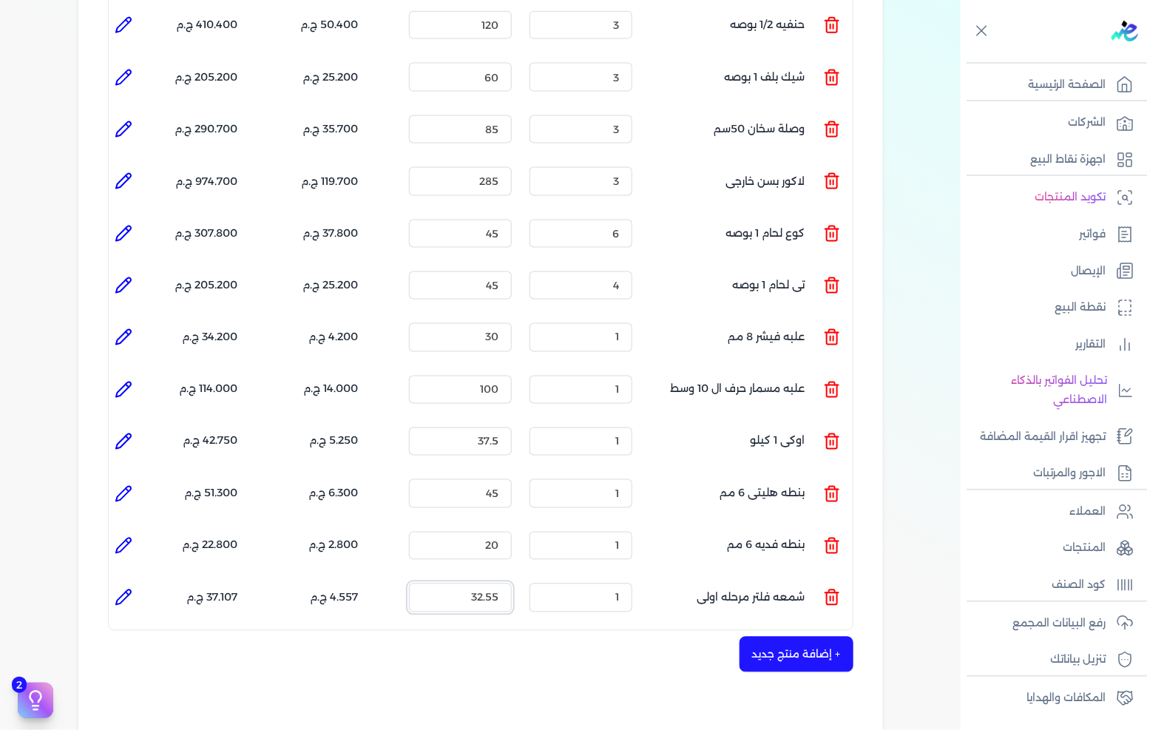
click at [504, 584] on input "32.55" at bounding box center [460, 598] width 103 height 28
type input "35"
click at [778, 637] on button "+ إضافة منتج جديد" at bounding box center [797, 655] width 114 height 36
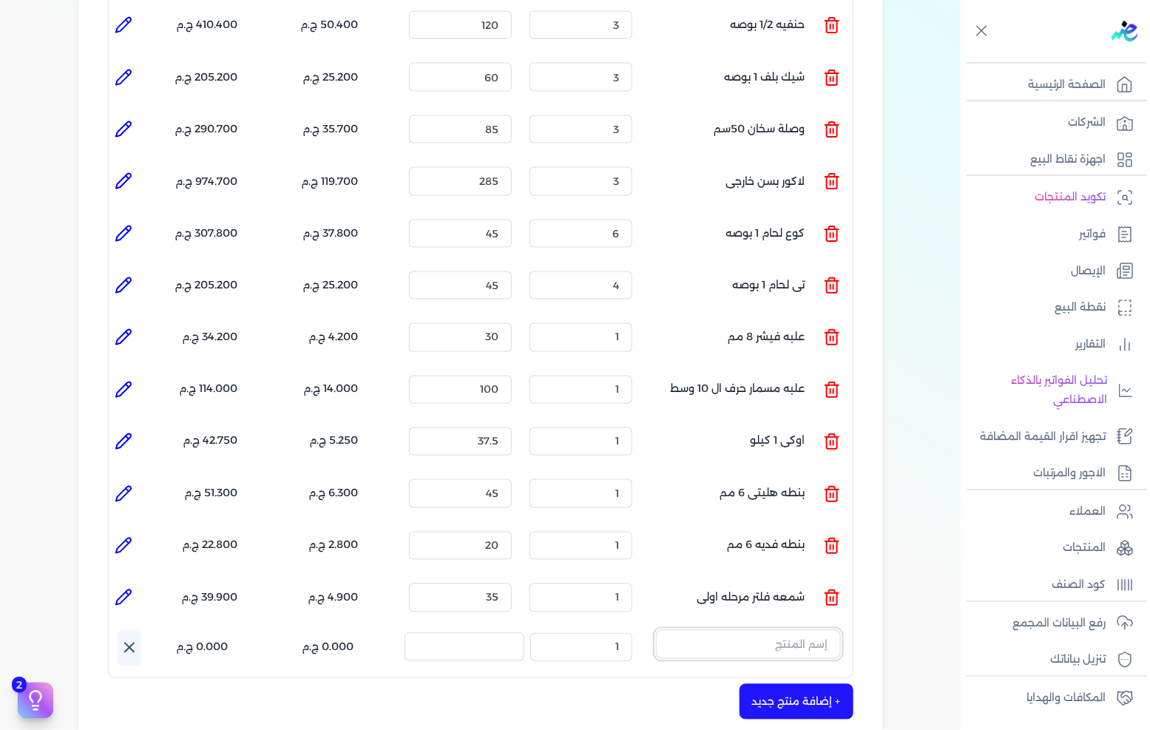
click at [744, 630] on input "text" at bounding box center [748, 644] width 185 height 28
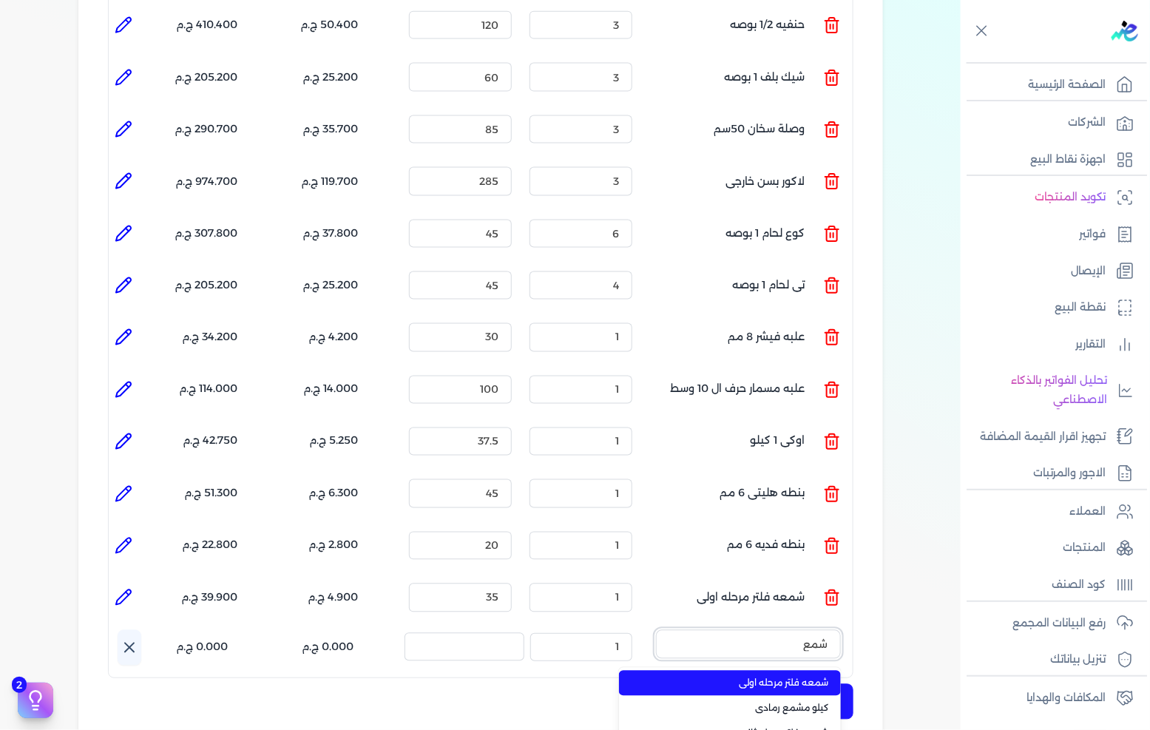
type input "شمعه"
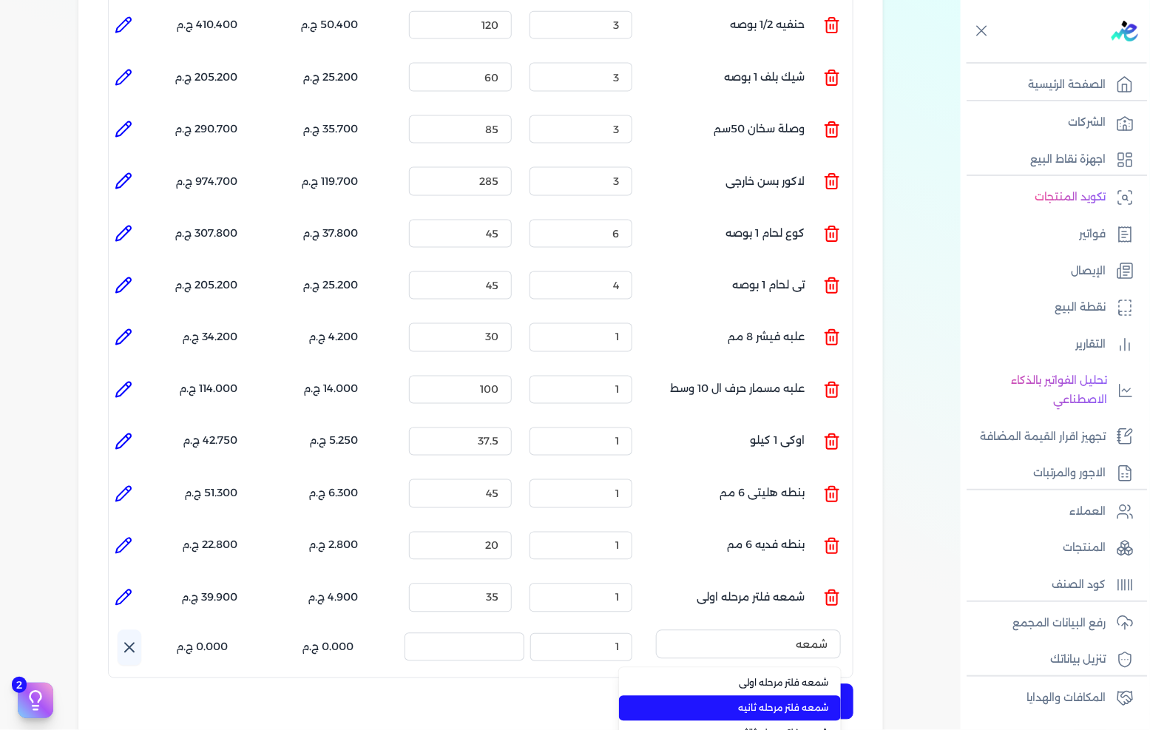
click at [782, 702] on span "شمعه فلتر مرحله ثانيه" at bounding box center [739, 708] width 181 height 13
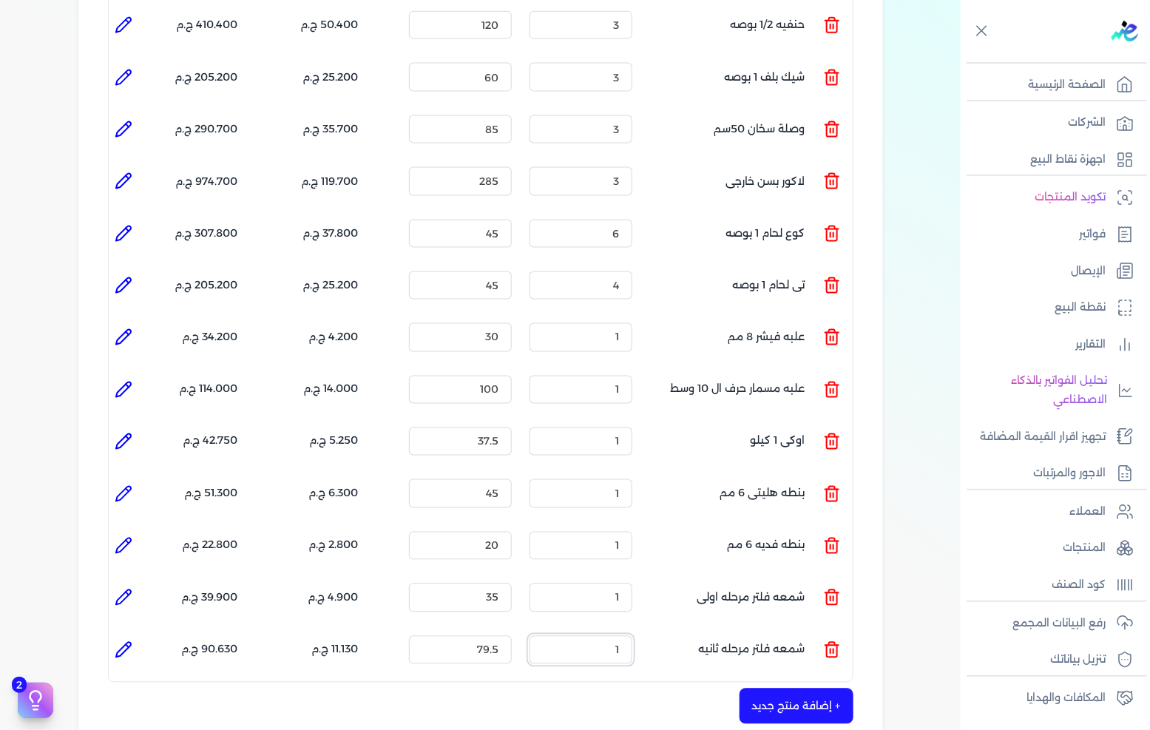
click at [601, 636] on input "1" at bounding box center [581, 650] width 103 height 28
click at [602, 636] on input "1" at bounding box center [581, 650] width 103 height 28
type input "3"
click at [624, 584] on input "1" at bounding box center [581, 598] width 103 height 28
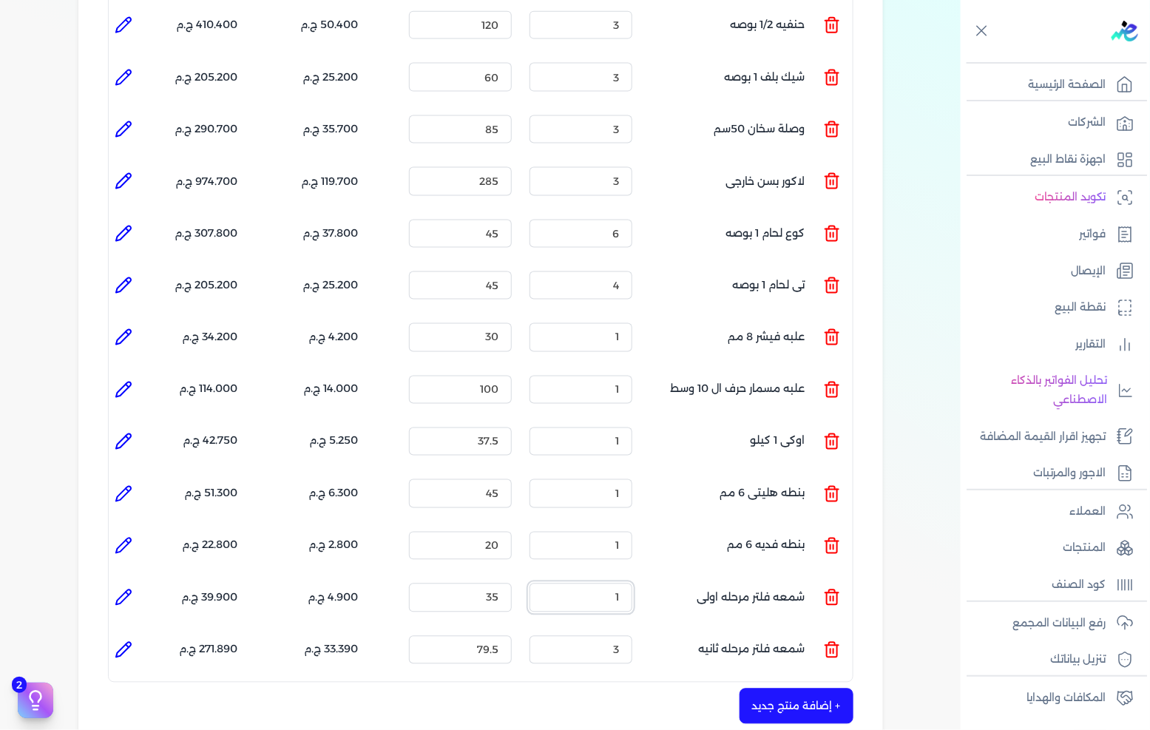
click at [624, 584] on input "1" at bounding box center [581, 598] width 103 height 28
type input "3"
click at [502, 636] on input "79.5" at bounding box center [460, 650] width 103 height 28
click at [501, 636] on input "79.5" at bounding box center [460, 650] width 103 height 28
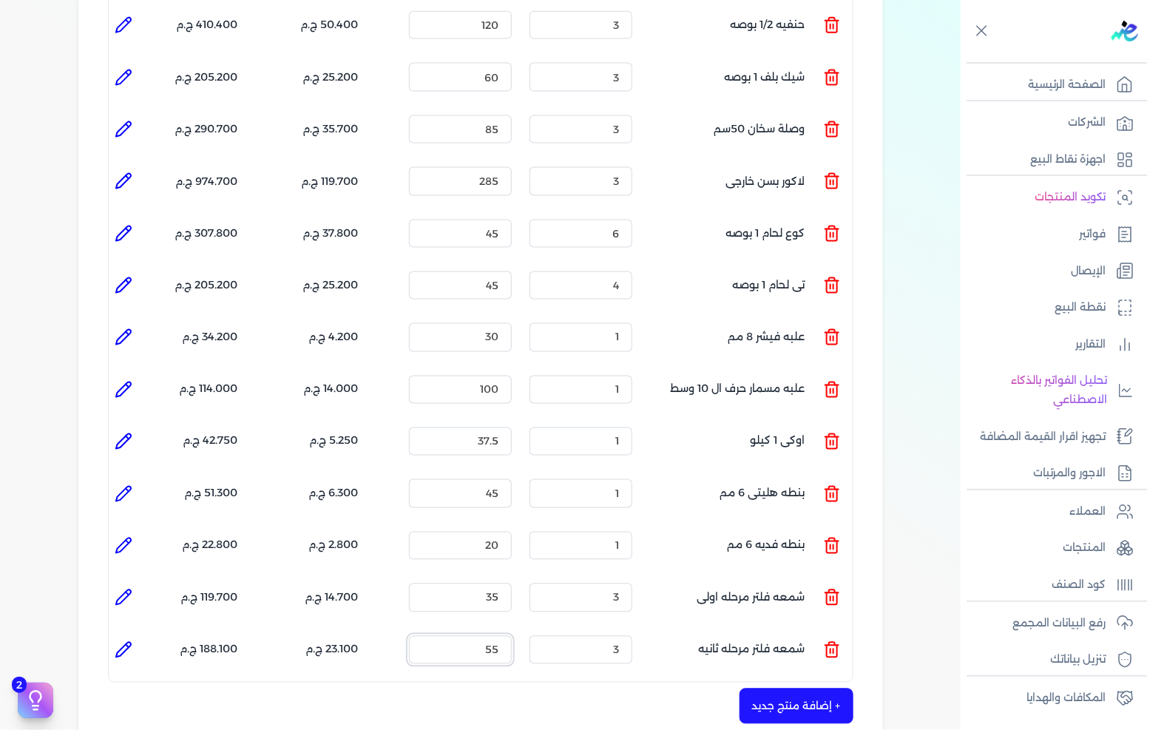
type input "55"
click at [807, 689] on button "+ إضافة منتج جديد" at bounding box center [797, 707] width 114 height 36
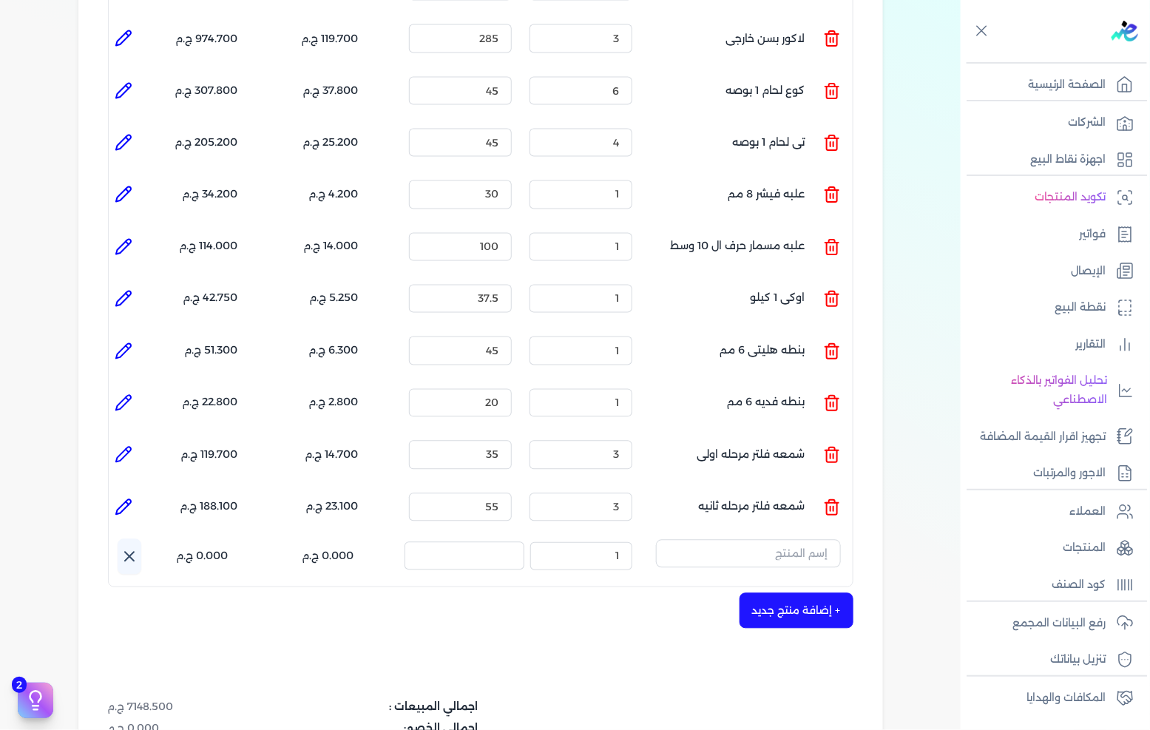
scroll to position [904, 0]
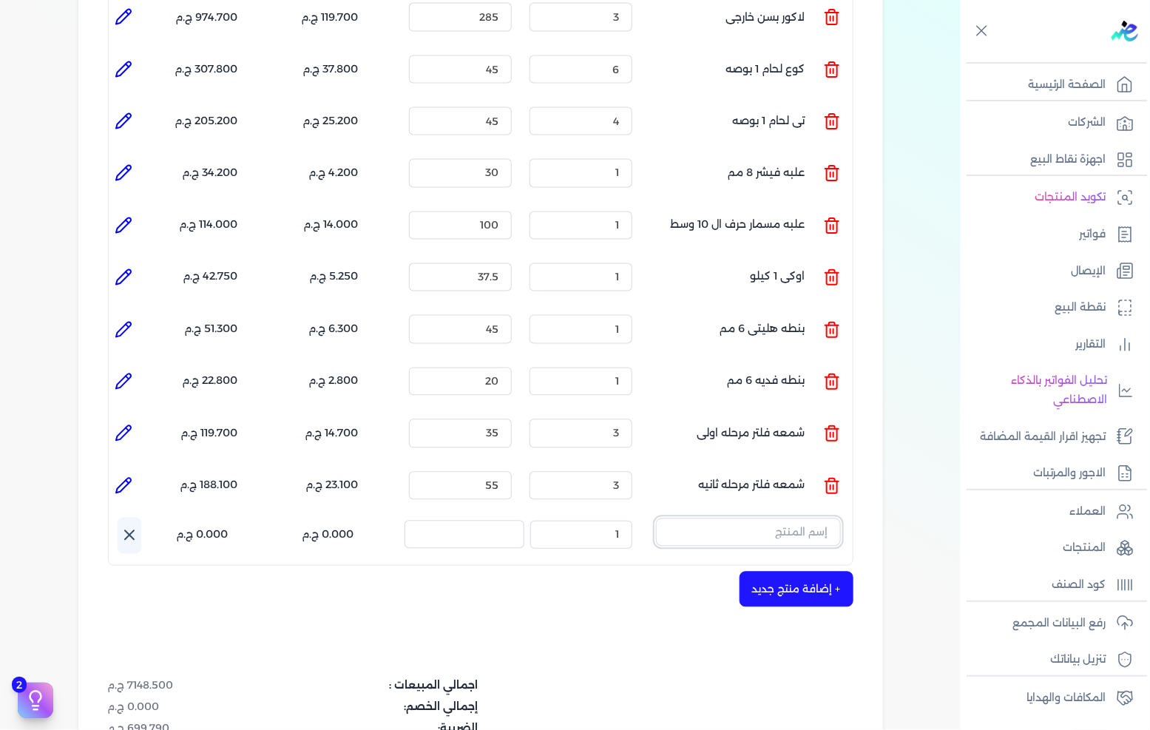
click at [807, 519] on input "text" at bounding box center [748, 533] width 185 height 28
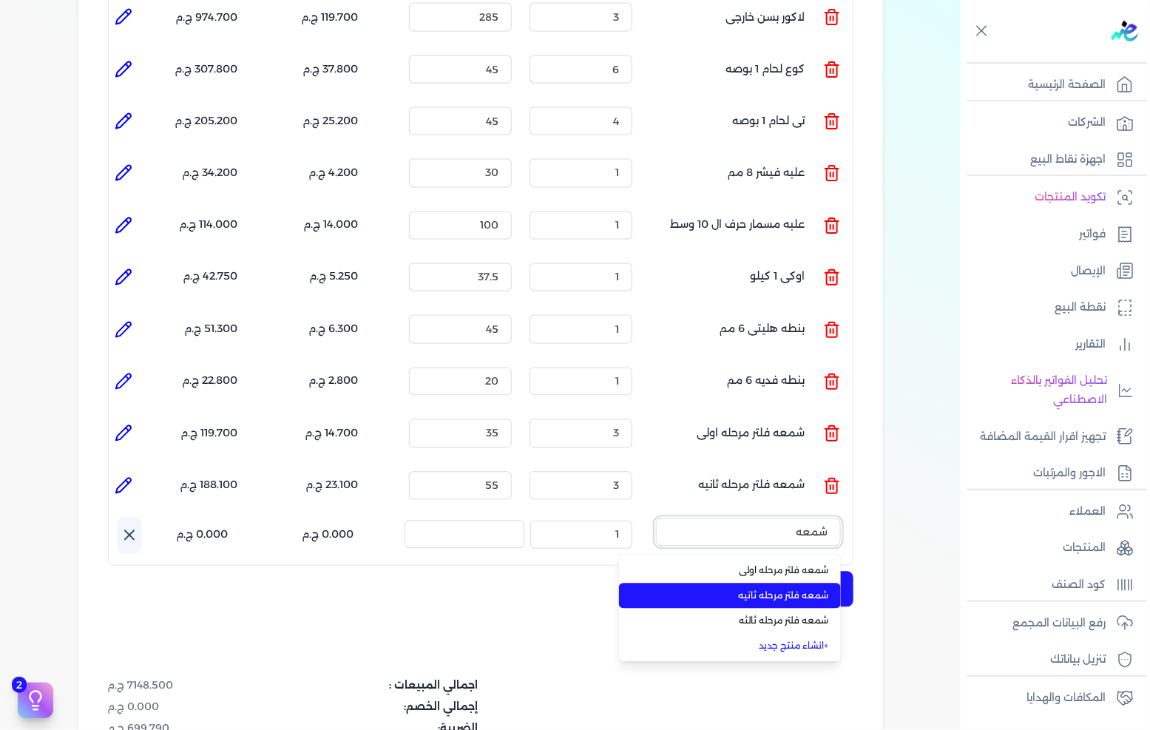
type input "شمعه"
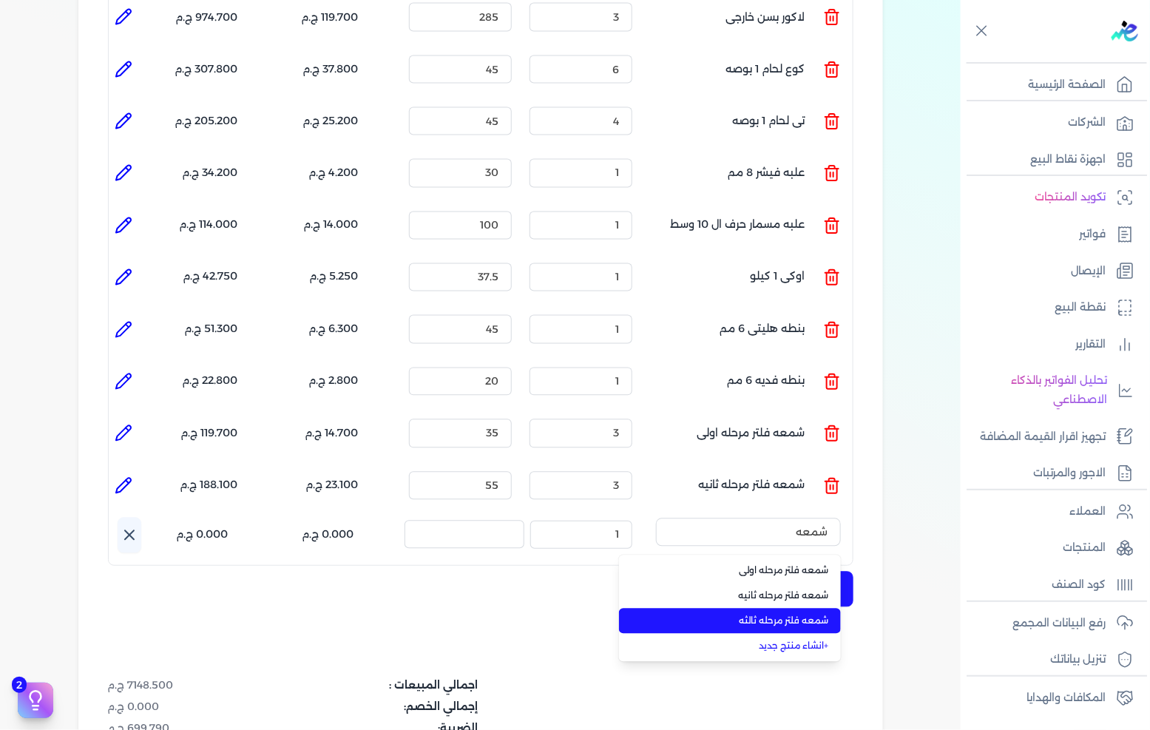
click at [802, 615] on span "شمعه فلتر مرحله ثالثه" at bounding box center [739, 621] width 181 height 13
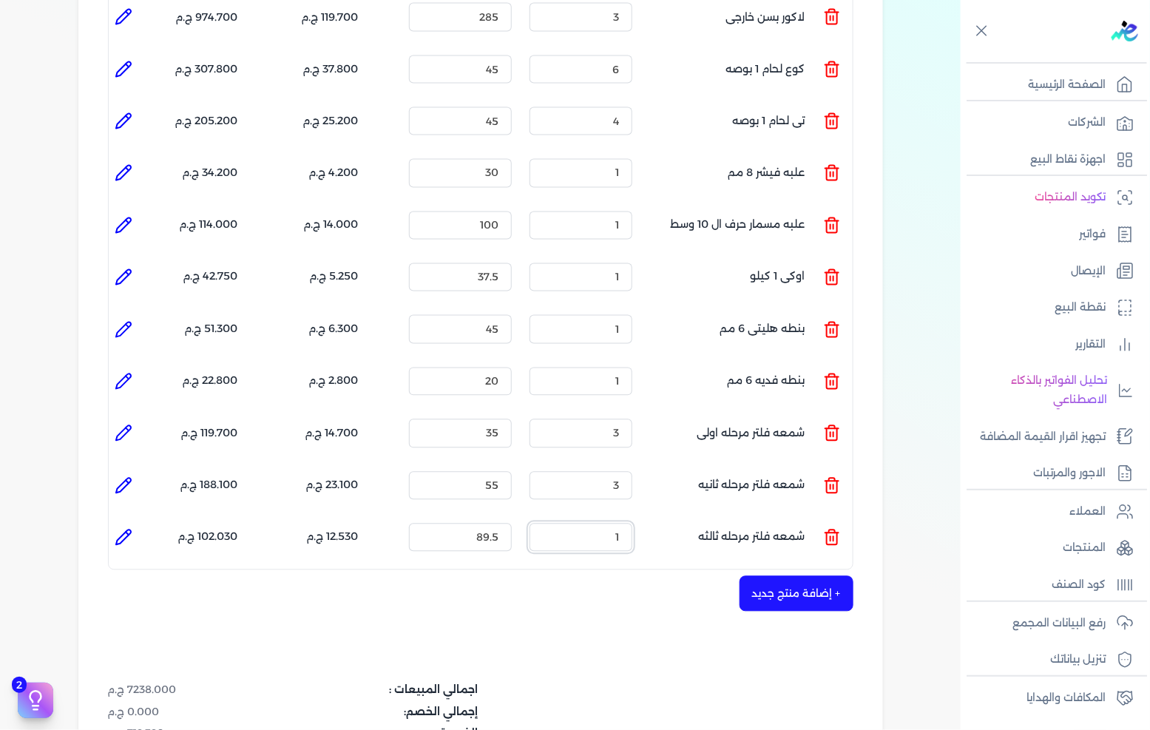
click at [624, 524] on input "1" at bounding box center [581, 538] width 103 height 28
type input "3"
click at [493, 524] on input "89.5" at bounding box center [460, 538] width 103 height 28
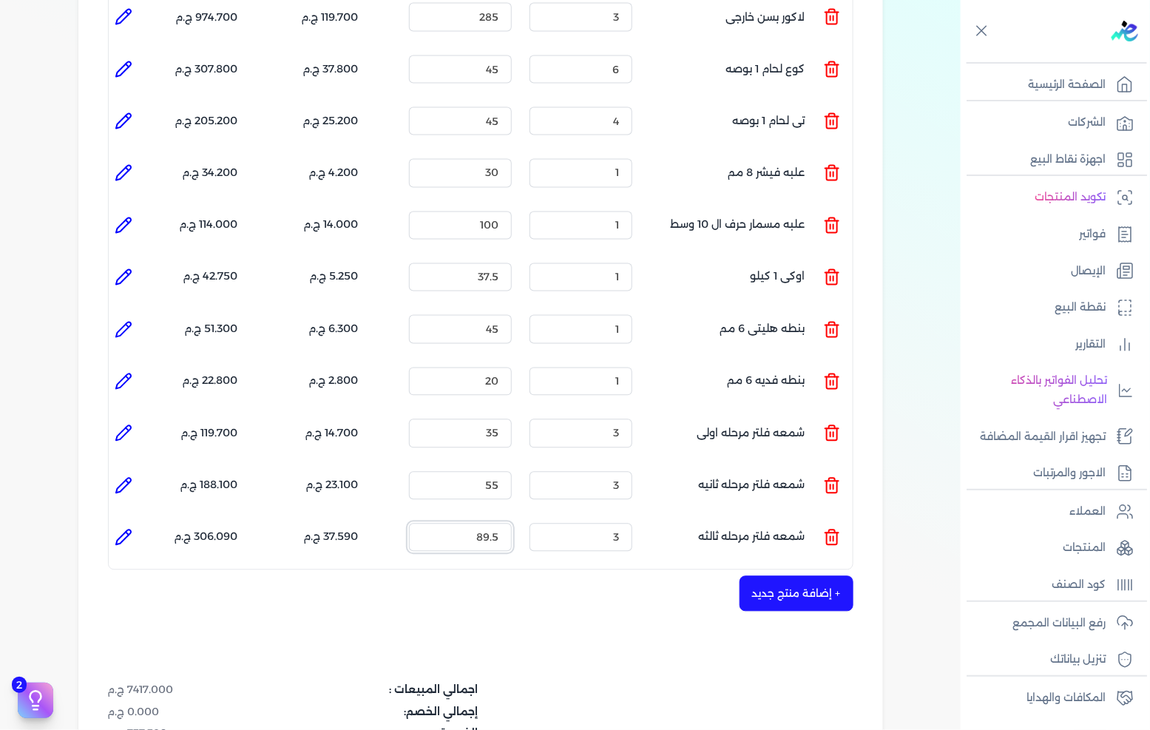
click at [493, 524] on input "89.5" at bounding box center [460, 538] width 103 height 28
type input "70"
click at [805, 576] on button "+ إضافة منتج جديد" at bounding box center [797, 594] width 114 height 36
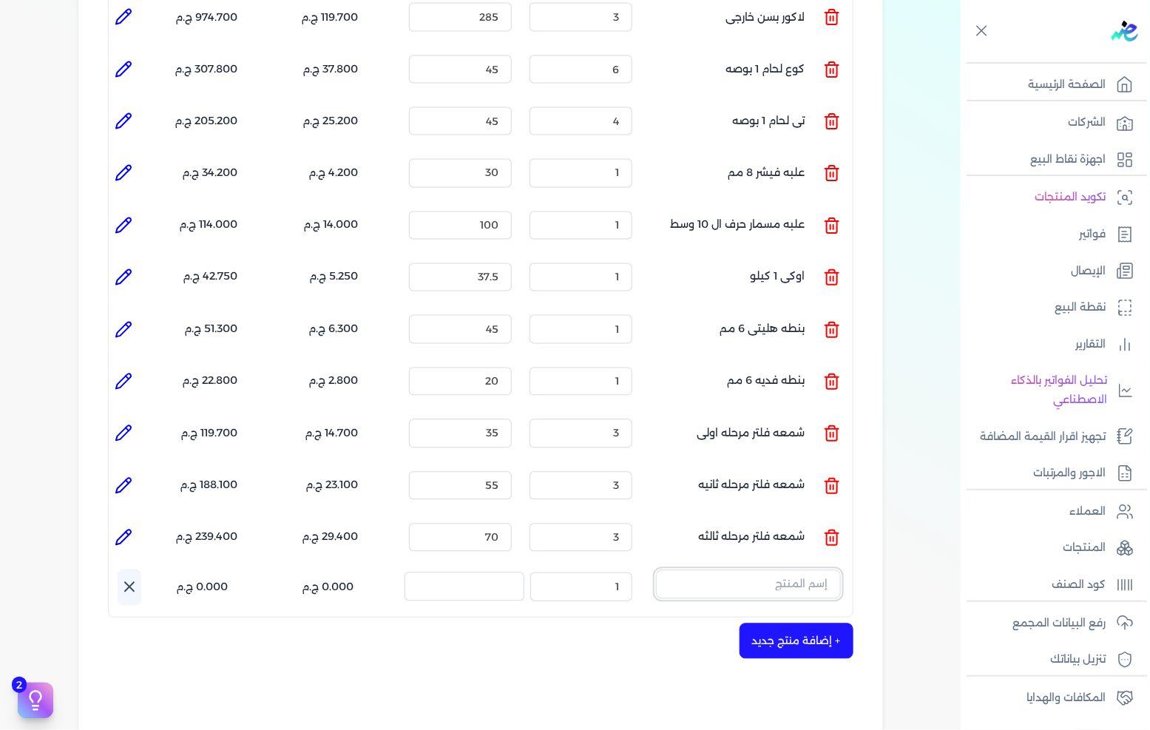
click at [802, 570] on input "text" at bounding box center [748, 584] width 185 height 28
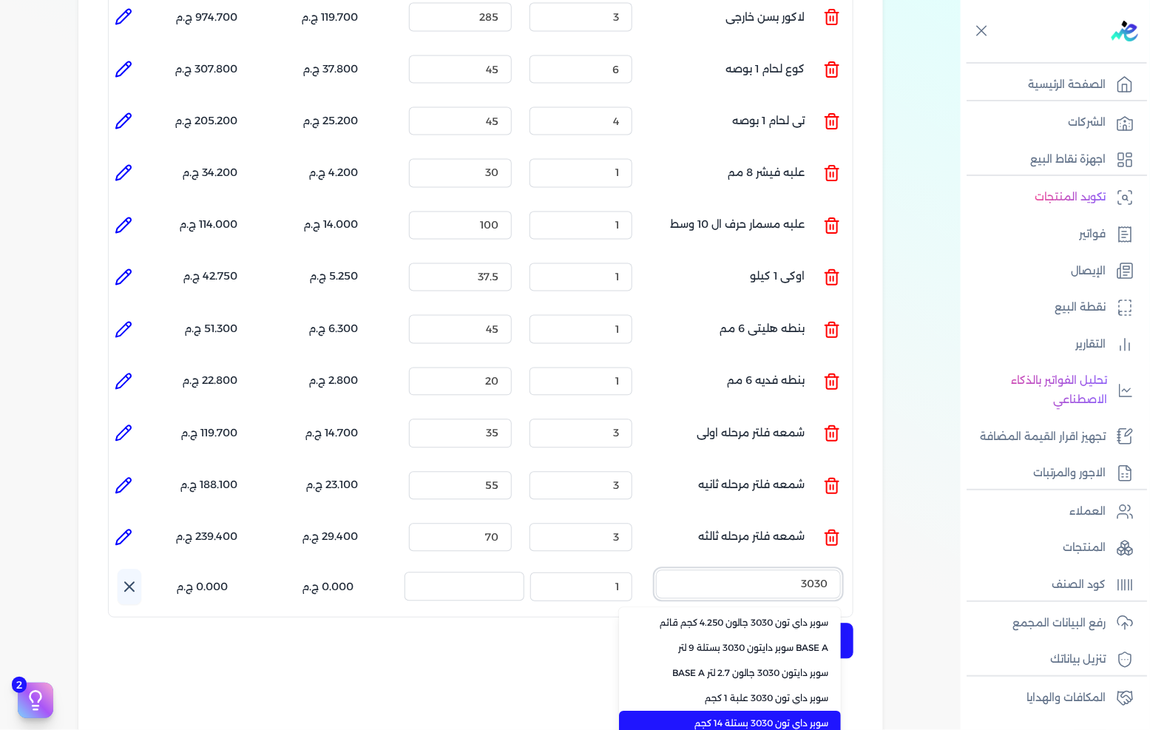
type input "3030"
click at [785, 718] on span "سوبر داي تون 3030 بستلة 14 كجم" at bounding box center [739, 724] width 181 height 13
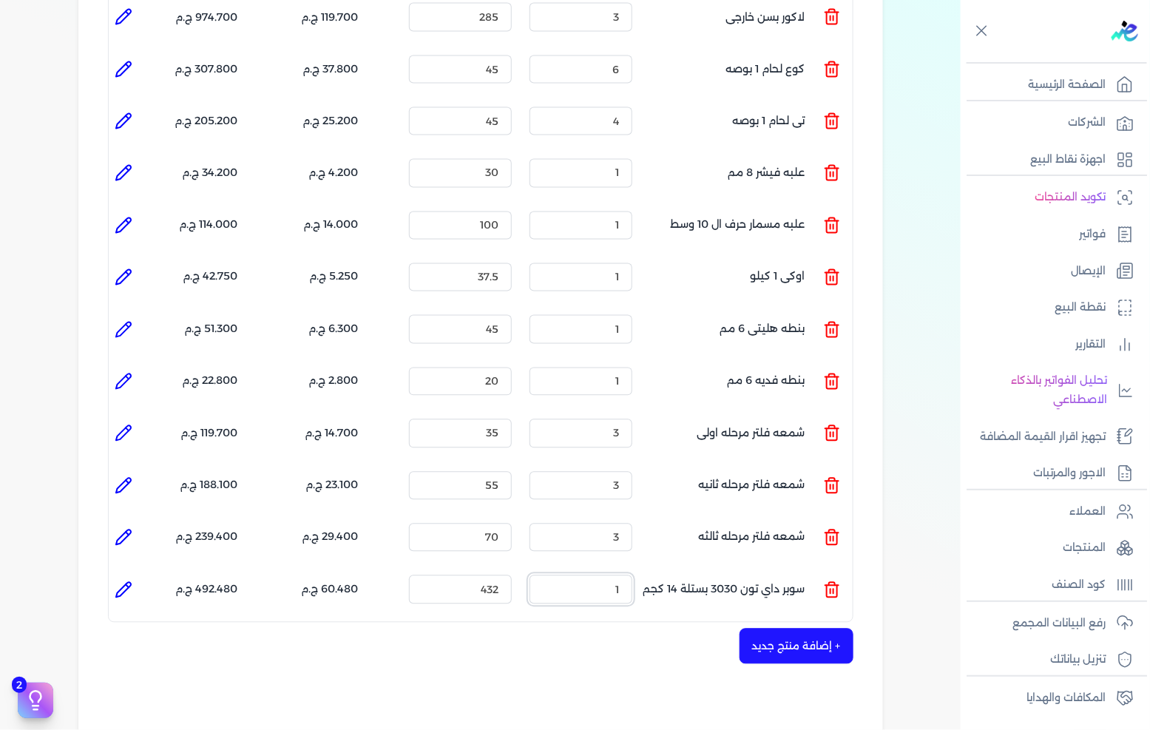
click at [613, 576] on input "1" at bounding box center [581, 590] width 103 height 28
type input "2"
click at [501, 576] on input "432" at bounding box center [460, 590] width 103 height 28
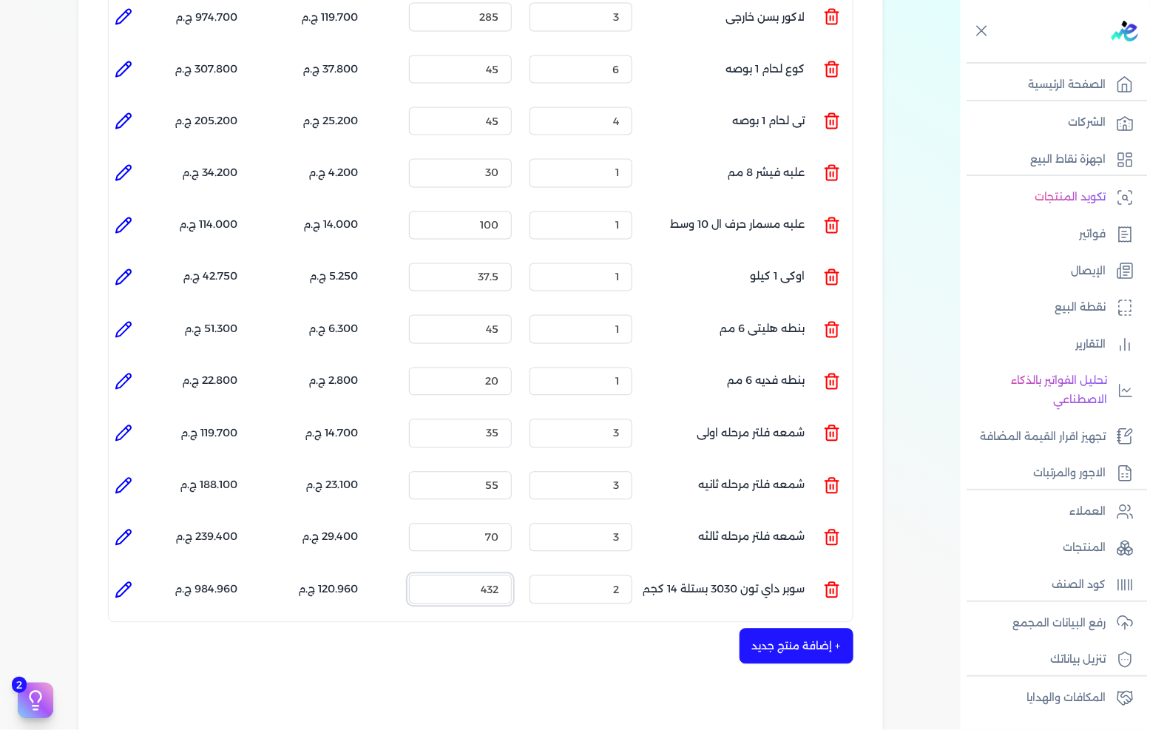
click at [501, 576] on input "432" at bounding box center [460, 590] width 103 height 28
type input "520"
click at [587, 649] on div "شركه الاخوه الثلاثة فتحى السيد على [PERSON_NAME] 288849477 رقم الفاتورة 13600 ف…" at bounding box center [480, 91] width 805 height 1743
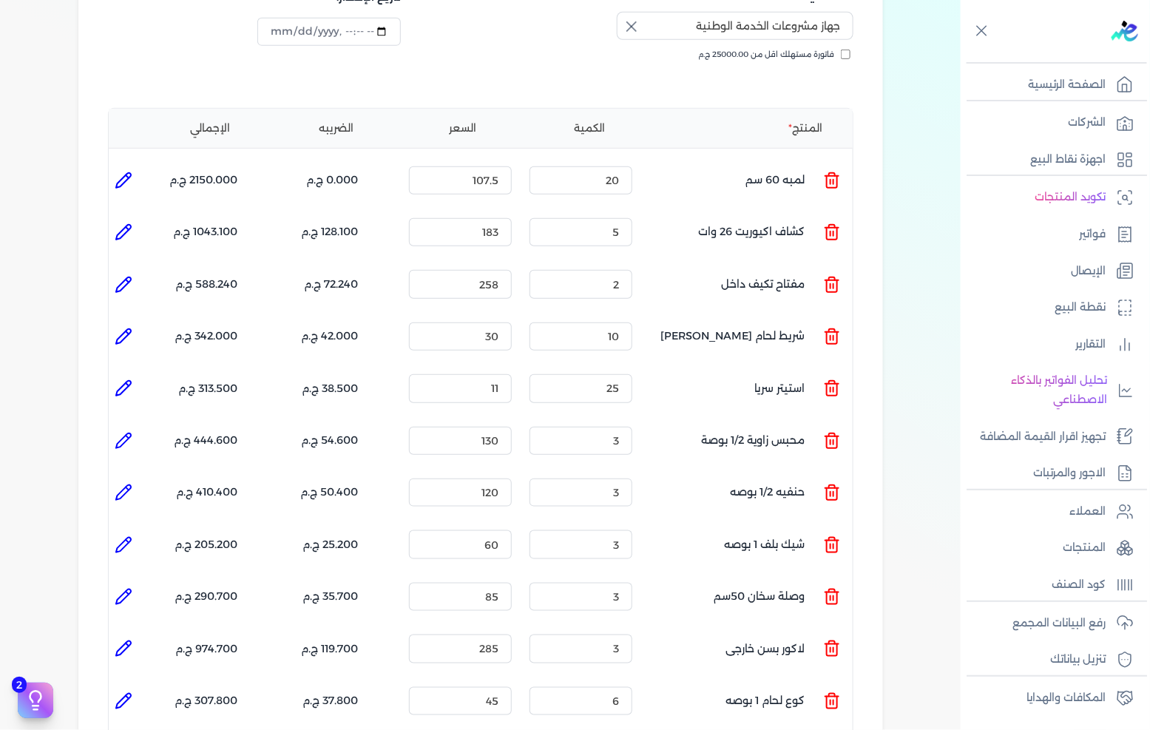
scroll to position [246, 0]
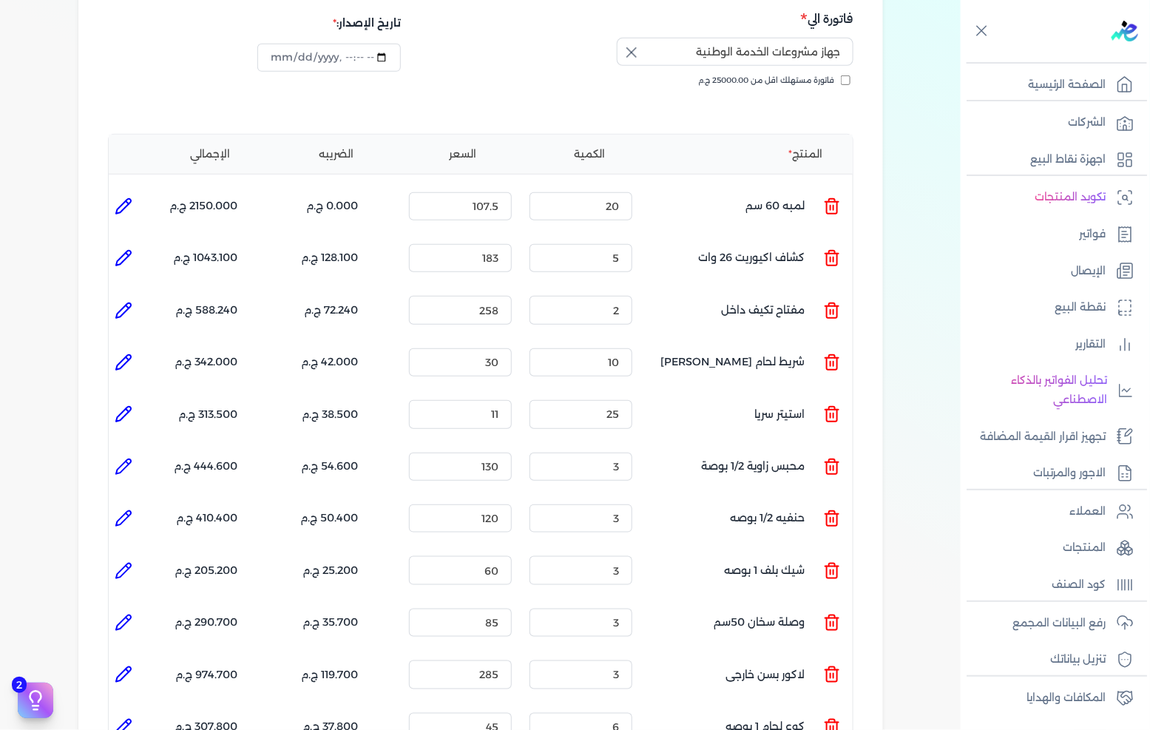
click at [138, 192] on li at bounding box center [124, 207] width 30 height 30
type input "لمبه 60 سم"
type input "107.5"
type input "20"
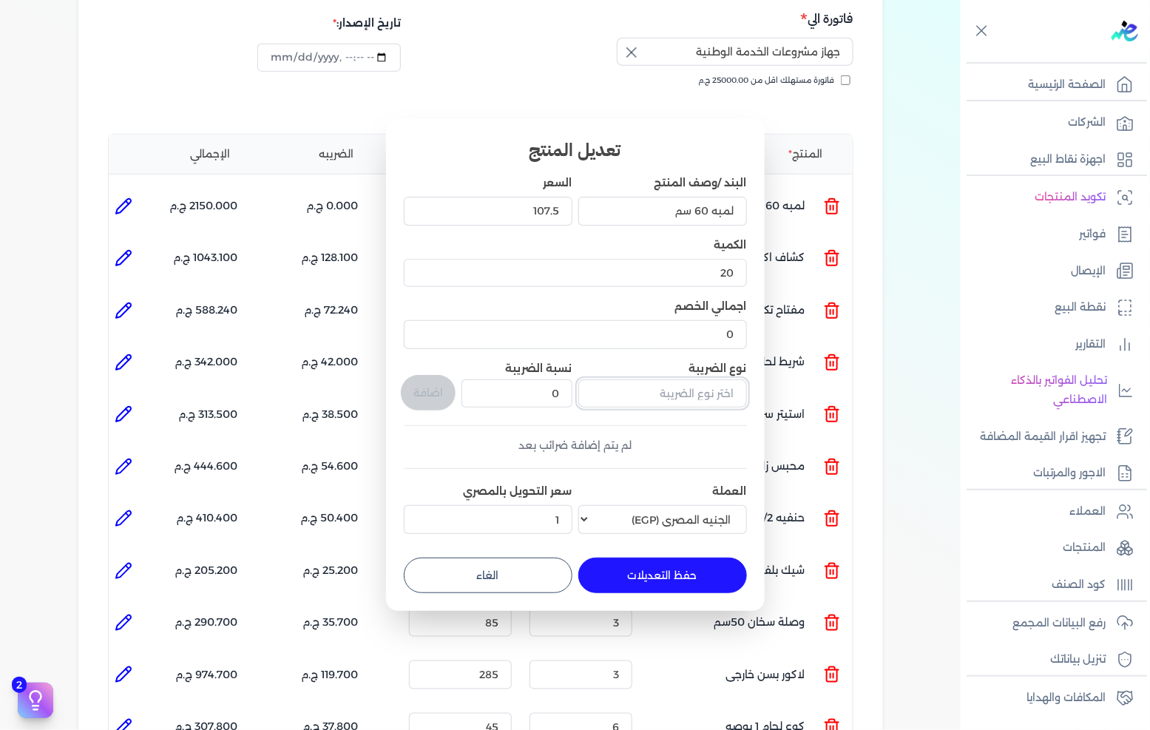
click at [651, 388] on input "text" at bounding box center [663, 394] width 169 height 28
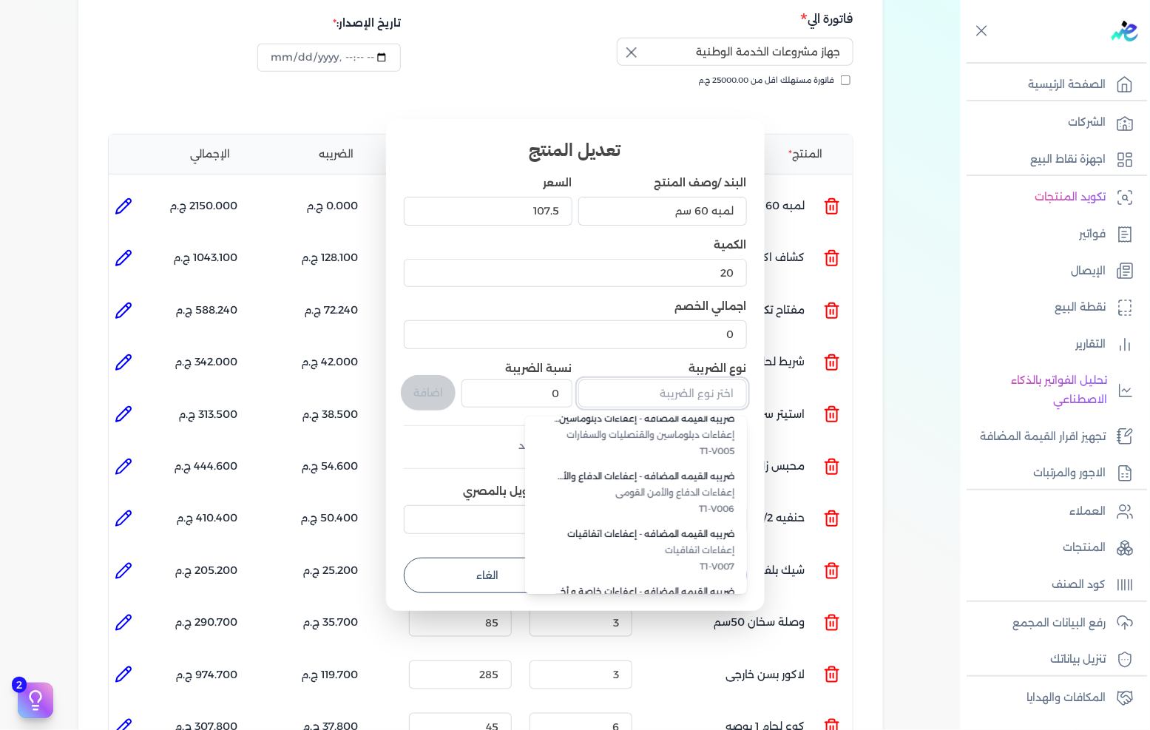
scroll to position [404, 0]
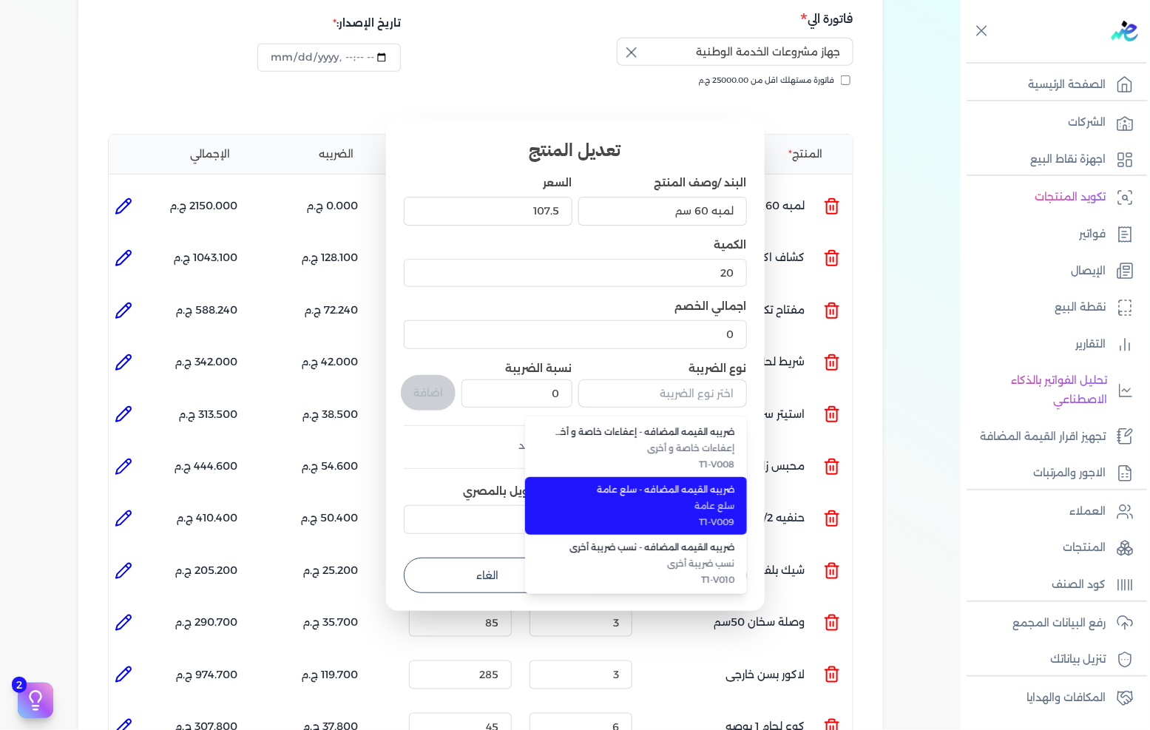
click at [711, 516] on span "T1-V009" at bounding box center [645, 522] width 181 height 13
type input "ضريبه القيمه المضافه - سلع عامة"
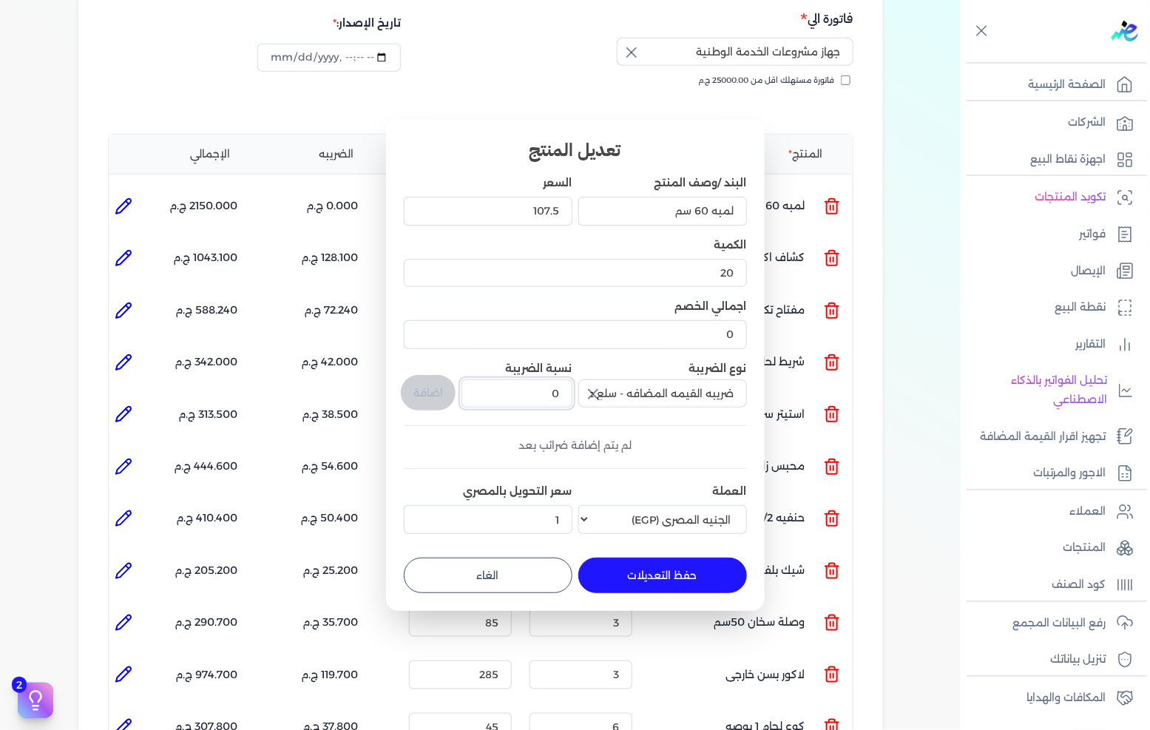
click at [551, 398] on input "0" at bounding box center [517, 394] width 110 height 28
type input "14"
click at [419, 394] on button "اضافة" at bounding box center [428, 393] width 55 height 36
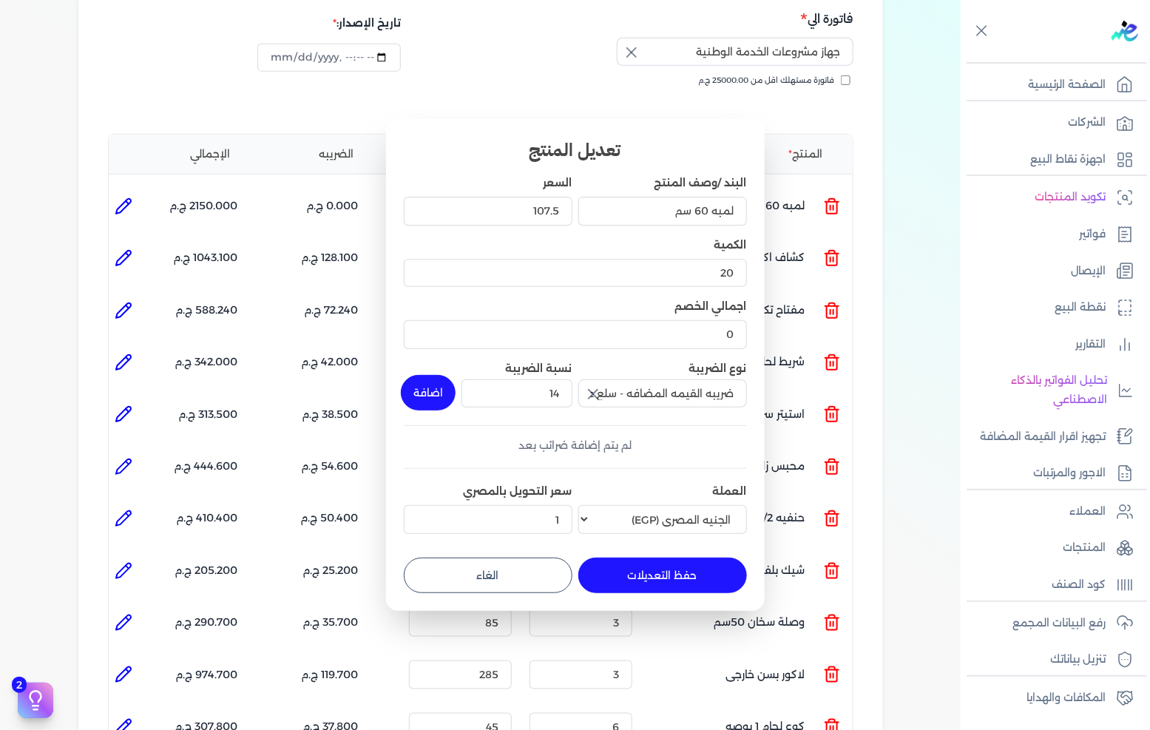
type input "0"
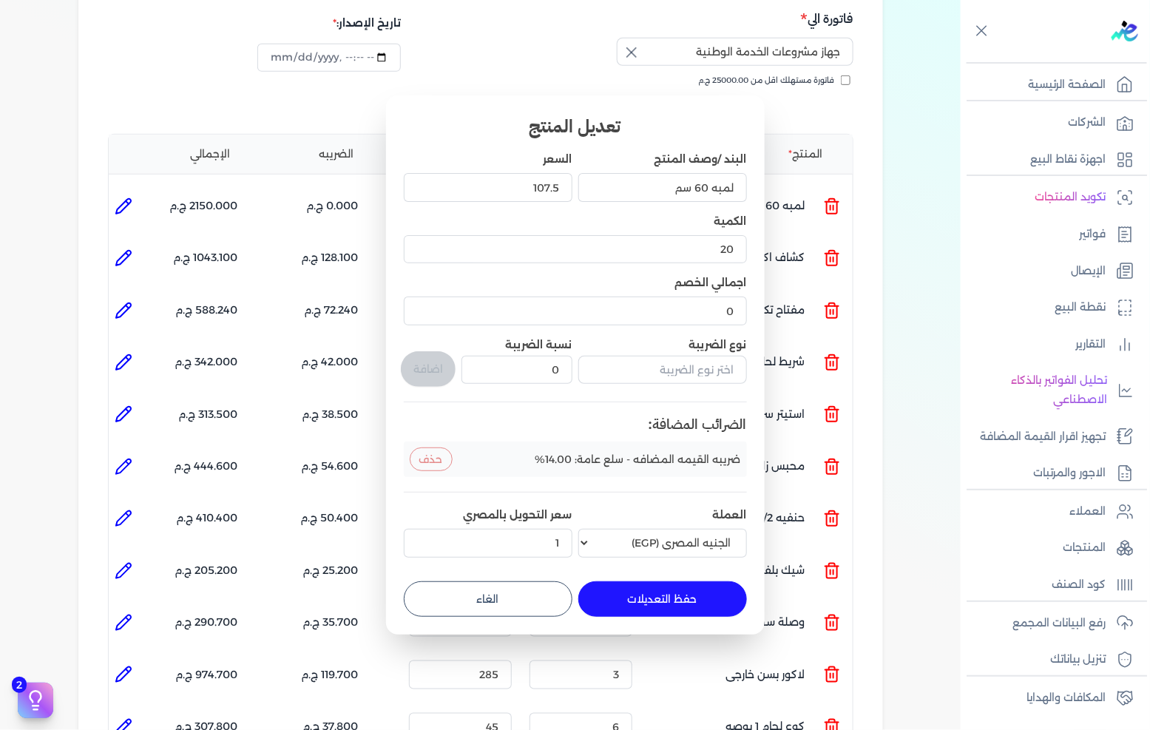
click at [664, 595] on button "حفظ التعديلات" at bounding box center [663, 600] width 169 height 36
type input "0"
type input "1"
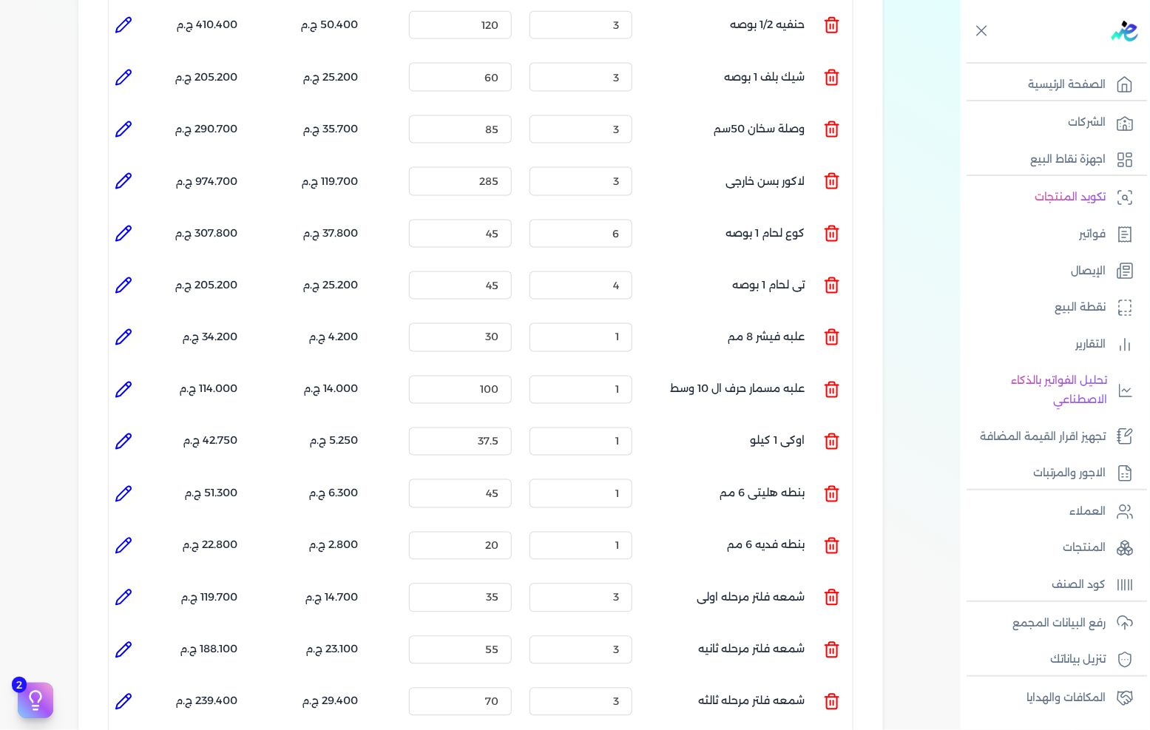
scroll to position [1332, 0]
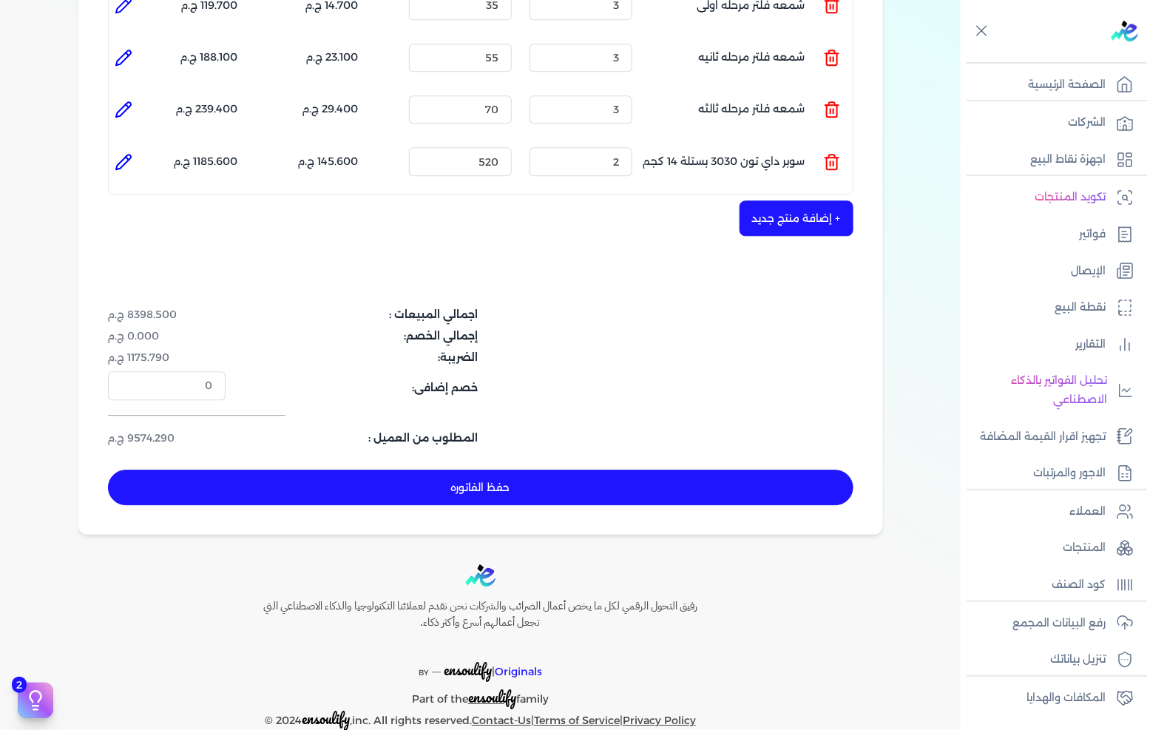
click at [558, 470] on button "حفظ الفاتوره" at bounding box center [481, 488] width 746 height 36
type input "[DATE]"
